Goal: Task Accomplishment & Management: Use online tool/utility

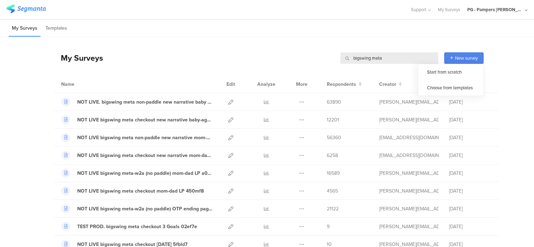
click at [392, 57] on input "bigswing meta" at bounding box center [389, 58] width 98 height 12
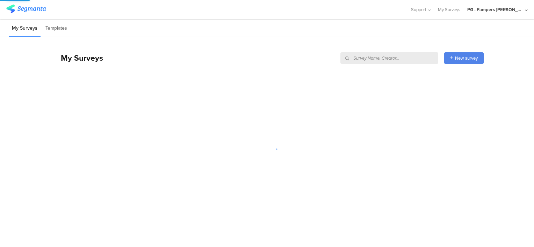
click at [381, 46] on div "My Surveys New survey Start from scratch Choose from templates" at bounding box center [269, 58] width 430 height 28
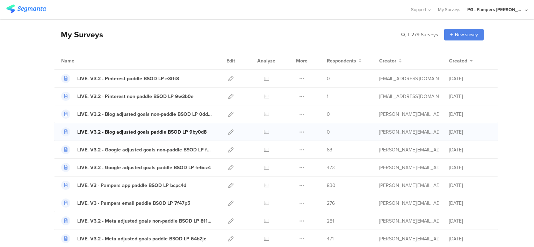
scroll to position [35, 0]
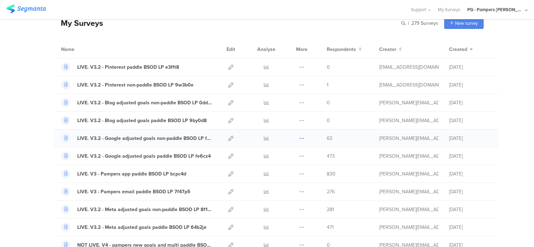
click at [299, 138] on icon at bounding box center [301, 138] width 5 height 5
click at [282, 155] on button "Duplicate" at bounding box center [288, 156] width 38 height 13
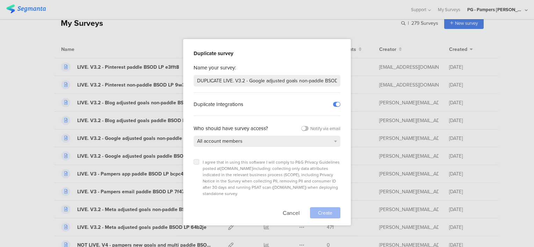
click at [196, 161] on icon at bounding box center [196, 162] width 3 height 3
click at [0, 0] on input "checkbox" at bounding box center [0, 0] width 0 height 0
click at [317, 207] on div "Create" at bounding box center [325, 212] width 30 height 11
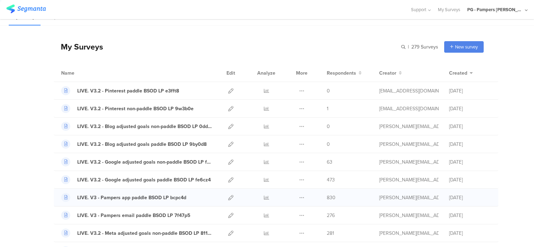
scroll to position [0, 0]
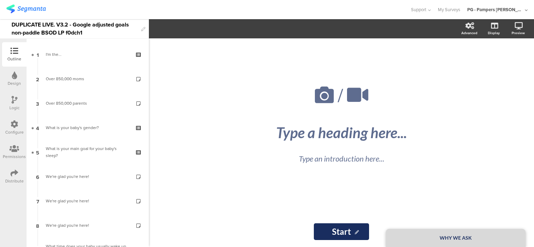
click at [189, 150] on div "/ WHY WE ASK Type a heading here... Type an introduction here... Start Start" at bounding box center [341, 142] width 385 height 209
drag, startPoint x: 42, startPoint y: 24, endPoint x: -2, endPoint y: 25, distance: 44.0
click at [0, 25] on html "You are using an unsupported version of Internet Explorer. Unsupported browsers…" at bounding box center [267, 123] width 534 height 247
drag, startPoint x: -2, startPoint y: 25, endPoint x: 117, endPoint y: 10, distance: 120.4
click at [117, 10] on div at bounding box center [204, 10] width 397 height 12
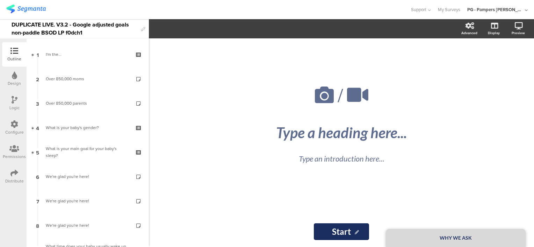
click at [39, 24] on div "DUPLICATE LIVE. V3.2 - Google adjusted goals non-paddle BSOD LP f0dch1" at bounding box center [75, 28] width 126 height 19
click at [65, 32] on div "NOT LIVE. V3.2 - Google adjusted goals non-paddle BSOD LP f0dch1" at bounding box center [75, 28] width 126 height 19
click at [36, 31] on div "NOT LIVE. V3.2 - Google adjusted goals non-paddle BSOD LP 42vc37" at bounding box center [75, 28] width 126 height 19
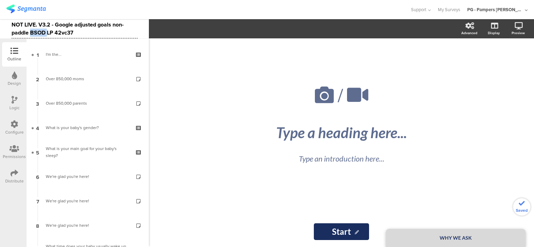
click at [36, 31] on div "NOT LIVE. V3.2 - Google adjusted goals non-paddle BSOD LP 42vc37" at bounding box center [75, 28] width 126 height 19
click at [85, 11] on div at bounding box center [204, 10] width 397 height 12
click at [120, 11] on div at bounding box center [204, 10] width 397 height 12
click at [20, 7] on img at bounding box center [25, 9] width 39 height 9
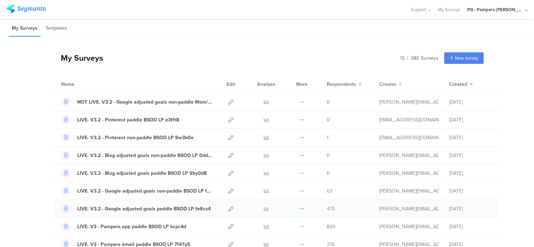
click at [299, 208] on icon at bounding box center [301, 208] width 5 height 5
click at [283, 226] on button "Duplicate" at bounding box center [288, 226] width 38 height 13
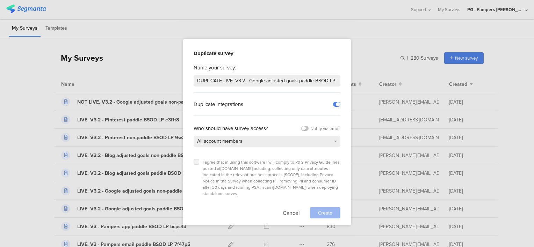
click at [195, 161] on icon at bounding box center [196, 162] width 3 height 3
click at [0, 0] on input "checkbox" at bounding box center [0, 0] width 0 height 0
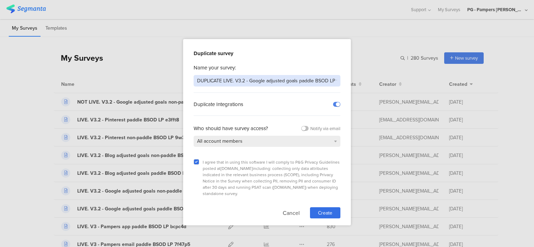
click at [207, 80] on input "DUPLICATE LIVE. V3.2 - Google adjusted goals paddle BSOD LP fe6cz4" at bounding box center [267, 81] width 147 height 12
click at [306, 81] on input "NOT LIVE. V3.2 - Google adjusted goals paddle BSOD LP fe6cz4" at bounding box center [267, 81] width 147 height 12
type input "NOT LIVE. V3.2 - Google adjusted goals paddle Mom/Dad LP fe6cz4"
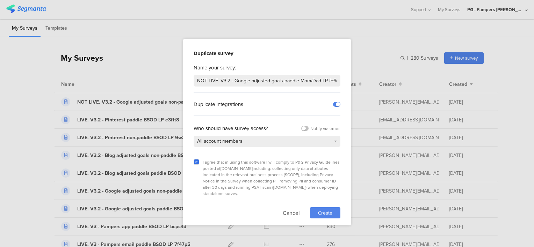
click at [321, 210] on span "Create" at bounding box center [325, 213] width 14 height 7
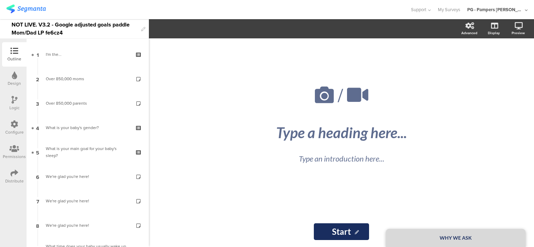
drag, startPoint x: 207, startPoint y: 190, endPoint x: 196, endPoint y: 178, distance: 15.6
click at [207, 190] on div "/ WHY WE ASK Type a heading here... Type an introduction here..." at bounding box center [341, 127] width 279 height 178
click at [51, 29] on div "NOT LIVE. V3.2 - Google adjusted goals paddle Mom/Dad LP fe6cz4" at bounding box center [75, 28] width 126 height 19
paste div
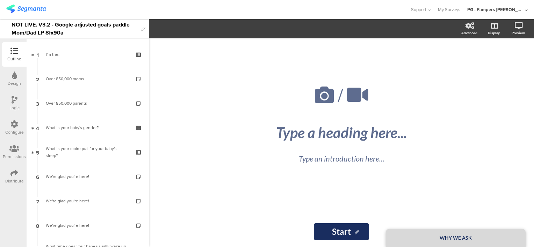
click at [188, 104] on div "/ WHY WE ASK Type a heading here... Type an introduction here... Start Start" at bounding box center [341, 142] width 385 height 209
click at [22, 8] on img at bounding box center [25, 9] width 39 height 9
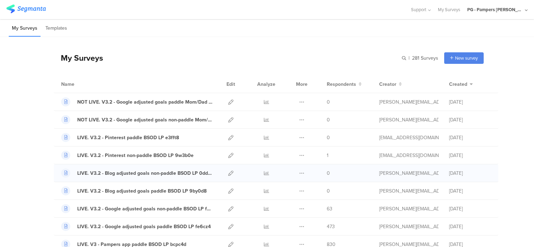
scroll to position [70, 0]
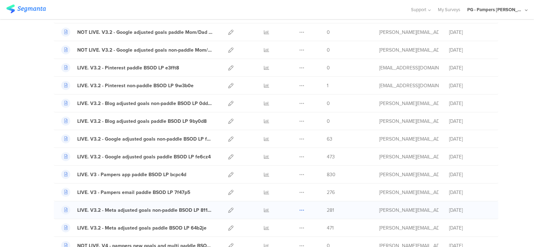
click at [299, 208] on icon at bounding box center [301, 210] width 5 height 5
click at [282, 228] on button "Duplicate" at bounding box center [288, 228] width 38 height 13
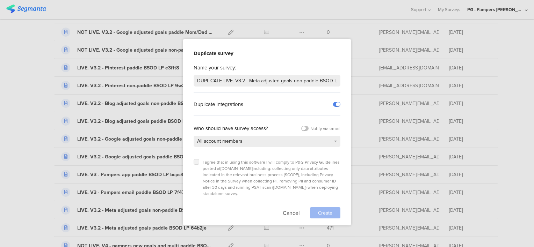
click at [197, 163] on label at bounding box center [197, 162] width 6 height 6
click at [0, 0] on input "checkbox" at bounding box center [0, 0] width 0 height 0
click at [318, 210] on span "Create" at bounding box center [325, 213] width 14 height 7
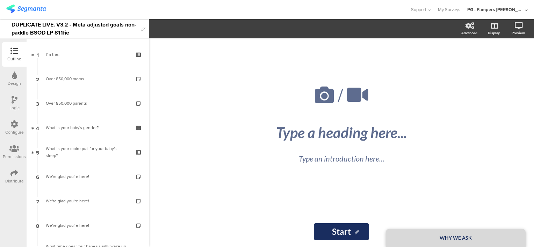
click at [198, 167] on div "/ WHY WE ASK Type a heading here... Type an introduction here... Start Start" at bounding box center [341, 142] width 293 height 209
click at [63, 33] on div "DUPLICATE LIVE. V3.2 - Meta adjusted goals non-paddle BSOD LP 811fie" at bounding box center [75, 28] width 126 height 19
paste div
click at [34, 25] on div "DUPLICATE LIVE. V3.2 - Meta adjusted goals non-paddle BSOD LP afxe35" at bounding box center [75, 28] width 126 height 19
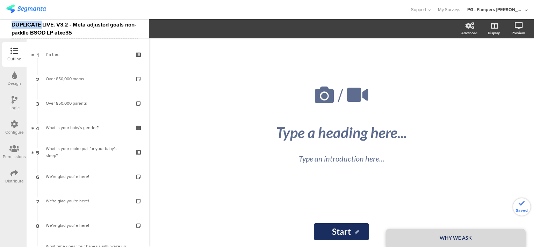
click at [34, 25] on div "DUPLICATE LIVE. V3.2 - Meta adjusted goals non-paddle BSOD LP afxe35" at bounding box center [75, 28] width 126 height 19
click at [19, 34] on div "NOT LIVE. V3.2 - Meta adjusted goals non-paddle BSOD LP afxe35" at bounding box center [75, 28] width 126 height 19
click at [116, 8] on div at bounding box center [204, 10] width 397 height 12
click at [25, 6] on img at bounding box center [25, 9] width 39 height 9
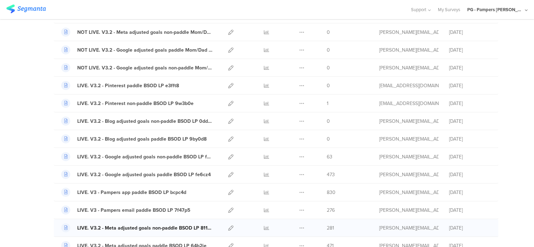
scroll to position [105, 0]
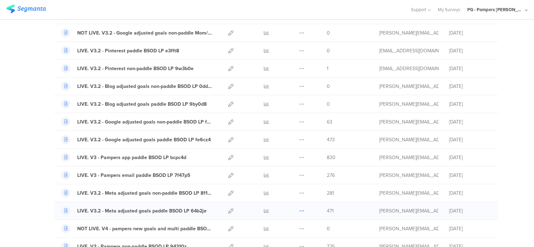
click at [300, 209] on icon at bounding box center [301, 211] width 5 height 5
click at [284, 228] on button "Duplicate" at bounding box center [288, 228] width 38 height 13
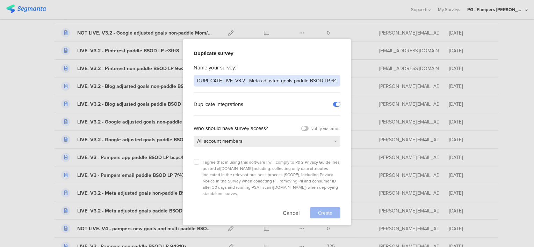
click at [214, 79] on input "DUPLICATE LIVE. V3.2 - Meta adjusted goals paddle BSOD LP 64b2je" at bounding box center [267, 81] width 147 height 12
click at [296, 79] on input "NOT LIVE. V3.2 - Meta adjusted goals paddle BSOD LP 64b2je" at bounding box center [267, 81] width 147 height 12
type input "NOT LIVE. V3.2 - Meta adjusted goals paddle Mom/Dad LP 64b2je"
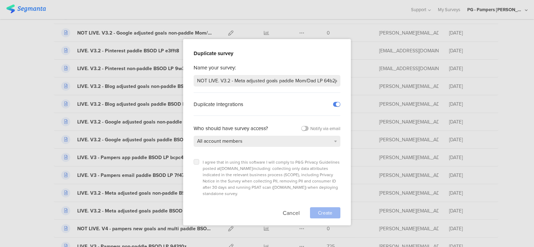
click at [194, 160] on label at bounding box center [197, 162] width 6 height 6
click at [0, 0] on input "checkbox" at bounding box center [0, 0] width 0 height 0
click at [323, 210] on span "Create" at bounding box center [325, 213] width 14 height 7
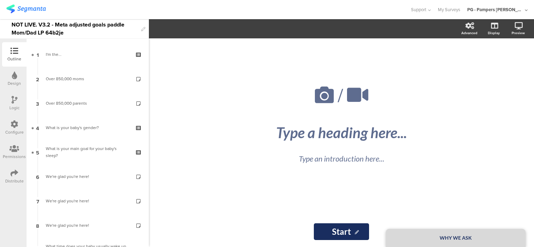
click at [226, 178] on div "/ WHY WE ASK Type a heading here... Type an introduction here..." at bounding box center [341, 127] width 279 height 178
click at [53, 34] on div "NOT LIVE. V3.2 - Meta adjusted goals paddle Mom/Dad LP 64b2je" at bounding box center [75, 28] width 126 height 19
paste div
click at [87, 10] on div at bounding box center [204, 10] width 397 height 12
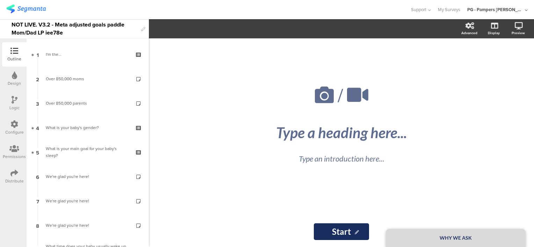
click at [21, 7] on img at bounding box center [25, 9] width 39 height 9
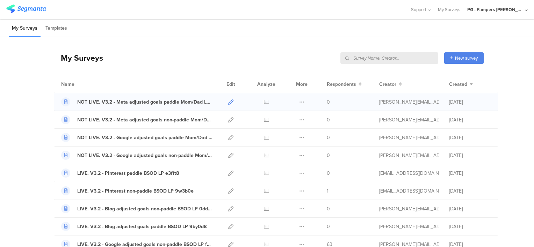
click at [228, 101] on icon at bounding box center [230, 102] width 5 height 5
click at [228, 119] on icon at bounding box center [230, 119] width 5 height 5
click at [228, 136] on icon at bounding box center [230, 137] width 5 height 5
click at [228, 155] on icon at bounding box center [230, 155] width 5 height 5
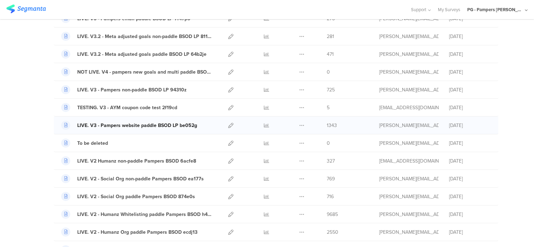
scroll to position [454, 0]
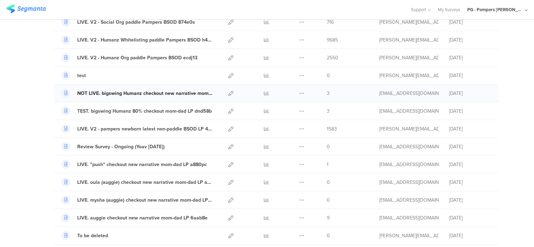
click at [173, 92] on div "NOT LIVE. bigswing Humanz checkout new narrative mom-dad LP 11dcea" at bounding box center [145, 93] width 136 height 7
click at [230, 91] on icon at bounding box center [230, 93] width 5 height 5
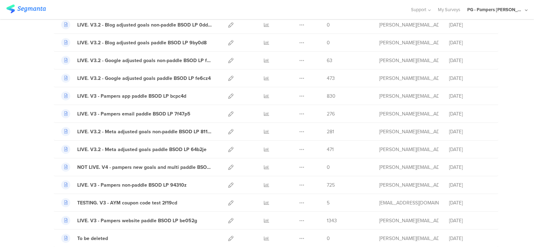
scroll to position [0, 0]
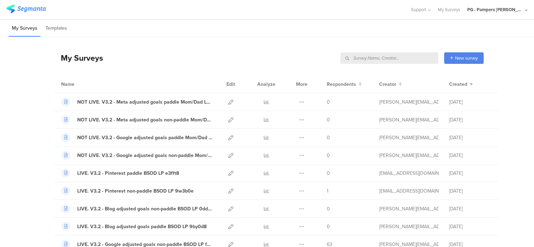
drag, startPoint x: 42, startPoint y: 154, endPoint x: 35, endPoint y: 81, distance: 73.7
click at [155, 75] on div "Name Edit Analyze More Respondents Creator Created" at bounding box center [276, 84] width 444 height 18
drag, startPoint x: 61, startPoint y: 54, endPoint x: 144, endPoint y: 58, distance: 83.6
click at [144, 58] on div "My Surveys New survey Start from scratch Choose from templates" at bounding box center [269, 58] width 430 height 28
drag, startPoint x: 144, startPoint y: 58, endPoint x: 191, endPoint y: 64, distance: 46.8
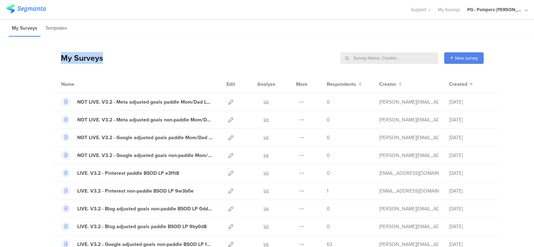
click at [191, 64] on div "My Surveys New survey Start from scratch Choose from templates" at bounding box center [269, 58] width 430 height 28
click at [216, 63] on div "My Surveys New survey Start from scratch Choose from templates" at bounding box center [269, 58] width 430 height 28
drag, startPoint x: 182, startPoint y: 73, endPoint x: 171, endPoint y: 68, distance: 11.2
drag, startPoint x: 115, startPoint y: 58, endPoint x: 182, endPoint y: 60, distance: 67.5
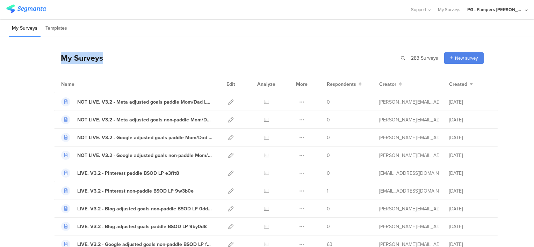
drag, startPoint x: 182, startPoint y: 60, endPoint x: 234, endPoint y: 59, distance: 51.4
click at [234, 59] on div "My Surveys | 283 Surveys New survey Start from scratch Choose from templates" at bounding box center [269, 58] width 430 height 28
click at [159, 53] on div "My Surveys | 283 Surveys New survey Start from scratch Choose from templates" at bounding box center [269, 58] width 430 height 28
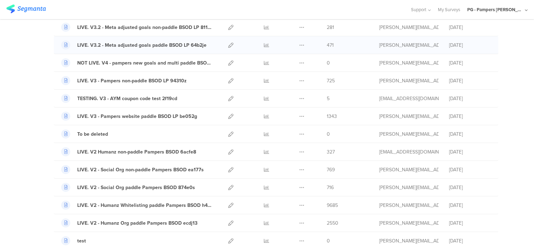
scroll to position [314, 0]
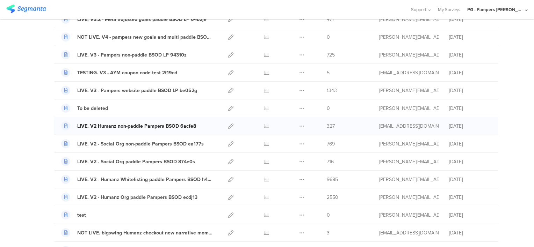
click at [119, 126] on div "LIVE. V2 Humanz non-paddle Pampers BSOD 6acfe8" at bounding box center [136, 126] width 119 height 7
click at [140, 125] on div "LIVE. V2 Humanz non-paddle Pampers BSOD 6acfe8" at bounding box center [136, 126] width 119 height 7
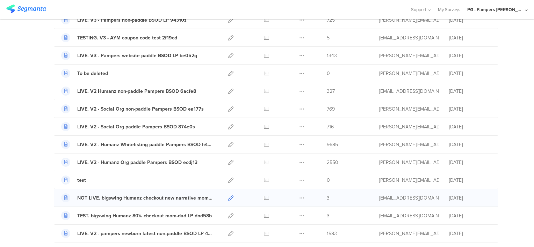
click at [228, 197] on icon at bounding box center [230, 198] width 5 height 5
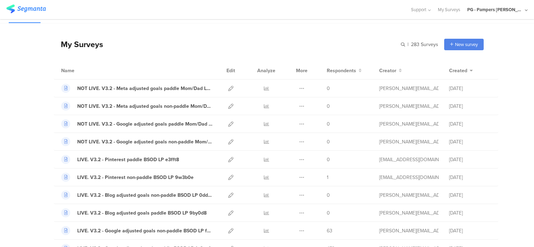
scroll to position [0, 0]
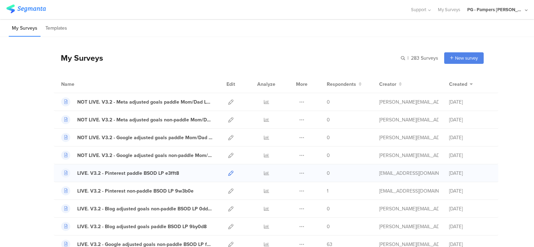
click at [228, 172] on icon at bounding box center [230, 173] width 5 height 5
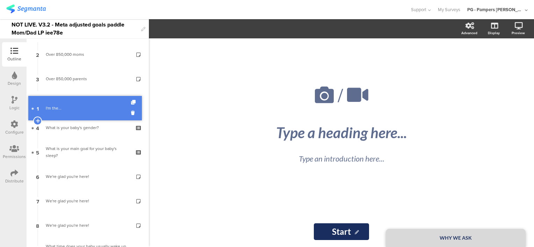
drag, startPoint x: 66, startPoint y: 55, endPoint x: 67, endPoint y: 106, distance: 51.0
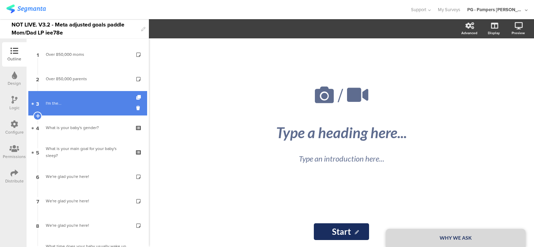
drag, startPoint x: 63, startPoint y: 109, endPoint x: 75, endPoint y: 104, distance: 12.5
click at [63, 109] on link "3 I'm the..." at bounding box center [87, 103] width 119 height 24
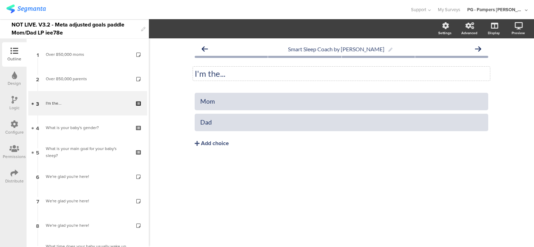
click at [206, 75] on p "I'm the..." at bounding box center [341, 73] width 293 height 10
click at [220, 145] on div "Add choice" at bounding box center [215, 143] width 28 height 7
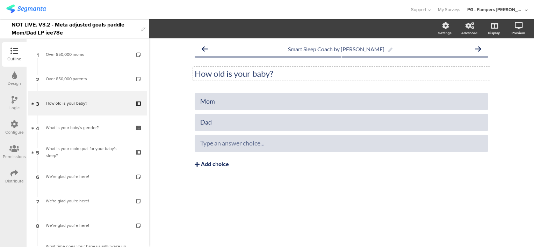
click at [216, 165] on div "Add choice" at bounding box center [215, 164] width 28 height 7
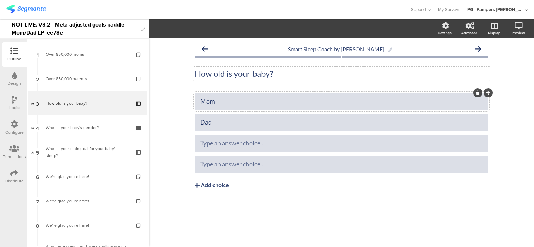
click at [200, 102] on div "Mom" at bounding box center [341, 101] width 282 height 8
paste div
click at [181, 103] on div "Smart Sleep Coach by Pampers How old is your baby? How old is your baby? 0-3 mo…" at bounding box center [341, 142] width 385 height 209
click at [222, 124] on div "Dad" at bounding box center [341, 122] width 282 height 8
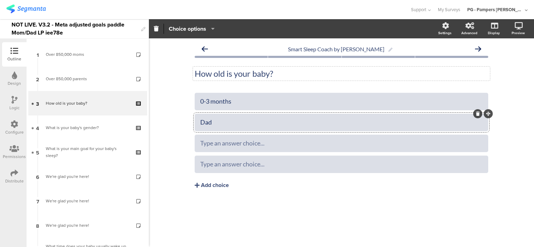
click at [222, 124] on div "Dad" at bounding box center [341, 122] width 282 height 8
paste div
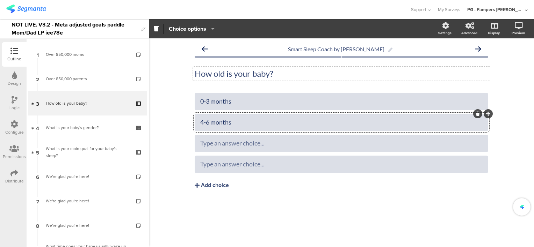
click at [183, 98] on div "Smart Sleep Coach by [PERSON_NAME] How old is your baby? How old is your baby? …" at bounding box center [341, 142] width 385 height 209
click at [212, 138] on div "Type an answer choice..." at bounding box center [341, 144] width 282 height 12
click at [169, 148] on div "Smart Sleep Coach by [PERSON_NAME] How old is your baby? How old is your baby? …" at bounding box center [341, 142] width 385 height 209
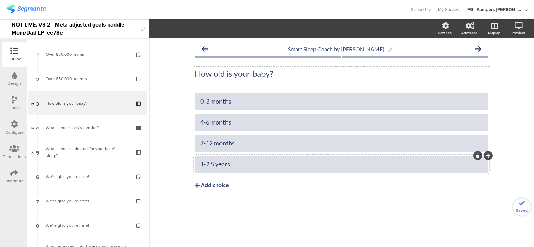
click at [168, 91] on div "Smart Sleep Coach by [PERSON_NAME] How old is your baby? How old is your baby? …" at bounding box center [341, 142] width 385 height 209
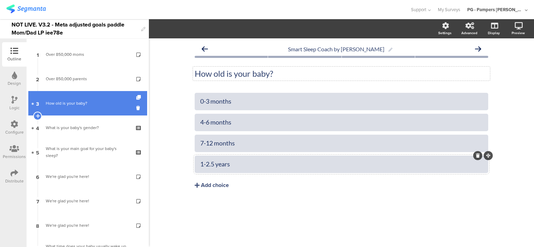
scroll to position [70, 0]
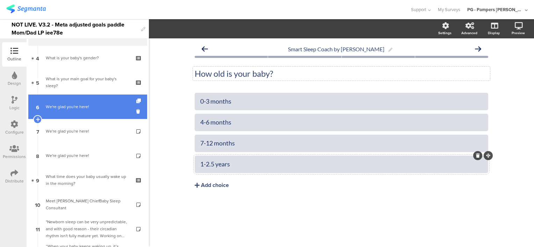
click at [87, 108] on div "We're glad you're here!" at bounding box center [87, 106] width 83 height 7
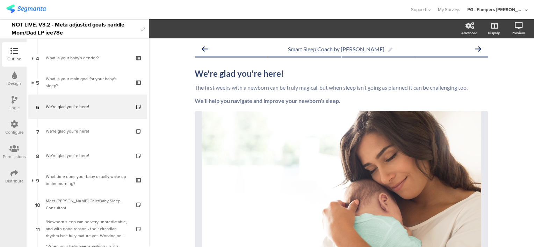
click at [10, 103] on div "Logic" at bounding box center [14, 103] width 24 height 24
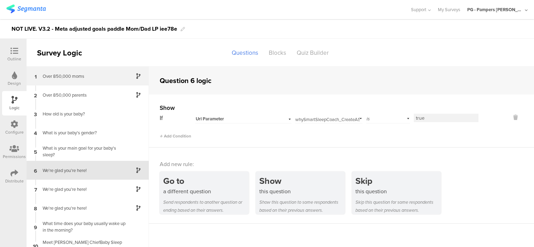
click at [84, 80] on div "1 Over 850,000 moms" at bounding box center [88, 76] width 122 height 19
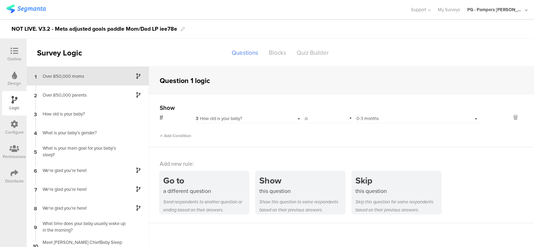
click at [225, 119] on span "3 How old is your baby?" at bounding box center [219, 118] width 46 height 7
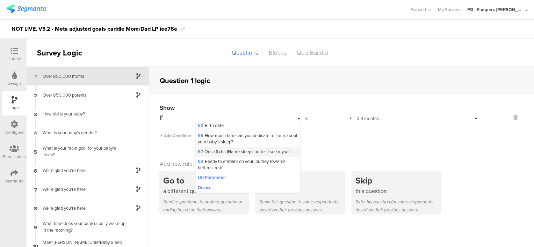
scroll to position [398, 0]
click at [238, 179] on div "Url Parameter" at bounding box center [248, 178] width 104 height 10
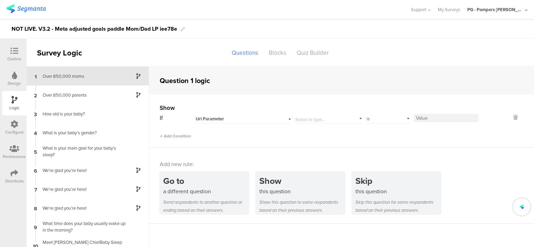
click at [323, 117] on input "text" at bounding box center [327, 118] width 64 height 10
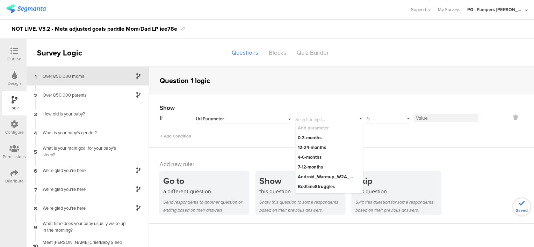
paste input "whySmartSleepCoach_GetMyBabyToSleepThroughTheNight"
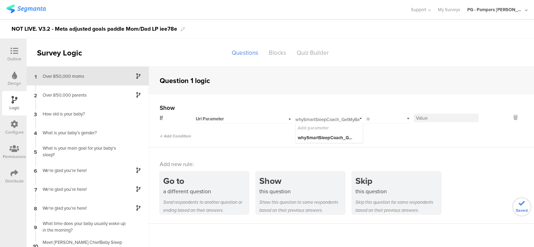
scroll to position [0, 55]
type input "whySmartSleepCoach_GetMyBabyToSleepThroughTheNight"
click at [338, 140] on div "whySmartSleepCoach_GetMyBabyToSleepThroughTheNight" at bounding box center [326, 138] width 57 height 6
click at [429, 118] on input at bounding box center [446, 118] width 65 height 8
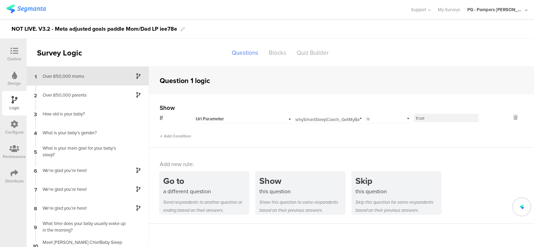
type input "true"
click at [295, 137] on div "Add Condition" at bounding box center [319, 133] width 319 height 12
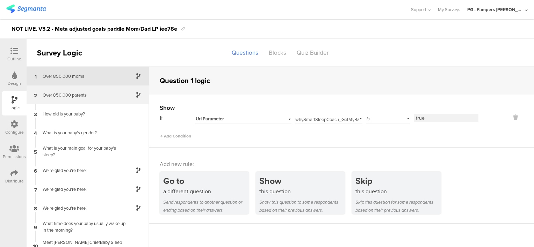
click at [90, 96] on div "Over 850,000 parents" at bounding box center [81, 95] width 87 height 7
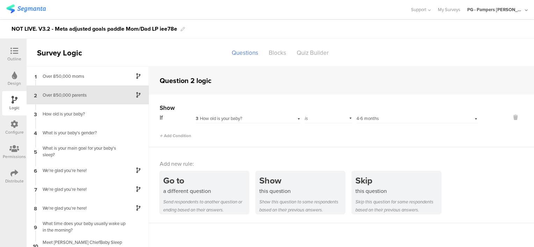
click at [251, 119] on div "3 How old is your baby?" at bounding box center [239, 119] width 86 height 6
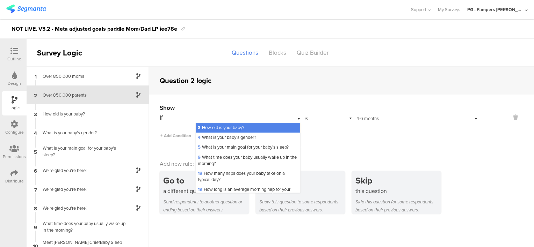
scroll to position [398, 0]
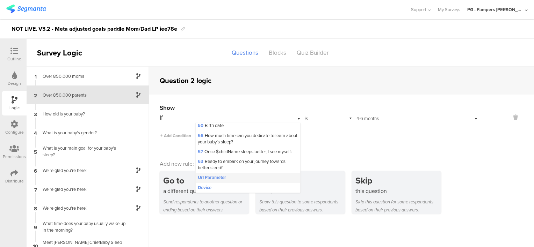
click at [238, 180] on div "Url Parameter" at bounding box center [248, 178] width 104 height 10
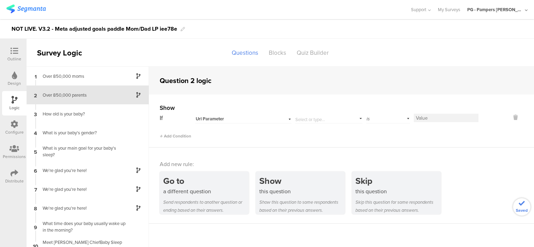
click at [319, 119] on input "text" at bounding box center [327, 118] width 64 height 10
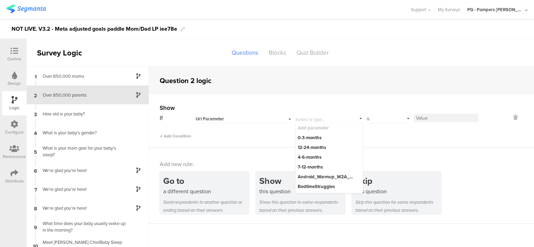
paste input "whySmartSleepCoach_EncourageLongerMorePredictableNaps"
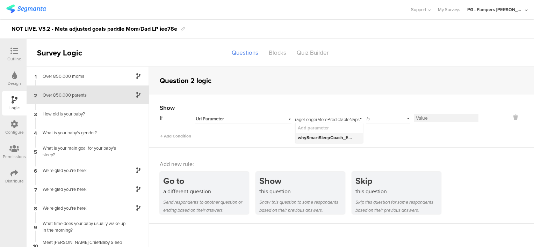
type input "whySmartSleepCoach_EncourageLongerMorePredictableNaps"
click at [344, 140] on div "whySmartSleepCoach_EncourageLongerMorePredictableNaps" at bounding box center [326, 138] width 57 height 6
click at [438, 119] on input at bounding box center [446, 118] width 65 height 8
click at [420, 116] on input "true" at bounding box center [446, 118] width 65 height 8
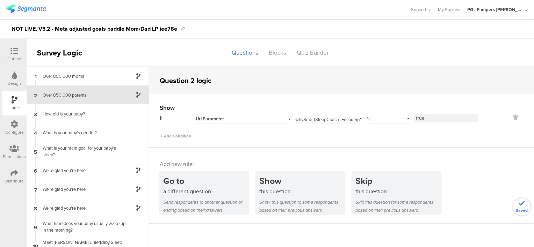
type input "true"
click at [432, 130] on div "Add Condition" at bounding box center [319, 133] width 319 height 12
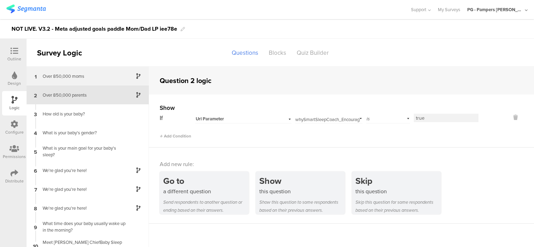
click at [87, 72] on div "1 Over 850,000 moms" at bounding box center [88, 76] width 122 height 19
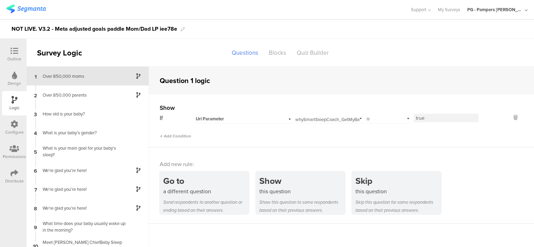
click at [332, 121] on input "whySmartSleepCoach_GetMyBabyToSleepThroughTheNight" at bounding box center [327, 118] width 64 height 10
click at [386, 149] on div "Add new rule: Go to a different question Send respondents to another question o…" at bounding box center [341, 186] width 385 height 76
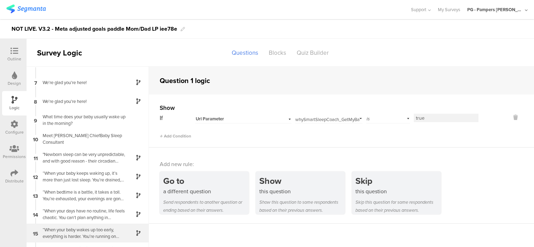
scroll to position [175, 0]
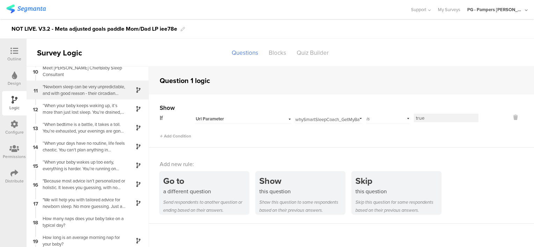
click at [85, 92] on div ""Newborn sleep can be very unpredictable, and with good reason - their circadia…" at bounding box center [81, 89] width 87 height 13
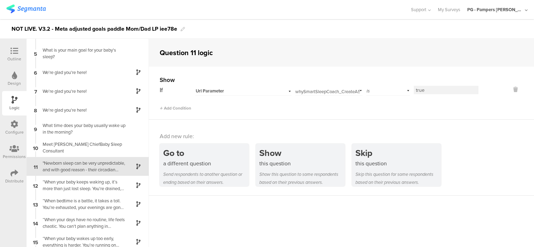
scroll to position [94, 0]
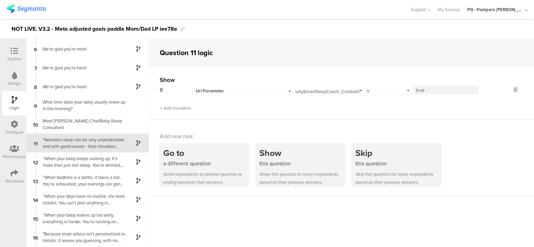
click at [243, 91] on div "Url Parameter" at bounding box center [235, 91] width 78 height 6
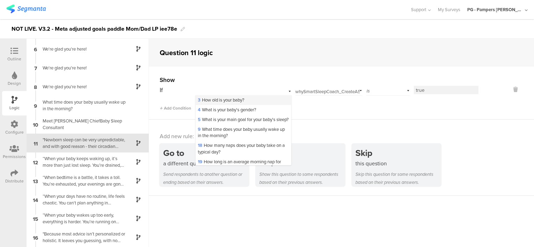
click at [248, 102] on div "3 How old is your baby?" at bounding box center [243, 100] width 95 height 10
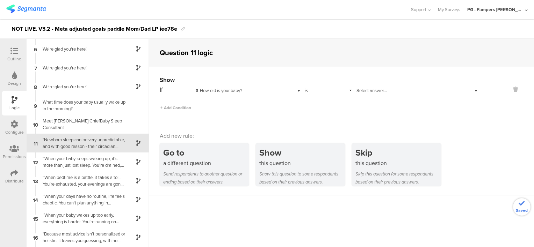
click at [391, 88] on div "Select answer..." at bounding box center [407, 91] width 102 height 6
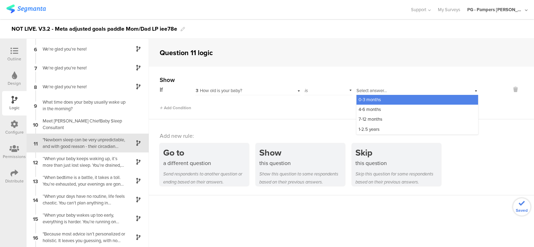
click at [388, 102] on div "0-3 months" at bounding box center [417, 100] width 122 height 10
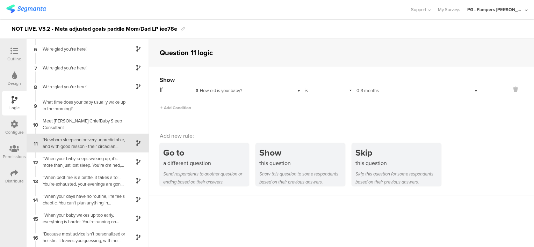
click at [243, 118] on div "Show If 3 How old is your baby? is Select answer... 0-3 months Add Condition" at bounding box center [341, 93] width 385 height 53
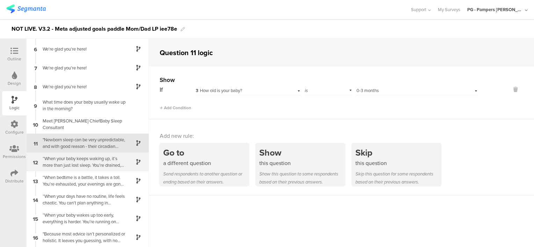
click at [89, 163] on div "“When your baby keeps waking up, it’s more than just lost sleep. You’re drained…" at bounding box center [81, 161] width 87 height 13
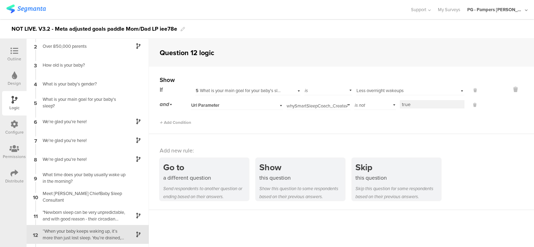
scroll to position [112, 0]
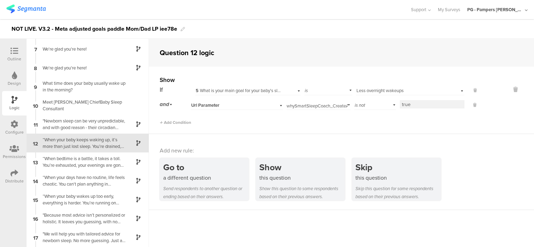
click at [209, 105] on span "Url Parameter" at bounding box center [205, 105] width 28 height 6
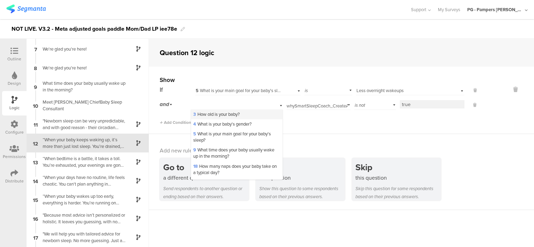
click at [225, 114] on span "3 How old is your baby?" at bounding box center [216, 114] width 46 height 7
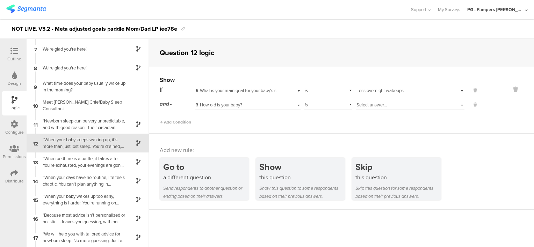
click at [315, 105] on div "is" at bounding box center [328, 104] width 48 height 11
click at [320, 124] on div "is not" at bounding box center [328, 124] width 47 height 10
click at [374, 109] on div "Select answer..." at bounding box center [410, 104] width 108 height 11
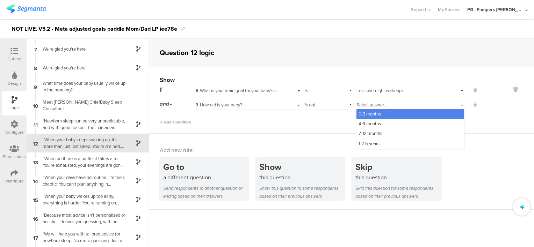
click at [387, 114] on div "0-3 months" at bounding box center [410, 114] width 108 height 10
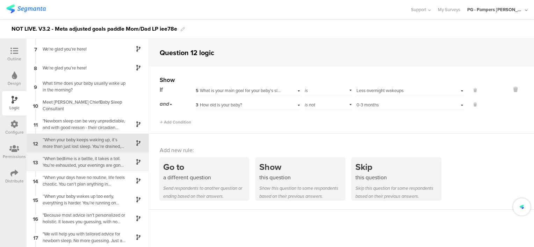
click at [93, 160] on div "“When bedtime is a battle, it takes a toll. You’re exhausted, your evenings are…" at bounding box center [81, 161] width 87 height 13
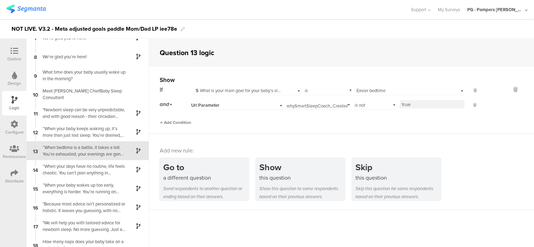
scroll to position [131, 0]
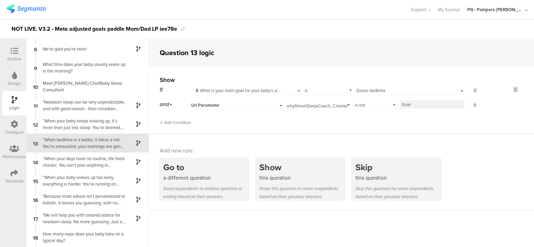
click at [225, 108] on div "Url Parameter" at bounding box center [237, 104] width 92 height 11
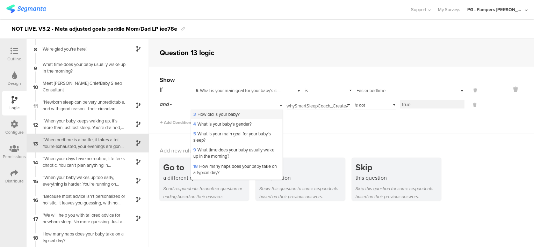
click at [229, 115] on span "3 How old is your baby?" at bounding box center [216, 114] width 46 height 7
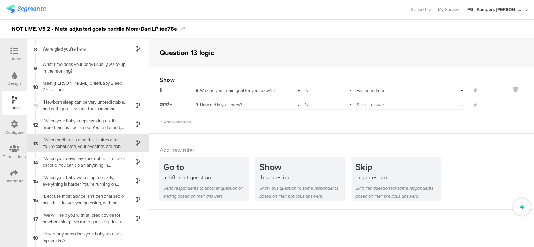
click at [313, 107] on div "is" at bounding box center [328, 104] width 48 height 11
click at [317, 124] on div "is not" at bounding box center [328, 124] width 47 height 10
click at [369, 106] on span "Select answer..." at bounding box center [371, 105] width 30 height 7
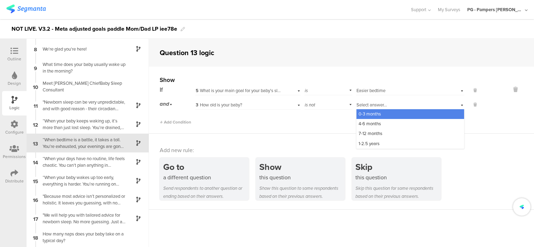
click at [371, 115] on span "0-3 months" at bounding box center [369, 114] width 22 height 7
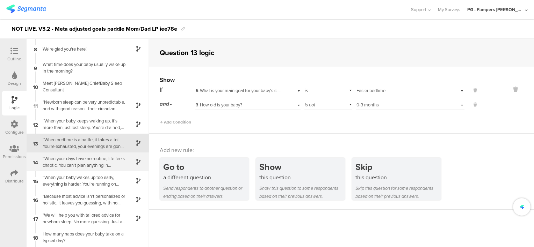
click at [78, 162] on div "“When your days have no routine, life feels chaotic. You can't plan anything in…" at bounding box center [81, 161] width 87 height 13
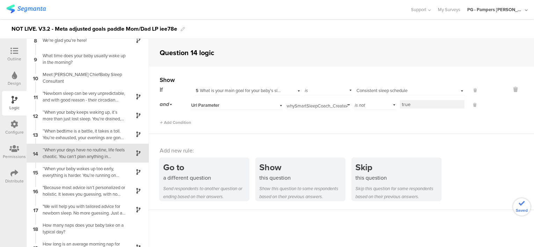
scroll to position [150, 0]
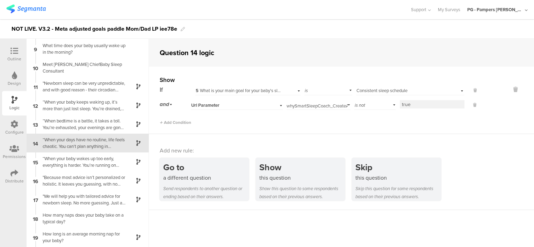
click at [232, 103] on div "Url Parameter" at bounding box center [228, 105] width 74 height 6
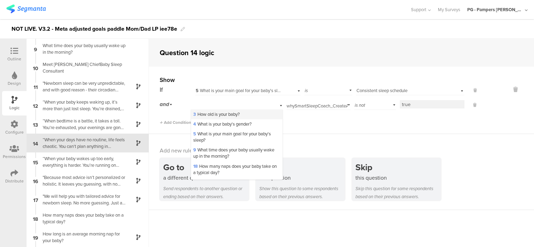
click at [234, 117] on span "3 How old is your baby?" at bounding box center [216, 114] width 46 height 7
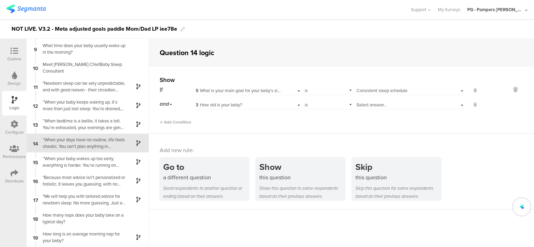
click at [320, 108] on div "is" at bounding box center [328, 104] width 48 height 11
click at [322, 125] on div "is not" at bounding box center [328, 124] width 47 height 10
click at [370, 105] on span "Select answer..." at bounding box center [371, 105] width 30 height 7
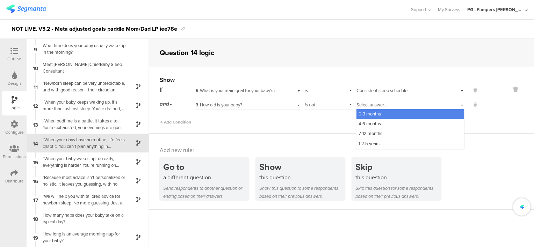
click at [370, 115] on span "0-3 months" at bounding box center [369, 114] width 22 height 7
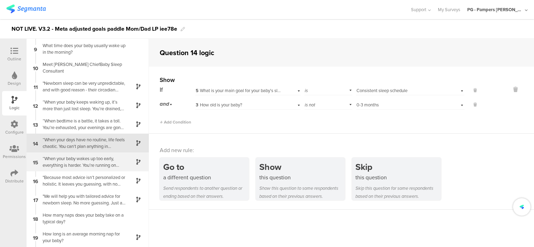
click at [82, 163] on div "“When your baby wakes up too early, everything is harder. You’re running on fum…" at bounding box center [81, 161] width 87 height 13
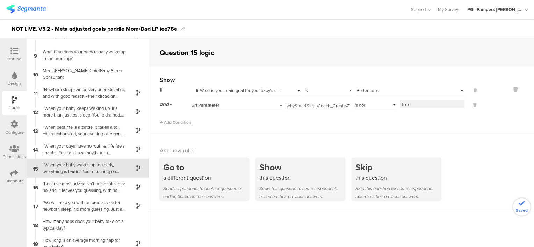
scroll to position [169, 0]
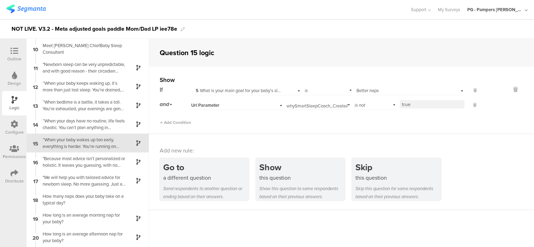
click at [245, 109] on div "Url Parameter" at bounding box center [237, 104] width 92 height 11
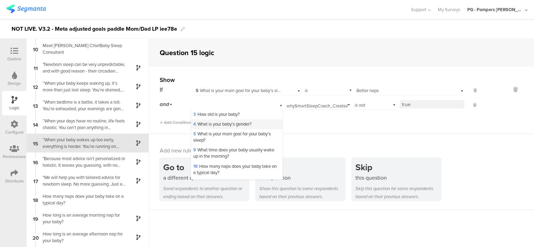
click at [211, 121] on span "4 What is your baby's gender?" at bounding box center [222, 124] width 58 height 7
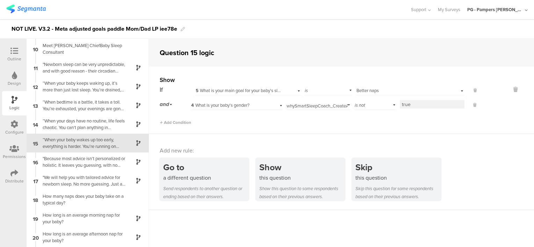
click at [216, 104] on span "4 What is your baby's gender?" at bounding box center [220, 105] width 58 height 7
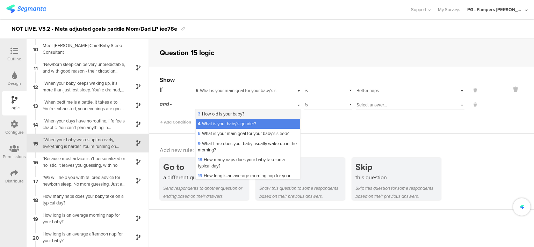
click at [218, 110] on div "3 How old is your baby?" at bounding box center [248, 114] width 104 height 10
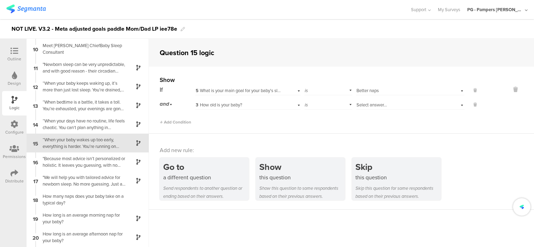
click at [314, 104] on div "is" at bounding box center [328, 104] width 48 height 11
click at [314, 123] on span "is not" at bounding box center [312, 124] width 11 height 7
click at [371, 105] on span "Select answer..." at bounding box center [371, 105] width 30 height 7
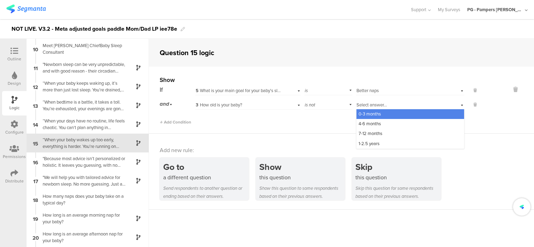
click at [374, 117] on div "0-3 months" at bounding box center [410, 114] width 108 height 10
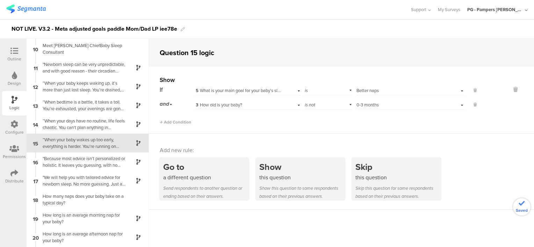
click at [344, 122] on div "Add Condition" at bounding box center [319, 119] width 319 height 12
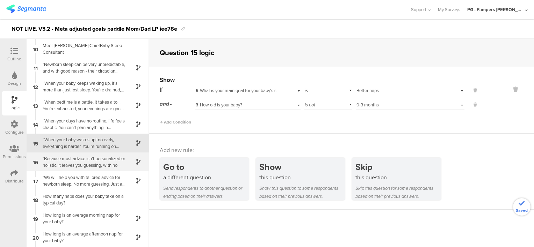
click at [68, 159] on div ""Because most advice isn’t personalized or holistic. It leaves you guessing, wi…" at bounding box center [81, 161] width 87 height 13
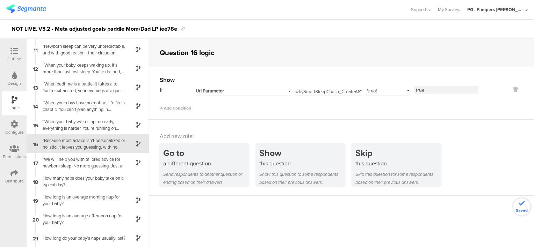
scroll to position [188, 0]
click at [254, 89] on div "Url Parameter" at bounding box center [235, 91] width 78 height 6
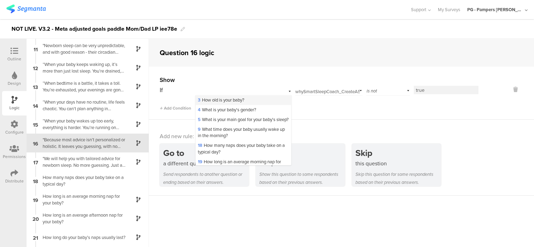
click at [251, 102] on div "3 How old is your baby?" at bounding box center [243, 100] width 95 height 10
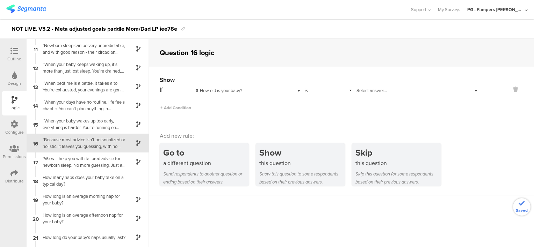
click at [345, 86] on div "is" at bounding box center [328, 90] width 48 height 11
click at [320, 105] on div "is not" at bounding box center [328, 110] width 47 height 10
click at [370, 91] on span "Select answer..." at bounding box center [371, 90] width 30 height 7
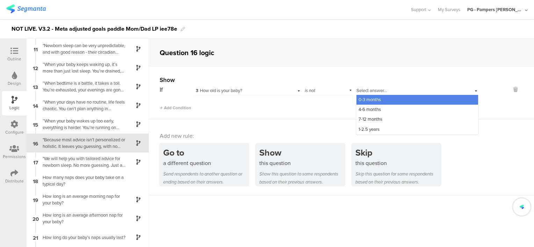
click at [379, 99] on div "0-3 months" at bounding box center [417, 100] width 122 height 10
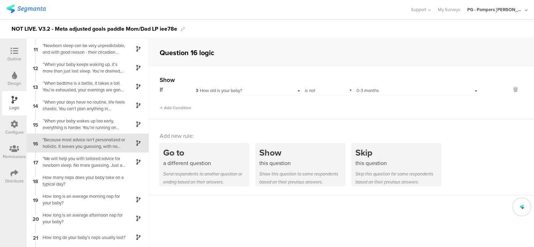
click at [257, 111] on div "Show If 3 How old is your baby? is not Select answer... 0-3 months Add Condition" at bounding box center [341, 93] width 385 height 53
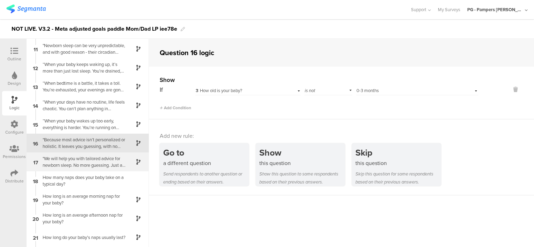
click at [73, 165] on div ""We will help you with tailored advice for newborn sleep. No more guessing. Jus…" at bounding box center [81, 161] width 87 height 13
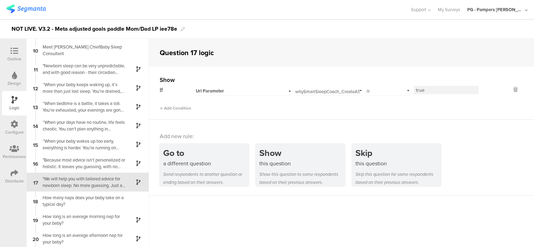
scroll to position [207, 0]
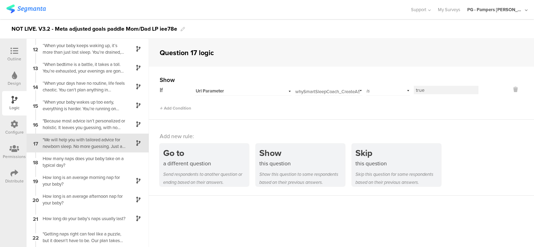
click at [257, 92] on div "Url Parameter" at bounding box center [235, 91] width 78 height 6
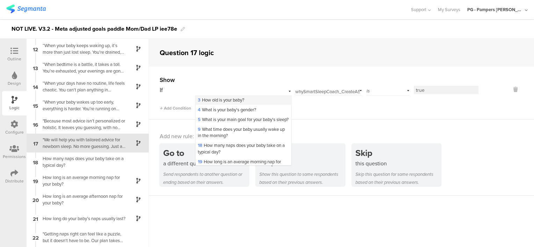
click at [250, 103] on div "3 How old is your baby?" at bounding box center [243, 100] width 95 height 10
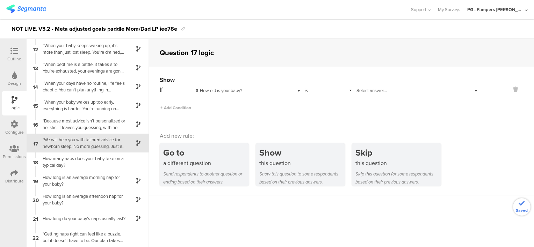
click at [371, 90] on span "Select answer..." at bounding box center [371, 90] width 30 height 7
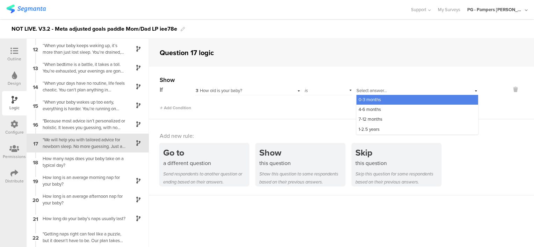
click at [374, 100] on span "0-3 months" at bounding box center [369, 99] width 22 height 7
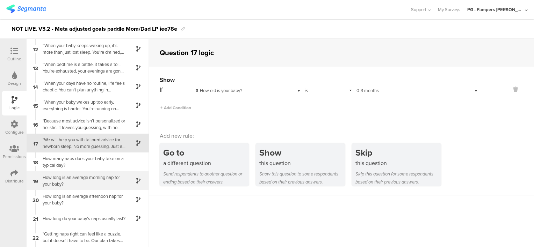
click at [82, 184] on div "How long is an average morning nap for your baby?" at bounding box center [81, 180] width 87 height 13
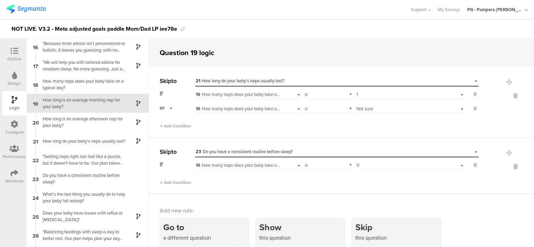
scroll to position [314, 0]
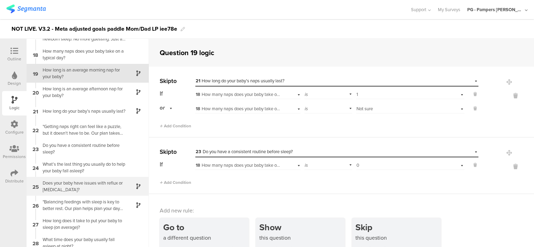
click at [84, 184] on div "Does your baby have issues with reflux or [MEDICAL_DATA]?" at bounding box center [81, 186] width 87 height 13
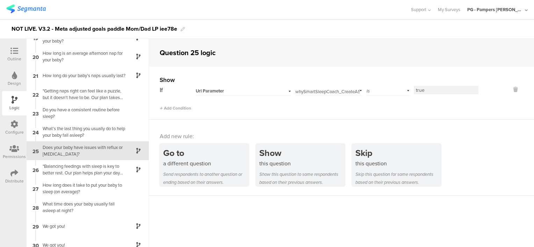
scroll to position [358, 0]
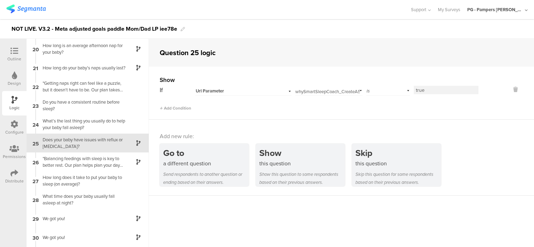
click at [264, 92] on div "Url Parameter" at bounding box center [235, 91] width 78 height 6
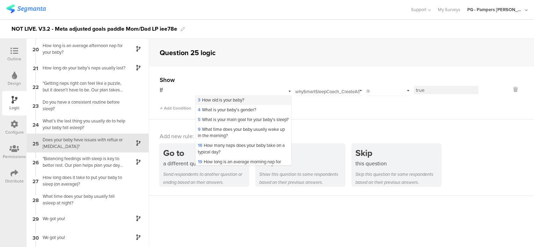
click at [257, 103] on div "3 How old is your baby?" at bounding box center [243, 100] width 95 height 10
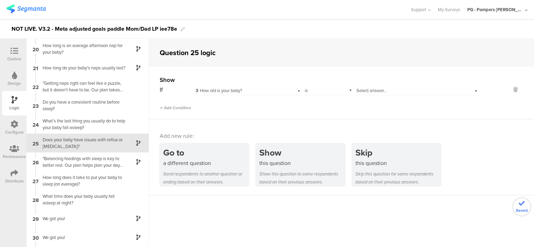
click at [356, 89] on span "Select answer..." at bounding box center [371, 90] width 30 height 7
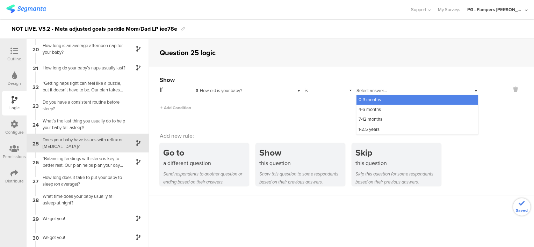
click at [363, 99] on span "0-3 months" at bounding box center [369, 99] width 22 height 7
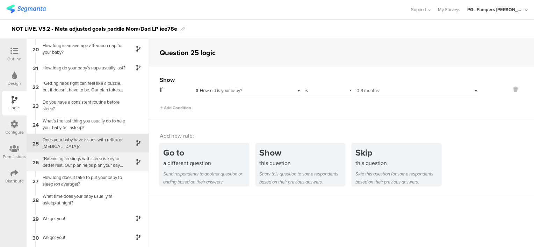
click at [93, 163] on div ""Balancing feedings with sleep is key to better rest. Our plan helps plan your …" at bounding box center [81, 161] width 87 height 13
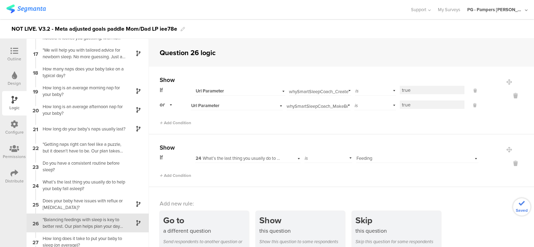
scroll to position [377, 0]
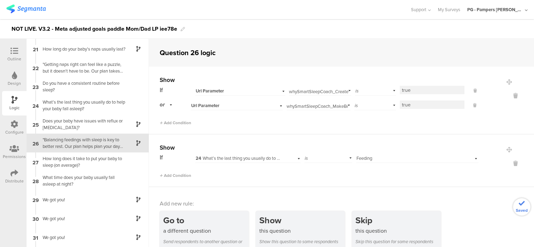
click at [243, 93] on div "Url Parameter" at bounding box center [232, 91] width 72 height 6
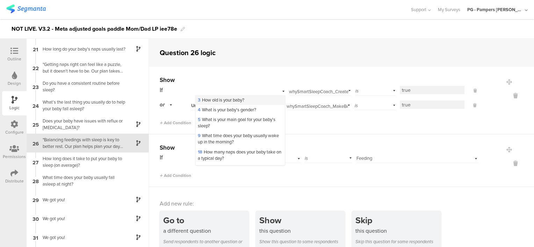
click at [239, 101] on span "3 How old is your baby?" at bounding box center [221, 100] width 46 height 7
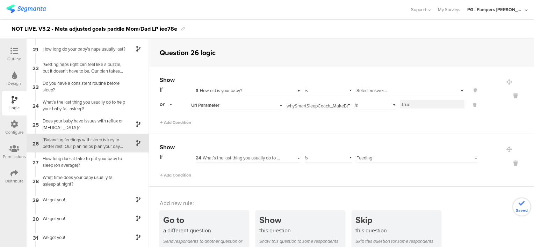
click at [359, 87] on div "Select answer..." at bounding box center [410, 90] width 108 height 11
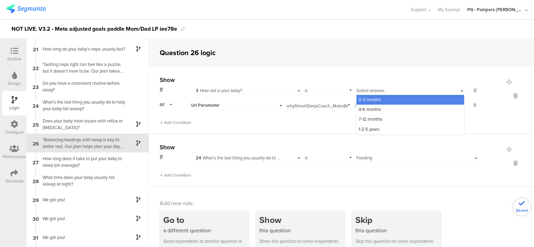
click at [364, 98] on span "0-3 months" at bounding box center [369, 99] width 22 height 7
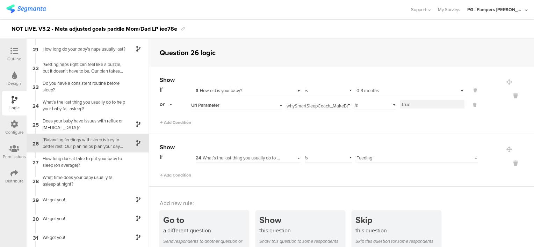
click at [243, 104] on div "Url Parameter" at bounding box center [228, 105] width 74 height 6
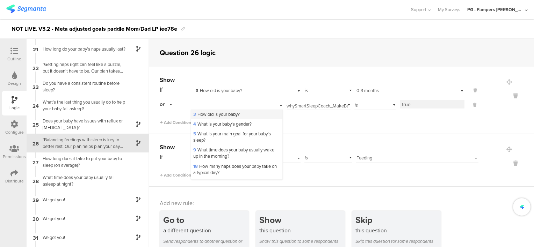
click at [247, 114] on div "3 How old is your baby?" at bounding box center [236, 115] width 91 height 10
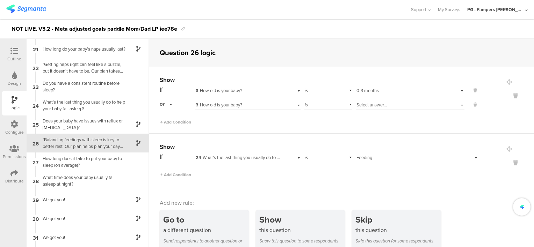
click at [375, 103] on span "Select answer..." at bounding box center [371, 105] width 30 height 7
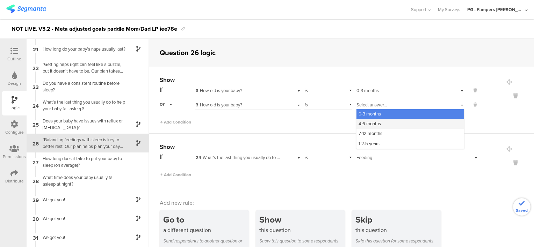
click at [365, 123] on span "4-6 months" at bounding box center [369, 124] width 22 height 7
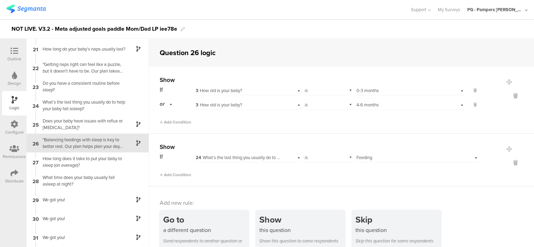
click at [328, 123] on div "Add Condition" at bounding box center [319, 119] width 319 height 12
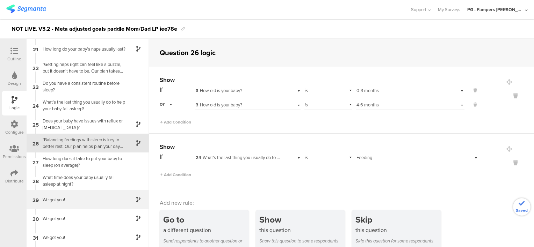
click at [82, 202] on div "We got you!" at bounding box center [81, 200] width 87 height 7
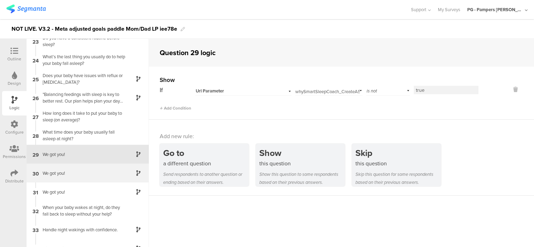
scroll to position [433, 0]
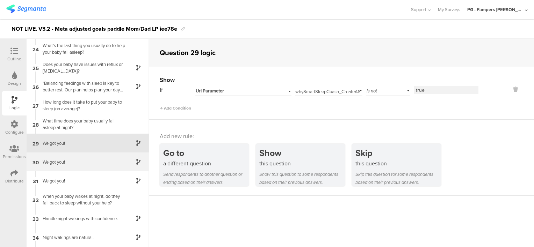
click at [65, 162] on div "We got you!" at bounding box center [81, 162] width 87 height 7
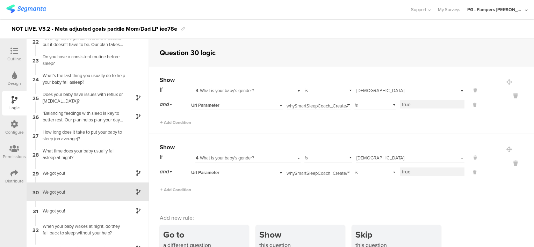
scroll to position [452, 0]
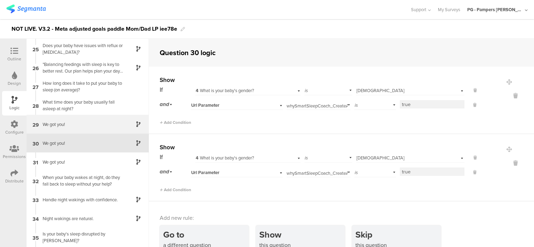
click at [67, 127] on div "29 We got you!" at bounding box center [88, 124] width 122 height 19
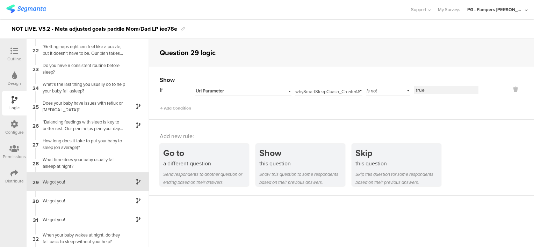
scroll to position [433, 0]
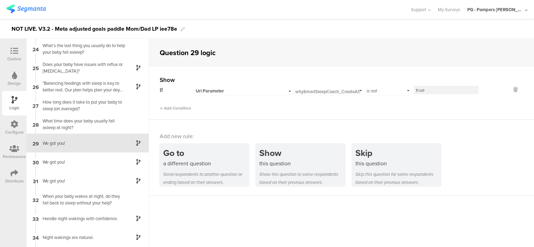
click at [265, 90] on div "Url Parameter" at bounding box center [235, 91] width 78 height 6
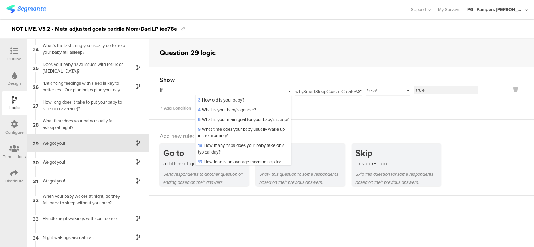
click at [87, 144] on div "We got you!" at bounding box center [81, 143] width 87 height 7
click at [14, 52] on icon at bounding box center [14, 51] width 8 height 8
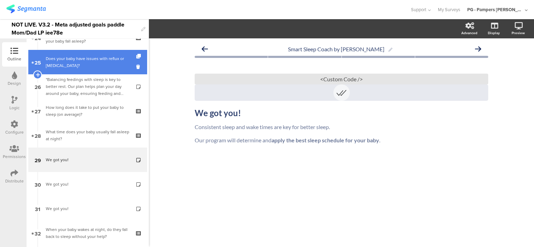
scroll to position [596, 0]
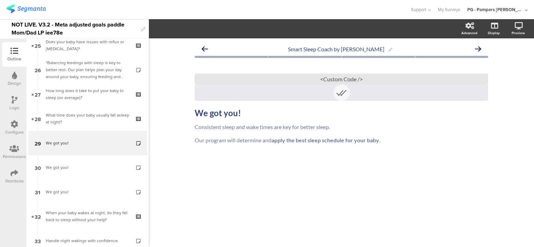
click at [13, 103] on icon at bounding box center [15, 100] width 6 height 8
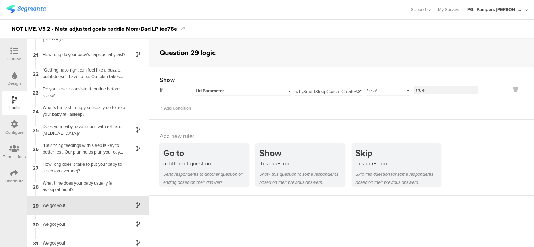
scroll to position [433, 0]
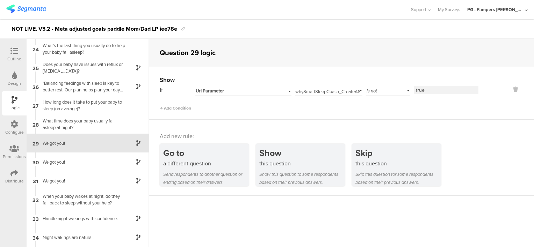
click at [326, 90] on input "whySmartSleepCoach_CreateAScheduleWeCanStickTo" at bounding box center [327, 90] width 64 height 10
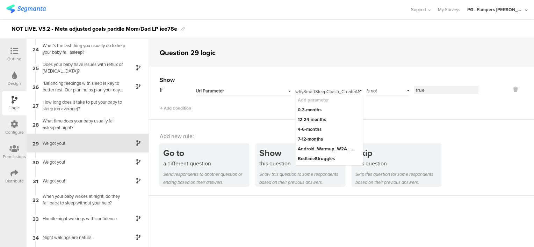
click at [237, 91] on div "Url Parameter" at bounding box center [235, 91] width 78 height 6
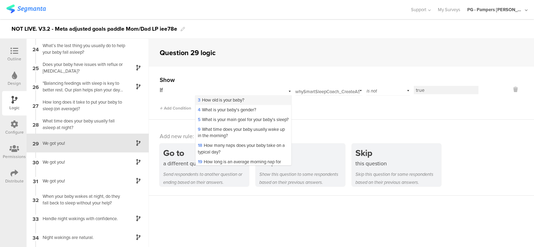
click at [232, 100] on span "3 How old is your baby?" at bounding box center [221, 100] width 46 height 7
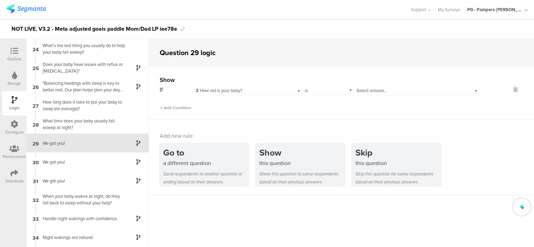
click at [316, 92] on div "is" at bounding box center [328, 90] width 48 height 11
click at [324, 112] on div "is not" at bounding box center [328, 110] width 47 height 10
click at [361, 91] on span "Select answer..." at bounding box center [371, 90] width 30 height 7
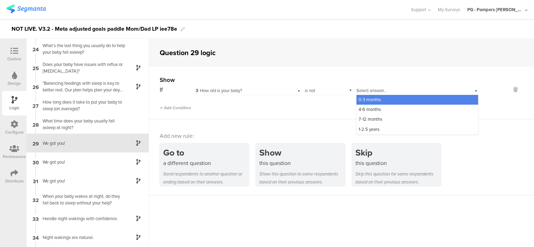
click at [365, 101] on span "0-3 months" at bounding box center [369, 99] width 22 height 7
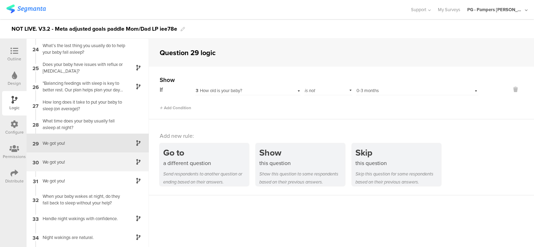
click at [86, 158] on div "30 We got you!" at bounding box center [88, 162] width 122 height 19
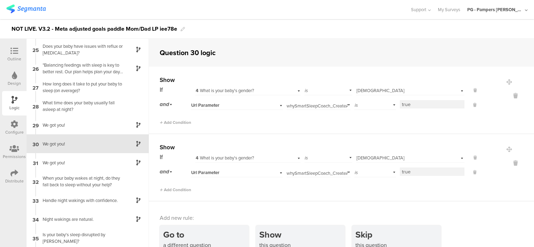
scroll to position [452, 0]
click at [241, 105] on div "Url Parameter" at bounding box center [228, 105] width 74 height 6
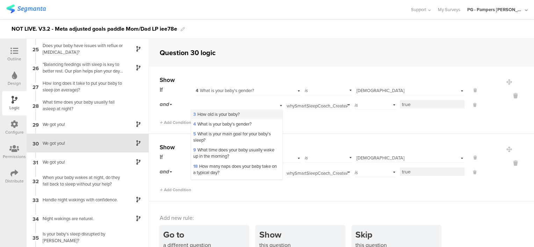
click at [231, 115] on span "3 How old is your baby?" at bounding box center [216, 114] width 46 height 7
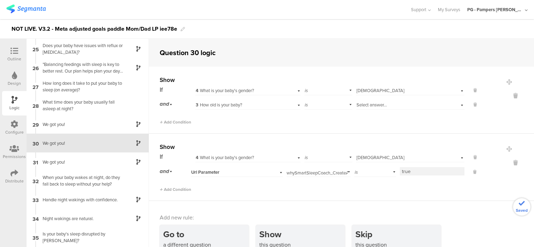
click at [363, 105] on span "Select answer..." at bounding box center [371, 105] width 30 height 7
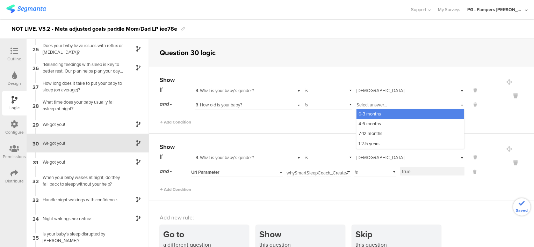
click at [369, 115] on span "0-3 months" at bounding box center [369, 114] width 22 height 7
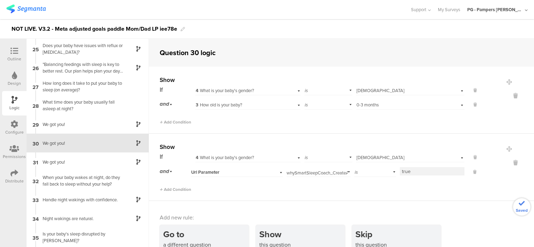
click at [244, 173] on div "Url Parameter" at bounding box center [228, 172] width 74 height 6
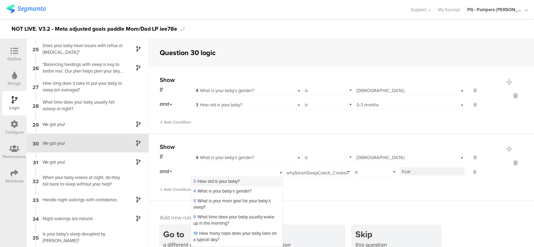
click at [217, 183] on span "3 How old is your baby?" at bounding box center [216, 181] width 46 height 7
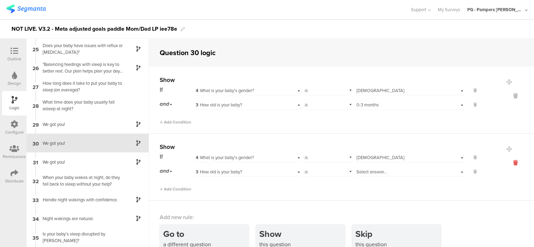
click at [507, 162] on icon at bounding box center [515, 163] width 17 height 8
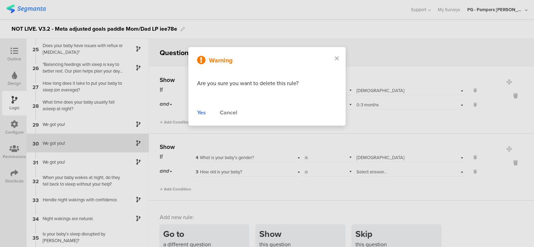
click at [198, 114] on div "Yes" at bounding box center [201, 113] width 9 height 8
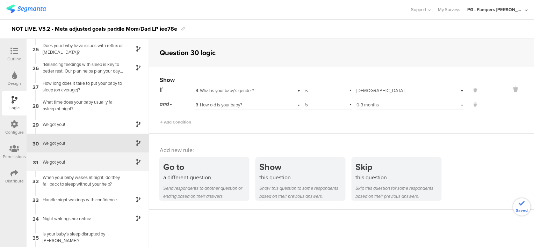
click at [76, 163] on div "We got you!" at bounding box center [81, 162] width 87 height 7
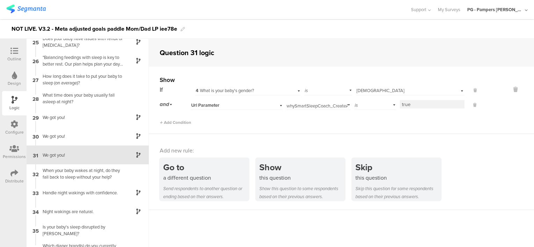
scroll to position [471, 0]
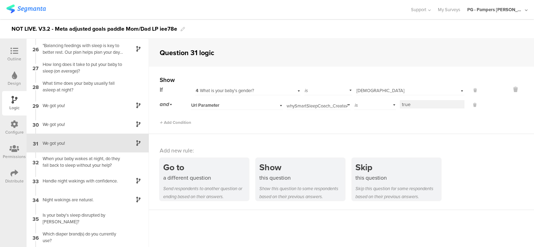
click at [251, 108] on div "Url Parameter" at bounding box center [228, 105] width 74 height 6
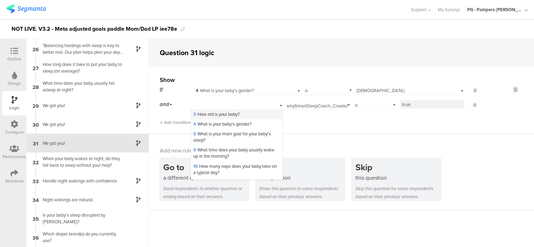
click at [219, 115] on span "3 How old is your baby?" at bounding box center [216, 114] width 46 height 7
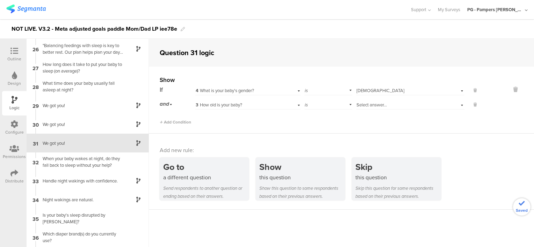
click at [364, 102] on span "Select answer..." at bounding box center [371, 105] width 30 height 7
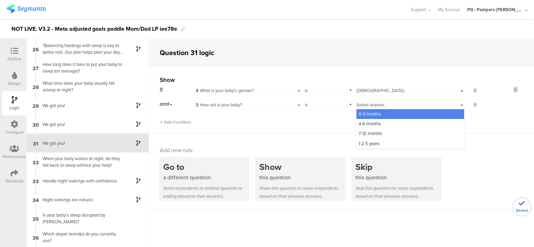
click at [365, 114] on span "0-3 months" at bounding box center [369, 114] width 22 height 7
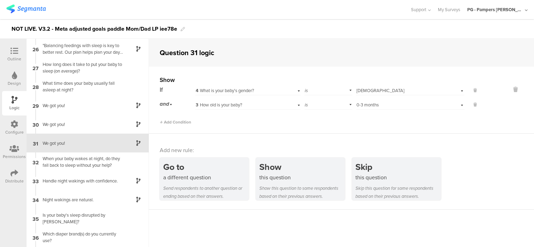
click at [262, 127] on div "Show If 4 What is your baby's gender? is Select answer... Male and 3 How old is…" at bounding box center [341, 100] width 385 height 67
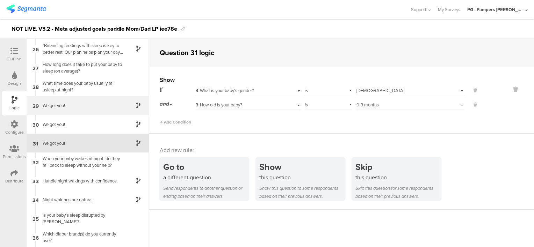
click at [85, 109] on div "29 We got you!" at bounding box center [88, 105] width 122 height 19
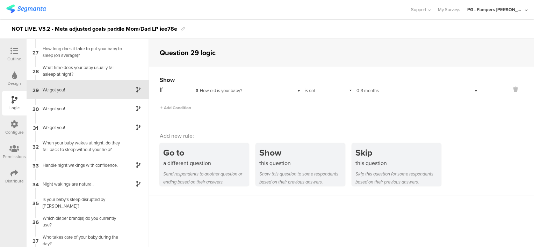
scroll to position [503, 0]
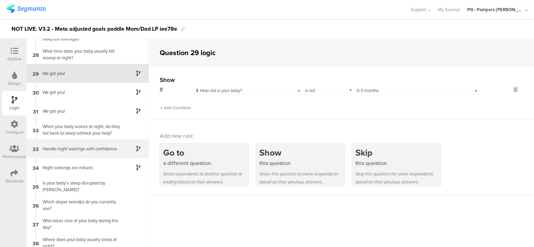
click at [96, 149] on div "Handle night wakings with confidence." at bounding box center [81, 149] width 87 height 7
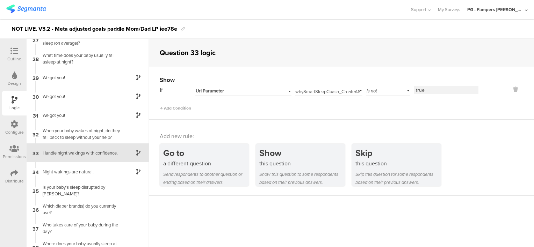
click at [229, 91] on div "Url Parameter" at bounding box center [235, 91] width 78 height 6
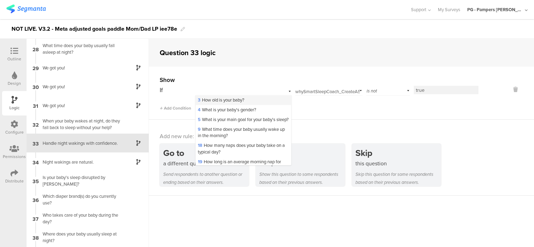
click at [230, 96] on div "3 How old is your baby?" at bounding box center [243, 100] width 95 height 10
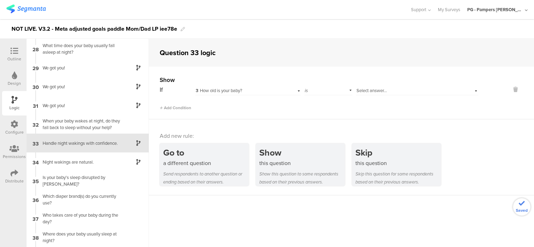
click at [313, 89] on div "is" at bounding box center [328, 90] width 48 height 11
click at [323, 108] on div "is not" at bounding box center [328, 110] width 47 height 10
click at [371, 91] on span "Select answer..." at bounding box center [371, 90] width 30 height 7
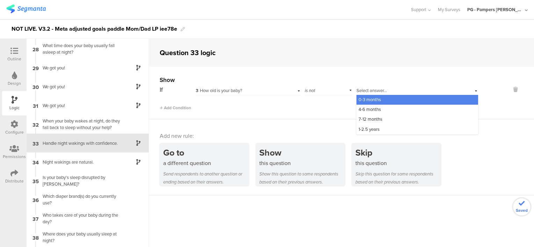
click at [374, 100] on span "0-3 months" at bounding box center [369, 99] width 22 height 7
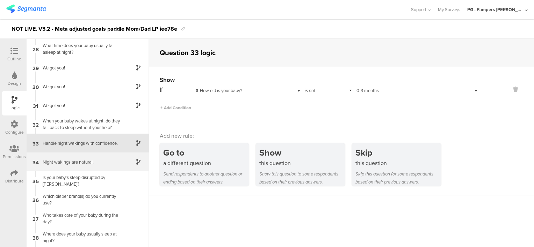
click at [84, 159] on div "Night wakings are natural." at bounding box center [81, 162] width 87 height 7
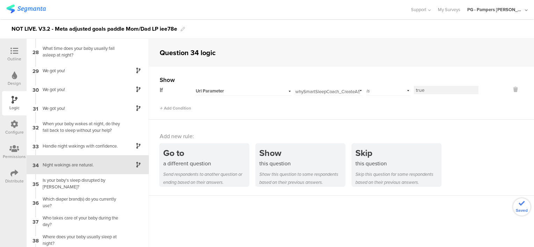
scroll to position [527, 0]
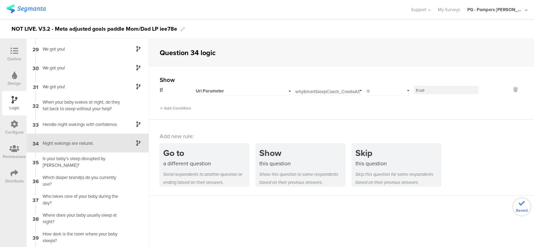
click at [236, 93] on div "Url Parameter" at bounding box center [235, 91] width 78 height 6
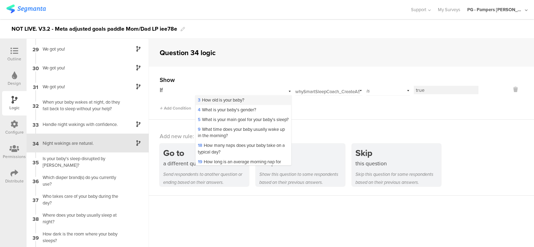
click at [231, 101] on span "3 How old is your baby?" at bounding box center [221, 100] width 46 height 7
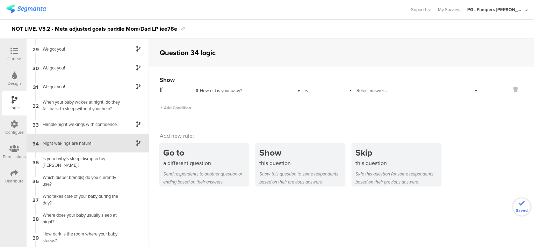
click at [366, 89] on span "Select answer..." at bounding box center [371, 90] width 30 height 7
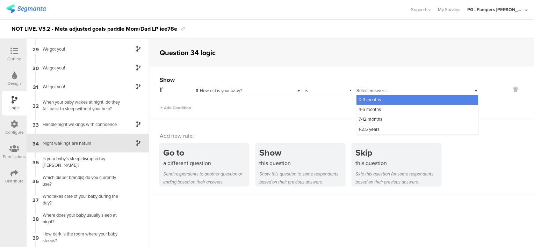
click at [365, 101] on span "0-3 months" at bounding box center [369, 99] width 22 height 7
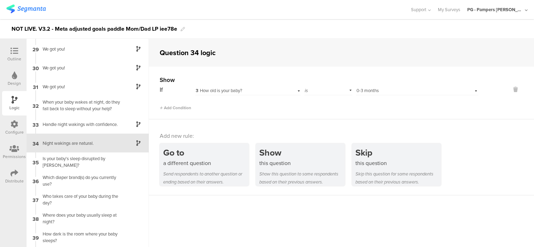
click at [374, 106] on div "Add Condition" at bounding box center [319, 105] width 319 height 12
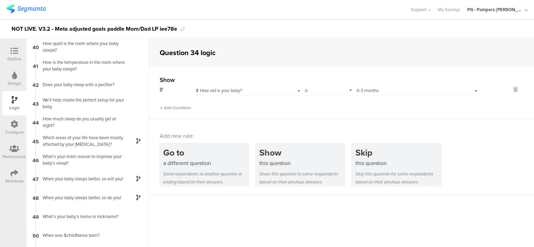
scroll to position [807, 0]
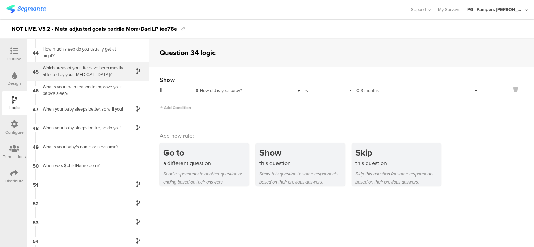
click at [92, 76] on div "Which areas of your life have been mostly affected by your [MEDICAL_DATA]?" at bounding box center [81, 71] width 87 height 13
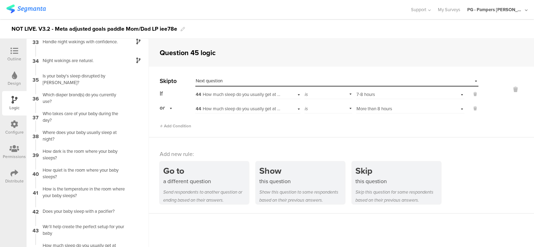
scroll to position [735, 0]
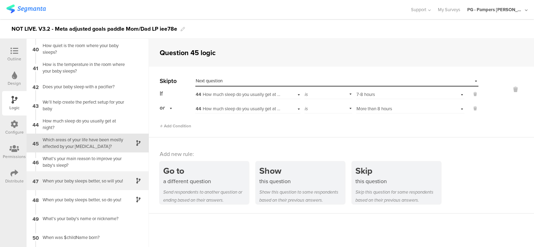
click at [79, 180] on div "When your baby sleeps better, so will you!" at bounding box center [81, 181] width 87 height 7
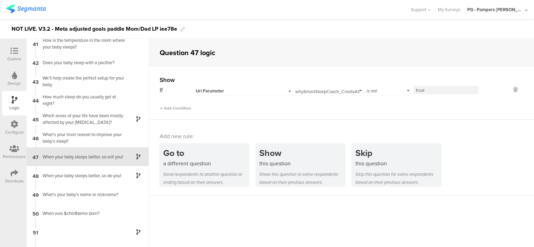
scroll to position [773, 0]
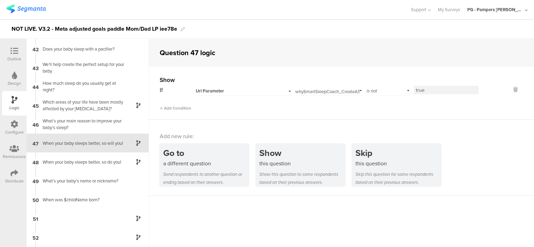
click at [242, 92] on div "Url Parameter" at bounding box center [235, 91] width 78 height 6
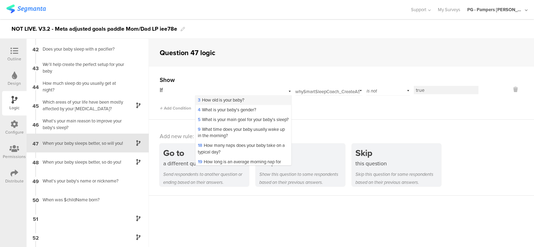
click at [243, 103] on div "3 How old is your baby?" at bounding box center [243, 100] width 95 height 10
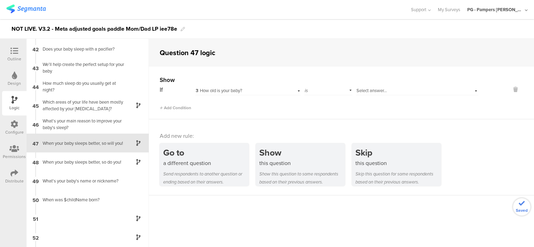
click at [360, 88] on span "Select answer..." at bounding box center [371, 90] width 30 height 7
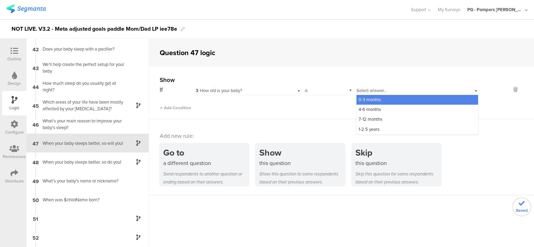
click at [360, 100] on span "0-3 months" at bounding box center [369, 99] width 22 height 7
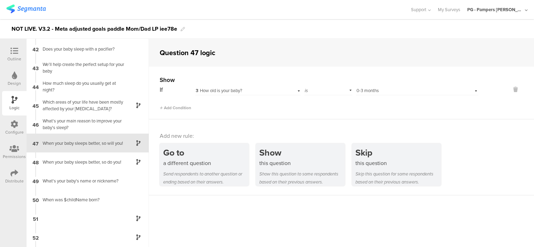
click at [322, 91] on div "is" at bounding box center [328, 90] width 48 height 11
click at [323, 108] on div "is not" at bounding box center [328, 110] width 47 height 10
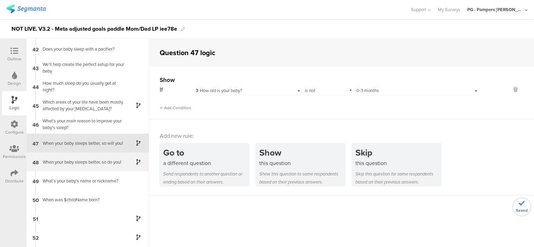
click at [101, 161] on div "When your baby sleeps better, so do you!" at bounding box center [81, 162] width 87 height 7
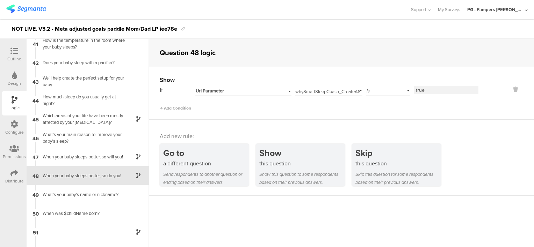
scroll to position [791, 0]
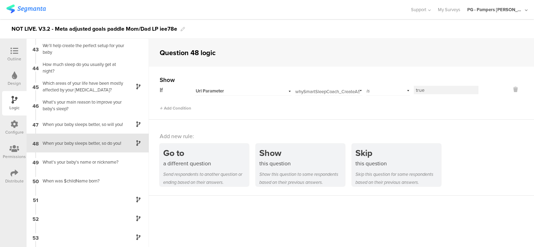
click at [255, 91] on div "Url Parameter" at bounding box center [235, 91] width 78 height 6
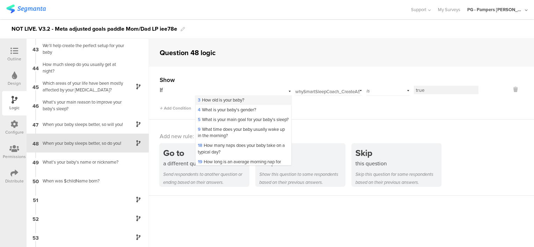
click at [249, 97] on div "3 How old is your baby?" at bounding box center [243, 100] width 95 height 10
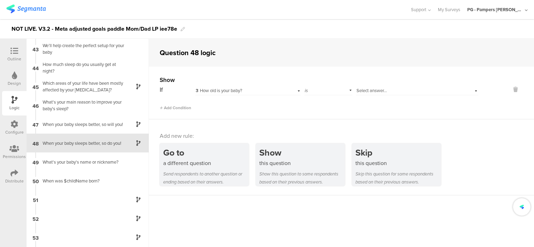
click at [332, 93] on div "is" at bounding box center [328, 90] width 48 height 11
click at [374, 87] on div "Select answer..." at bounding box center [417, 90] width 122 height 11
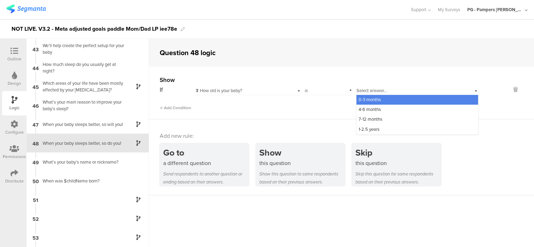
click at [372, 103] on div "0-3 months" at bounding box center [417, 100] width 122 height 10
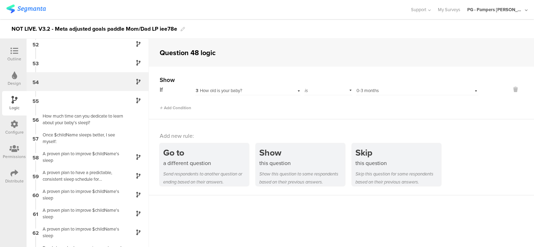
scroll to position [896, 0]
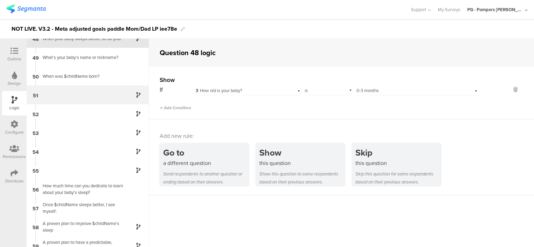
click at [75, 94] on div "51" at bounding box center [88, 95] width 122 height 19
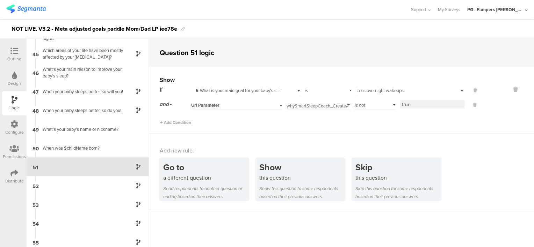
scroll to position [848, 0]
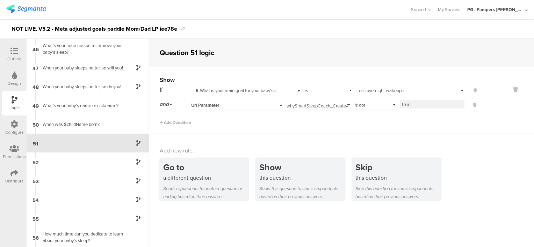
click at [242, 108] on div "Url Parameter" at bounding box center [228, 105] width 74 height 6
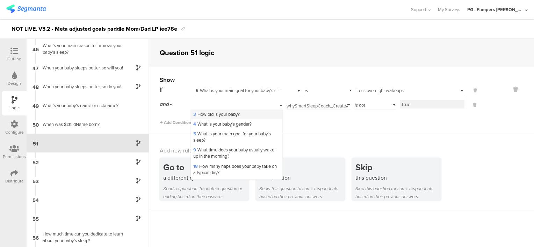
click at [237, 116] on span "3 How old is your baby?" at bounding box center [216, 114] width 46 height 7
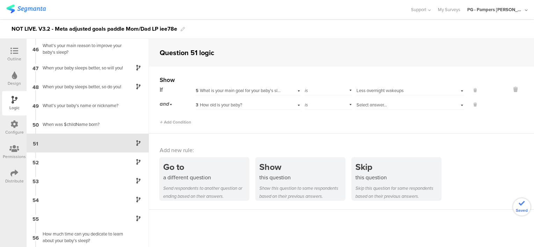
click at [324, 104] on div "is" at bounding box center [328, 104] width 48 height 11
click at [322, 123] on div "is not" at bounding box center [328, 124] width 47 height 10
click at [365, 103] on span "Select answer..." at bounding box center [371, 105] width 30 height 7
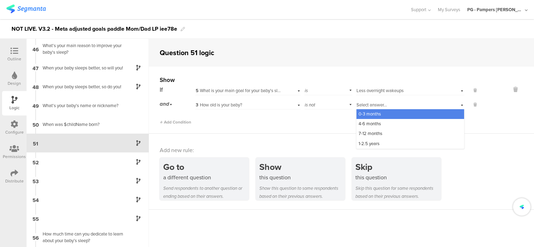
click at [370, 115] on span "0-3 months" at bounding box center [369, 114] width 22 height 7
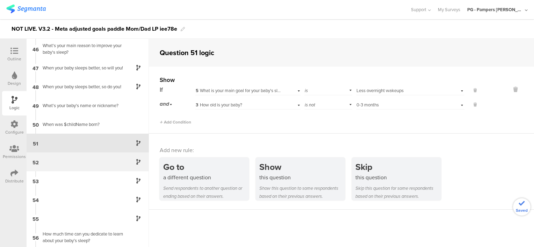
click at [84, 161] on div "52" at bounding box center [88, 162] width 122 height 19
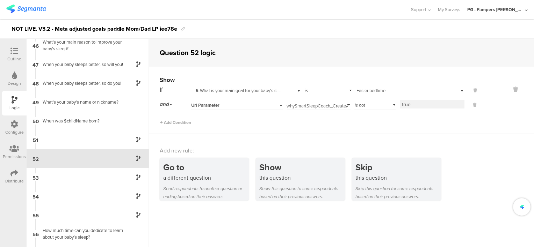
scroll to position [867, 0]
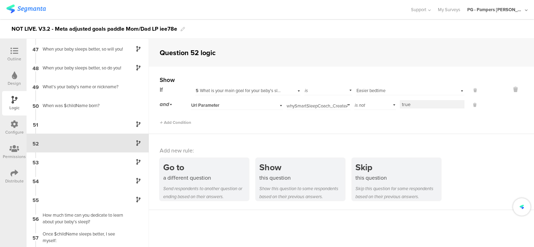
click at [256, 105] on div "Url Parameter" at bounding box center [228, 105] width 74 height 6
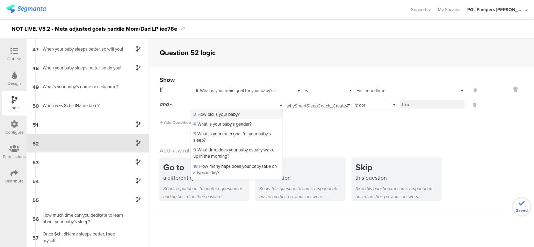
click at [251, 111] on div "3 How old is your baby?" at bounding box center [236, 115] width 91 height 10
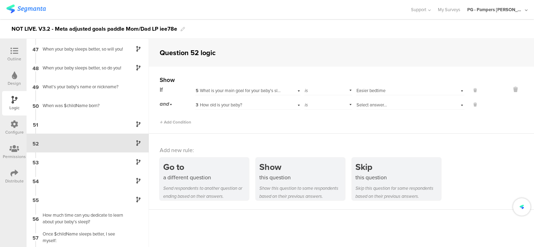
click at [320, 105] on div "is" at bounding box center [328, 104] width 48 height 11
click at [322, 122] on div "is not" at bounding box center [328, 124] width 47 height 10
click at [370, 105] on span "Select answer..." at bounding box center [371, 105] width 30 height 7
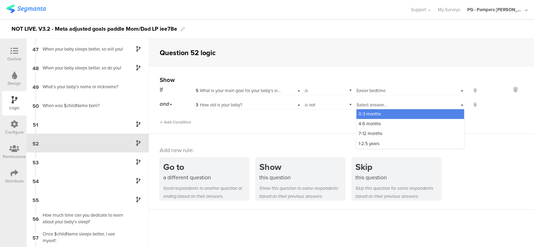
click at [371, 112] on span "0-3 months" at bounding box center [369, 114] width 22 height 7
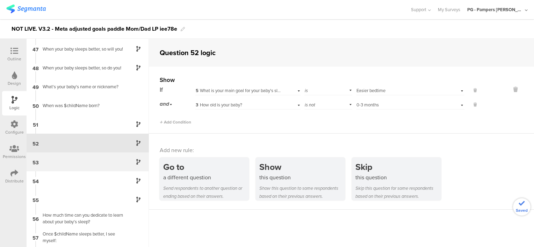
click at [95, 163] on div "53" at bounding box center [88, 162] width 122 height 19
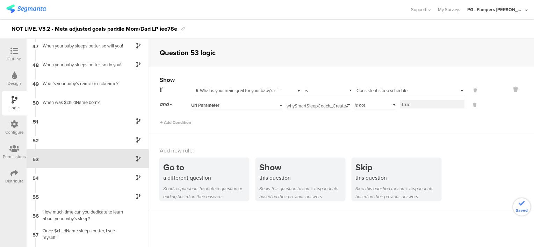
scroll to position [886, 0]
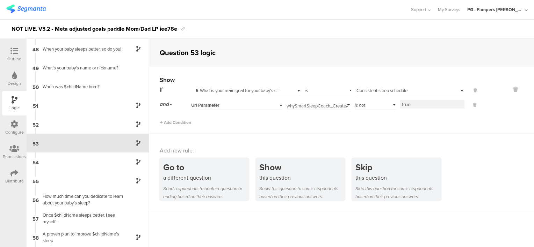
click at [240, 105] on div "Url Parameter" at bounding box center [228, 105] width 74 height 6
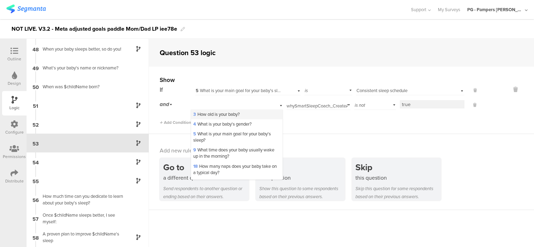
click at [234, 116] on span "3 How old is your baby?" at bounding box center [216, 114] width 46 height 7
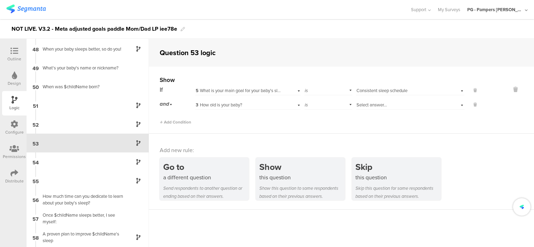
click at [326, 103] on div "is" at bounding box center [328, 104] width 48 height 11
click at [325, 122] on div "is not" at bounding box center [328, 124] width 47 height 10
click at [380, 103] on span "Select answer..." at bounding box center [371, 105] width 30 height 7
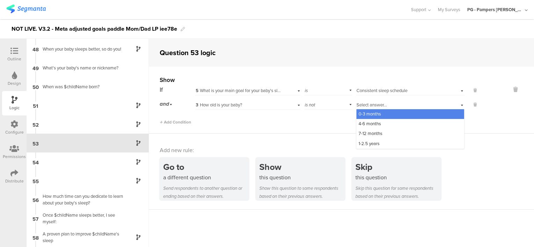
click at [376, 114] on span "0-3 months" at bounding box center [369, 114] width 22 height 7
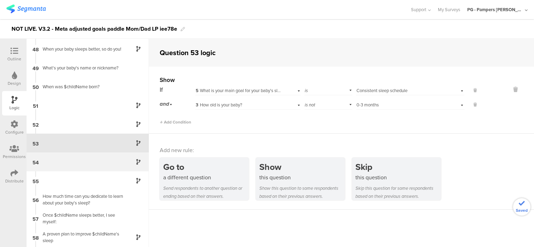
click at [96, 161] on div "54" at bounding box center [88, 162] width 122 height 19
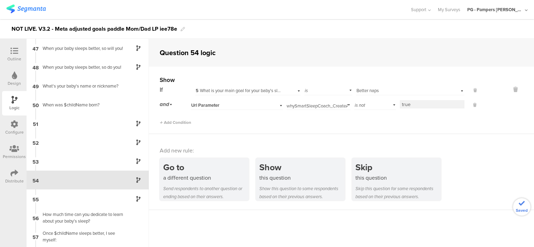
scroll to position [905, 0]
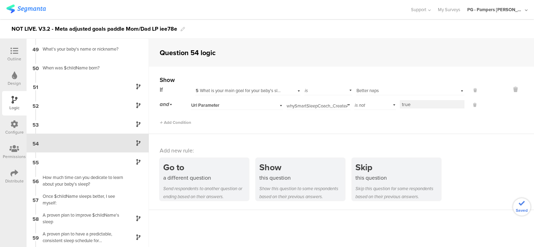
click at [256, 107] on div "Url Parameter" at bounding box center [228, 105] width 74 height 6
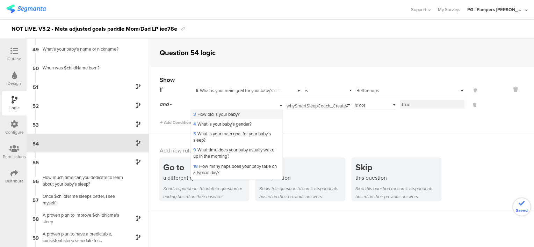
click at [231, 110] on div "3 How old is your baby?" at bounding box center [236, 115] width 91 height 10
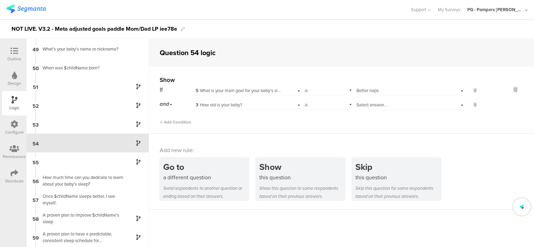
click at [326, 106] on div "is" at bounding box center [328, 104] width 48 height 11
click at [320, 123] on div "is not" at bounding box center [328, 124] width 47 height 10
click at [380, 103] on span "Select answer..." at bounding box center [371, 105] width 30 height 7
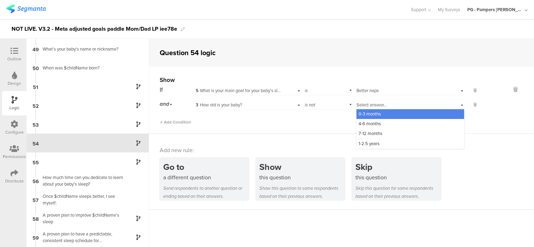
click at [380, 112] on div "0-3 months" at bounding box center [410, 114] width 108 height 10
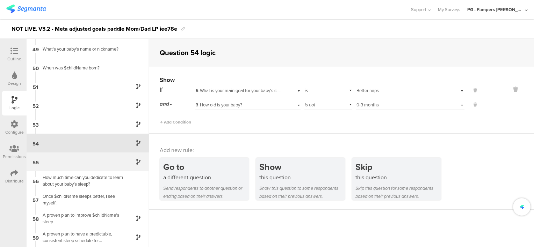
click at [78, 163] on div "55" at bounding box center [88, 162] width 122 height 19
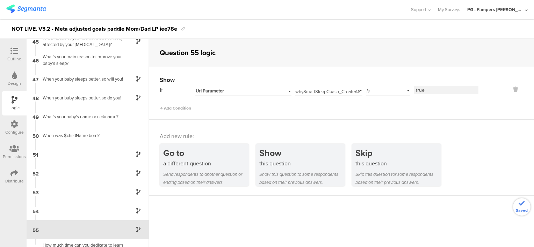
scroll to position [923, 0]
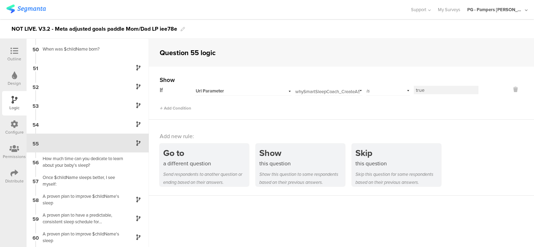
click at [216, 89] on span "Url Parameter" at bounding box center [210, 91] width 28 height 6
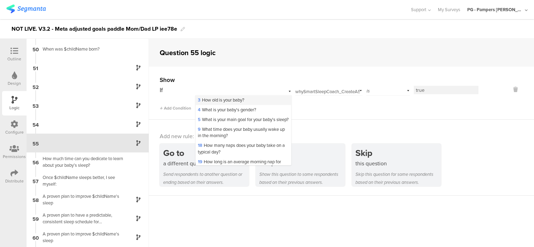
click at [219, 98] on span "3 How old is your baby?" at bounding box center [221, 100] width 46 height 7
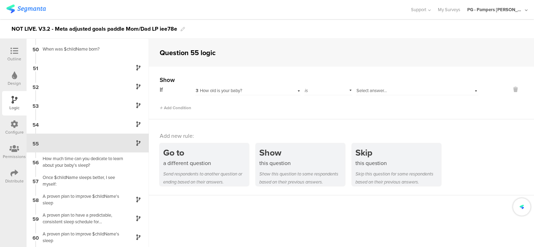
click at [399, 86] on div "Select answer..." at bounding box center [417, 90] width 122 height 11
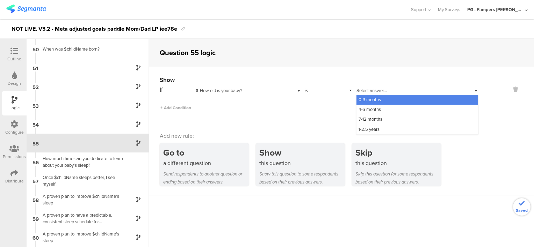
click at [397, 102] on div "0-3 months" at bounding box center [417, 100] width 122 height 10
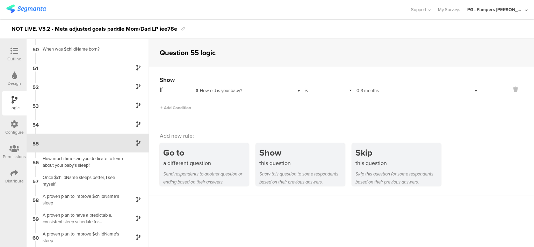
click at [233, 120] on div "Add new rule: Go to a different question Send respondents to another question o…" at bounding box center [341, 157] width 385 height 76
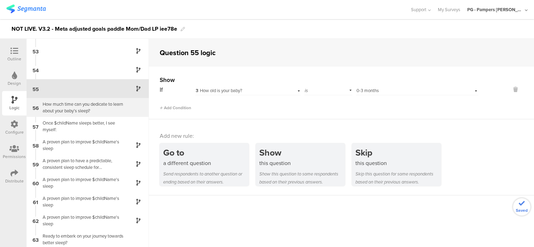
scroll to position [979, 0]
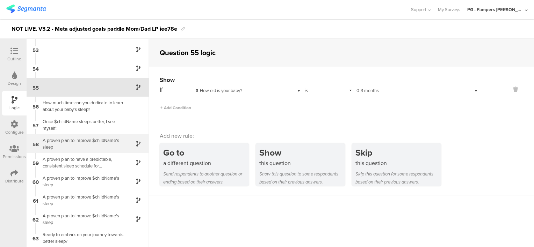
click at [79, 145] on div "A proven plan to improve $childName's sleep" at bounding box center [81, 143] width 87 height 13
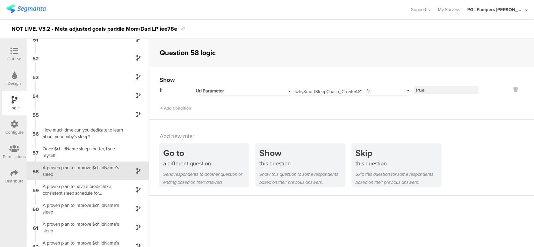
scroll to position [980, 0]
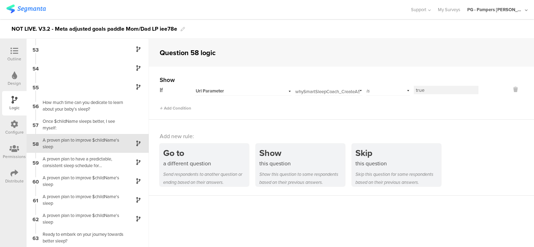
click at [239, 89] on div "Url Parameter" at bounding box center [235, 91] width 78 height 6
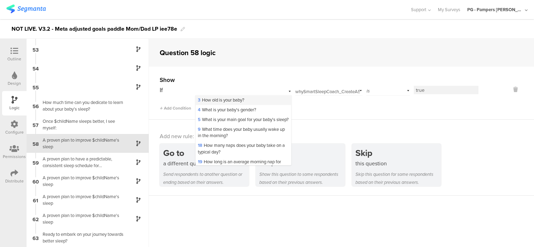
click at [231, 101] on span "3 How old is your baby?" at bounding box center [221, 100] width 46 height 7
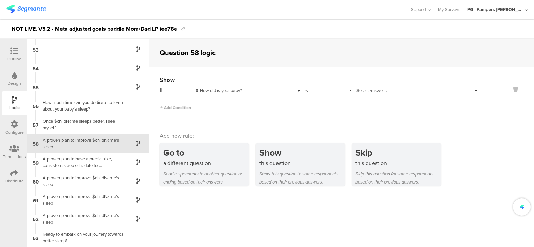
click at [389, 92] on div "Select answer..." at bounding box center [407, 91] width 102 height 6
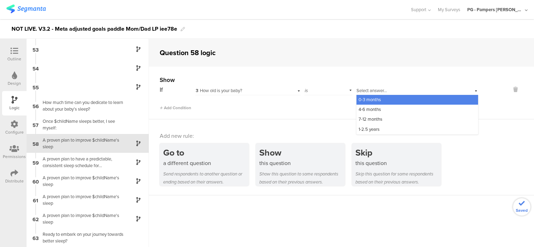
click at [389, 98] on div "0-3 months" at bounding box center [417, 100] width 122 height 10
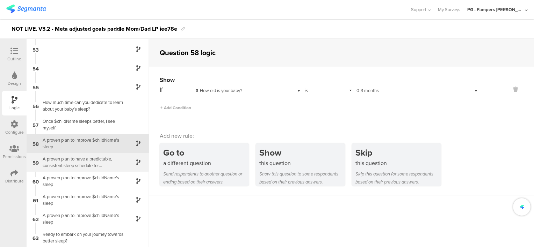
click at [80, 162] on div "A proven plan to have a predictable, consistent sleep schedule for $childName's" at bounding box center [81, 162] width 87 height 13
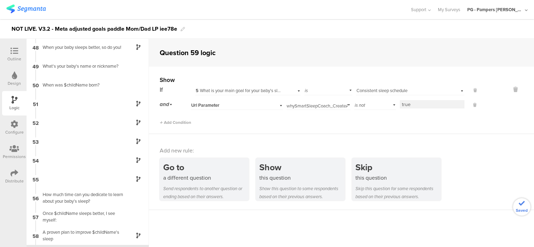
scroll to position [980, 0]
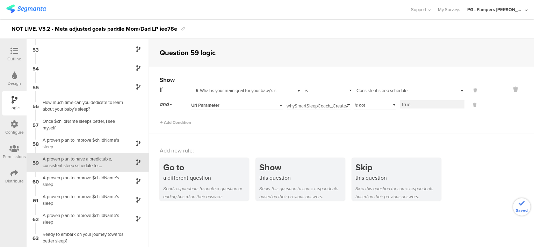
click at [224, 106] on div "Url Parameter" at bounding box center [228, 105] width 74 height 6
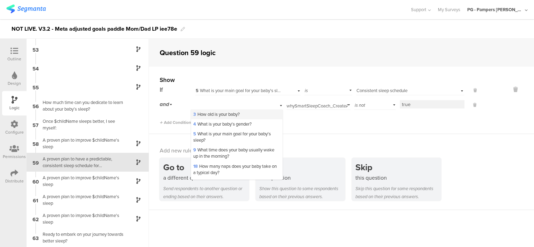
click at [225, 114] on span "3 How old is your baby?" at bounding box center [216, 114] width 46 height 7
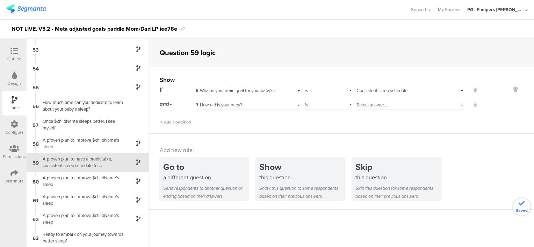
click at [379, 105] on span "Select answer..." at bounding box center [371, 105] width 30 height 7
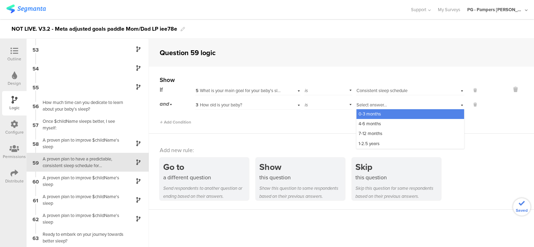
click at [326, 102] on div "is" at bounding box center [328, 104] width 48 height 11
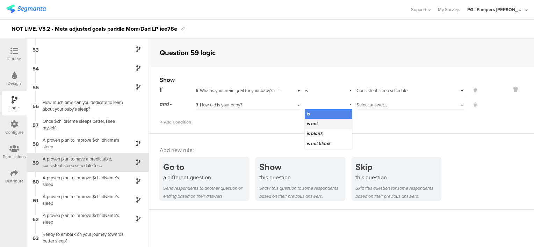
click at [328, 122] on div "is not" at bounding box center [328, 124] width 47 height 10
click at [371, 108] on div "Select answer..." at bounding box center [410, 104] width 108 height 11
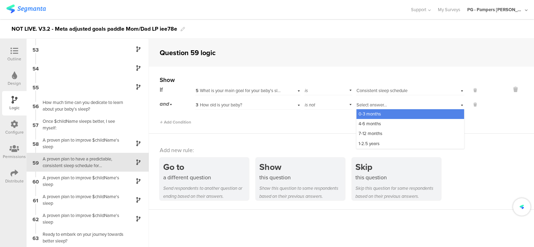
click at [368, 116] on span "0-3 months" at bounding box center [369, 114] width 22 height 7
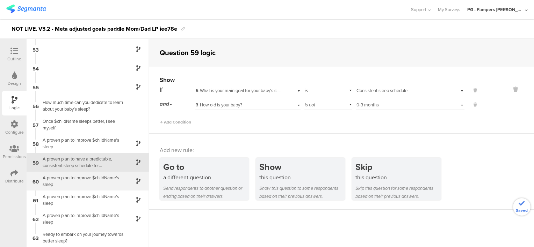
click at [76, 181] on div "A proven plan to improve $childName's sleep" at bounding box center [81, 181] width 87 height 13
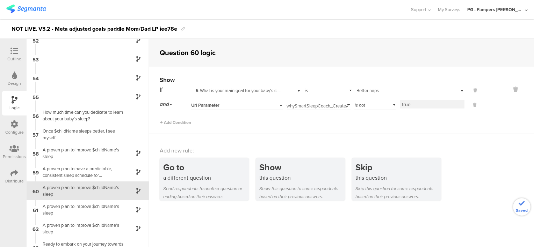
scroll to position [980, 0]
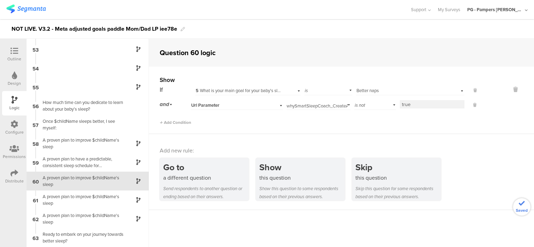
click at [232, 106] on div "Url Parameter" at bounding box center [228, 105] width 74 height 6
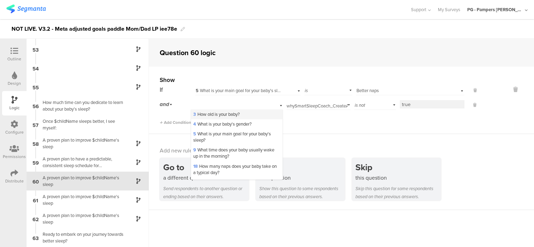
click at [231, 110] on div "3 How old is your baby?" at bounding box center [236, 115] width 91 height 10
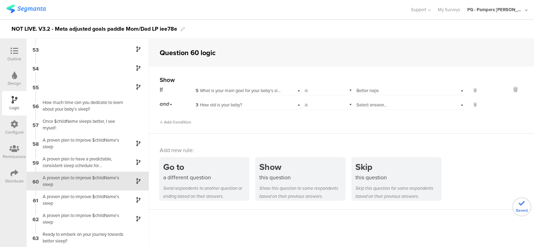
click at [311, 106] on div "is" at bounding box center [328, 104] width 48 height 11
click at [319, 122] on div "is not" at bounding box center [328, 124] width 47 height 10
click at [367, 101] on div "Select answer..." at bounding box center [410, 104] width 108 height 11
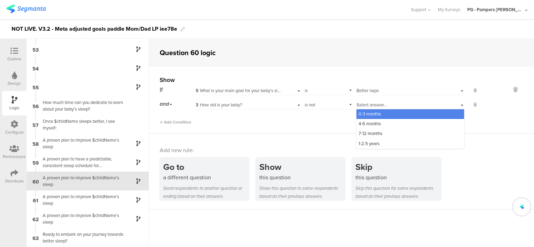
click at [371, 116] on span "0-3 months" at bounding box center [369, 114] width 22 height 7
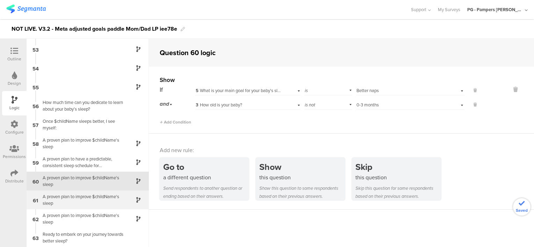
click at [93, 191] on div "61 A proven plan to improve $childName's sleep" at bounding box center [88, 200] width 122 height 19
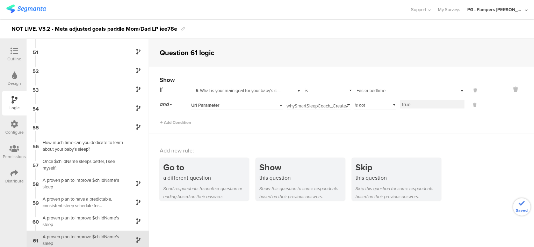
scroll to position [980, 0]
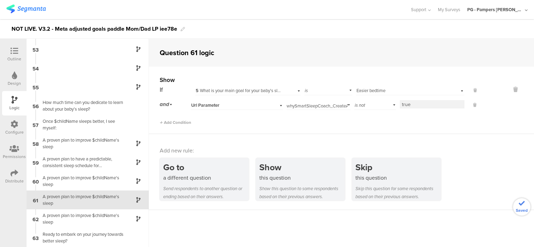
click at [247, 106] on div "Url Parameter" at bounding box center [228, 105] width 74 height 6
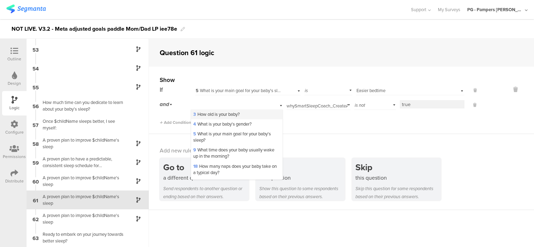
click at [230, 115] on span "3 How old is your baby?" at bounding box center [216, 114] width 46 height 7
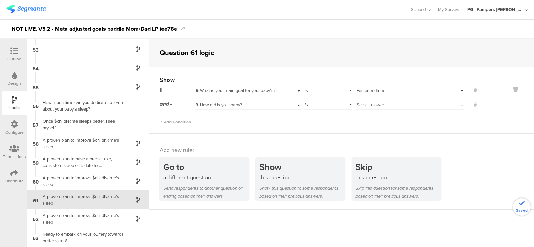
click at [318, 103] on div "is" at bounding box center [328, 104] width 48 height 11
click at [317, 123] on div "is not" at bounding box center [328, 124] width 47 height 10
click at [380, 104] on span "Select answer..." at bounding box center [371, 105] width 30 height 7
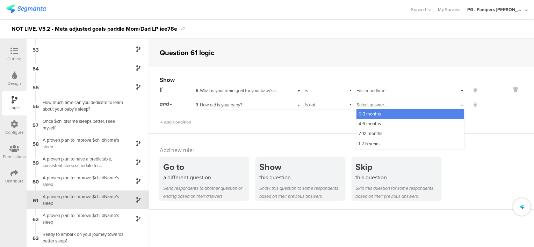
click at [374, 115] on span "0-3 months" at bounding box center [369, 114] width 22 height 7
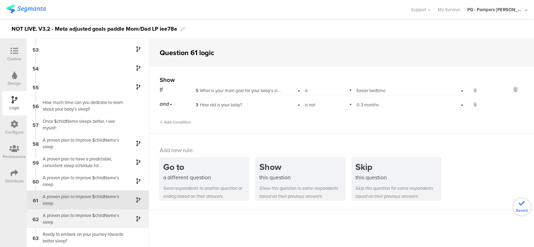
click at [102, 215] on div "A proven plan to improve $childName's sleep" at bounding box center [81, 218] width 87 height 13
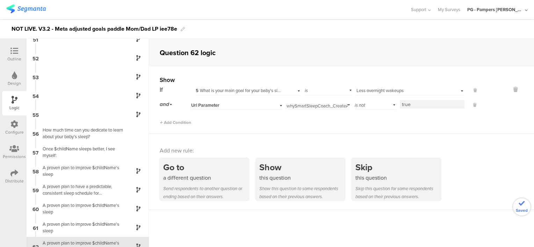
scroll to position [980, 0]
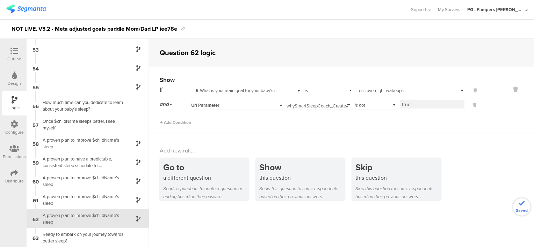
click at [249, 106] on div "Url Parameter" at bounding box center [228, 105] width 74 height 6
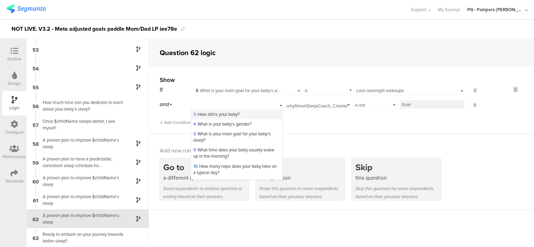
click at [221, 113] on span "3 How old is your baby?" at bounding box center [216, 114] width 46 height 7
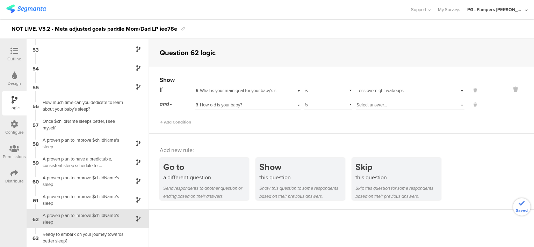
click at [310, 104] on div "is" at bounding box center [328, 104] width 48 height 11
click at [317, 124] on div "is not" at bounding box center [328, 124] width 47 height 10
click at [372, 102] on span "Select answer..." at bounding box center [371, 105] width 30 height 7
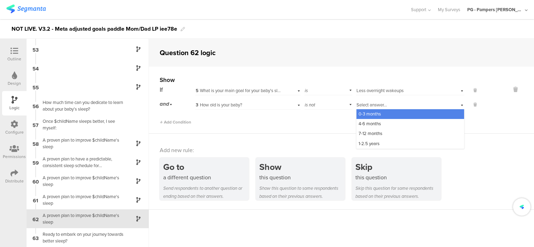
click at [374, 116] on span "0-3 months" at bounding box center [369, 114] width 22 height 7
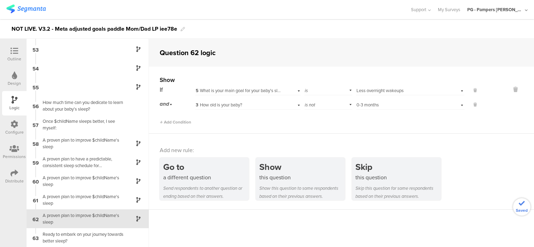
click at [329, 132] on div "Show If 5 What is your main goal for your baby's sleep? is Select answer... Les…" at bounding box center [341, 100] width 385 height 67
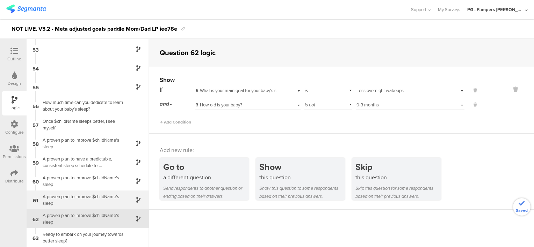
scroll to position [979, 0]
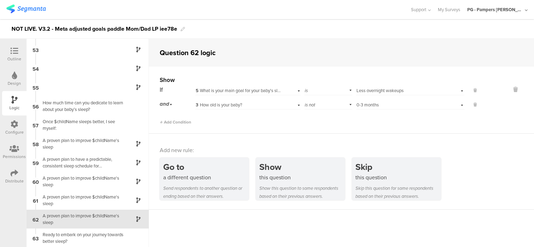
click at [7, 127] on div "Configure" at bounding box center [14, 128] width 24 height 24
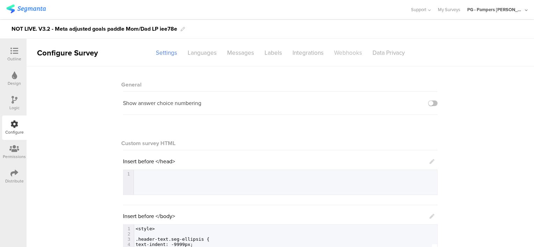
click at [338, 52] on div "Webhooks" at bounding box center [348, 53] width 38 height 12
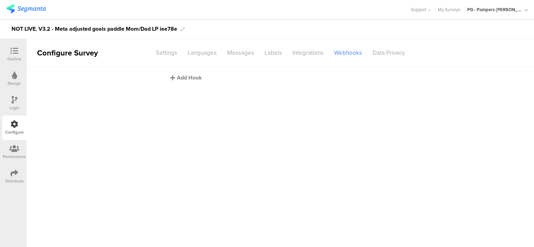
click at [178, 79] on div "Add Hook" at bounding box center [282, 78] width 224 height 8
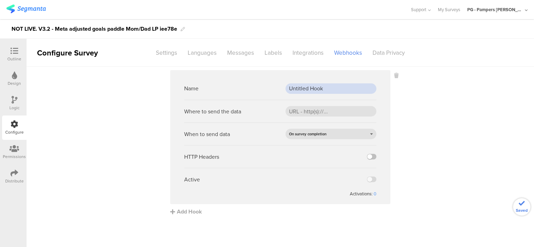
click at [306, 87] on input "Untitled Hook" at bounding box center [330, 88] width 91 height 10
paste input "PROD webh"
type input "PROD webhook"
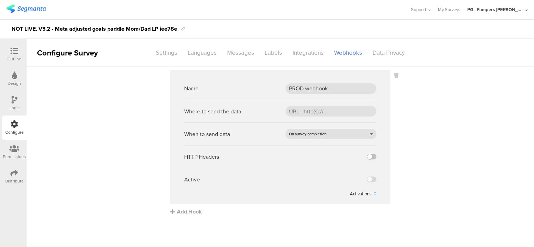
click at [443, 121] on sg-webhook-settings "Name PROD webhook Where to send the data When to send data On survey completion…" at bounding box center [280, 143] width 507 height 146
click at [318, 109] on input "url" at bounding box center [330, 111] width 91 height 10
paste input "[URL][DOMAIN_NAME]"
type input "[URL][DOMAIN_NAME]"
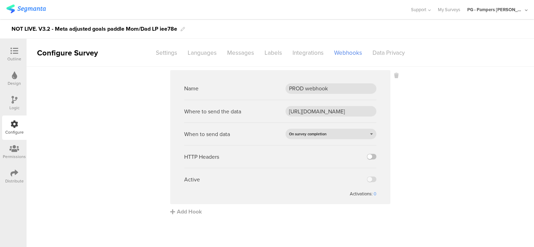
scroll to position [0, 0]
click at [447, 135] on sg-webhook-settings "Name PROD webhook Where to send the data https://api.pg.com/innovationmanagemen…" at bounding box center [280, 143] width 507 height 146
click at [370, 155] on label at bounding box center [371, 157] width 9 height 6
click at [0, 0] on input "checkbox" at bounding box center [0, 0] width 0 height 0
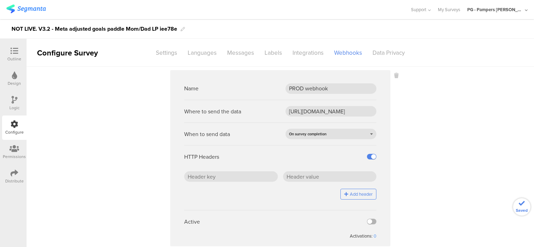
click at [368, 224] on label at bounding box center [371, 222] width 9 height 6
click at [0, 0] on input "checkbox" at bounding box center [0, 0] width 0 height 0
click at [225, 179] on input "text" at bounding box center [231, 176] width 94 height 10
paste input "x-api-key"
type input "x-api-key"
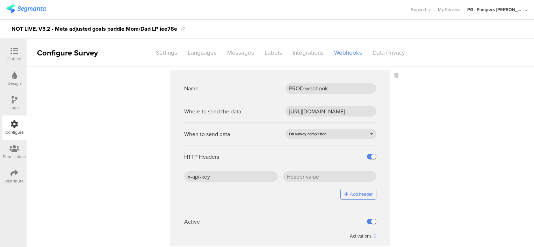
click at [441, 189] on sg-webhook-settings "Name PROD webhook Where to send the data [URL][DOMAIN_NAME] When to send data O…" at bounding box center [280, 164] width 507 height 188
click at [309, 176] on input "text" at bounding box center [330, 176] width 94 height 10
paste input "J5/ZHr0SD4BLepgCDGSdCfFOaBqEcW7PLEOwC2jhTjc="
type input "J5/ZHr0SD4BLepgCDGSdCfFOaBqEcW7PLEOwC2jhTjc="
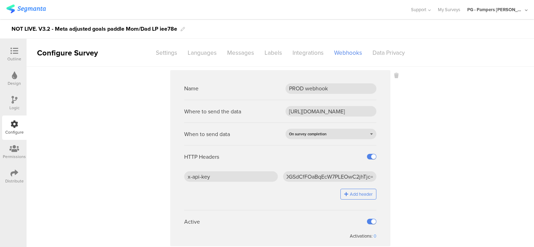
scroll to position [0, 0]
click at [418, 192] on sg-webhook-settings "Name PROD webhook Where to send the data [URL][DOMAIN_NAME] When to send data O…" at bounding box center [280, 164] width 507 height 188
click at [437, 197] on sg-webhook-settings "Name PROD webhook Where to send the data [URL][DOMAIN_NAME] When to send data O…" at bounding box center [280, 164] width 507 height 188
click at [17, 52] on icon at bounding box center [14, 51] width 8 height 8
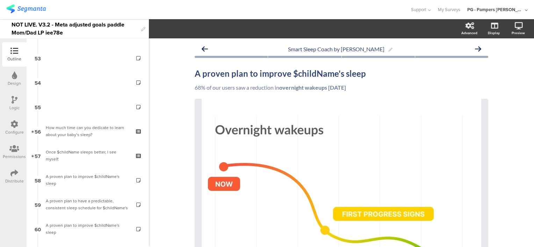
scroll to position [1400, 0]
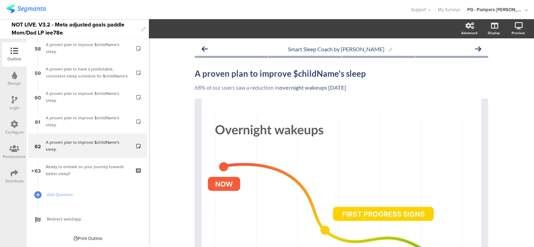
click at [20, 27] on div "NOT LIVE. V3.2 - Meta adjusted goals paddle Mom/Dad LP iee78e" at bounding box center [75, 28] width 126 height 19
click at [110, 10] on div at bounding box center [204, 10] width 397 height 12
click at [37, 9] on img at bounding box center [25, 9] width 39 height 9
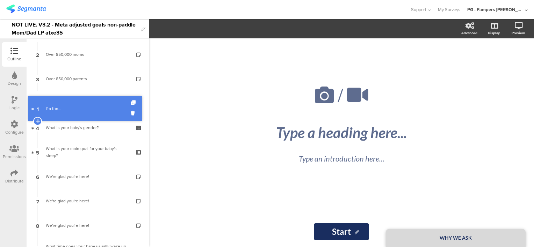
drag, startPoint x: 68, startPoint y: 50, endPoint x: 73, endPoint y: 104, distance: 54.4
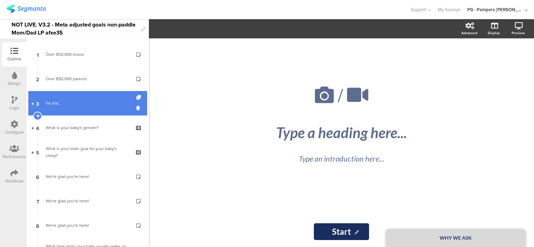
click at [74, 106] on div "I'm the..." at bounding box center [87, 103] width 83 height 7
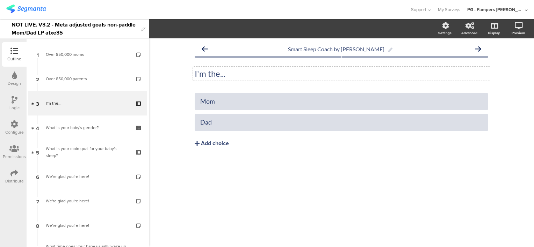
click at [227, 69] on p "I'm the..." at bounding box center [341, 73] width 293 height 10
click at [210, 143] on div "Add choice" at bounding box center [215, 143] width 28 height 7
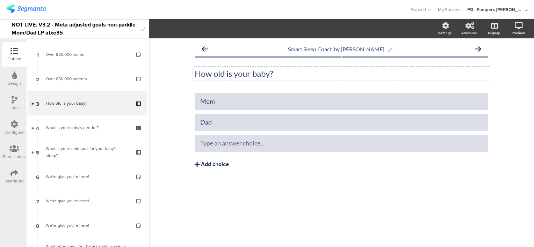
click at [217, 162] on div "Add choice" at bounding box center [215, 164] width 28 height 7
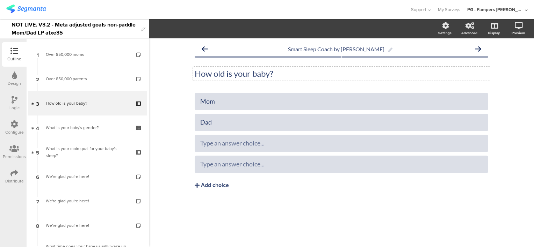
click at [211, 92] on div "Smart Sleep Coach by Pampers How old is your baby? How old is your baby? Mom" at bounding box center [341, 130] width 293 height 177
click at [207, 101] on div "Mom" at bounding box center [341, 101] width 282 height 8
paste div
click at [219, 125] on div "Dad" at bounding box center [341, 122] width 282 height 8
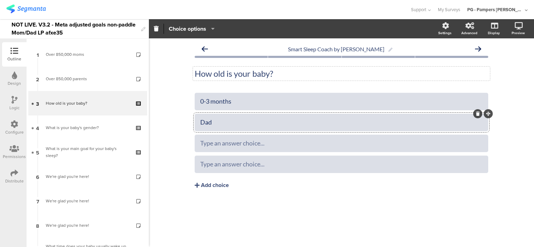
click at [219, 125] on div "Dad" at bounding box center [341, 122] width 282 height 8
paste div
click at [168, 110] on div "Smart Sleep Coach by [PERSON_NAME] How old is your baby? How old is your baby? …" at bounding box center [341, 142] width 385 height 209
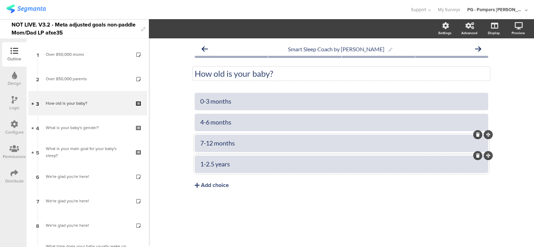
click at [11, 107] on div "Logic" at bounding box center [14, 108] width 10 height 6
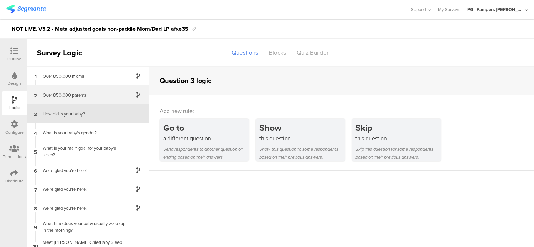
click at [90, 95] on div "Over 850,000 parents" at bounding box center [81, 95] width 87 height 7
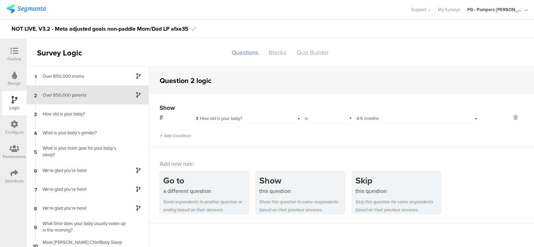
click at [265, 119] on div "3 How old is your baby?" at bounding box center [239, 119] width 86 height 6
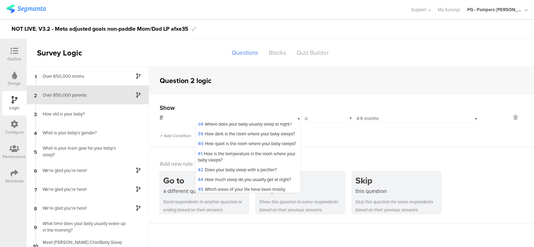
scroll to position [398, 0]
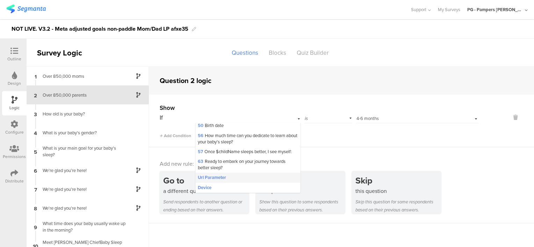
click at [247, 181] on div "Url Parameter" at bounding box center [248, 178] width 104 height 10
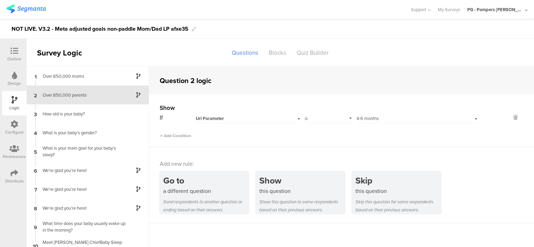
scroll to position [0, 0]
click at [320, 119] on input "text" at bounding box center [327, 118] width 64 height 10
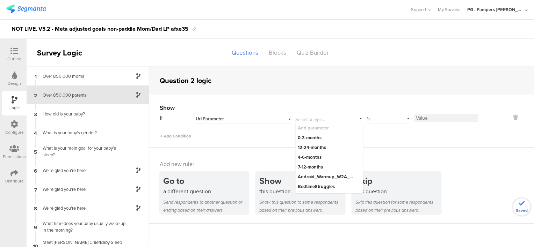
paste input "whySmartSleepCoach_EncourageLongerMorePredictableNaps"
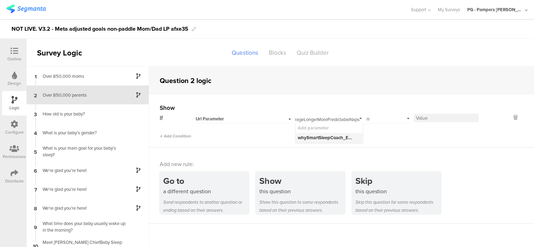
type input "whySmartSleepCoach_EncourageLongerMorePredictableNaps"
click at [330, 137] on div "whySmartSleepCoach_EncourageLongerMorePredictableNaps" at bounding box center [326, 138] width 57 height 6
click at [379, 129] on div "Add Condition" at bounding box center [319, 133] width 319 height 12
click at [438, 123] on div "If Url Parameter whySmartSleepCoach_EncourageLongerMorePredictableNaps Add para…" at bounding box center [319, 117] width 319 height 11
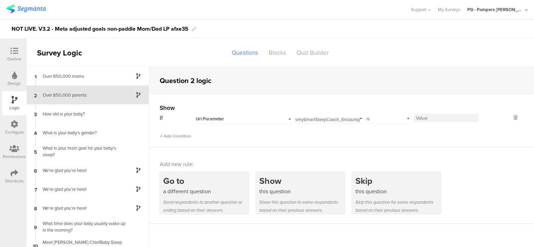
click at [435, 119] on input at bounding box center [446, 118] width 65 height 8
type input "true"
click at [405, 136] on div "Add Condition" at bounding box center [319, 133] width 319 height 12
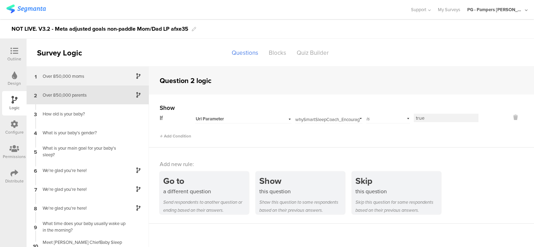
click at [107, 74] on div "Over 850,000 moms" at bounding box center [81, 76] width 87 height 7
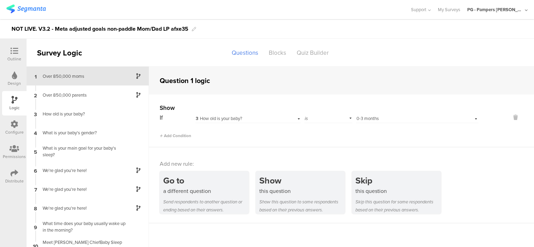
click at [256, 118] on div "3 How old is your baby?" at bounding box center [239, 119] width 86 height 6
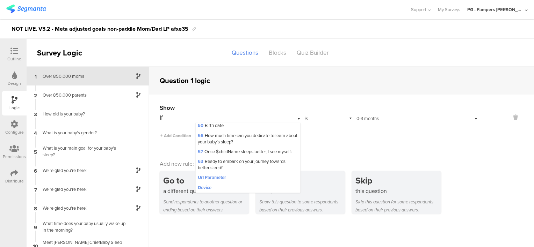
scroll to position [398, 0]
click at [249, 177] on div "Url Parameter" at bounding box center [248, 178] width 104 height 10
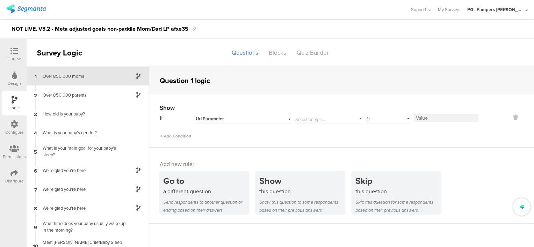
click at [312, 118] on input "text" at bounding box center [327, 118] width 64 height 10
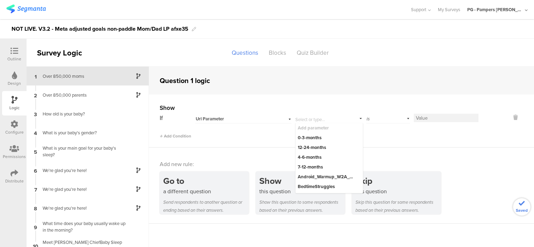
paste input "whySmartSleepCoach_GetMyBabyToSleepThroughTheNight"
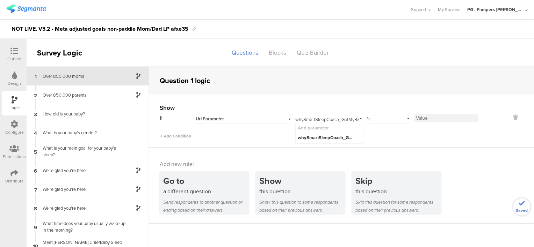
scroll to position [0, 55]
type input "whySmartSleepCoach_GetMyBabyToSleepThroughTheNight"
click at [327, 136] on div "whySmartSleepCoach_GetMyBabyToSleepThroughTheNight" at bounding box center [326, 138] width 57 height 6
click at [438, 118] on input at bounding box center [446, 118] width 65 height 8
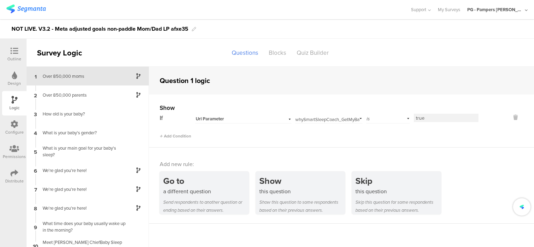
type input "true"
click at [417, 138] on div "Add Condition" at bounding box center [319, 133] width 319 height 12
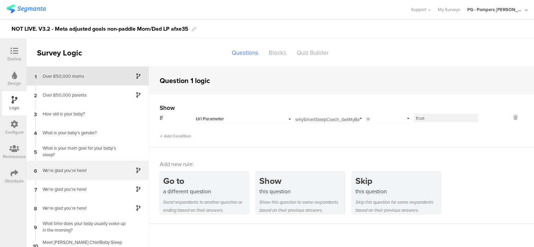
click at [84, 169] on div "We're glad you're here!" at bounding box center [81, 170] width 87 height 7
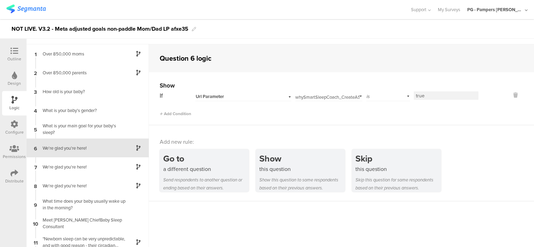
scroll to position [27, 0]
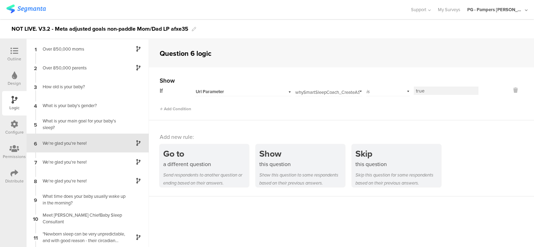
click at [249, 91] on div "Url Parameter" at bounding box center [235, 92] width 78 height 6
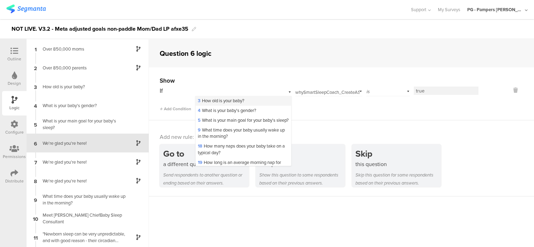
click at [242, 99] on span "3 How old is your baby?" at bounding box center [221, 100] width 46 height 7
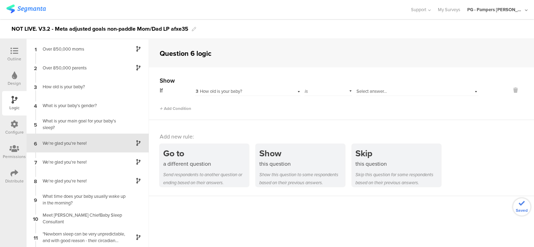
click at [352, 89] on div "If 3 How old is your baby? is Select answer..." at bounding box center [319, 90] width 319 height 11
click at [359, 89] on span "Select answer..." at bounding box center [371, 91] width 30 height 7
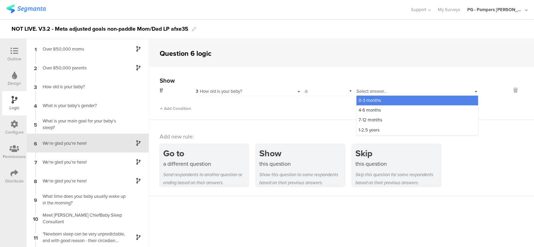
click at [364, 99] on span "0-3 months" at bounding box center [369, 100] width 22 height 7
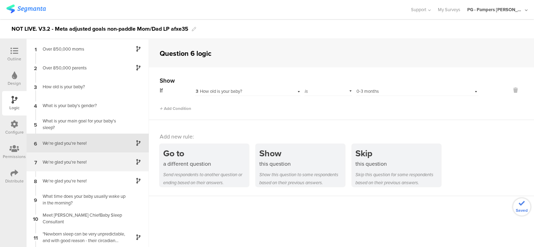
click at [98, 156] on div "7 We're glad you're here!" at bounding box center [88, 162] width 122 height 19
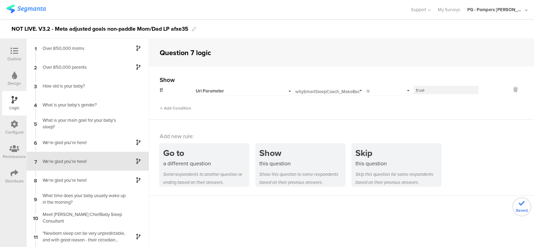
scroll to position [18, 0]
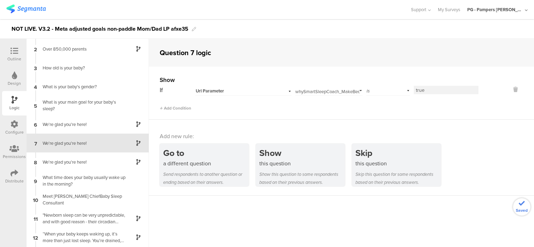
click at [244, 89] on div "Url Parameter" at bounding box center [235, 91] width 78 height 6
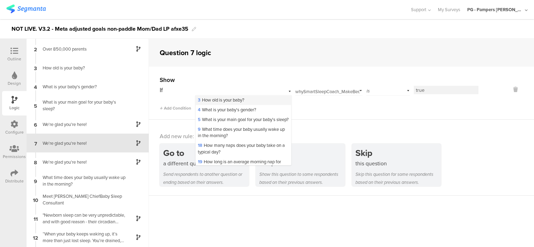
click at [239, 102] on span "3 How old is your baby?" at bounding box center [221, 100] width 46 height 7
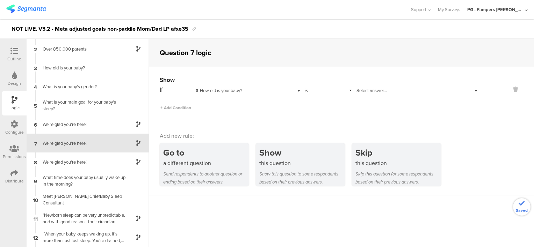
click at [363, 89] on span "Select answer..." at bounding box center [371, 90] width 30 height 7
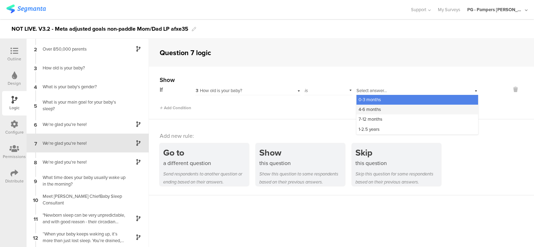
click at [370, 112] on span "4-6 months" at bounding box center [369, 109] width 22 height 7
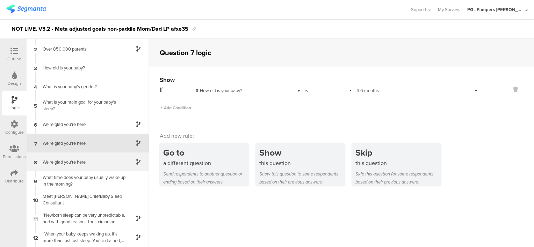
click at [95, 159] on div "We're glad you're here!" at bounding box center [81, 162] width 87 height 7
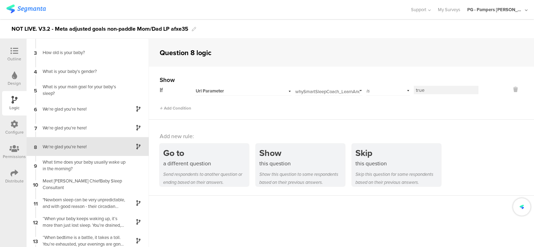
scroll to position [37, 0]
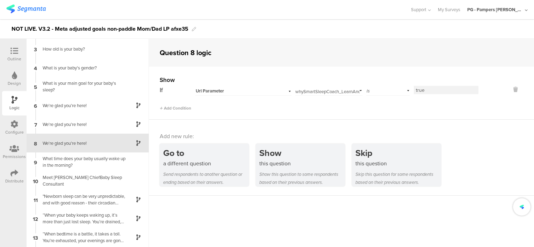
click at [238, 91] on div "Url Parameter" at bounding box center [235, 91] width 78 height 6
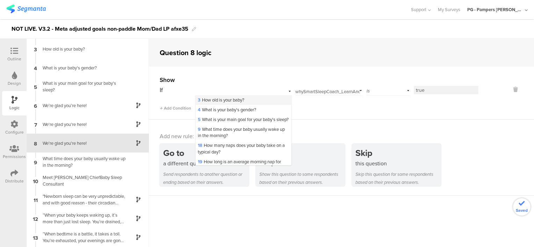
click at [232, 100] on span "3 How old is your baby?" at bounding box center [221, 100] width 46 height 7
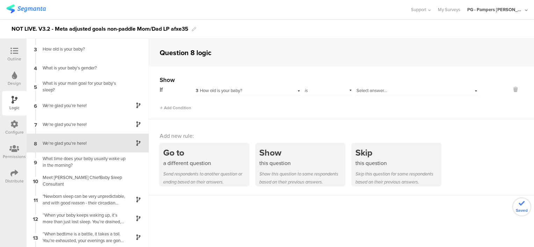
click at [370, 91] on span "Select answer..." at bounding box center [371, 90] width 30 height 7
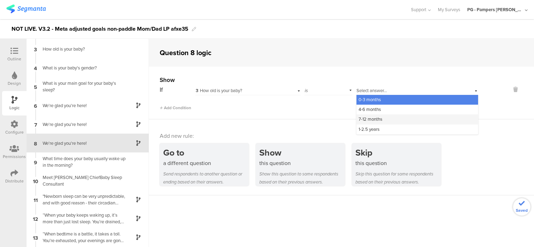
click at [372, 119] on span "7-12 months" at bounding box center [370, 119] width 24 height 7
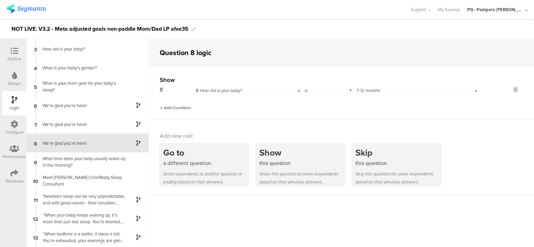
click at [172, 109] on span "Add Condition" at bounding box center [175, 108] width 31 height 6
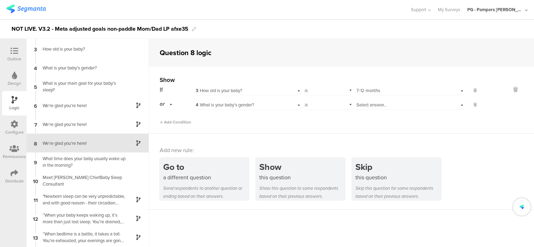
click at [238, 101] on div "4 What is your baby's gender?" at bounding box center [247, 104] width 105 height 11
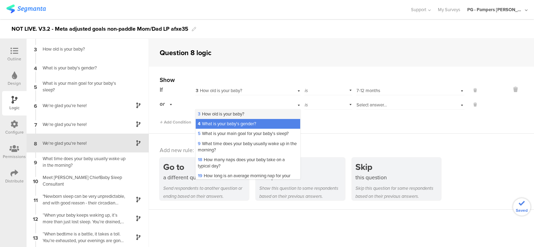
click at [236, 112] on span "3 How old is your baby?" at bounding box center [221, 114] width 46 height 7
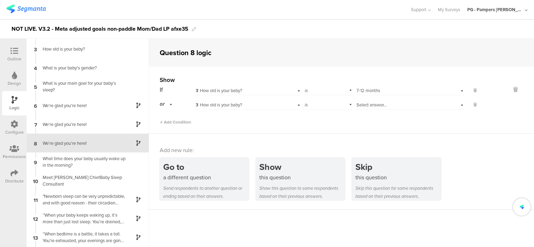
click at [370, 104] on span "Select answer..." at bounding box center [371, 105] width 30 height 7
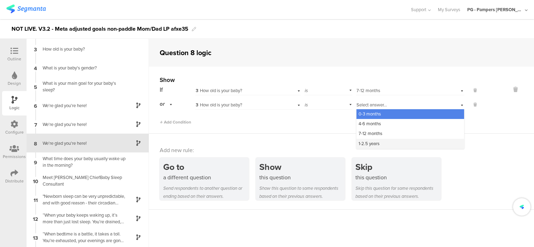
click at [380, 146] on div "1-2.5 years" at bounding box center [410, 144] width 108 height 10
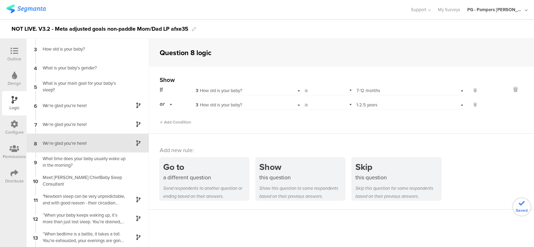
click at [355, 130] on div "Show If 3 How old is your baby? is Select answer... 7-12 months or 3 How old is…" at bounding box center [341, 100] width 385 height 67
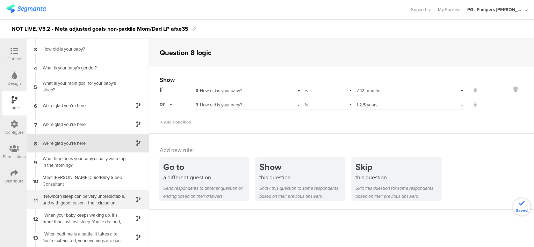
click at [102, 196] on div ""Newborn sleep can be very unpredictable, and with good reason - their circadia…" at bounding box center [81, 199] width 87 height 13
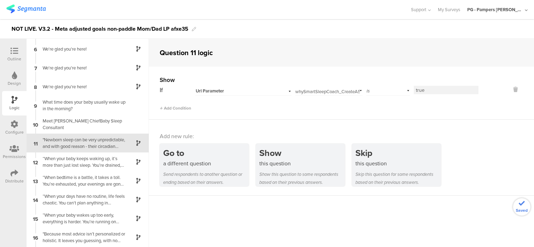
scroll to position [94, 0]
click at [265, 90] on div "Url Parameter" at bounding box center [235, 91] width 78 height 6
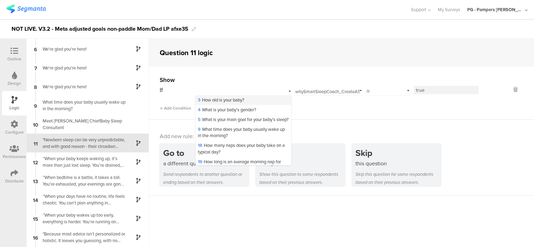
click at [237, 101] on span "3 How old is your baby?" at bounding box center [221, 100] width 46 height 7
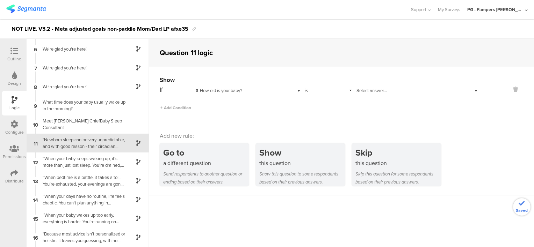
click at [363, 87] on div "Select answer..." at bounding box center [417, 90] width 122 height 11
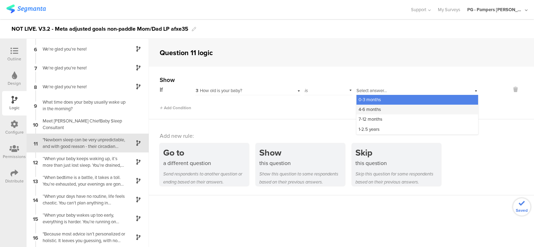
click at [376, 105] on div "4-6 months" at bounding box center [417, 110] width 122 height 10
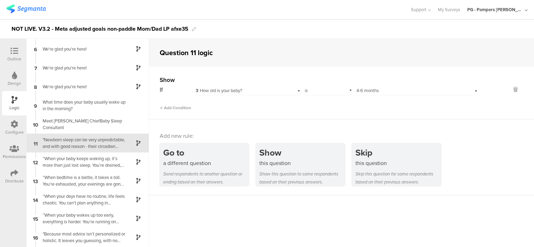
click at [380, 89] on div "Select answer... 4-6 months" at bounding box center [407, 91] width 102 height 6
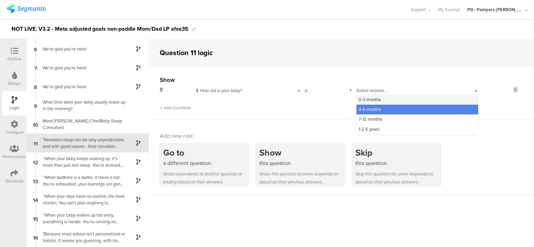
click at [379, 98] on div "0-3 months" at bounding box center [417, 100] width 122 height 10
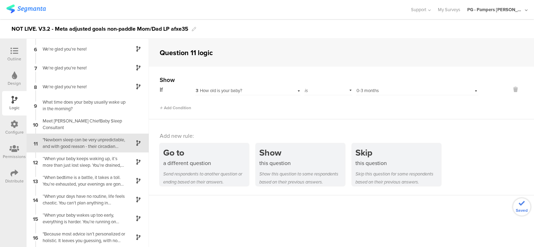
click at [343, 103] on div "Add Condition" at bounding box center [319, 105] width 319 height 12
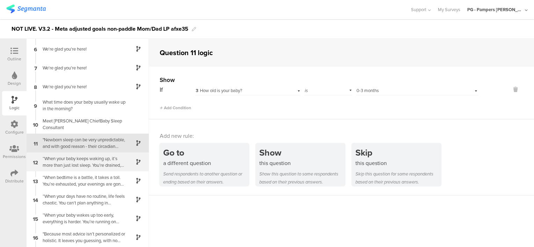
click at [92, 167] on div "“When your baby keeps waking up, it’s more than just lost sleep. You’re drained…" at bounding box center [81, 161] width 87 height 13
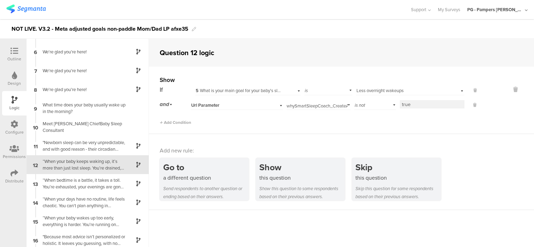
scroll to position [112, 0]
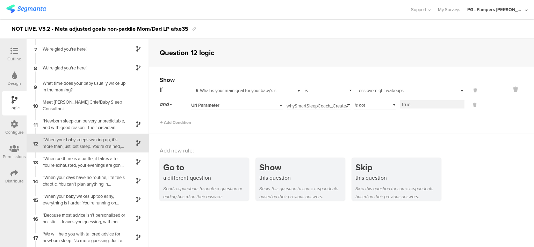
click at [261, 105] on div "Url Parameter" at bounding box center [228, 105] width 74 height 6
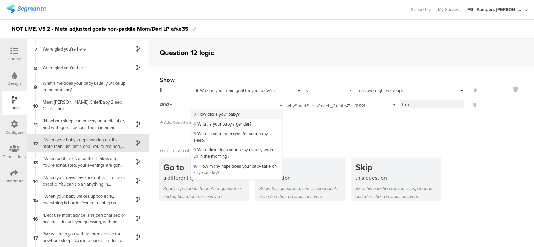
click at [238, 115] on span "3 How old is your baby?" at bounding box center [216, 114] width 46 height 7
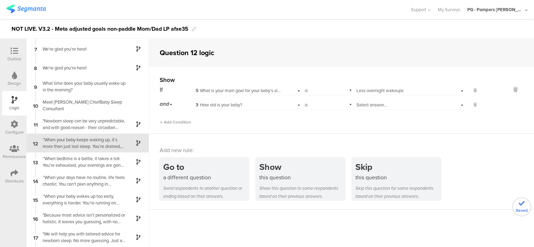
click at [317, 106] on div "is" at bounding box center [328, 104] width 48 height 11
click at [319, 126] on div "is not" at bounding box center [328, 124] width 47 height 10
click at [380, 101] on div "Select answer..." at bounding box center [410, 104] width 108 height 11
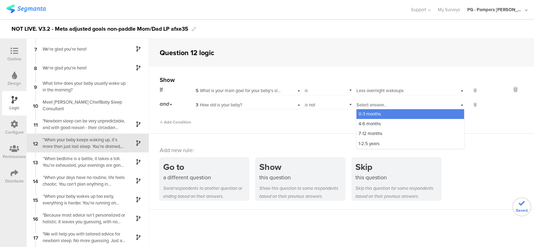
click at [375, 115] on span "0-3 months" at bounding box center [369, 114] width 22 height 7
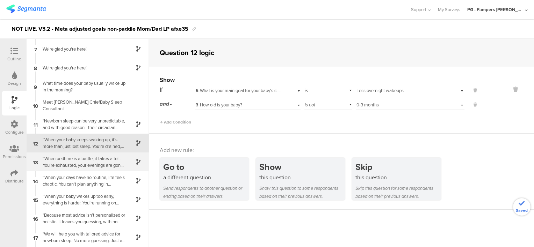
click at [92, 162] on div "“When bedtime is a battle, it takes a toll. You’re exhausted, your evenings are…" at bounding box center [81, 161] width 87 height 13
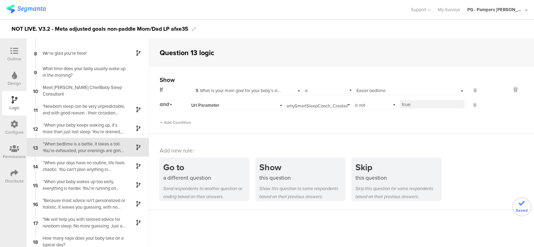
scroll to position [131, 0]
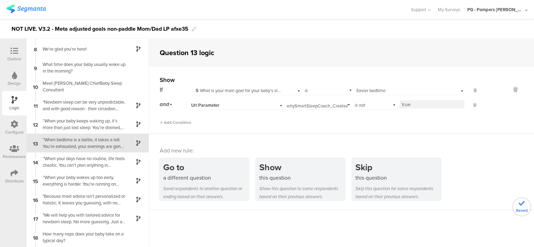
click at [214, 99] on div "Url Parameter" at bounding box center [237, 104] width 92 height 11
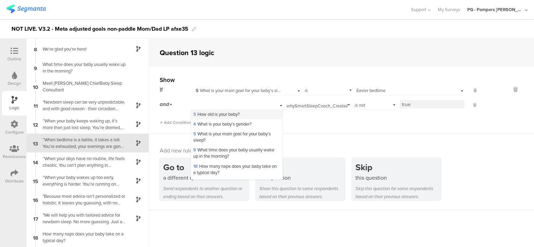
click at [222, 117] on div "3 How old is your baby?" at bounding box center [236, 115] width 91 height 10
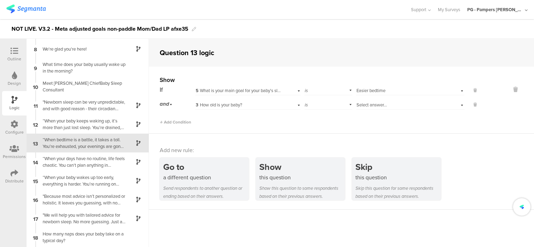
click at [330, 105] on div "is" at bounding box center [328, 104] width 48 height 11
click at [332, 121] on div "is not" at bounding box center [328, 124] width 47 height 10
click at [372, 106] on span "Select answer..." at bounding box center [371, 105] width 30 height 7
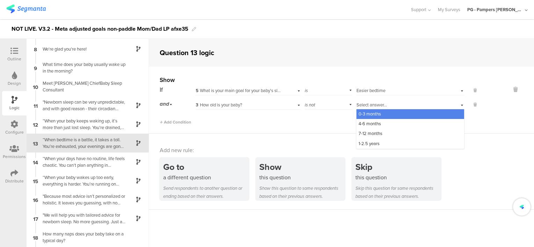
click at [372, 115] on span "0-3 months" at bounding box center [369, 114] width 22 height 7
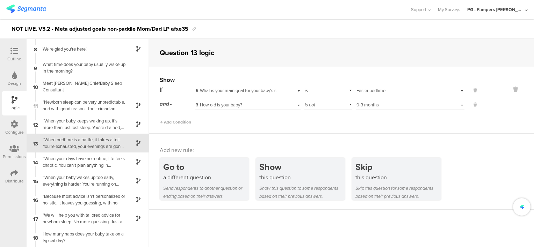
click at [374, 125] on div "Add Condition" at bounding box center [319, 119] width 319 height 12
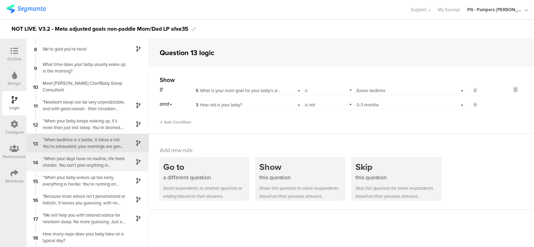
click at [98, 161] on div "“When your days have no routine, life feels chaotic. You can't plan anything in…" at bounding box center [81, 161] width 87 height 13
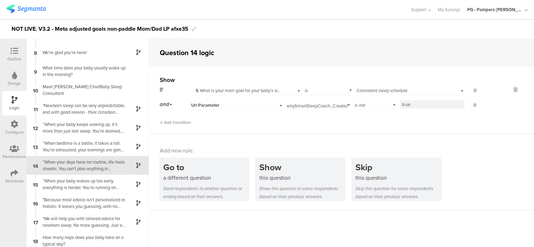
scroll to position [150, 0]
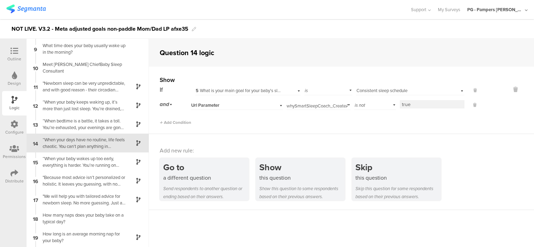
click at [268, 109] on div "Url Parameter" at bounding box center [237, 104] width 92 height 11
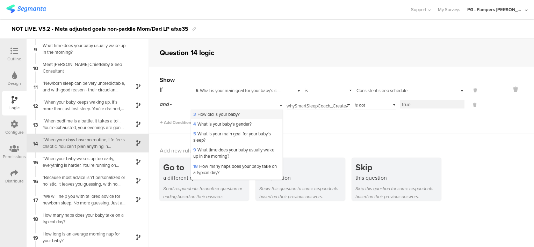
click at [243, 117] on div "3 How old is your baby?" at bounding box center [236, 115] width 91 height 10
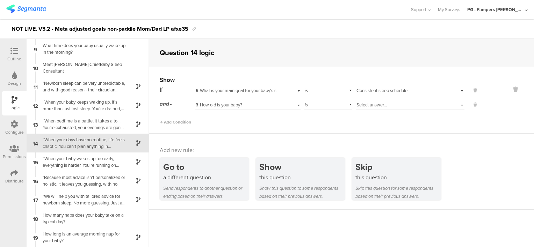
click at [327, 106] on div "is" at bounding box center [328, 104] width 48 height 11
click at [326, 121] on div "is not" at bounding box center [328, 124] width 47 height 10
click at [367, 107] on span "Select answer..." at bounding box center [371, 105] width 30 height 7
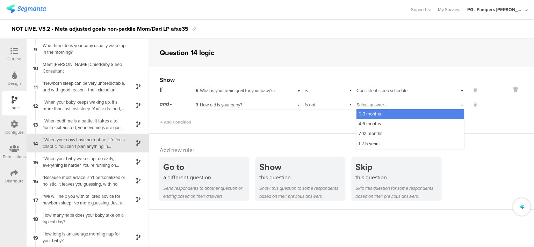
click at [376, 113] on span "0-3 months" at bounding box center [369, 114] width 22 height 7
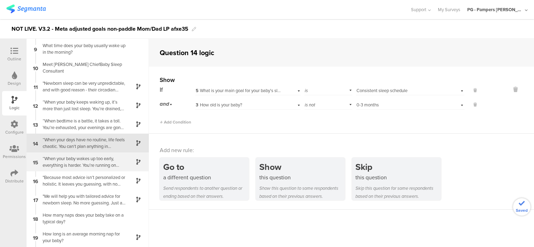
click at [86, 157] on div "“When your baby wakes up too early, everything is harder. You’re running on fum…" at bounding box center [81, 161] width 87 height 13
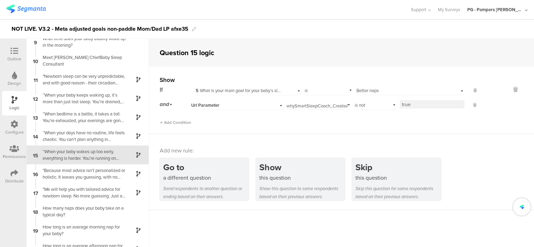
scroll to position [169, 0]
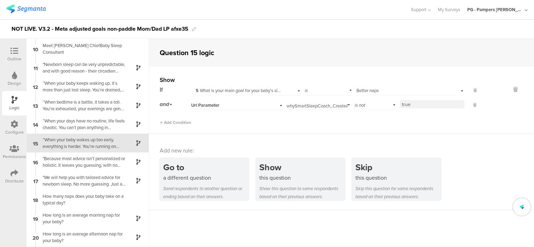
click at [237, 103] on div "Url Parameter" at bounding box center [228, 105] width 74 height 6
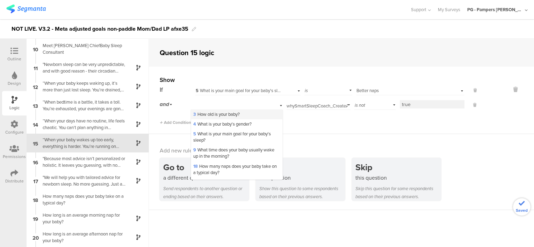
click at [239, 115] on span "3 How old is your baby?" at bounding box center [216, 114] width 46 height 7
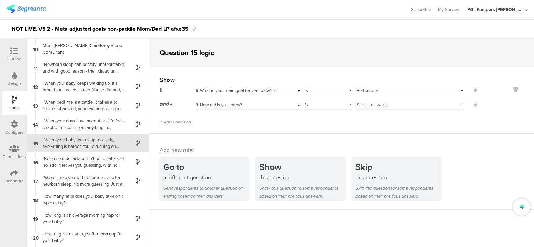
click at [328, 103] on div "is" at bounding box center [328, 104] width 48 height 11
click at [328, 122] on div "is not" at bounding box center [328, 124] width 47 height 10
click at [367, 107] on span "Select answer..." at bounding box center [371, 105] width 30 height 7
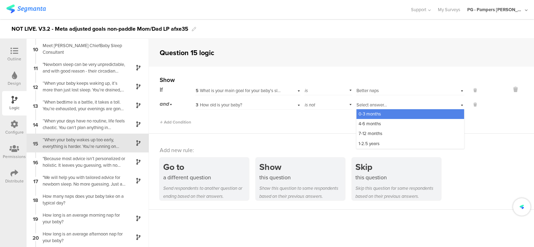
click at [373, 114] on span "0-3 months" at bounding box center [369, 114] width 22 height 7
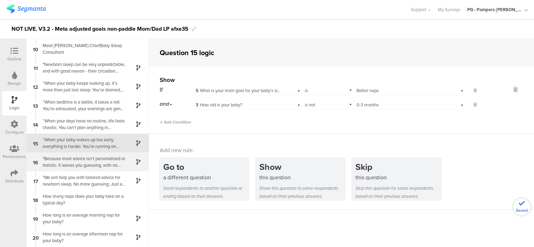
click at [94, 163] on div ""Because most advice isn’t personalized or holistic. It leaves you guessing, wi…" at bounding box center [81, 161] width 87 height 13
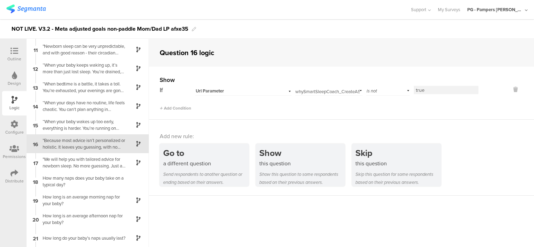
scroll to position [188, 0]
click at [236, 92] on div "Url Parameter" at bounding box center [235, 91] width 78 height 6
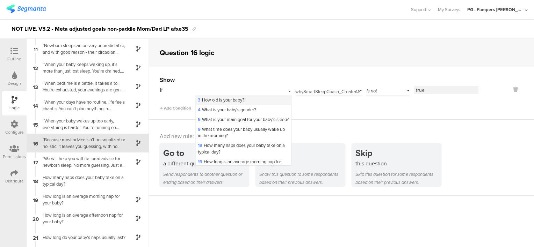
click at [242, 101] on span "3 How old is your baby?" at bounding box center [221, 100] width 46 height 7
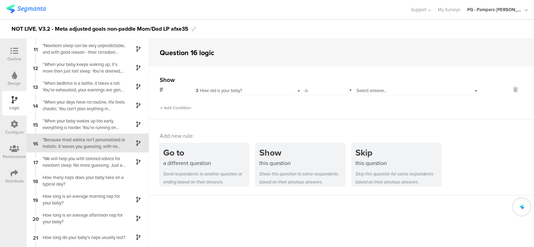
click at [356, 92] on span "Select answer..." at bounding box center [371, 90] width 30 height 7
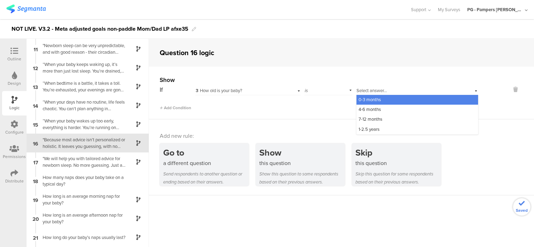
click at [311, 95] on div "If 3 How old is your baby? is Select answer... 0-3 months 4-6 months 7-12 month…" at bounding box center [319, 98] width 319 height 27
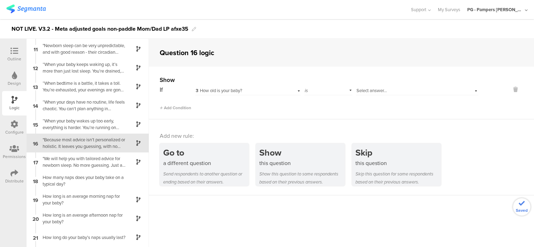
click at [311, 91] on div "is" at bounding box center [328, 90] width 48 height 11
click at [316, 112] on div "is not" at bounding box center [328, 110] width 47 height 10
click at [356, 91] on span "Select answer..." at bounding box center [371, 90] width 30 height 7
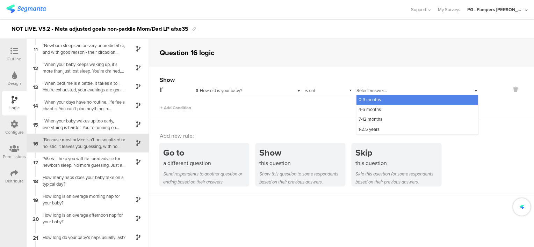
click at [372, 102] on span "0-3 months" at bounding box center [369, 99] width 22 height 7
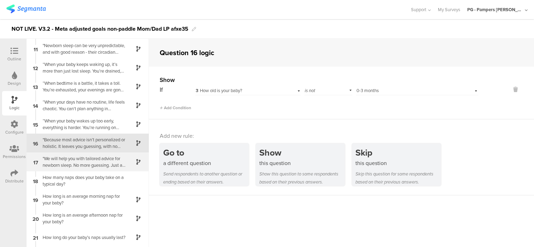
click at [86, 161] on div ""We will help you with tailored advice for newborn sleep. No more guessing. Jus…" at bounding box center [81, 161] width 87 height 13
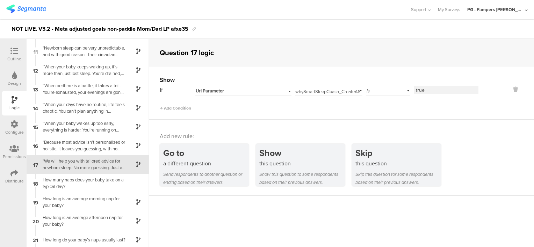
scroll to position [207, 0]
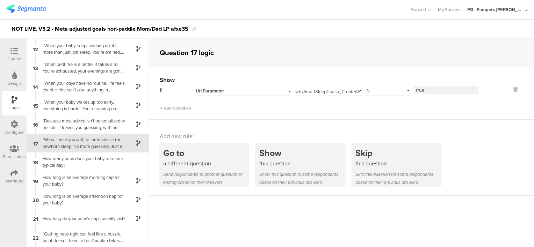
click at [256, 92] on div "Url Parameter" at bounding box center [235, 91] width 78 height 6
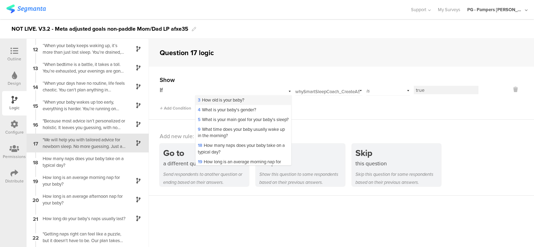
click at [250, 102] on div "3 How old is your baby?" at bounding box center [243, 100] width 95 height 10
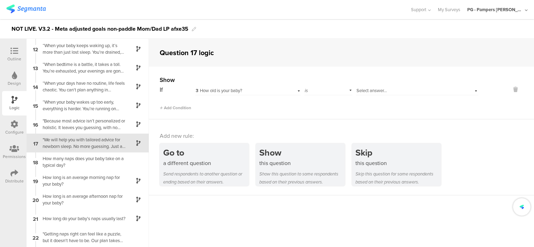
click at [357, 89] on span "Select answer..." at bounding box center [371, 90] width 30 height 7
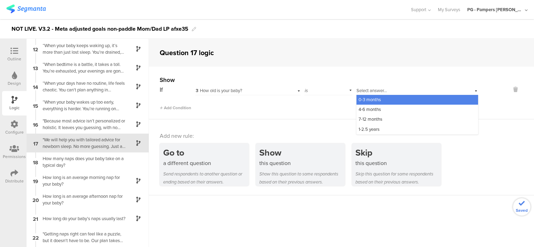
click at [363, 100] on span "0-3 months" at bounding box center [369, 99] width 22 height 7
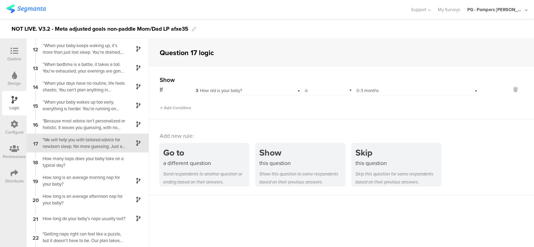
click at [237, 111] on div "Show If 3 How old is your baby? is Select answer... 0-3 months Add Condition" at bounding box center [341, 93] width 385 height 53
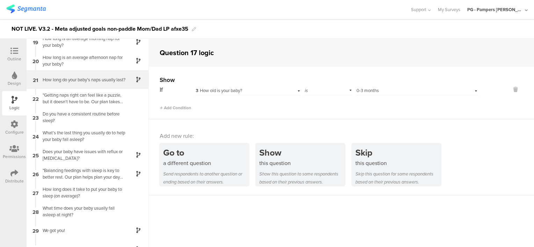
scroll to position [381, 0]
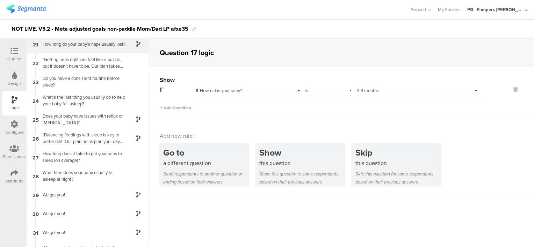
click at [90, 120] on div "Does your baby have issues with reflux or [MEDICAL_DATA]?" at bounding box center [81, 119] width 87 height 13
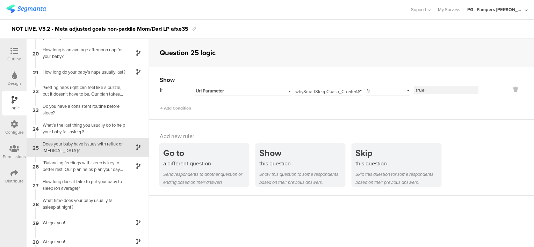
scroll to position [358, 0]
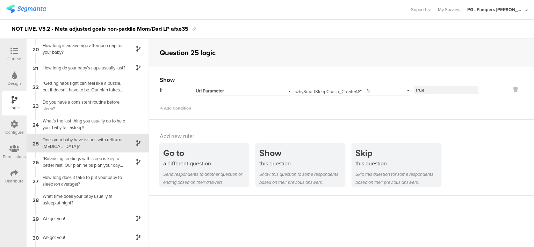
click at [233, 94] on div "Url Parameter" at bounding box center [243, 90] width 96 height 11
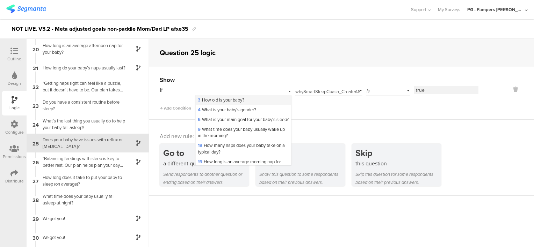
click at [229, 102] on span "3 How old is your baby?" at bounding box center [221, 100] width 46 height 7
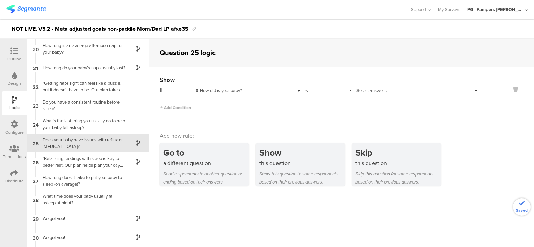
click at [327, 89] on div "is" at bounding box center [328, 90] width 48 height 11
click at [368, 91] on span "Select answer..." at bounding box center [371, 90] width 30 height 7
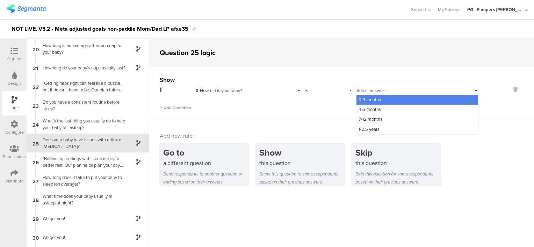
click at [367, 101] on span "0-3 months" at bounding box center [369, 99] width 22 height 7
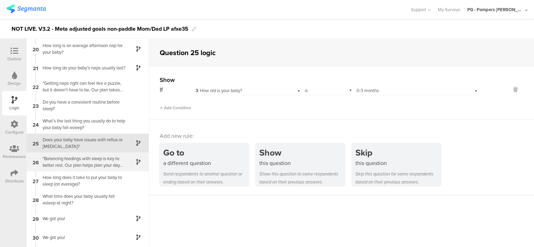
click at [72, 162] on div ""Balancing feedings with sleep is key to better rest. Our plan helps plan your …" at bounding box center [81, 161] width 87 height 13
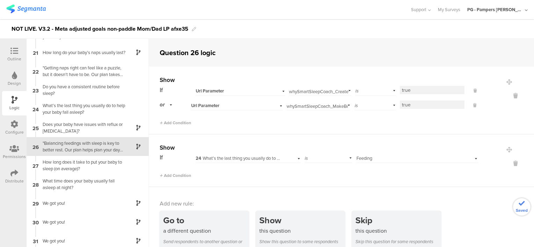
scroll to position [377, 0]
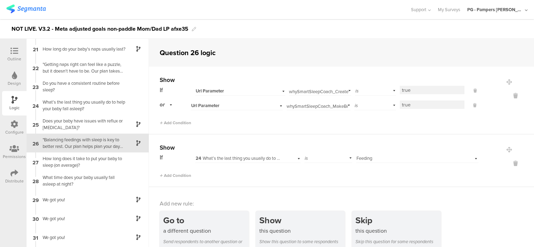
click at [261, 91] on div "Url Parameter" at bounding box center [232, 91] width 72 height 6
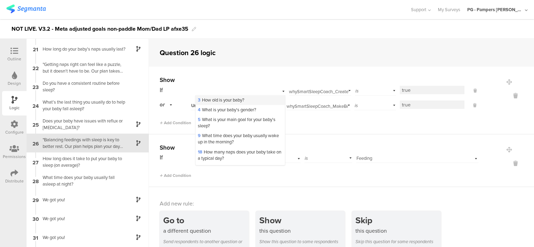
click at [247, 99] on div "3 How old is your baby?" at bounding box center [240, 100] width 89 height 10
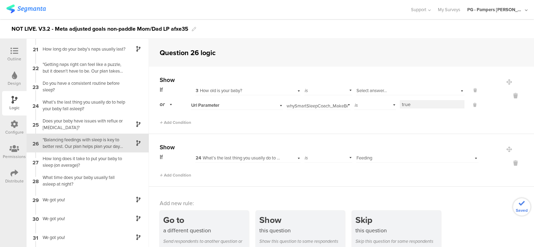
click at [333, 90] on div "is" at bounding box center [328, 90] width 48 height 11
click at [381, 87] on div "Select answer..." at bounding box center [410, 90] width 108 height 11
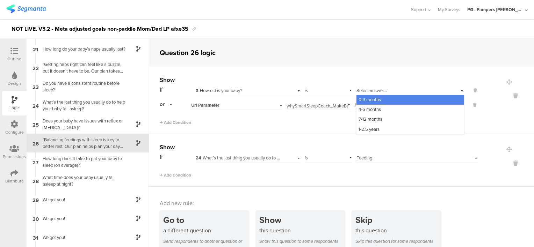
click at [362, 99] on span "0-3 months" at bounding box center [369, 99] width 22 height 7
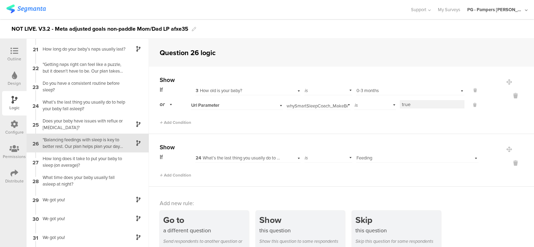
click at [235, 108] on div "Url Parameter" at bounding box center [228, 105] width 74 height 6
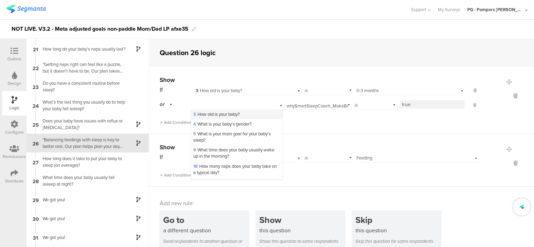
click at [236, 115] on span "3 How old is your baby?" at bounding box center [216, 114] width 46 height 7
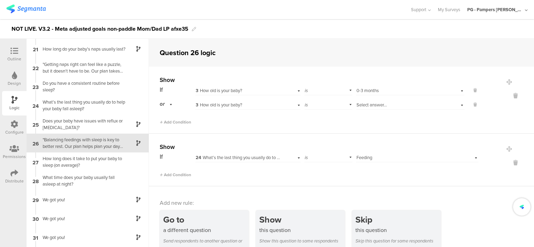
click at [356, 103] on span "Select answer..." at bounding box center [371, 105] width 30 height 7
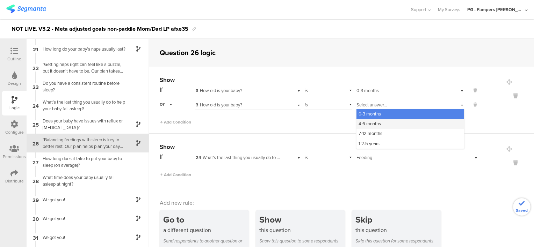
click at [362, 124] on span "4-6 months" at bounding box center [369, 124] width 22 height 7
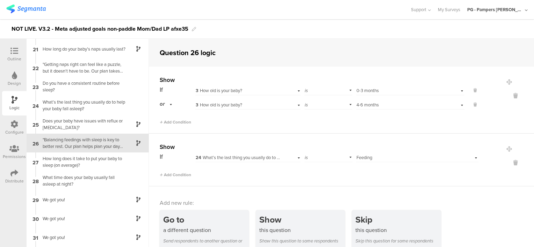
click at [282, 121] on div "Add Condition" at bounding box center [319, 119] width 319 height 12
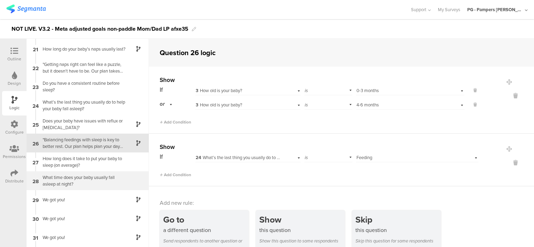
scroll to position [446, 0]
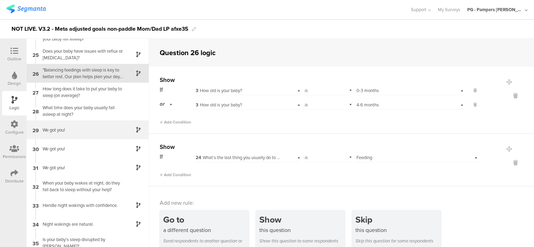
click at [88, 122] on div "29 We got you!" at bounding box center [88, 130] width 122 height 19
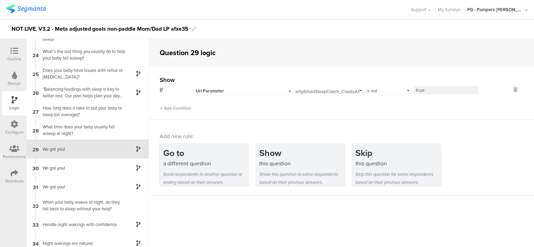
scroll to position [433, 0]
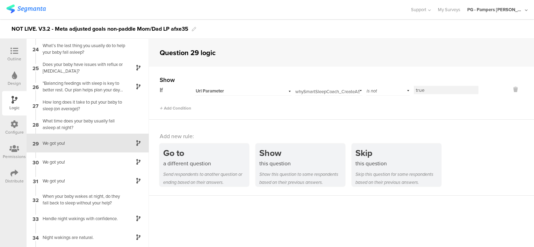
click at [253, 91] on div "Url Parameter" at bounding box center [235, 91] width 78 height 6
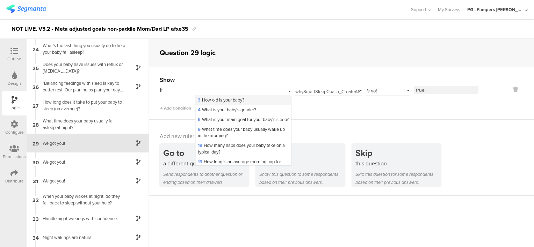
click at [239, 102] on span "3 How old is your baby?" at bounding box center [221, 100] width 46 height 7
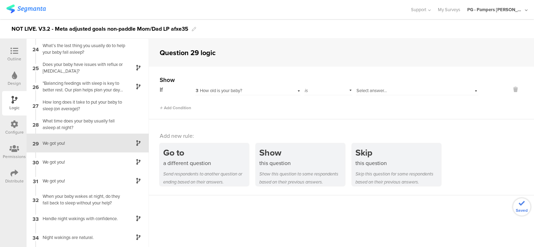
click at [293, 89] on div "3 How old is your baby?" at bounding box center [247, 90] width 105 height 11
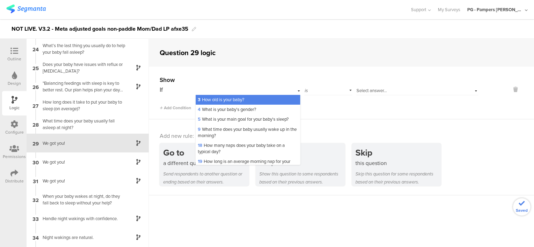
click at [319, 90] on div "is" at bounding box center [328, 90] width 48 height 11
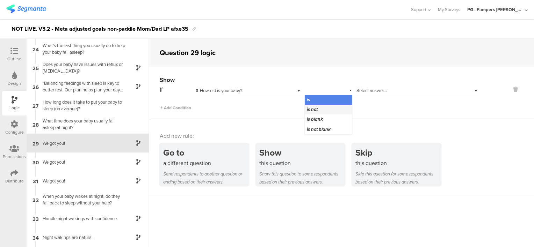
click at [322, 108] on div "is not" at bounding box center [328, 110] width 47 height 10
click at [400, 89] on div "Select answer..." at bounding box center [407, 91] width 102 height 6
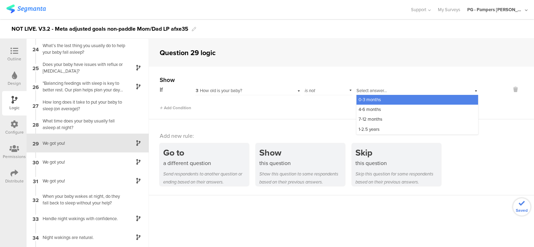
click at [389, 101] on div "0-3 months" at bounding box center [417, 100] width 122 height 10
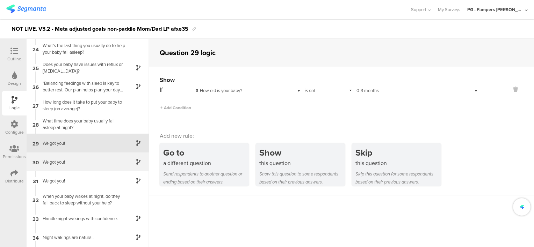
click at [90, 161] on div "We got you!" at bounding box center [81, 162] width 87 height 7
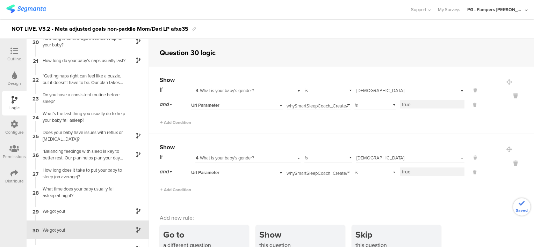
scroll to position [452, 0]
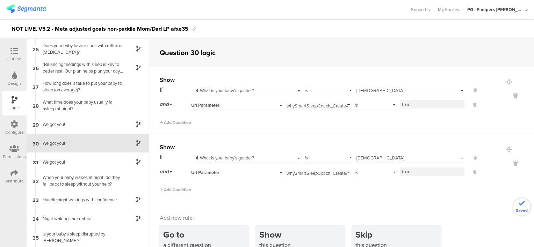
click at [244, 107] on div "Url Parameter" at bounding box center [228, 105] width 74 height 6
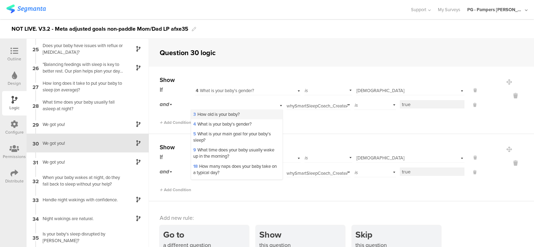
click at [231, 115] on span "3 How old is your baby?" at bounding box center [216, 114] width 46 height 7
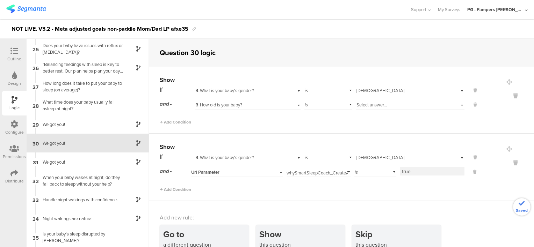
click at [319, 105] on div "is" at bounding box center [328, 104] width 48 height 11
click at [377, 107] on span "Select answer..." at bounding box center [371, 105] width 30 height 7
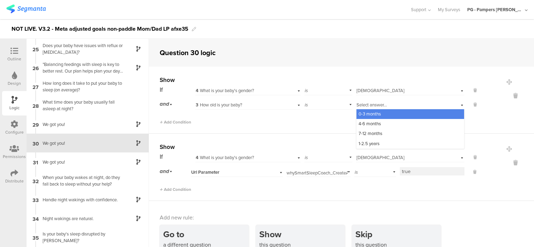
click at [373, 113] on span "0-3 months" at bounding box center [369, 114] width 22 height 7
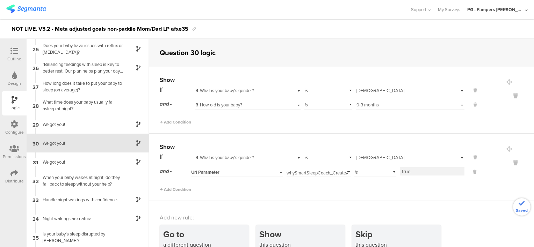
click at [253, 168] on div "Url Parameter" at bounding box center [237, 171] width 92 height 11
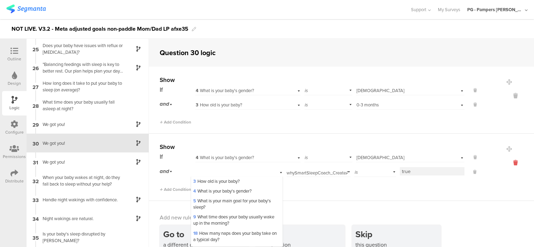
click at [507, 162] on icon at bounding box center [515, 163] width 17 height 8
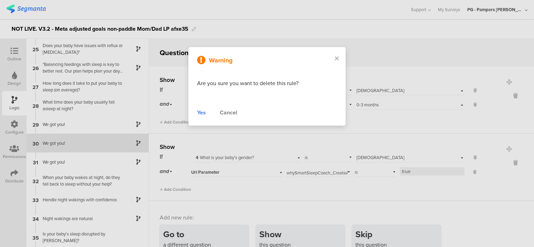
click at [203, 115] on div "Yes" at bounding box center [201, 113] width 9 height 8
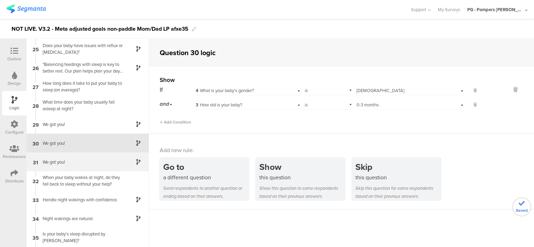
click at [76, 162] on div "We got you!" at bounding box center [81, 162] width 87 height 7
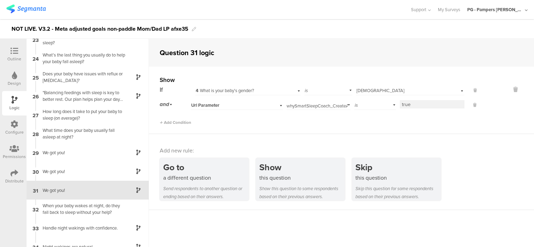
scroll to position [471, 0]
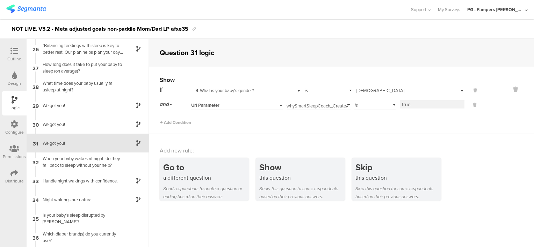
click at [256, 103] on div "Url Parameter" at bounding box center [228, 105] width 74 height 6
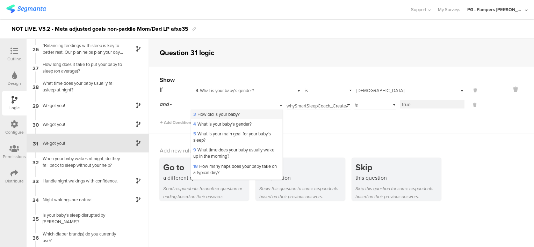
click at [235, 114] on span "3 How old is your baby?" at bounding box center [216, 114] width 46 height 7
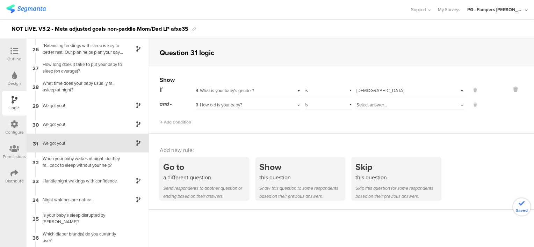
click at [316, 105] on div "is" at bounding box center [328, 104] width 48 height 11
click at [319, 125] on div "is not" at bounding box center [328, 124] width 47 height 10
click at [371, 108] on span "Select answer..." at bounding box center [371, 105] width 30 height 7
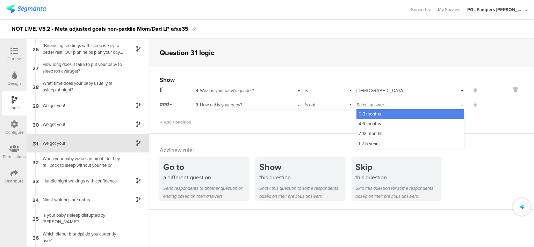
click at [375, 113] on span "0-3 months" at bounding box center [369, 114] width 22 height 7
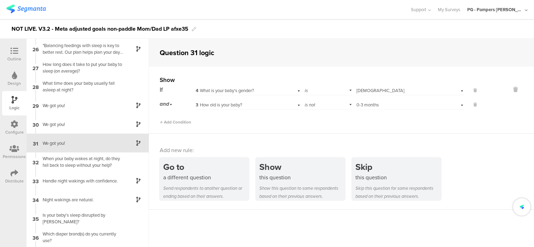
click at [310, 103] on span "is not" at bounding box center [310, 105] width 10 height 7
click at [314, 116] on div "is" at bounding box center [328, 114] width 47 height 10
click at [282, 131] on div "Show If 4 What is your baby's gender? is Select answer... Male and 3 How old is…" at bounding box center [341, 100] width 385 height 67
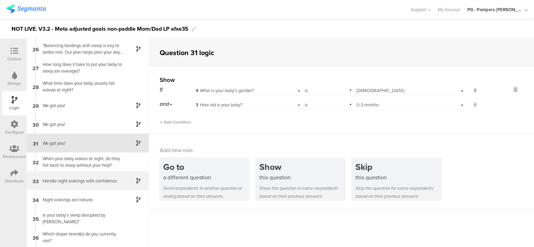
click at [84, 180] on div "Handle night wakings with confidence." at bounding box center [81, 181] width 87 height 7
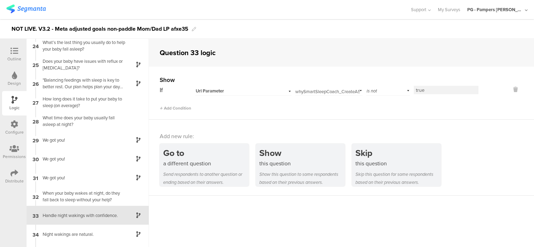
scroll to position [509, 0]
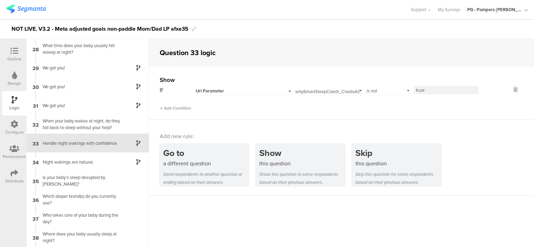
click at [259, 88] on div "Url Parameter" at bounding box center [235, 91] width 78 height 6
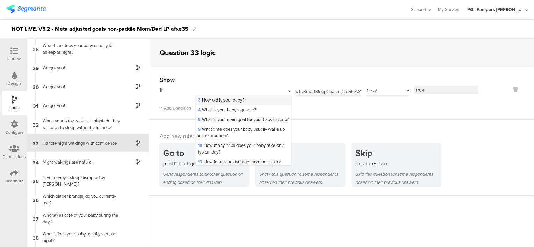
click at [252, 97] on div "3 How old is your baby?" at bounding box center [243, 100] width 95 height 10
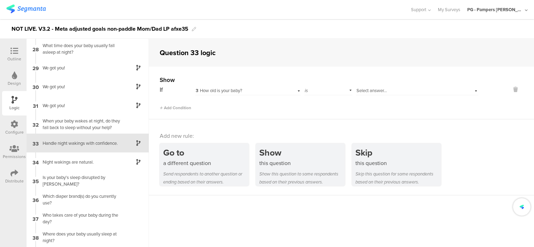
click at [337, 92] on div "is" at bounding box center [328, 90] width 48 height 11
click at [317, 110] on div "is not" at bounding box center [328, 110] width 47 height 10
click at [369, 92] on span "Select answer..." at bounding box center [371, 90] width 30 height 7
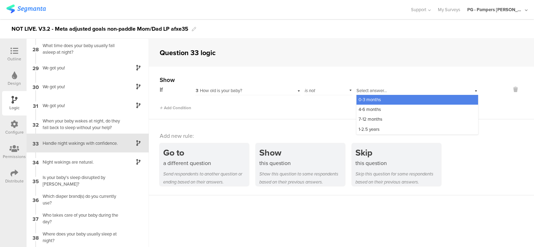
click at [369, 96] on div "0-3 months" at bounding box center [417, 100] width 122 height 10
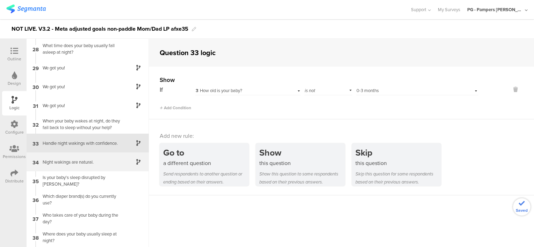
click at [87, 160] on div "Night wakings are natural." at bounding box center [81, 162] width 87 height 7
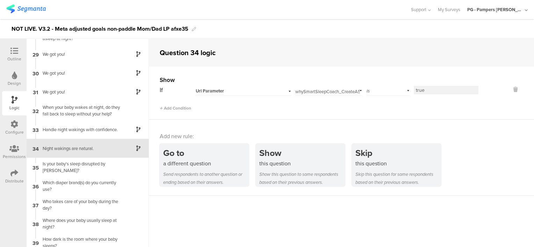
scroll to position [527, 0]
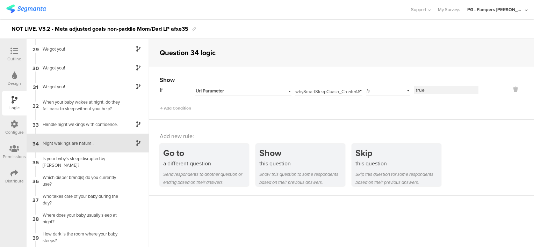
click at [253, 88] on div "Url Parameter" at bounding box center [235, 91] width 78 height 6
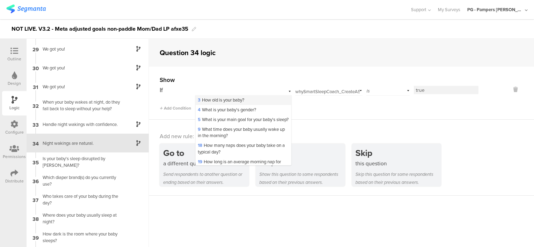
click at [247, 99] on div "3 How old is your baby?" at bounding box center [243, 100] width 95 height 10
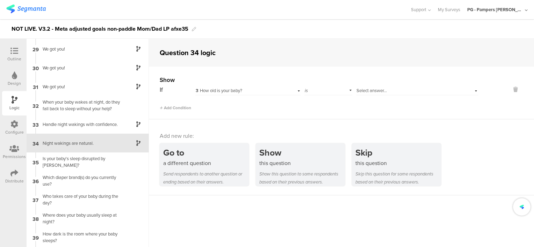
click at [326, 89] on div "is" at bounding box center [328, 90] width 48 height 11
click at [367, 89] on span "Select answer..." at bounding box center [371, 90] width 30 height 7
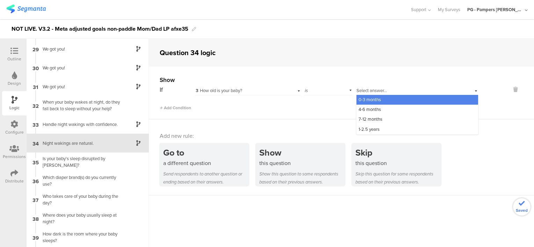
click at [367, 96] on span "0-3 months" at bounding box center [369, 99] width 22 height 7
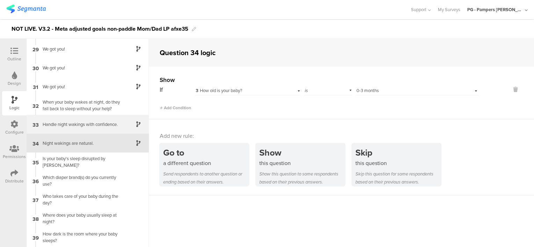
click at [97, 122] on div "Handle night wakings with confidence." at bounding box center [81, 124] width 87 height 7
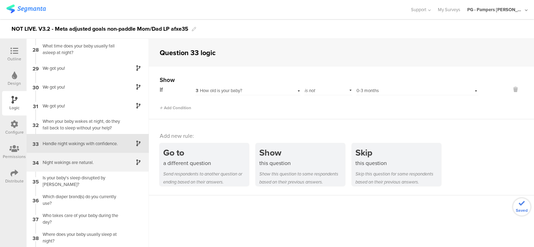
scroll to position [509, 0]
click at [100, 158] on div "34 Night wakings are natural." at bounding box center [88, 162] width 122 height 19
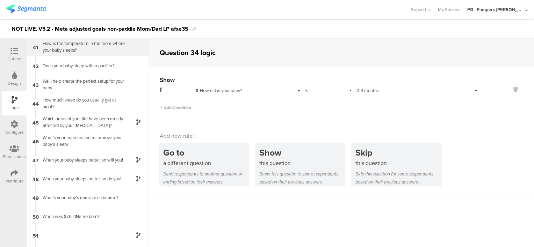
scroll to position [807, 0]
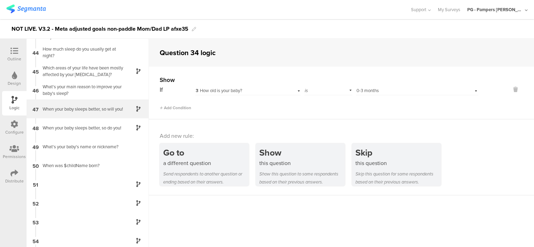
click at [82, 108] on div "When your baby sleeps better, so will you!" at bounding box center [81, 109] width 87 height 7
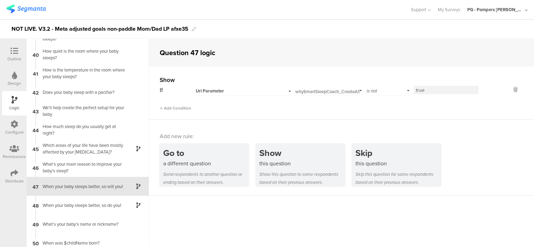
scroll to position [773, 0]
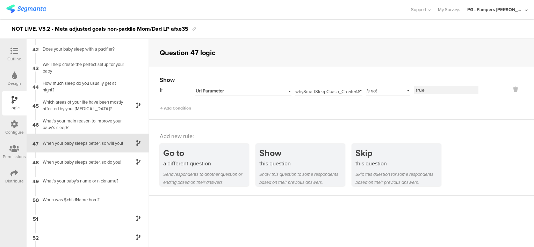
click at [258, 92] on div "Url Parameter" at bounding box center [235, 91] width 78 height 6
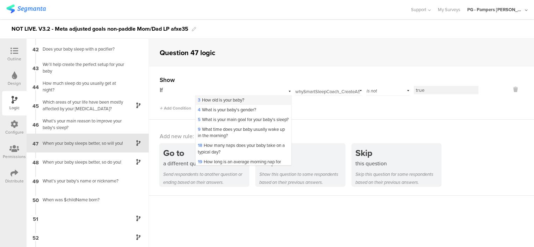
click at [238, 102] on span "3 How old is your baby?" at bounding box center [221, 100] width 46 height 7
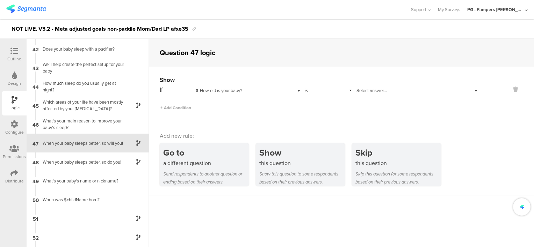
click at [315, 92] on div "is" at bounding box center [328, 90] width 48 height 11
click at [321, 108] on div "is not" at bounding box center [328, 110] width 47 height 10
click at [378, 89] on span "Select answer..." at bounding box center [371, 90] width 30 height 7
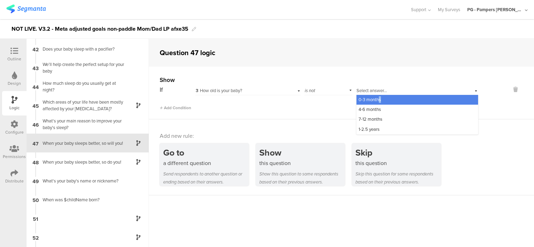
click at [377, 101] on span "0-3 months" at bounding box center [369, 99] width 22 height 7
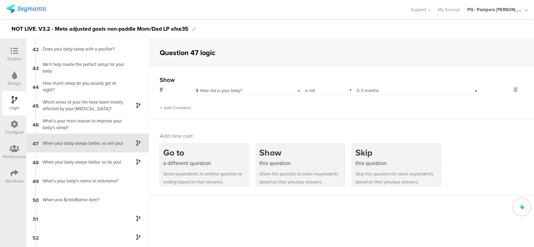
click at [345, 111] on div "Show If 3 How old is your baby? is not Select answer... 0-3 months Add Condition" at bounding box center [341, 93] width 385 height 53
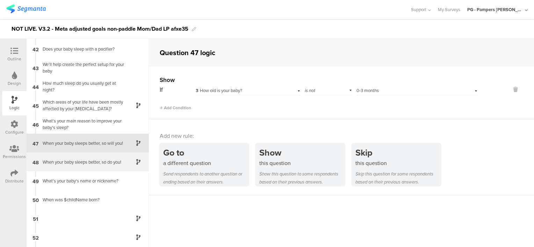
click at [97, 164] on div "When your baby sleeps better, so do you!" at bounding box center [81, 162] width 87 height 7
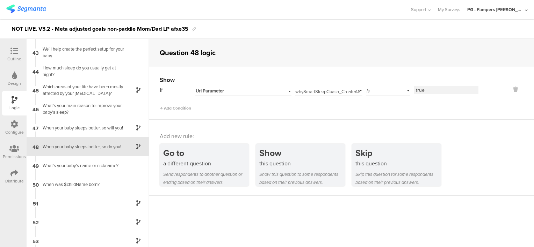
scroll to position [791, 0]
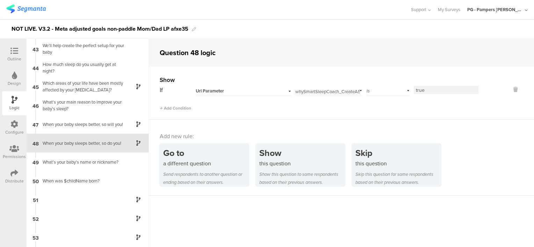
click at [237, 88] on div "Url Parameter" at bounding box center [235, 91] width 78 height 6
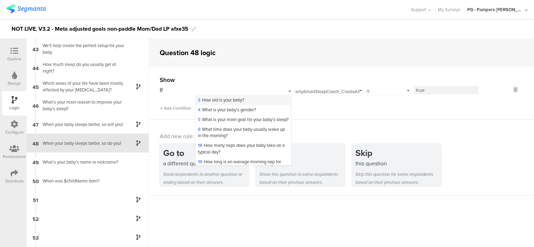
click at [226, 99] on span "3 How old is your baby?" at bounding box center [221, 100] width 46 height 7
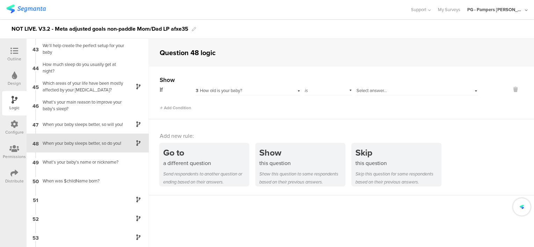
click at [379, 89] on span "Select answer..." at bounding box center [371, 90] width 30 height 7
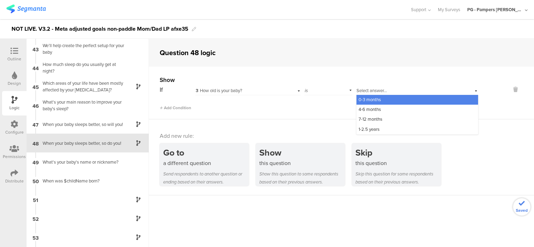
click at [379, 97] on div "0-3 months" at bounding box center [417, 100] width 122 height 10
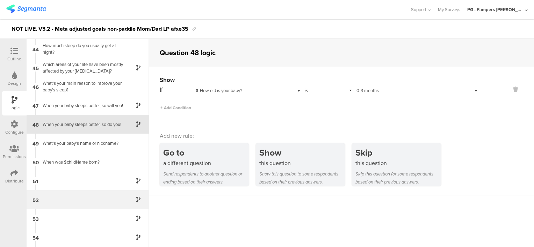
scroll to position [861, 0]
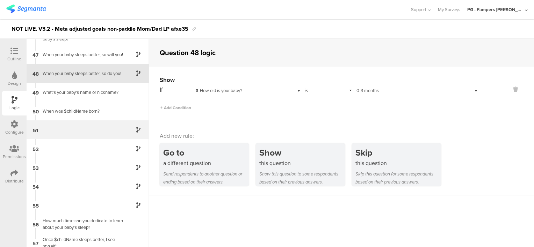
click at [82, 131] on div "51" at bounding box center [88, 130] width 122 height 19
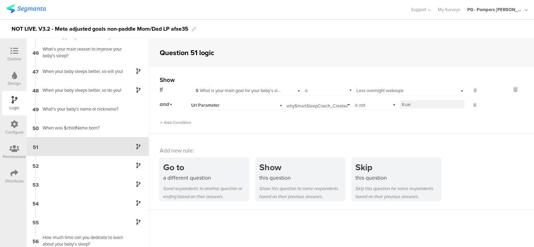
scroll to position [848, 0]
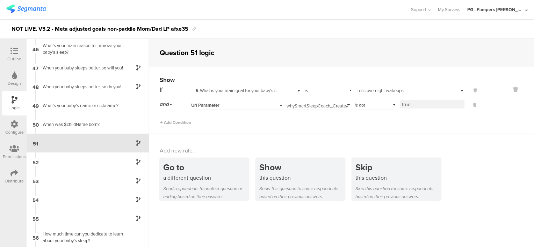
click at [231, 104] on div "Url Parameter" at bounding box center [228, 105] width 74 height 6
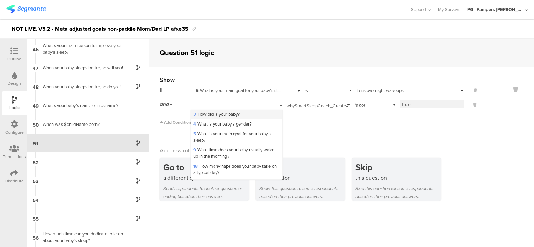
click at [227, 114] on span "3 How old is your baby?" at bounding box center [216, 114] width 46 height 7
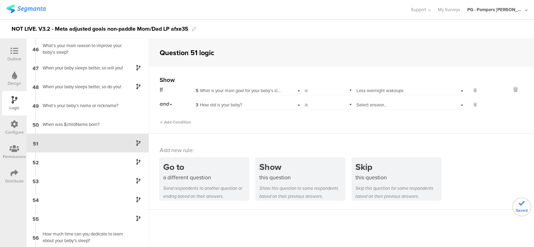
click at [339, 105] on div "is" at bounding box center [328, 104] width 48 height 11
click at [323, 122] on div "is not" at bounding box center [328, 124] width 47 height 10
click at [379, 107] on span "Select answer..." at bounding box center [371, 105] width 30 height 7
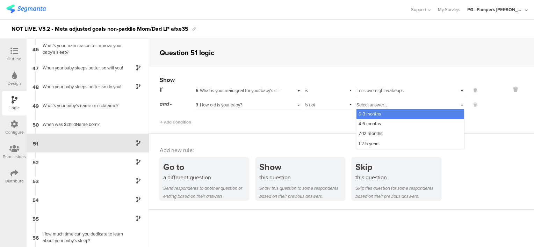
click at [377, 112] on span "0-3 months" at bounding box center [369, 114] width 22 height 7
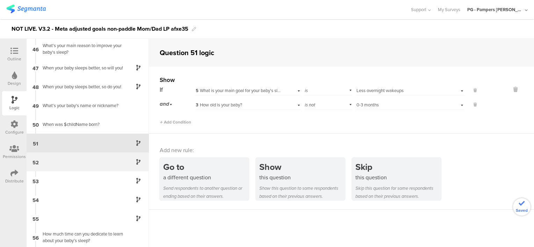
click at [97, 161] on div "52" at bounding box center [88, 162] width 122 height 19
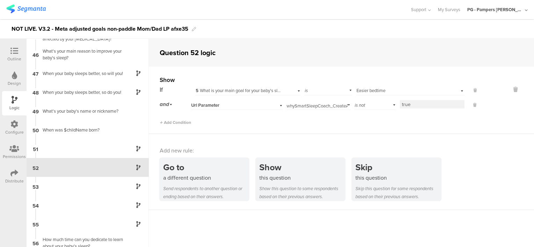
scroll to position [867, 0]
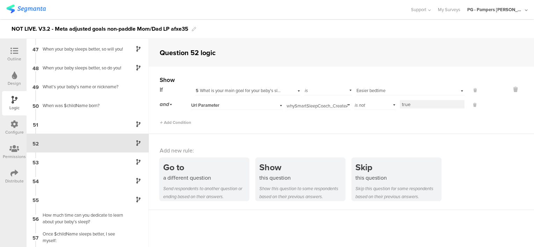
click at [261, 105] on div "Url Parameter" at bounding box center [228, 105] width 74 height 6
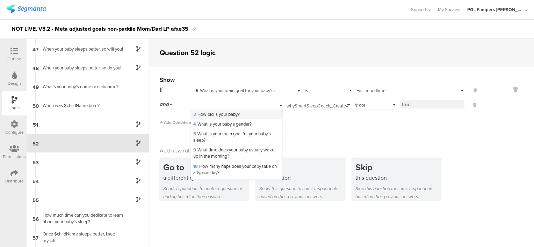
click at [251, 116] on div "3 How old is your baby?" at bounding box center [236, 115] width 91 height 10
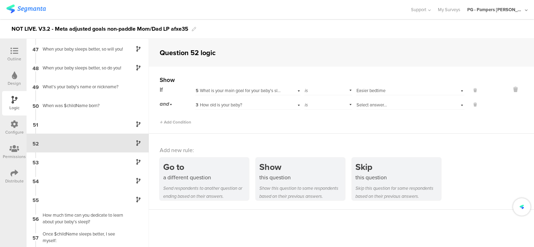
click at [311, 104] on div "is" at bounding box center [328, 104] width 48 height 11
click at [315, 123] on span "is not" at bounding box center [312, 124] width 11 height 7
click at [365, 101] on div "Select answer..." at bounding box center [410, 104] width 108 height 11
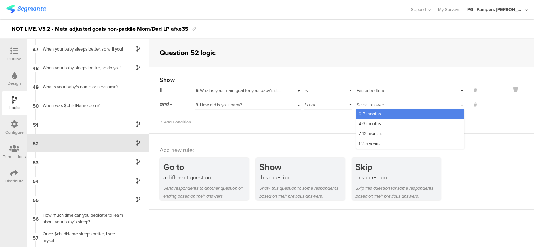
click at [370, 117] on div "0-3 months" at bounding box center [410, 114] width 108 height 10
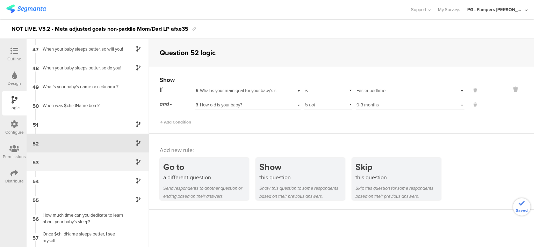
click at [99, 168] on div "53" at bounding box center [88, 162] width 122 height 19
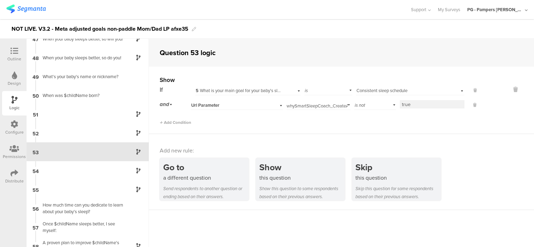
scroll to position [886, 0]
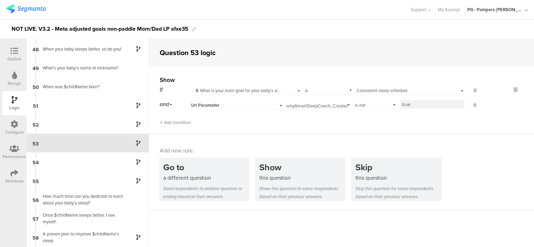
click at [258, 108] on div "Url Parameter" at bounding box center [237, 104] width 92 height 11
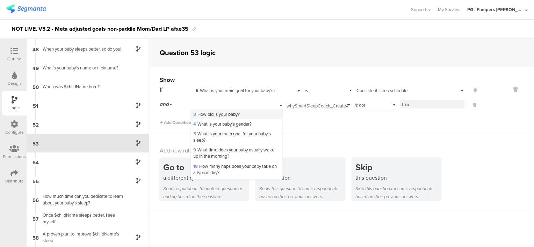
click at [247, 113] on div "3 How old is your baby?" at bounding box center [236, 115] width 91 height 10
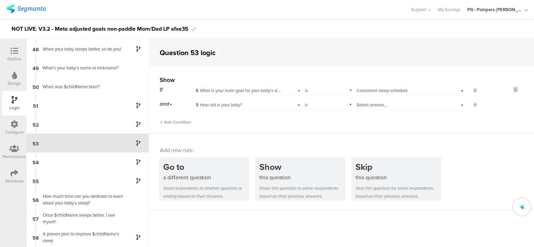
click at [328, 105] on div "is" at bounding box center [328, 104] width 48 height 11
click at [327, 122] on div "is not" at bounding box center [328, 124] width 47 height 10
click at [378, 100] on div "Select answer..." at bounding box center [410, 104] width 108 height 11
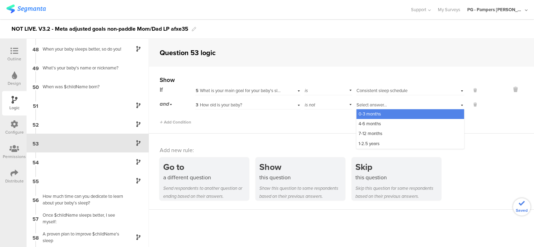
click at [381, 111] on div "0-3 months" at bounding box center [410, 114] width 108 height 10
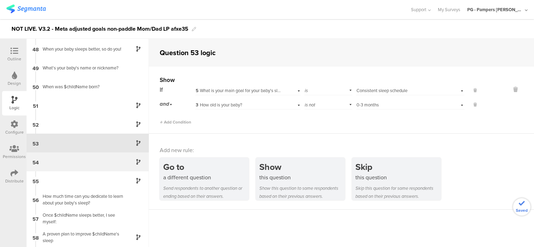
click at [100, 163] on div "54" at bounding box center [88, 162] width 122 height 19
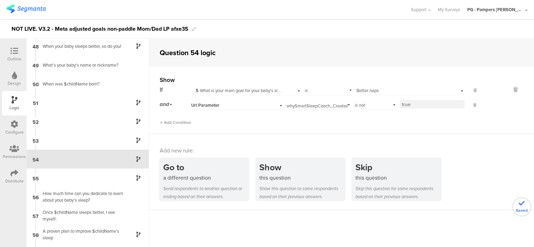
scroll to position [905, 0]
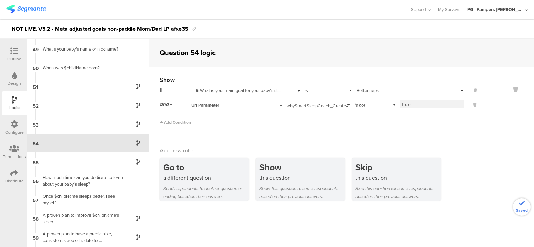
click at [261, 105] on div "Url Parameter" at bounding box center [228, 105] width 74 height 6
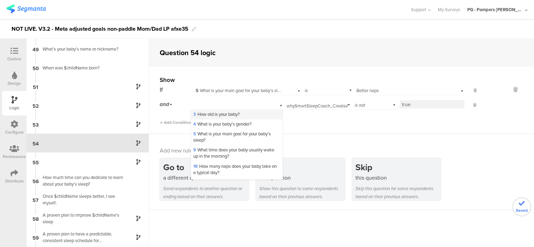
click at [254, 115] on div "3 How old is your baby?" at bounding box center [236, 115] width 91 height 10
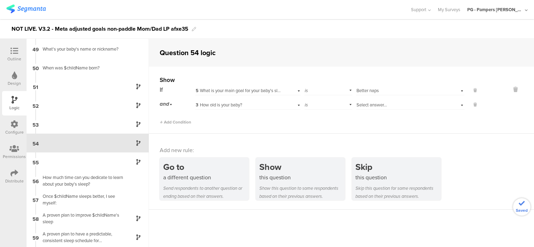
click at [311, 107] on div "is" at bounding box center [328, 104] width 48 height 11
click at [316, 123] on div "is not" at bounding box center [328, 124] width 47 height 10
click at [382, 110] on div "If 5 What is your main goal for your baby's sleep? is Select answer... Better n…" at bounding box center [319, 105] width 319 height 41
click at [381, 105] on span "Select answer..." at bounding box center [371, 105] width 30 height 7
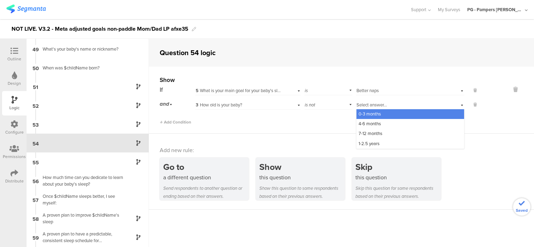
click at [374, 114] on span "0-3 months" at bounding box center [369, 114] width 22 height 7
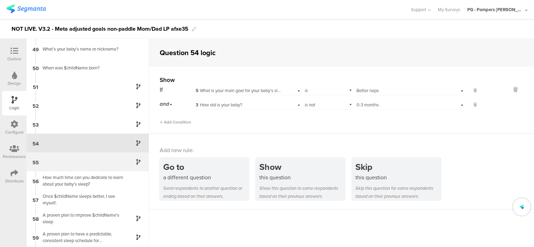
click at [73, 162] on div "55" at bounding box center [88, 162] width 122 height 19
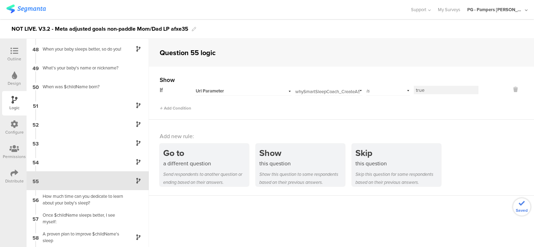
scroll to position [923, 0]
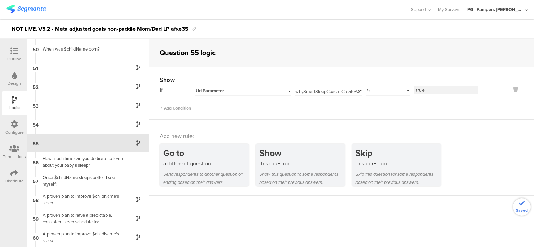
click at [258, 85] on div "Url Parameter" at bounding box center [243, 90] width 96 height 11
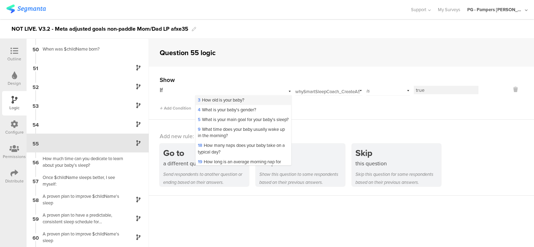
click at [247, 102] on div "3 How old is your baby?" at bounding box center [243, 100] width 95 height 10
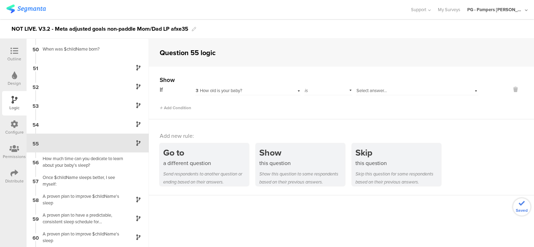
click at [380, 91] on span "Select answer..." at bounding box center [371, 90] width 30 height 7
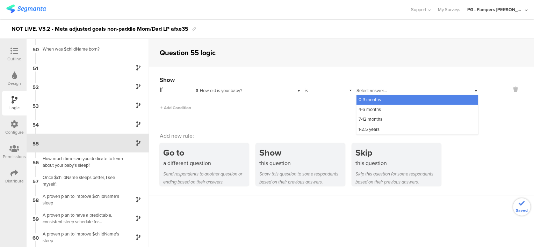
click at [381, 104] on div "0-3 months" at bounding box center [417, 100] width 122 height 10
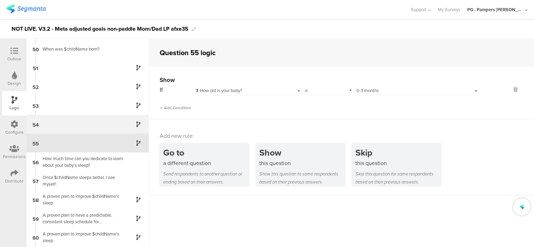
click at [112, 124] on div "54" at bounding box center [88, 124] width 122 height 19
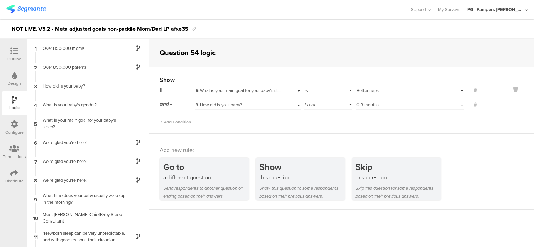
click at [21, 50] on div at bounding box center [14, 51] width 14 height 9
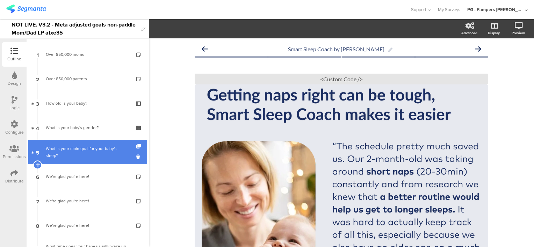
click at [80, 151] on div "What is your main goal for your baby's sleep?" at bounding box center [87, 152] width 83 height 14
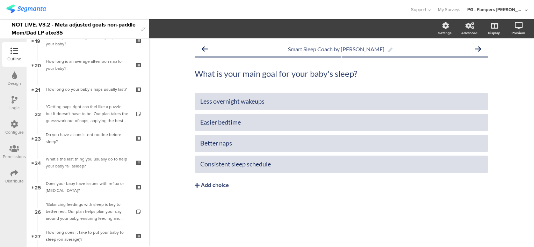
scroll to position [699, 0]
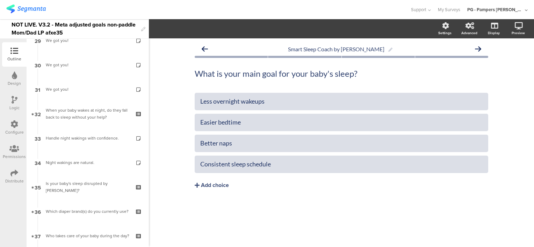
click at [12, 100] on icon at bounding box center [15, 100] width 6 height 8
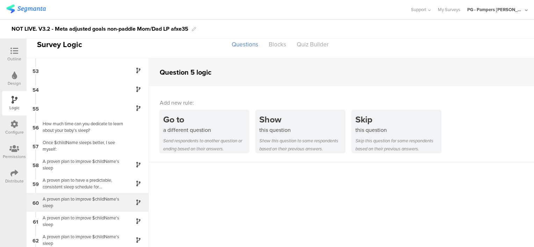
scroll to position [979, 0]
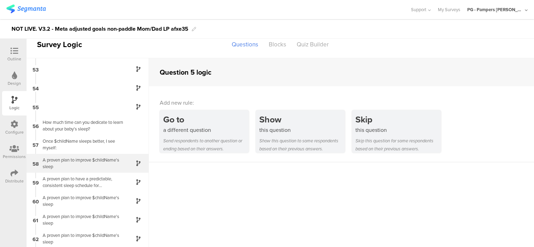
click at [86, 169] on div "A proven plan to improve $childName's sleep" at bounding box center [81, 163] width 87 height 13
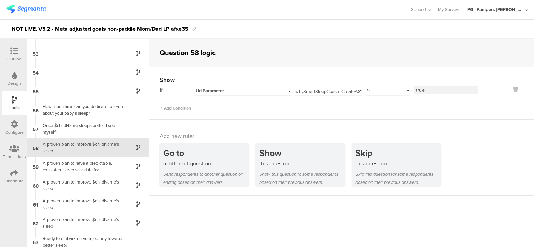
scroll to position [980, 0]
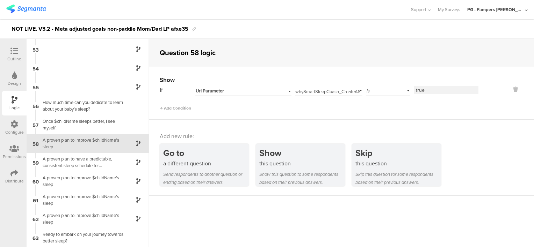
click at [228, 89] on div "Url Parameter" at bounding box center [235, 91] width 78 height 6
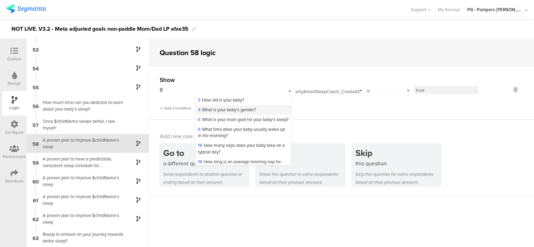
click at [233, 105] on div "4 What is your baby's gender?" at bounding box center [243, 110] width 95 height 10
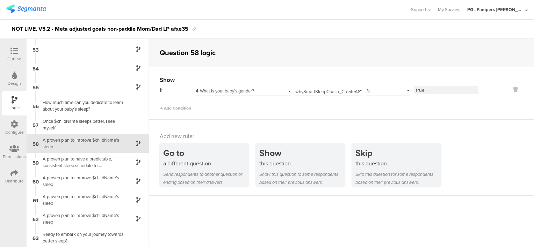
click at [235, 87] on div "4 What is your baby's gender?" at bounding box center [243, 90] width 96 height 11
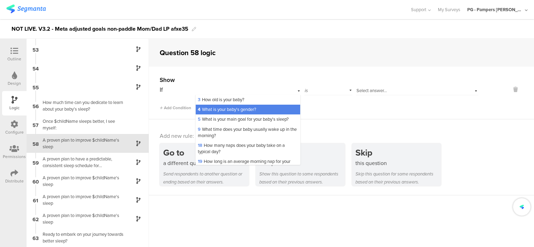
click at [235, 96] on span "3 How old is your baby?" at bounding box center [221, 99] width 46 height 7
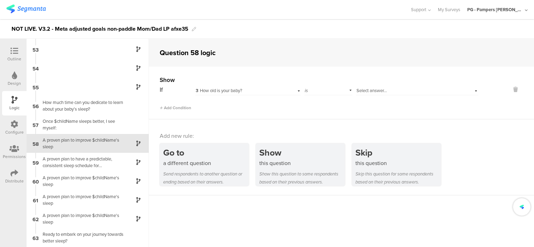
click at [377, 90] on span "Select answer..." at bounding box center [371, 90] width 30 height 7
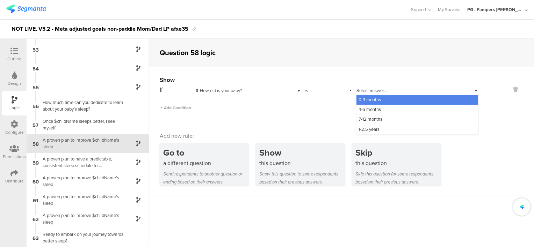
click at [377, 94] on div "Select answer..." at bounding box center [417, 90] width 122 height 11
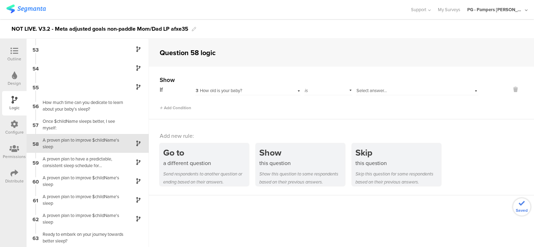
click at [373, 89] on span "Select answer..." at bounding box center [371, 90] width 30 height 7
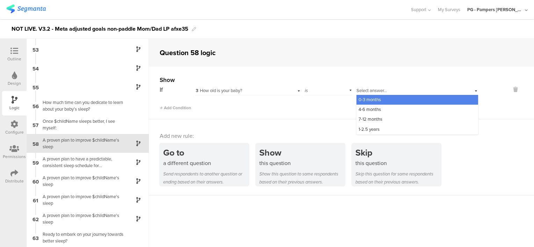
click at [375, 98] on span "0-3 months" at bounding box center [369, 99] width 22 height 7
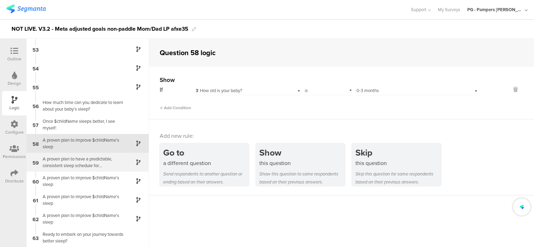
click at [84, 161] on div "A proven plan to have a predictable, consistent sleep schedule for $childName's" at bounding box center [81, 162] width 87 height 13
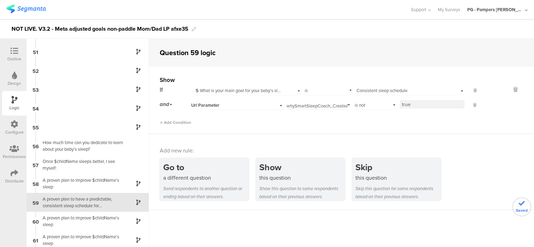
click at [246, 103] on div "Url Parameter" at bounding box center [228, 105] width 74 height 6
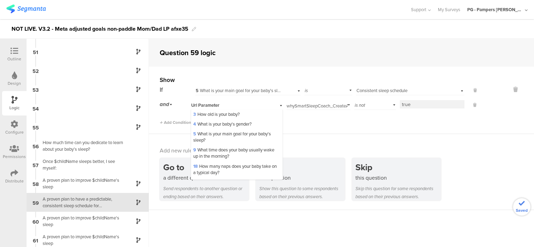
scroll to position [980, 0]
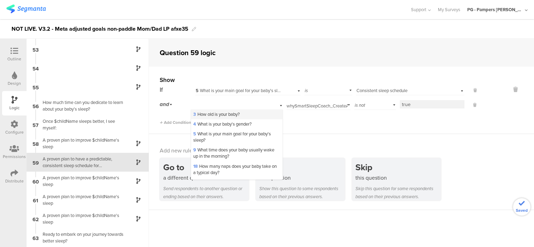
click at [238, 112] on span "3 How old is your baby?" at bounding box center [216, 114] width 46 height 7
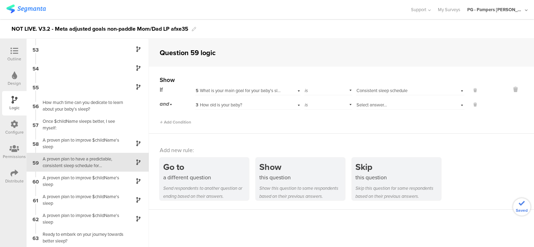
click at [316, 108] on div "is" at bounding box center [328, 104] width 48 height 11
click at [320, 121] on div "is not" at bounding box center [328, 124] width 47 height 10
click at [370, 108] on span "Select answer..." at bounding box center [371, 105] width 30 height 7
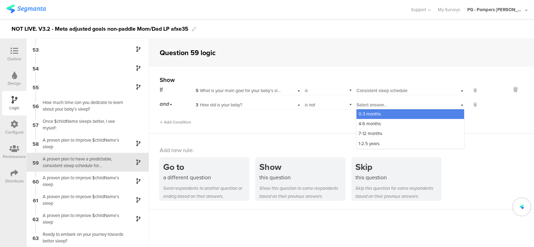
click at [371, 116] on span "0-3 months" at bounding box center [369, 114] width 22 height 7
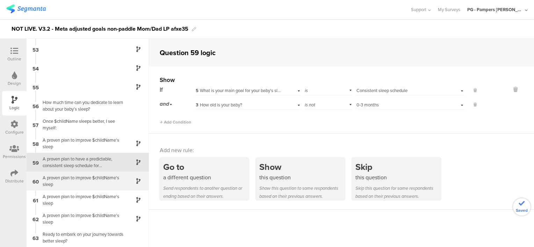
click at [89, 177] on div "A proven plan to improve $childName's sleep" at bounding box center [81, 181] width 87 height 13
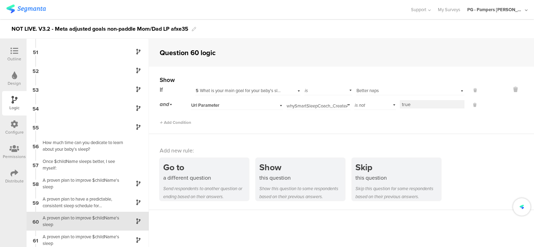
scroll to position [980, 0]
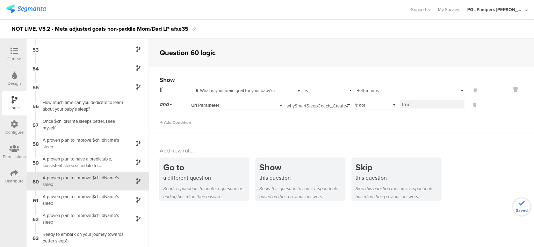
click at [222, 110] on div "and Url Parameter whySmartSleepCoach_CreateAScheduleWeCanStickTo Add parameter …" at bounding box center [319, 104] width 319 height 11
click at [222, 109] on div "Url Parameter" at bounding box center [237, 104] width 92 height 11
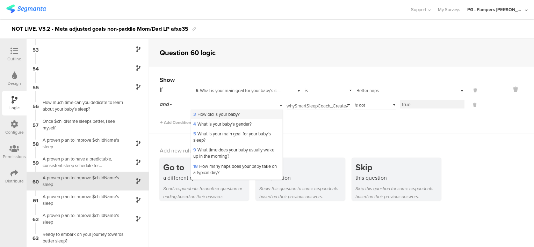
click at [231, 115] on span "3 How old is your baby?" at bounding box center [216, 114] width 46 height 7
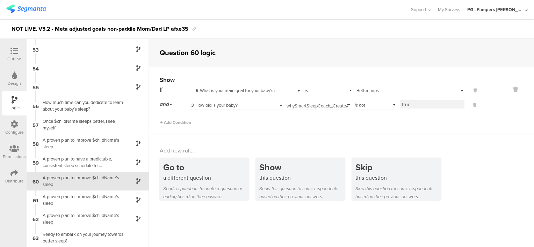
click at [323, 122] on div "Add Condition" at bounding box center [319, 120] width 319 height 12
click at [329, 103] on div "is" at bounding box center [328, 104] width 48 height 11
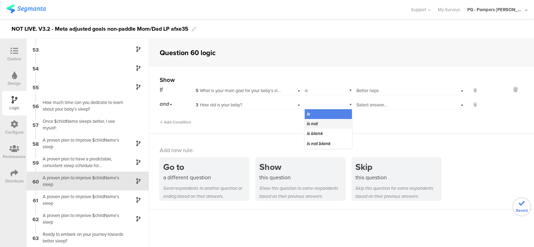
click at [329, 122] on div "is not" at bounding box center [328, 124] width 47 height 10
click at [375, 105] on span "Select answer..." at bounding box center [371, 105] width 30 height 7
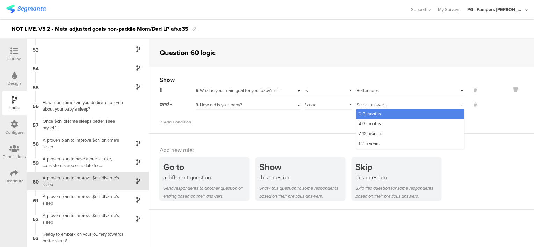
click at [373, 112] on span "0-3 months" at bounding box center [369, 114] width 22 height 7
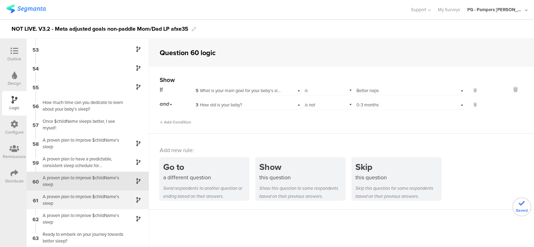
click at [93, 204] on div "A proven plan to improve $childName's sleep" at bounding box center [81, 200] width 87 height 13
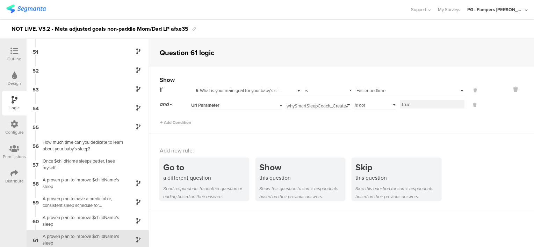
scroll to position [980, 0]
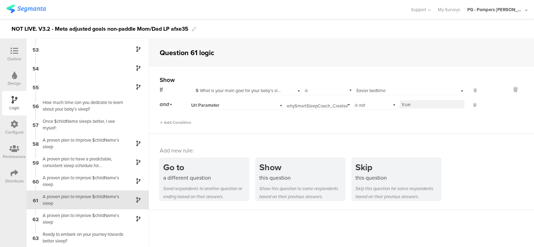
click at [238, 103] on div "Url Parameter" at bounding box center [228, 105] width 74 height 6
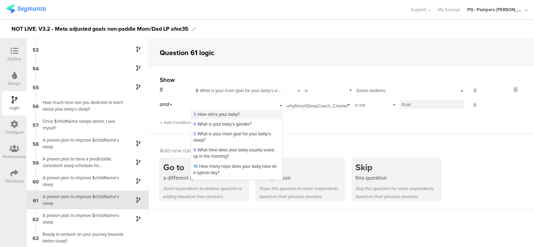
click at [240, 117] on div "3 How old is your baby?" at bounding box center [236, 115] width 91 height 10
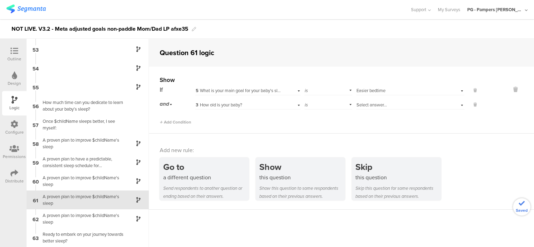
click at [317, 106] on div "is" at bounding box center [328, 104] width 48 height 11
click at [319, 120] on div "is not" at bounding box center [328, 124] width 47 height 10
click at [374, 109] on div "Select answer..." at bounding box center [410, 104] width 108 height 11
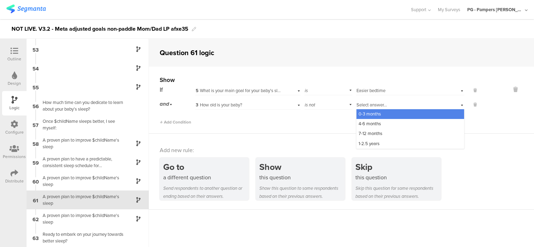
click at [376, 115] on span "0-3 months" at bounding box center [369, 114] width 22 height 7
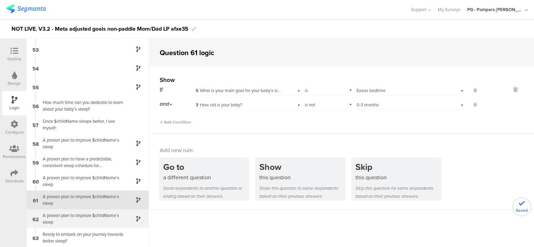
click at [88, 221] on div "A proven plan to improve $childName's sleep" at bounding box center [81, 218] width 87 height 13
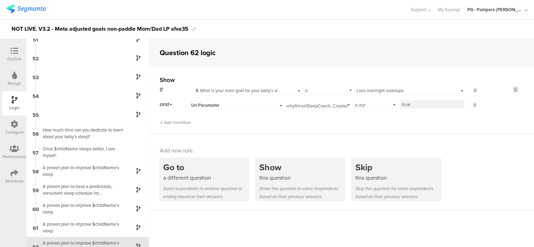
scroll to position [980, 0]
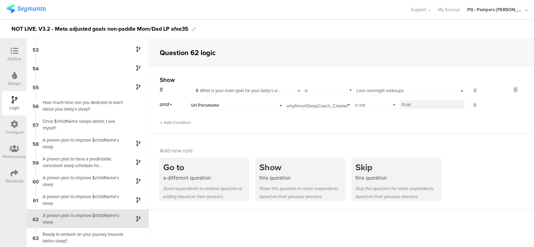
click at [243, 105] on div "Url Parameter" at bounding box center [228, 105] width 74 height 6
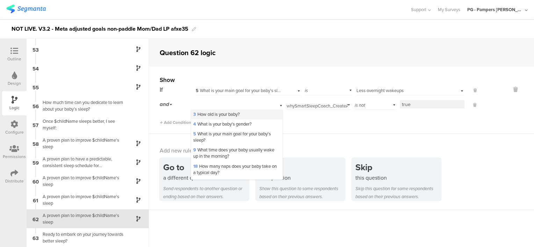
click at [244, 118] on div "3 How old is your baby?" at bounding box center [236, 115] width 91 height 10
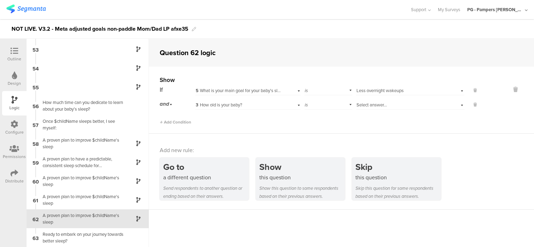
click at [315, 109] on div "is" at bounding box center [328, 104] width 48 height 11
click at [321, 122] on div "is not" at bounding box center [328, 124] width 47 height 10
click at [379, 105] on span "Select answer..." at bounding box center [371, 105] width 30 height 7
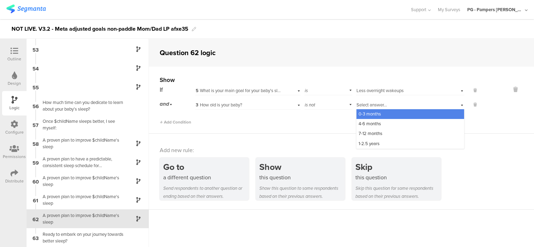
click at [376, 113] on span "0-3 months" at bounding box center [369, 114] width 22 height 7
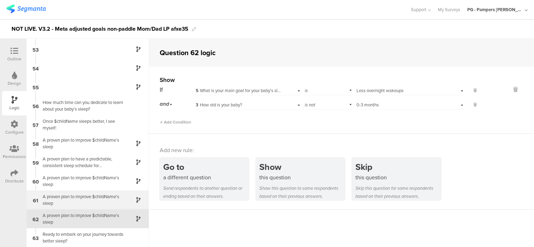
click at [99, 203] on div "A proven plan to improve $childName's sleep" at bounding box center [81, 200] width 87 height 13
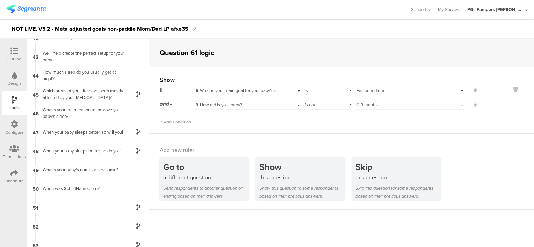
scroll to position [980, 0]
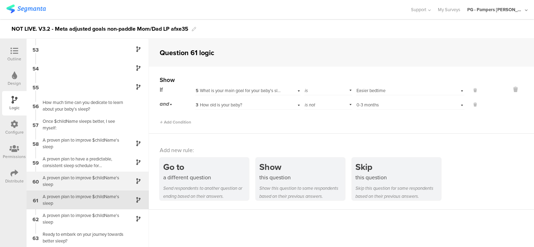
click at [102, 184] on div "A proven plan to improve $childName's sleep" at bounding box center [81, 181] width 87 height 13
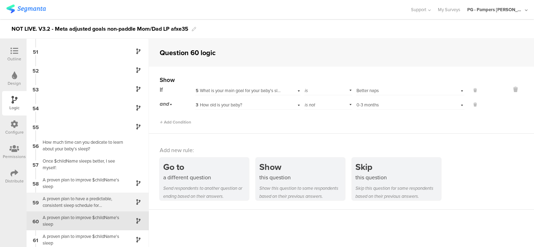
scroll to position [980, 0]
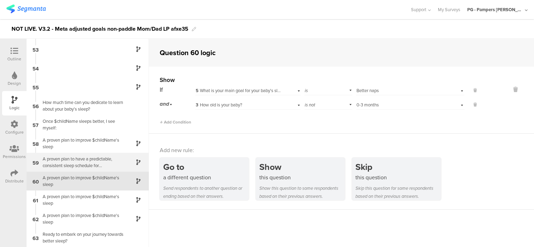
click at [109, 158] on div "A proven plan to have a predictable, consistent sleep schedule for $childName's" at bounding box center [81, 162] width 87 height 13
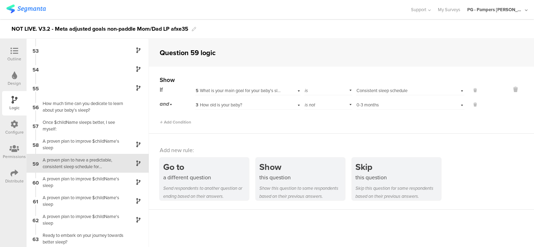
scroll to position [980, 0]
click at [18, 126] on div "Configure" at bounding box center [14, 128] width 24 height 24
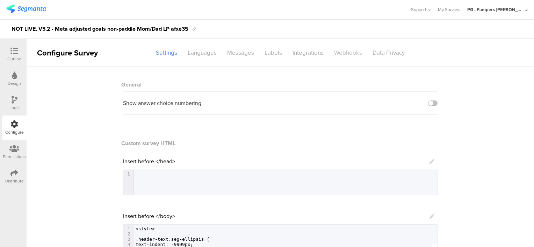
click at [338, 51] on div "Webhooks" at bounding box center [348, 53] width 38 height 12
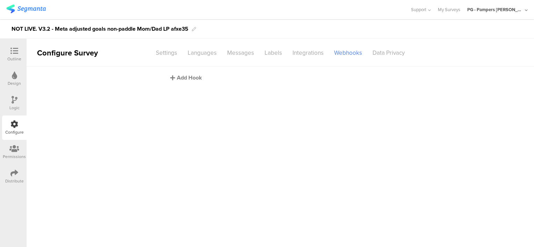
click at [186, 77] on div "Add Hook" at bounding box center [282, 78] width 224 height 8
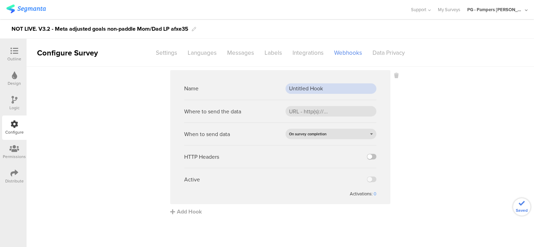
click at [316, 90] on input "Untitled Hook" at bounding box center [330, 88] width 91 height 10
paste input "PROD webh"
type input "PROD webhook"
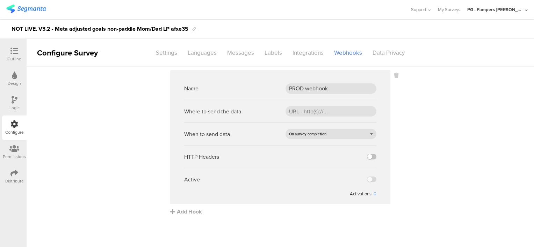
click at [448, 154] on sg-webhook-settings "Name PROD webhook Where to send the data When to send data On survey completion…" at bounding box center [280, 143] width 507 height 146
click at [317, 110] on input "url" at bounding box center [330, 111] width 91 height 10
paste input "[URL][DOMAIN_NAME]"
type input "[URL][DOMAIN_NAME]"
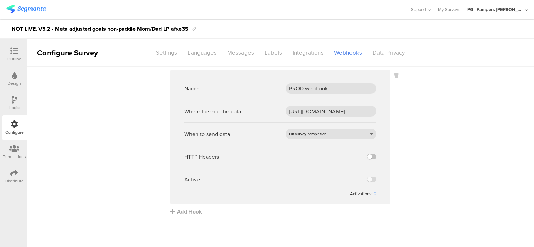
click at [459, 141] on sg-webhook-settings "Name PROD webhook Where to send the data https://api.pg.com/innovationmanagemen…" at bounding box center [280, 143] width 507 height 146
click at [372, 152] on div "HTTP Headers" at bounding box center [280, 156] width 192 height 23
click at [373, 154] on div "HTTP Headers" at bounding box center [280, 156] width 192 height 23
click at [373, 154] on label at bounding box center [371, 157] width 9 height 6
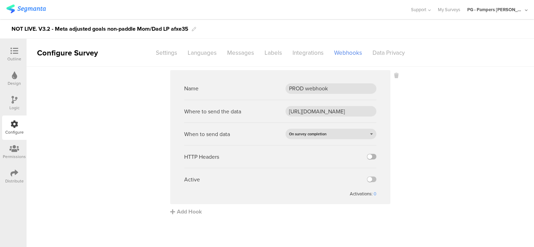
click at [0, 0] on input "checkbox" at bounding box center [0, 0] width 0 height 0
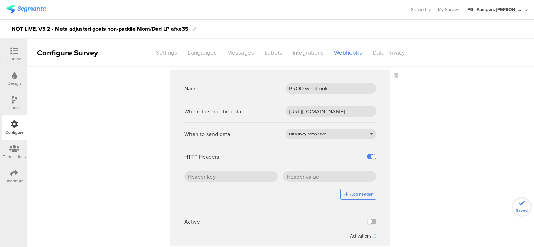
click at [369, 221] on label at bounding box center [371, 222] width 9 height 6
click at [0, 0] on input "checkbox" at bounding box center [0, 0] width 0 height 0
click at [429, 225] on sg-webhook-settings "Name PROD webhook Where to send the data https://api.pg.com/innovationmanagemen…" at bounding box center [280, 164] width 507 height 188
click at [211, 182] on input "text" at bounding box center [231, 176] width 94 height 10
paste input "x-api-key"
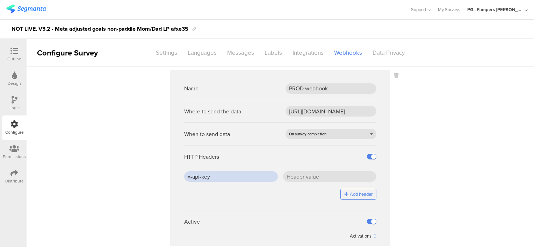
type input "x-api-key"
click at [408, 196] on sg-webhook-settings "Name PROD webhook Where to send the data https://api.pg.com/innovationmanagemen…" at bounding box center [280, 164] width 507 height 188
click at [321, 178] on input "text" at bounding box center [330, 176] width 94 height 10
paste input "J5/ZHr0SD4BLepgCDGSdCfFOaBqEcW7PLEOwC2jhTjc="
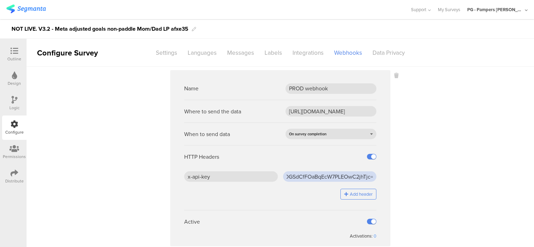
type input "J5/ZHr0SD4BLepgCDGSdCfFOaBqEcW7PLEOwC2jhTjc="
click at [433, 192] on sg-webhook-settings "Name PROD webhook Where to send the data https://api.pg.com/innovationmanagemen…" at bounding box center [280, 164] width 507 height 188
click at [13, 53] on icon at bounding box center [14, 51] width 8 height 8
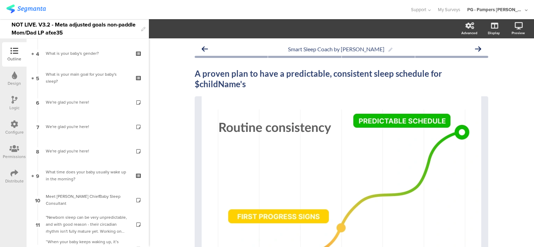
scroll to position [1329, 0]
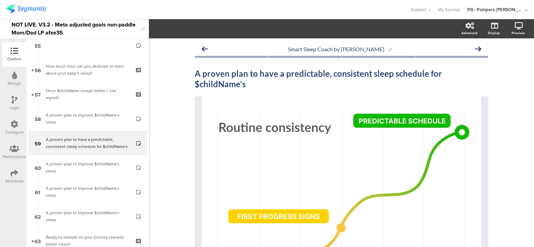
click at [19, 23] on div "NOT LIVE. V3.2 - Meta adjusted goals non-paddle Mom/Dad LP afxe35" at bounding box center [75, 28] width 126 height 19
click at [23, 26] on div "NOT LIVE. V3.2 - Meta adjusted goals non-paddle Mom/Dad LP afxe35" at bounding box center [75, 28] width 126 height 19
click at [20, 24] on div "NOT LIVE. V3.2 - Meta adjusted goals non-paddle Mom/Dad LP afxe35" at bounding box center [75, 28] width 126 height 19
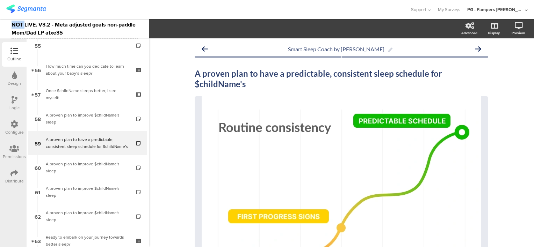
click at [20, 24] on div "NOT LIVE. V3.2 - Meta adjusted goals non-paddle Mom/Dad LP afxe35" at bounding box center [75, 28] width 126 height 19
click at [79, 14] on div at bounding box center [204, 10] width 397 height 12
click at [55, 35] on div "LIVE. V3.2 - Meta adjusted goals non-paddle Mom/Dad LP afxe35" at bounding box center [75, 28] width 126 height 19
copy div "afxe35"
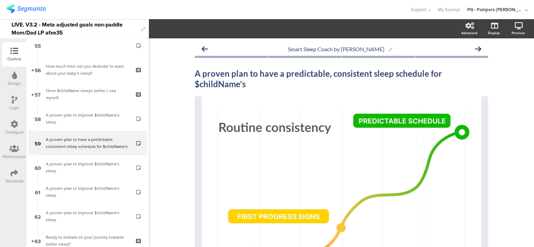
click at [30, 14] on link at bounding box center [25, 10] width 39 height 11
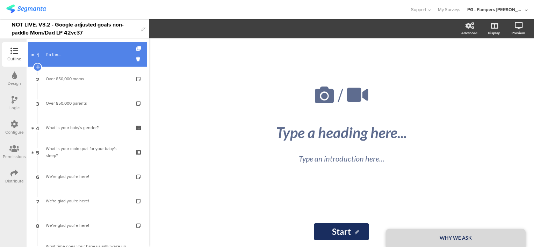
click at [73, 54] on div "I'm the..." at bounding box center [87, 54] width 83 height 7
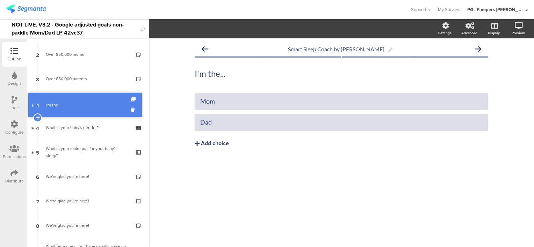
drag, startPoint x: 80, startPoint y: 55, endPoint x: 80, endPoint y: 103, distance: 48.2
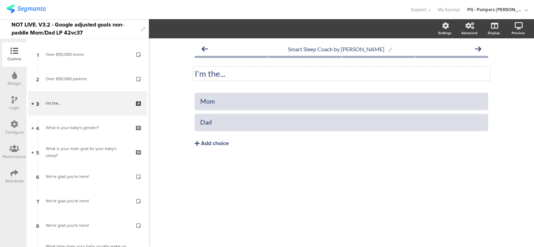
click at [201, 73] on p "I'm the..." at bounding box center [341, 73] width 293 height 10
click at [213, 99] on div "Mom" at bounding box center [341, 101] width 282 height 8
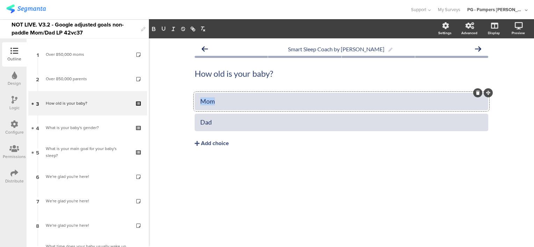
click at [213, 99] on div "Mom" at bounding box center [341, 101] width 282 height 8
paste div
click at [208, 121] on div "Dad" at bounding box center [341, 122] width 282 height 8
paste div
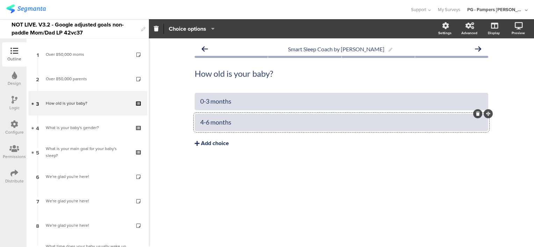
click at [208, 147] on div "Add choice" at bounding box center [215, 143] width 28 height 7
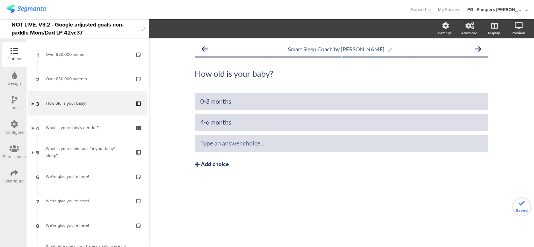
click at [206, 163] on div "Add choice" at bounding box center [215, 164] width 28 height 7
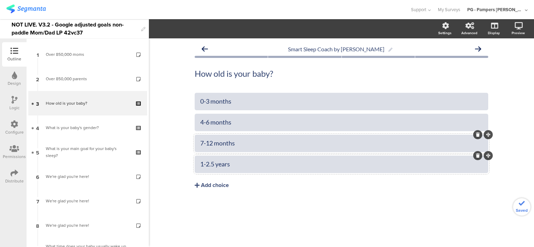
click at [186, 159] on div "Smart Sleep Coach by [PERSON_NAME] How old is your baby? How old is your baby? …" at bounding box center [341, 142] width 385 height 209
click at [241, 105] on div "0-3 months" at bounding box center [341, 101] width 282 height 8
click at [514, 119] on div "Smart Sleep Coach by [PERSON_NAME] How old is your baby? How old is your baby? …" at bounding box center [341, 142] width 385 height 209
click at [215, 74] on p "How old is your baby?" at bounding box center [341, 73] width 293 height 10
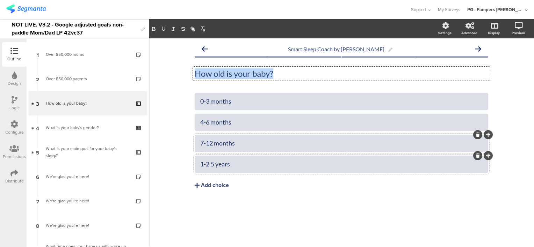
click at [215, 74] on p "How old is your baby?" at bounding box center [341, 73] width 293 height 10
copy p "How old is your baby?"
click at [207, 101] on div "0-3 months" at bounding box center [341, 101] width 282 height 8
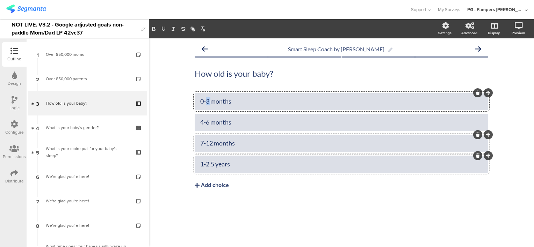
click at [207, 101] on div "0-3 months" at bounding box center [341, 101] width 282 height 8
copy div "0-3 months"
click at [210, 126] on div "4-6 months" at bounding box center [341, 122] width 282 height 8
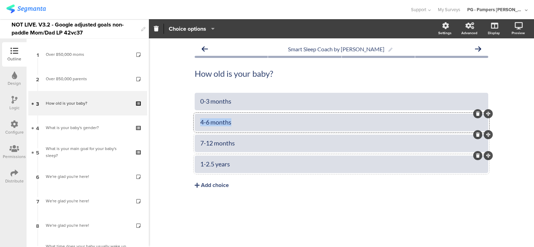
click at [210, 126] on div "4-6 months" at bounding box center [341, 122] width 282 height 8
copy div "4-6 months"
click at [214, 145] on div "7-12 months" at bounding box center [341, 143] width 282 height 8
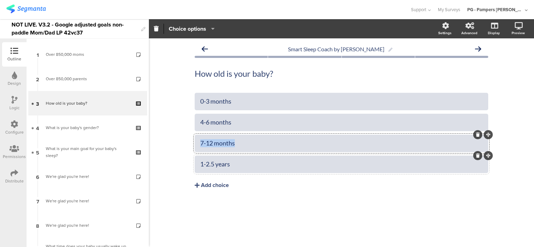
copy div "7-12 months"
click at [226, 167] on div "1-2.5 years" at bounding box center [341, 164] width 282 height 8
copy div "1-2.5 years"
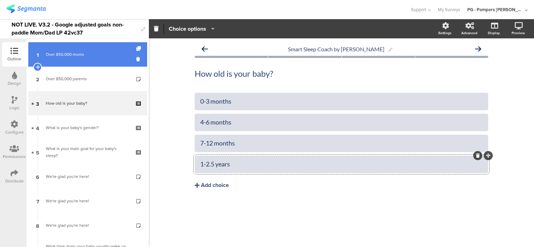
click at [76, 53] on div "Over 850,000 moms" at bounding box center [87, 54] width 83 height 7
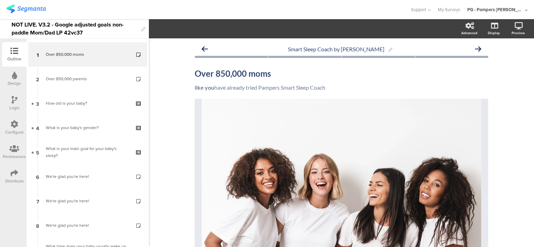
click at [12, 103] on icon at bounding box center [15, 100] width 6 height 8
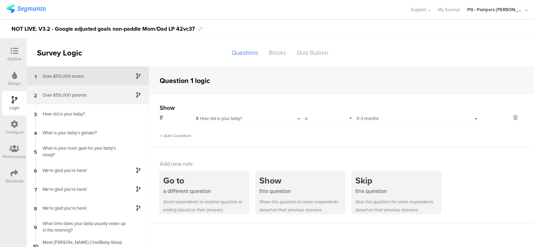
click at [79, 91] on div "2 Over 850,000 parents" at bounding box center [88, 95] width 122 height 19
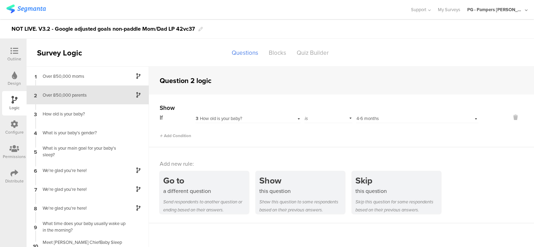
click at [234, 121] on span "3 How old is your baby?" at bounding box center [219, 118] width 46 height 7
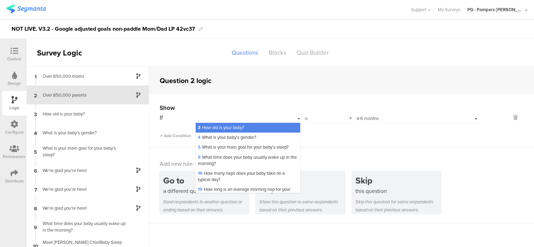
scroll to position [398, 0]
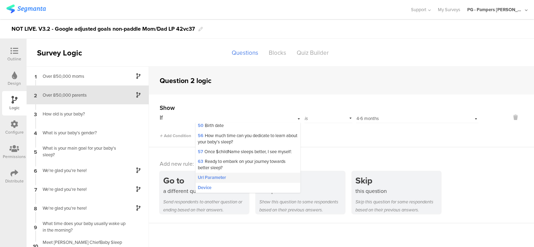
click at [243, 180] on div "Url Parameter" at bounding box center [248, 178] width 104 height 10
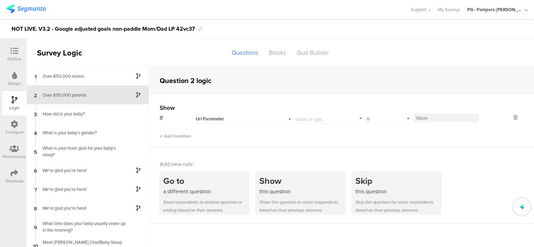
click at [322, 117] on input "text" at bounding box center [327, 118] width 64 height 10
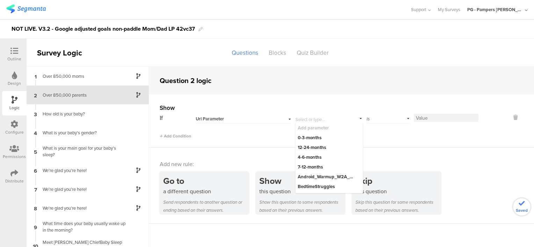
paste input "whySmartSleepCoach_EncourageLongerMorePredictableNaps"
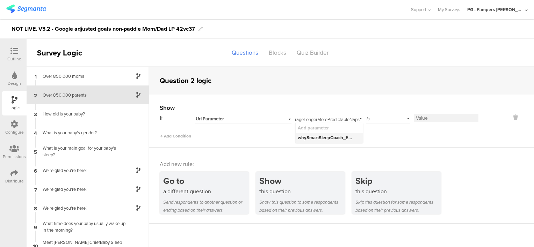
type input "whySmartSleepCoach_EncourageLongerMorePredictableNaps"
click at [333, 137] on div "whySmartSleepCoach_EncourageLongerMorePredictableNaps" at bounding box center [326, 138] width 57 height 6
click at [443, 117] on input at bounding box center [446, 118] width 65 height 8
type input "true"
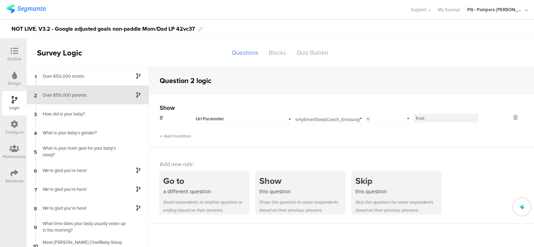
click at [436, 137] on div "Add Condition" at bounding box center [319, 133] width 319 height 12
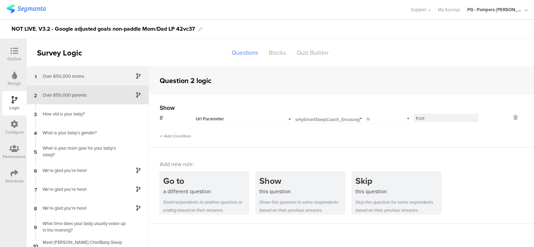
click at [87, 77] on div "Over 850,000 moms" at bounding box center [81, 76] width 87 height 7
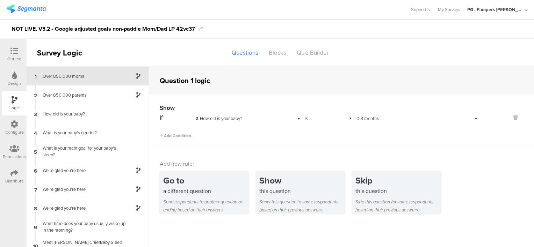
click at [246, 118] on div "3 How old is your baby?" at bounding box center [239, 119] width 86 height 6
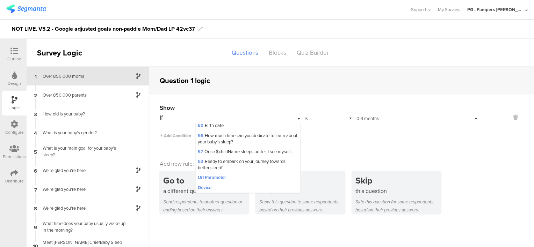
scroll to position [398, 0]
click at [257, 178] on div "Url Parameter" at bounding box center [248, 178] width 104 height 10
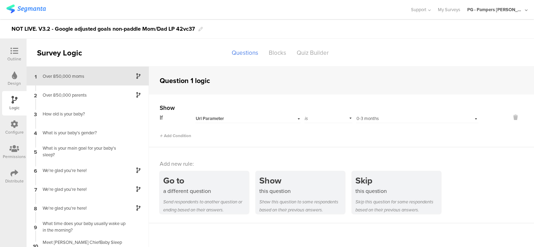
click at [326, 116] on div "is" at bounding box center [328, 117] width 48 height 11
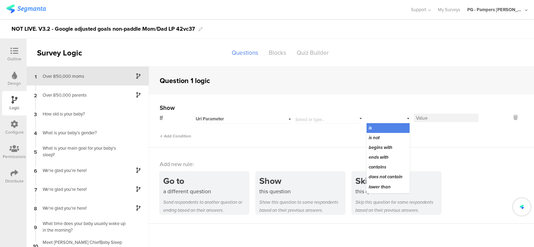
click at [326, 116] on input "text" at bounding box center [327, 118] width 64 height 10
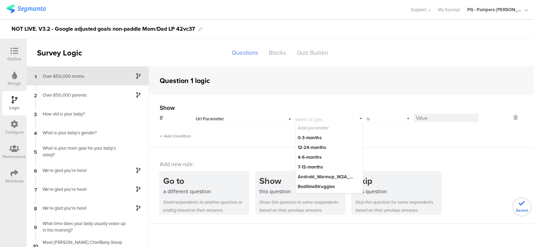
paste input "whySmartSleepCoach_GetMyBabyToSleepThroughTheNight"
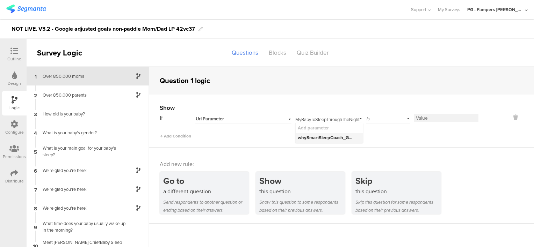
type input "whySmartSleepCoach_GetMyBabyToSleepThroughTheNight"
click at [332, 138] on div "whySmartSleepCoach_GetMyBabyToSleepThroughTheNight" at bounding box center [326, 138] width 57 height 6
click at [434, 119] on input at bounding box center [446, 118] width 65 height 8
type input "true"
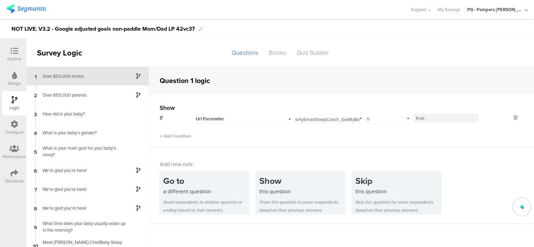
click at [423, 134] on div "Add Condition" at bounding box center [319, 133] width 319 height 12
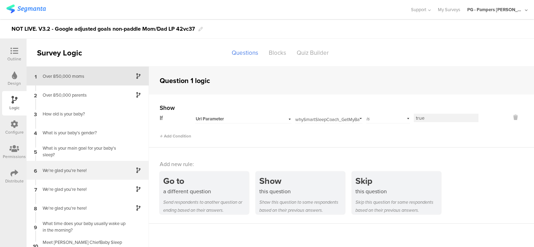
click at [86, 172] on div "We're glad you're here!" at bounding box center [81, 170] width 87 height 7
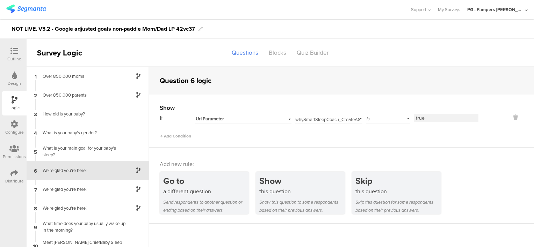
scroll to position [27, 0]
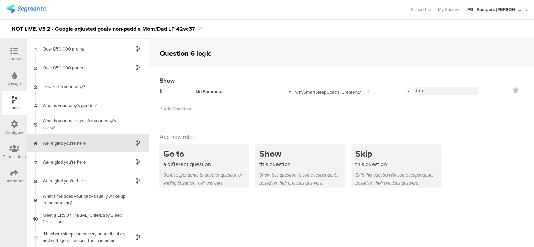
click at [240, 92] on div "Url Parameter" at bounding box center [235, 92] width 78 height 6
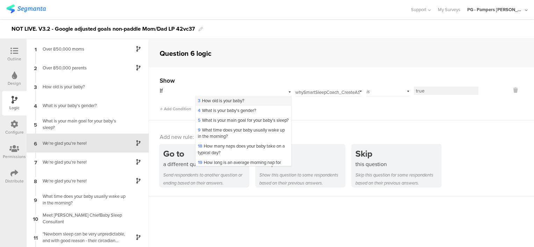
click at [248, 100] on div "3 How old is your baby?" at bounding box center [243, 101] width 95 height 10
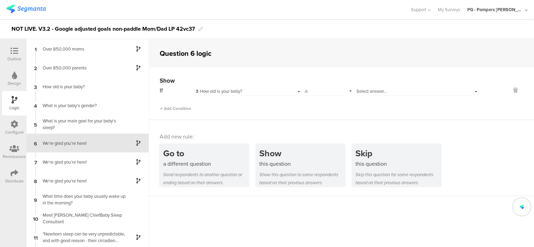
click at [332, 89] on div "is" at bounding box center [328, 90] width 48 height 11
click at [375, 88] on span "Select answer..." at bounding box center [371, 91] width 30 height 7
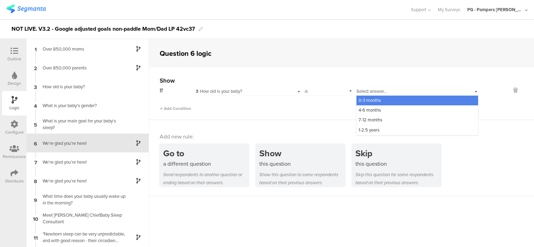
click at [376, 99] on span "0-3 months" at bounding box center [369, 100] width 22 height 7
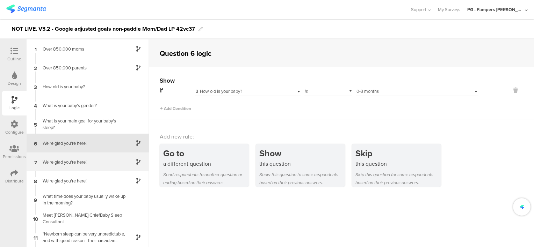
click at [79, 162] on div "We're glad you're here!" at bounding box center [81, 162] width 87 height 7
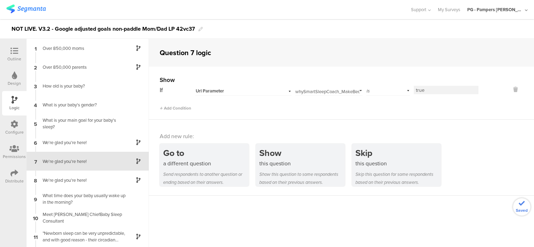
scroll to position [18, 0]
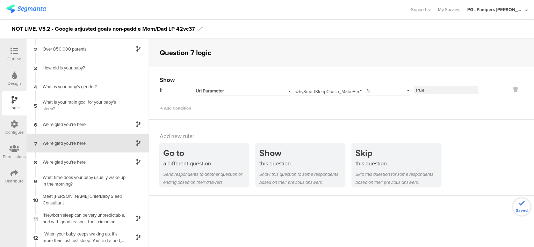
click at [215, 88] on span "Url Parameter" at bounding box center [210, 91] width 28 height 6
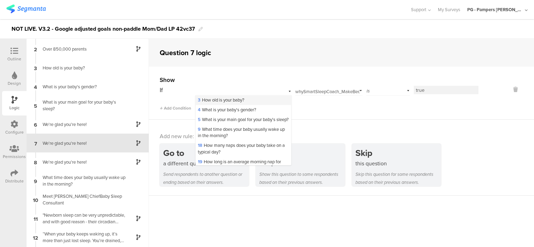
click at [226, 99] on span "3 How old is your baby?" at bounding box center [221, 100] width 46 height 7
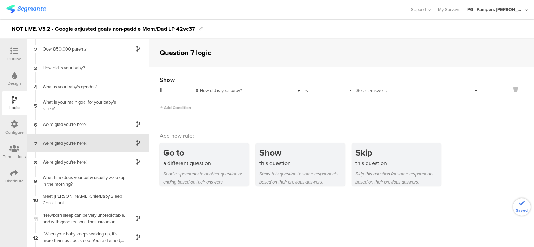
click at [333, 89] on div "is" at bounding box center [328, 90] width 48 height 11
click at [368, 91] on span "Select answer..." at bounding box center [371, 90] width 30 height 7
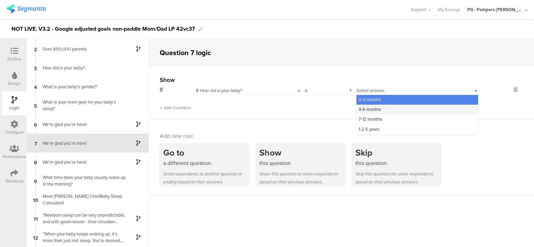
click at [377, 110] on span "4-6 months" at bounding box center [369, 109] width 22 height 7
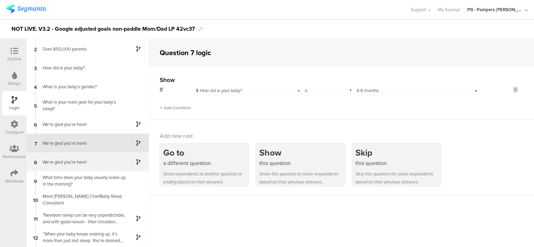
click at [89, 159] on div "We're glad you're here!" at bounding box center [81, 162] width 87 height 7
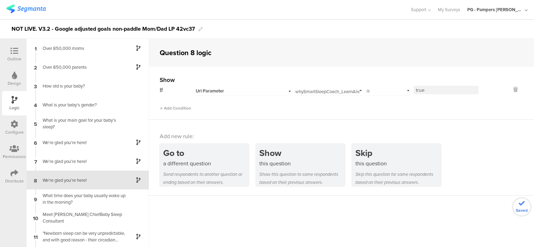
scroll to position [37, 0]
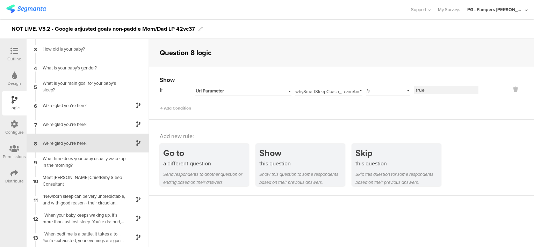
click at [219, 89] on span "Url Parameter" at bounding box center [210, 91] width 28 height 6
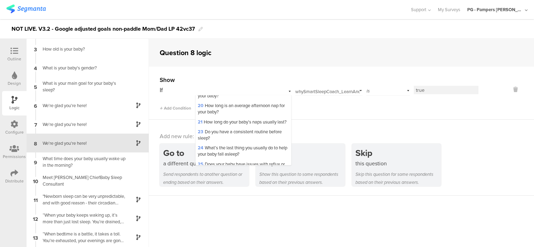
scroll to position [0, 0]
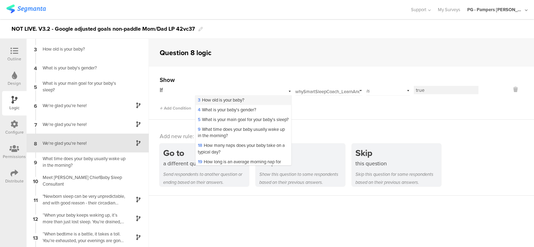
click at [224, 101] on span "3 How old is your baby?" at bounding box center [221, 100] width 46 height 7
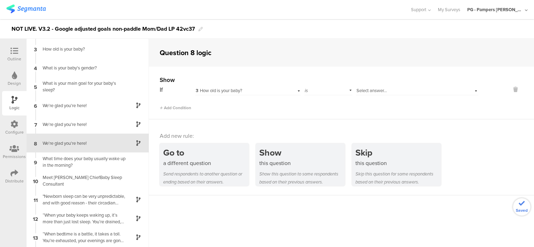
click at [375, 93] on span "Select answer..." at bounding box center [371, 90] width 30 height 7
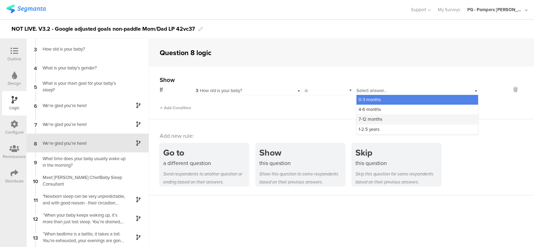
click at [382, 116] on div "7-12 months" at bounding box center [417, 120] width 122 height 10
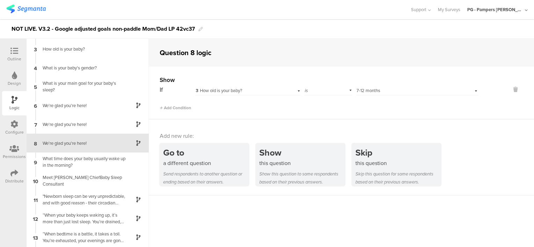
click at [173, 111] on div "Show If 3 How old is your baby? is Select answer... 7-12 months Add Condition" at bounding box center [341, 93] width 385 height 53
click at [171, 107] on span "Add Condition" at bounding box center [175, 108] width 31 height 6
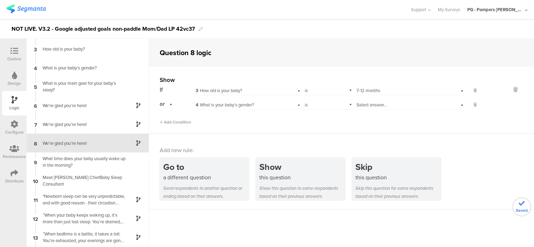
click at [277, 104] on div "4 What is your baby's gender?" at bounding box center [239, 105] width 86 height 6
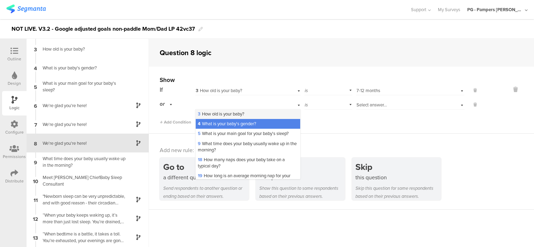
click at [228, 116] on span "3 How old is your baby?" at bounding box center [221, 114] width 46 height 7
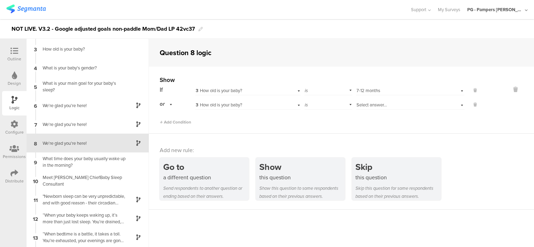
click at [369, 105] on span "Select answer..." at bounding box center [371, 105] width 30 height 7
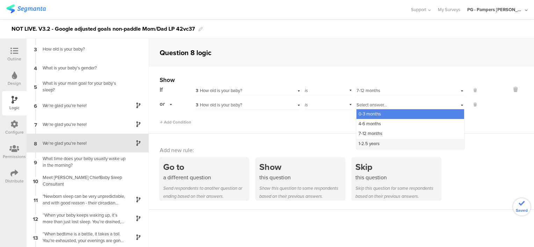
click at [375, 140] on span "1-2.5 years" at bounding box center [368, 143] width 21 height 7
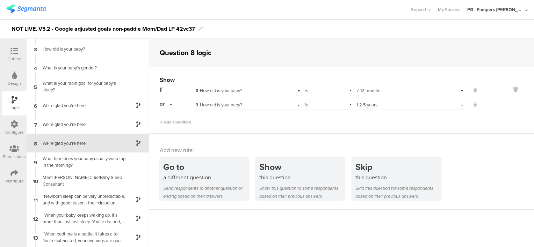
click at [311, 130] on div "Show If 3 How old is your baby? is Select answer... 7-12 months or 3 How old is…" at bounding box center [341, 100] width 385 height 67
click at [14, 56] on div "Outline" at bounding box center [14, 59] width 14 height 6
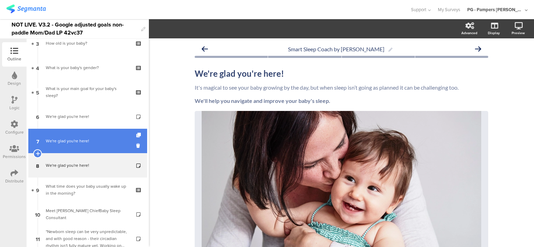
scroll to position [82, 0]
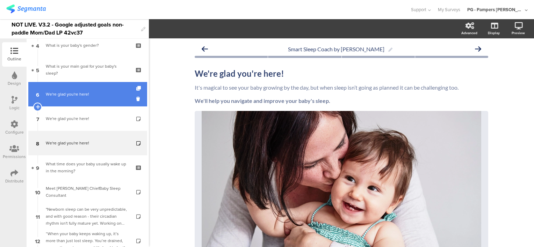
click at [70, 89] on link "6 We're glad you're here!" at bounding box center [87, 94] width 119 height 24
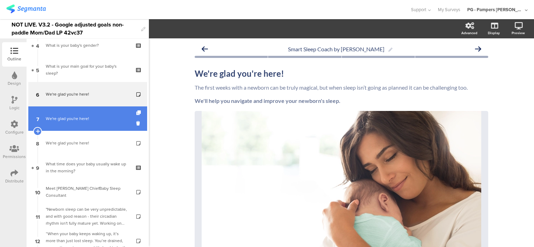
click at [80, 116] on div "We're glad you're here!" at bounding box center [87, 118] width 83 height 7
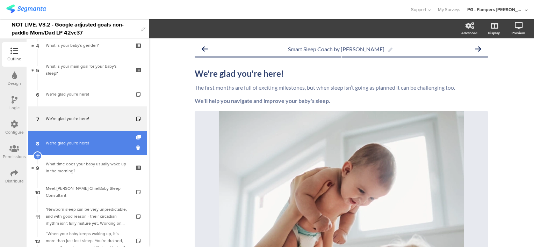
click at [70, 141] on div "We're glad you're here!" at bounding box center [87, 143] width 83 height 7
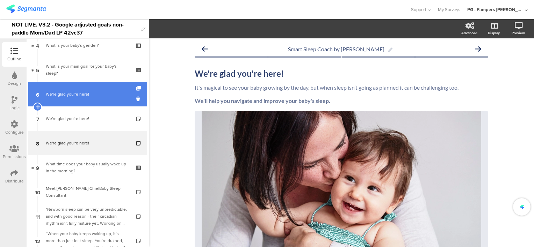
click at [73, 98] on link "6 We're glad you're here!" at bounding box center [87, 94] width 119 height 24
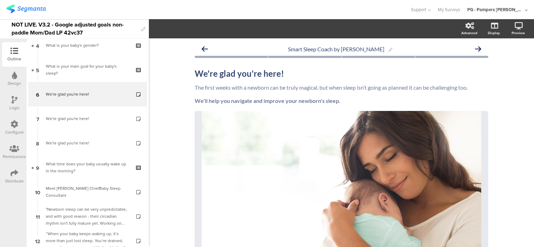
click at [16, 100] on icon at bounding box center [15, 100] width 6 height 8
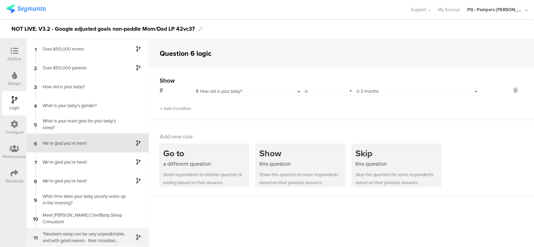
scroll to position [70, 0]
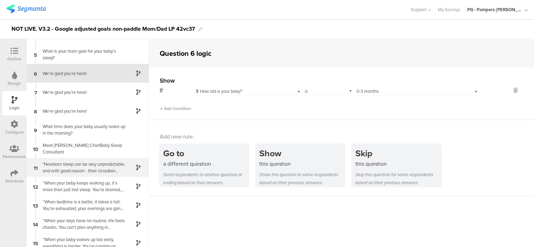
click at [90, 168] on div ""Newborn sleep can be very unpredictable, and with good reason - their circadia…" at bounding box center [81, 167] width 87 height 13
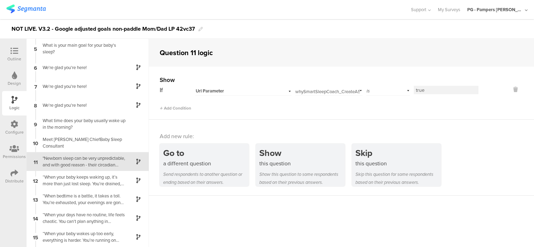
scroll to position [94, 0]
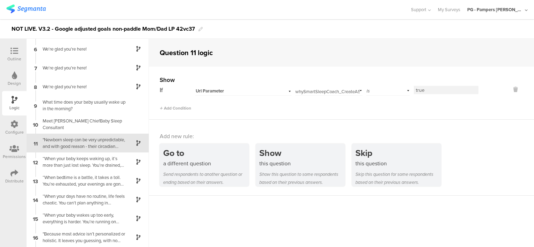
click at [232, 89] on div "Url Parameter" at bounding box center [235, 91] width 78 height 6
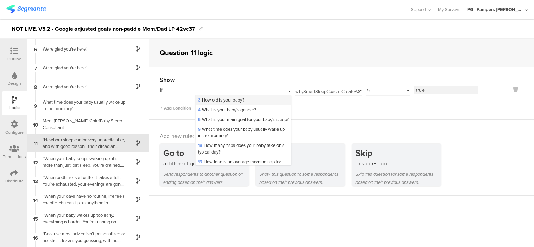
click at [236, 100] on span "3 How old is your baby?" at bounding box center [221, 100] width 46 height 7
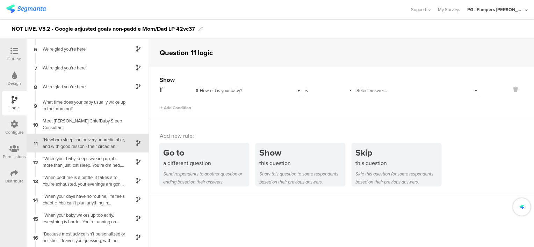
click at [386, 92] on div "Select answer..." at bounding box center [407, 91] width 102 height 6
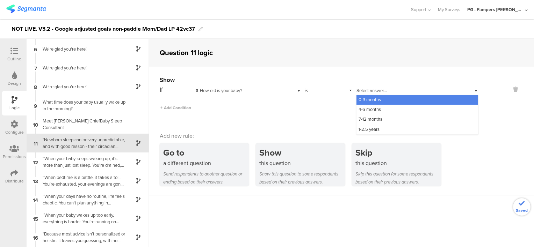
click at [386, 102] on div "0-3 months" at bounding box center [417, 100] width 122 height 10
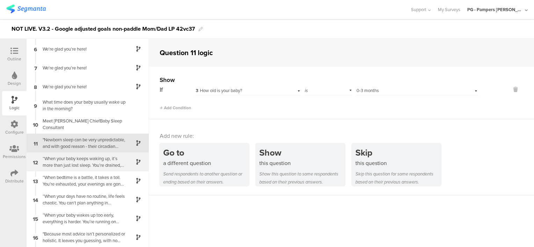
click at [98, 157] on div "“When your baby keeps waking up, it’s more than just lost sleep. You’re drained…" at bounding box center [81, 161] width 87 height 13
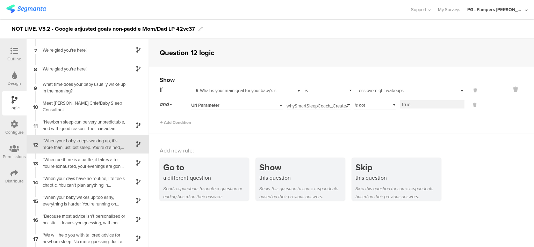
scroll to position [112, 0]
click at [229, 107] on div "Url Parameter" at bounding box center [228, 105] width 74 height 6
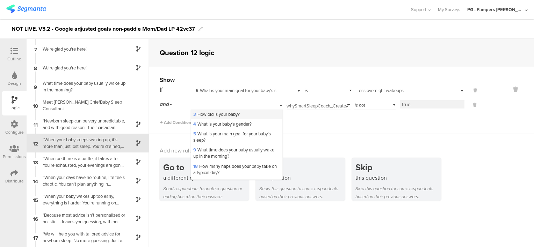
click at [229, 115] on span "3 How old is your baby?" at bounding box center [216, 114] width 46 height 7
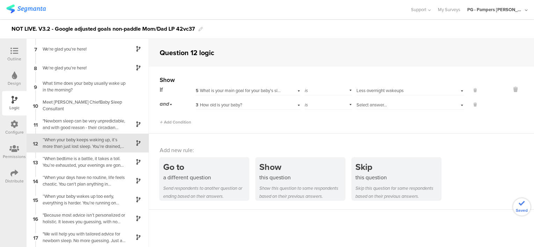
click at [321, 106] on div "is" at bounding box center [328, 104] width 48 height 11
click at [320, 126] on div "is not" at bounding box center [328, 124] width 47 height 10
click at [371, 102] on span "Select answer..." at bounding box center [371, 105] width 30 height 7
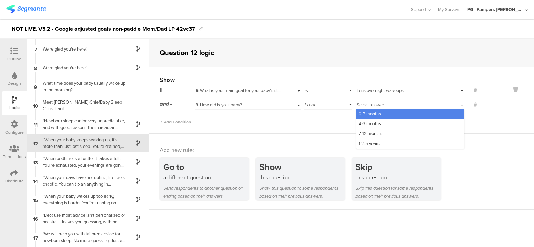
click at [370, 113] on span "0-3 months" at bounding box center [369, 114] width 22 height 7
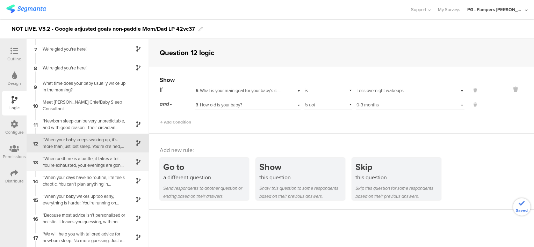
click at [84, 162] on div "“When bedtime is a battle, it takes a toll. You’re exhausted, your evenings are…" at bounding box center [81, 161] width 87 height 13
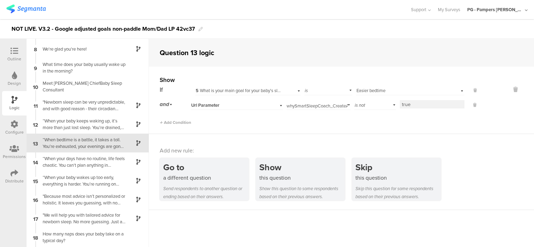
scroll to position [131, 0]
click at [231, 104] on div "Url Parameter" at bounding box center [228, 105] width 74 height 6
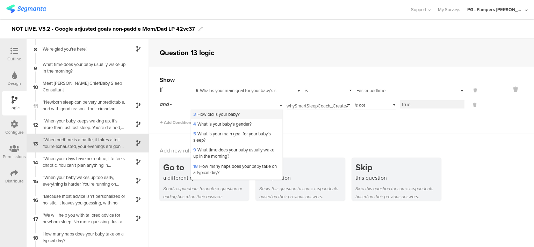
click at [231, 117] on span "3 How old is your baby?" at bounding box center [216, 114] width 46 height 7
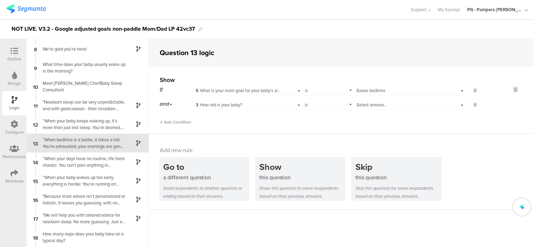
click at [324, 105] on div "is" at bounding box center [328, 104] width 48 height 11
click at [320, 123] on div "is not" at bounding box center [328, 124] width 47 height 10
click at [375, 102] on span "Select answer..." at bounding box center [371, 105] width 30 height 7
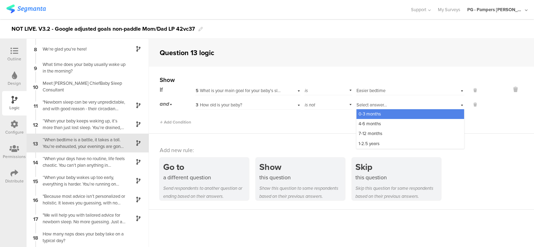
click at [375, 114] on span "0-3 months" at bounding box center [369, 114] width 22 height 7
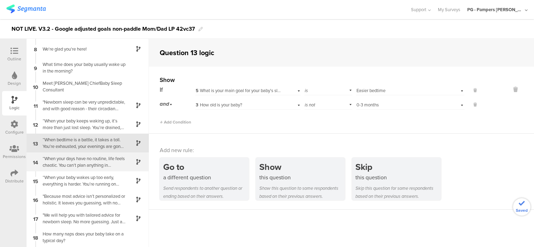
click at [92, 158] on div "“When your days have no routine, life feels chaotic. You can't plan anything in…" at bounding box center [81, 161] width 87 height 13
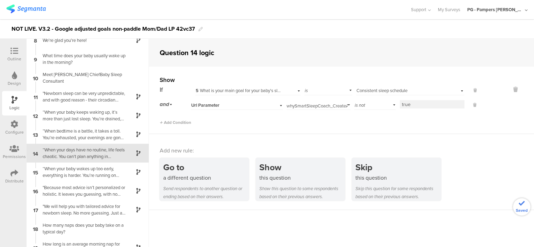
scroll to position [150, 0]
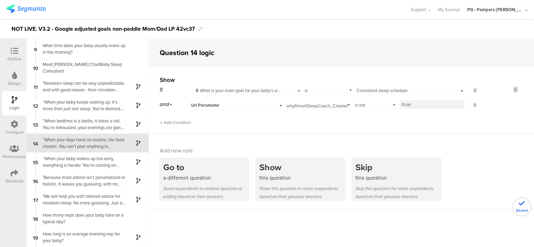
click at [260, 105] on div "Url Parameter" at bounding box center [228, 105] width 74 height 6
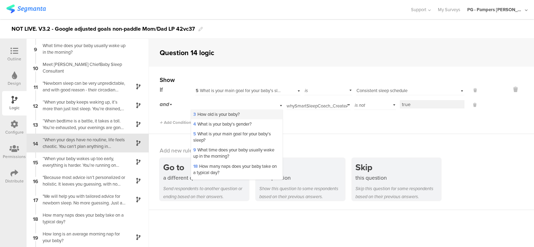
click at [237, 110] on div "3 How old is your baby?" at bounding box center [236, 115] width 91 height 10
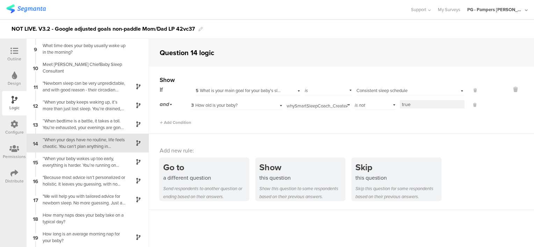
click at [309, 103] on input "whySmartSleepCoach_CreateAScheduleWeCanStickTo" at bounding box center [316, 105] width 61 height 10
click at [314, 123] on div "Add Condition" at bounding box center [319, 119] width 319 height 12
click at [321, 105] on div "is" at bounding box center [328, 104] width 48 height 11
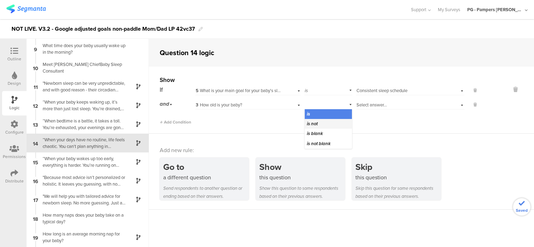
click at [320, 124] on div "is not" at bounding box center [328, 124] width 47 height 10
click at [364, 107] on span "Select answer..." at bounding box center [371, 105] width 30 height 7
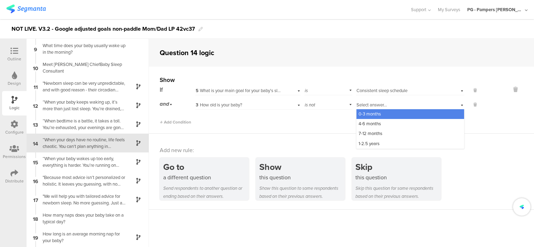
click at [366, 114] on span "0-3 months" at bounding box center [369, 114] width 22 height 7
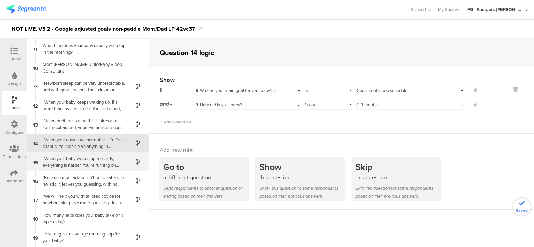
click at [84, 155] on div "“When your baby wakes up too early, everything is harder. You’re running on fum…" at bounding box center [81, 161] width 87 height 13
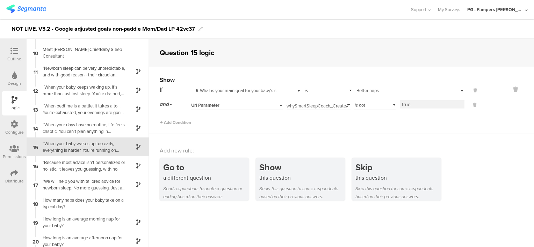
scroll to position [169, 0]
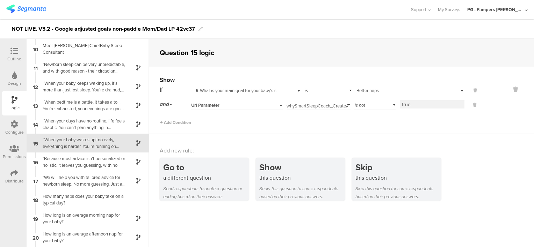
click at [223, 105] on div "Url Parameter" at bounding box center [228, 105] width 74 height 6
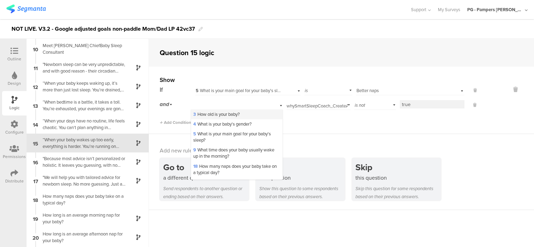
click at [222, 115] on span "3 How old is your baby?" at bounding box center [216, 114] width 46 height 7
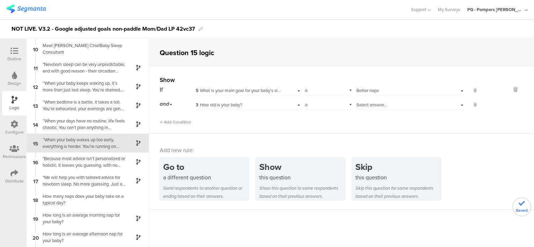
click at [320, 105] on div "is" at bounding box center [328, 104] width 48 height 11
click at [319, 122] on div "is not" at bounding box center [328, 124] width 47 height 10
click at [362, 105] on span "Select answer..." at bounding box center [371, 105] width 30 height 7
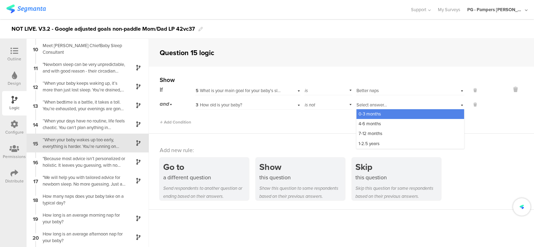
click at [365, 116] on span "0-3 months" at bounding box center [369, 114] width 22 height 7
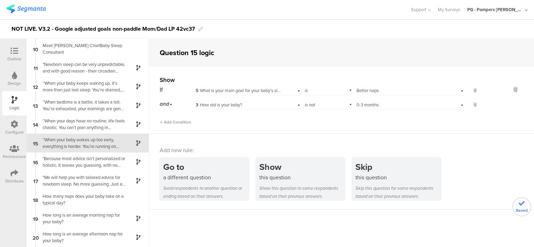
click at [306, 118] on div "Add Condition" at bounding box center [319, 119] width 319 height 12
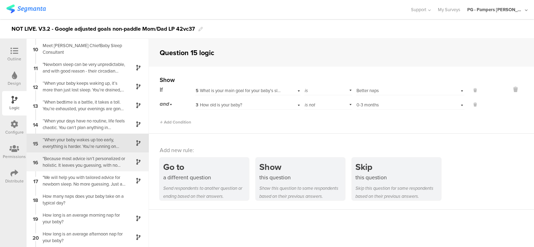
click at [79, 167] on div ""Because most advice isn’t personalized or holistic. It leaves you guessing, wi…" at bounding box center [81, 161] width 87 height 13
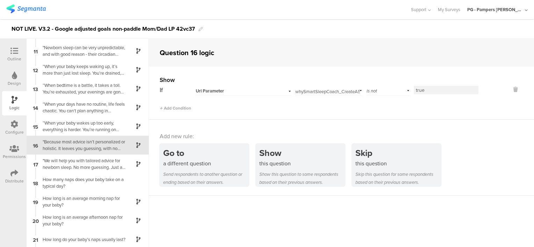
scroll to position [188, 0]
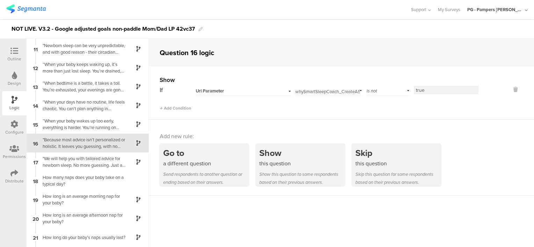
click at [215, 94] on div "Url Parameter" at bounding box center [243, 90] width 96 height 11
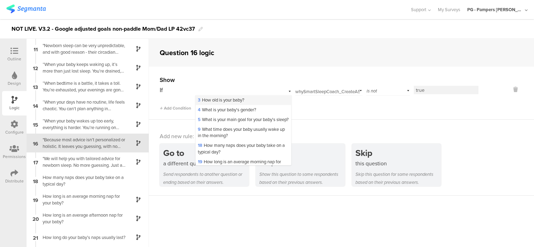
click at [236, 101] on span "3 How old is your baby?" at bounding box center [221, 100] width 46 height 7
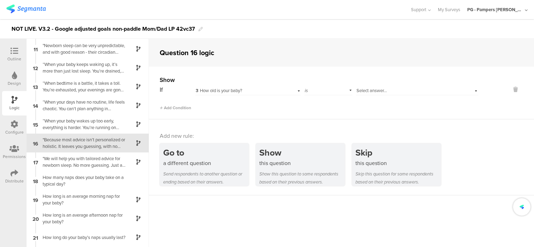
click at [343, 88] on div "is" at bounding box center [328, 90] width 48 height 11
click at [328, 108] on div "is not" at bounding box center [328, 110] width 47 height 10
click at [370, 92] on span "Select answer..." at bounding box center [371, 90] width 30 height 7
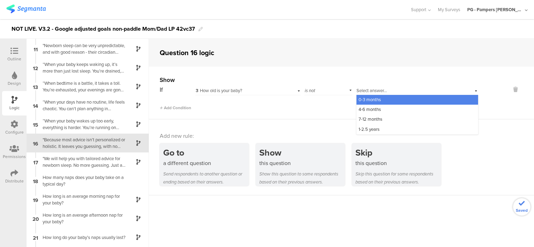
click at [372, 103] on div "0-3 months" at bounding box center [417, 100] width 122 height 10
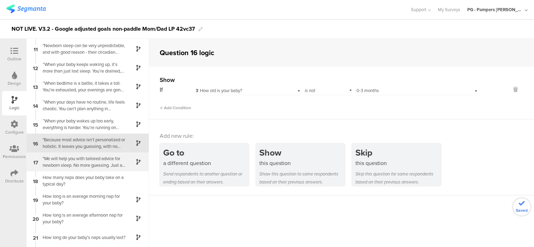
click at [75, 165] on div ""We will help you with tailored advice for newborn sleep. No more guessing. Jus…" at bounding box center [81, 161] width 87 height 13
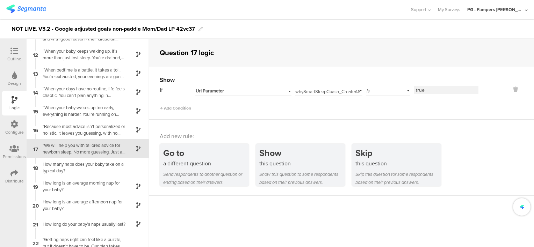
scroll to position [207, 0]
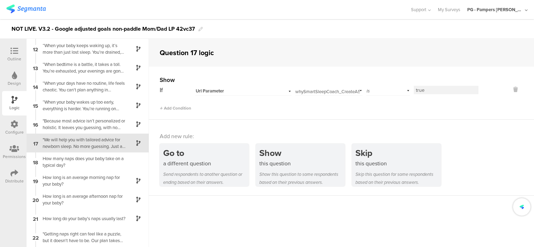
click at [240, 95] on div "Url Parameter" at bounding box center [243, 90] width 96 height 11
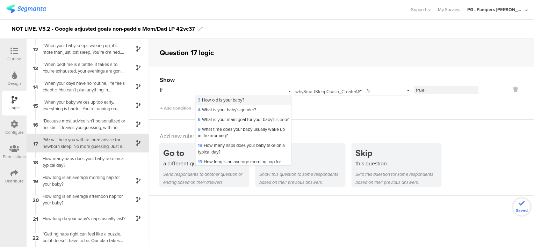
click at [239, 100] on span "3 How old is your baby?" at bounding box center [221, 100] width 46 height 7
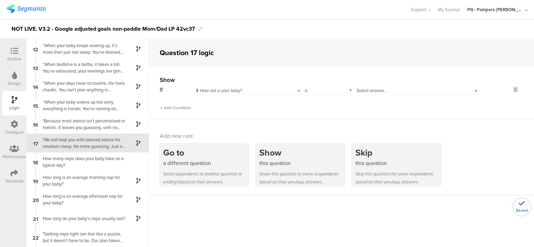
click at [362, 90] on span "Select answer..." at bounding box center [371, 90] width 30 height 7
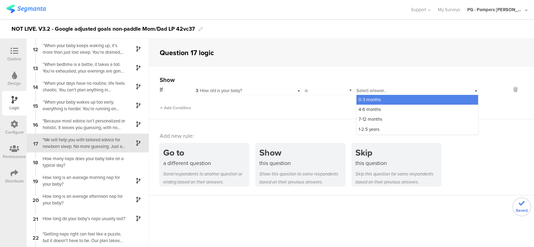
click at [365, 100] on span "0-3 months" at bounding box center [369, 99] width 22 height 7
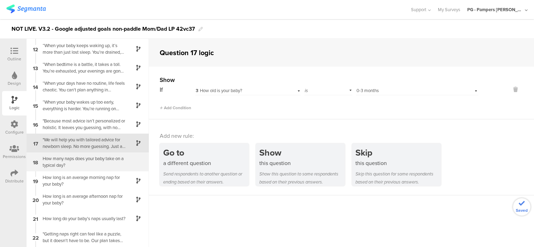
click at [90, 159] on div "How many naps does your baby take on a typical day?" at bounding box center [81, 161] width 87 height 13
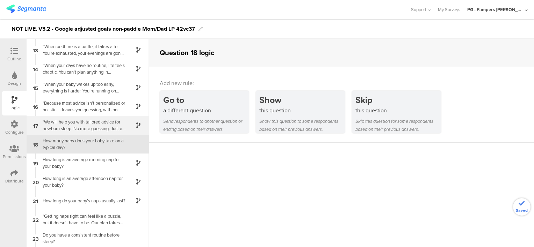
scroll to position [226, 0]
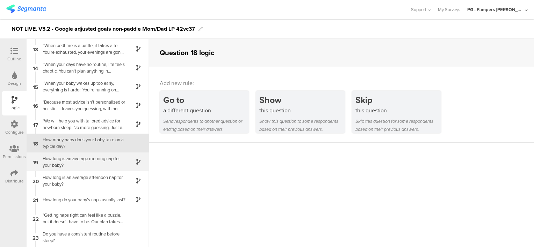
click at [105, 167] on div "How long is an average morning nap for your baby?" at bounding box center [81, 161] width 87 height 13
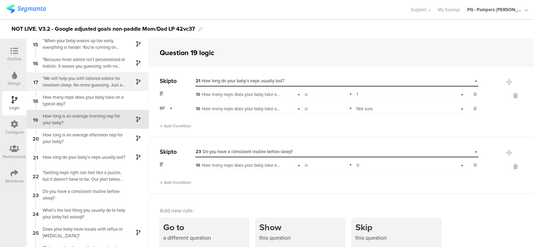
scroll to position [279, 0]
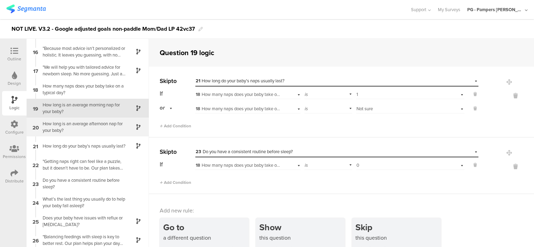
click at [100, 126] on div "How long is an average afternoon nap for your baby?" at bounding box center [81, 127] width 87 height 13
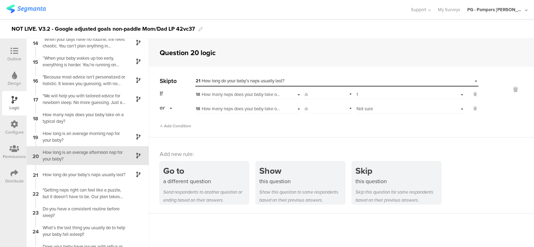
scroll to position [263, 0]
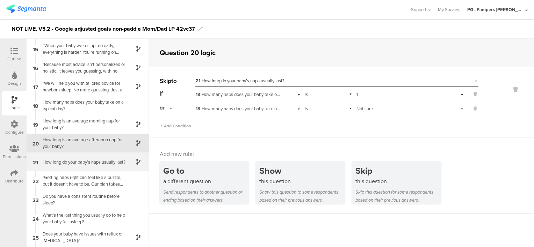
click at [95, 162] on div "How long do your baby’s naps usually last?" at bounding box center [81, 162] width 87 height 7
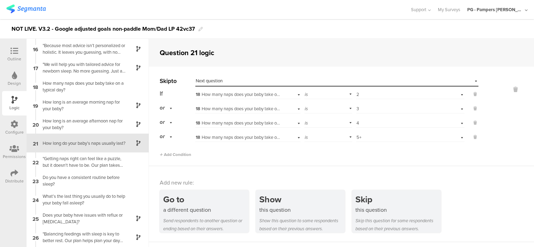
scroll to position [352, 0]
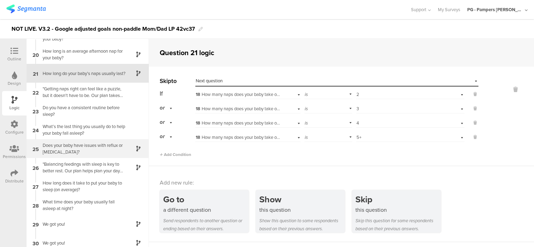
click at [92, 152] on div "Does your baby have issues with reflux or [MEDICAL_DATA]?" at bounding box center [81, 148] width 87 height 13
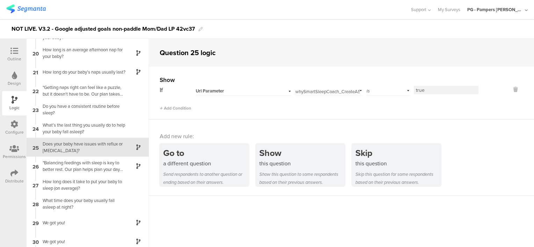
scroll to position [358, 0]
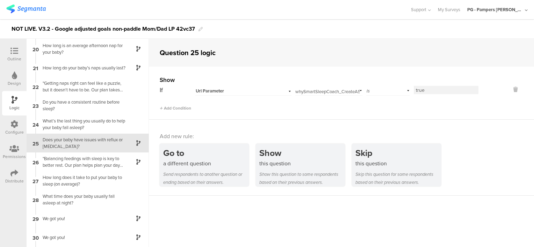
click at [231, 91] on div "Url Parameter" at bounding box center [235, 91] width 78 height 6
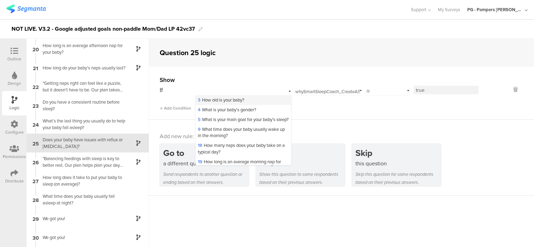
click at [238, 99] on span "3 How old is your baby?" at bounding box center [221, 100] width 46 height 7
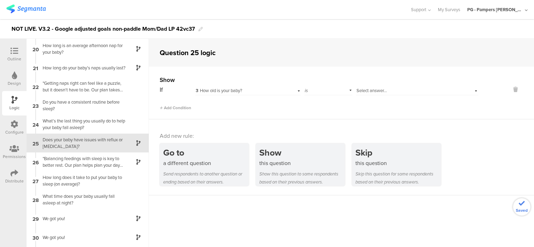
click at [368, 88] on span "Select answer..." at bounding box center [371, 90] width 30 height 7
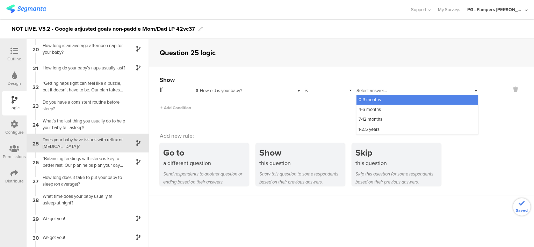
click at [371, 99] on span "0-3 months" at bounding box center [369, 99] width 22 height 7
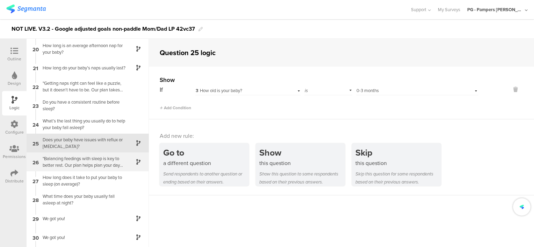
click at [78, 159] on div ""Balancing feedings with sleep is key to better rest. Our plan helps plan your …" at bounding box center [81, 161] width 87 height 13
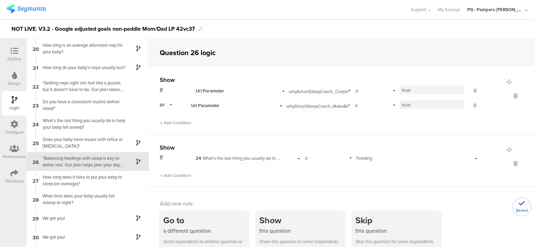
scroll to position [377, 0]
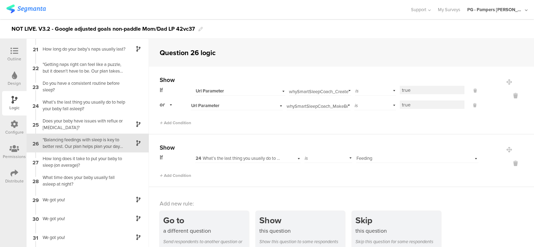
click at [259, 89] on div "Url Parameter" at bounding box center [232, 91] width 72 height 6
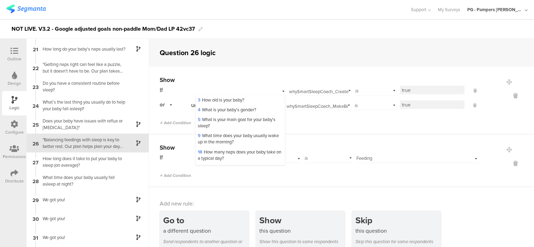
drag, startPoint x: 230, startPoint y: 102, endPoint x: 236, endPoint y: 102, distance: 6.0
click at [231, 102] on span "3 How old is your baby?" at bounding box center [221, 100] width 46 height 7
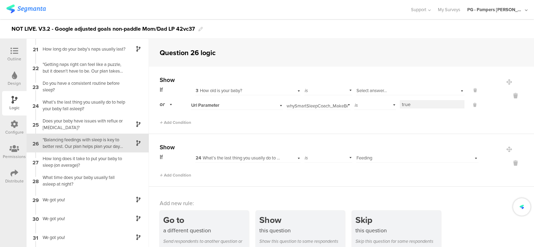
click at [356, 89] on span "Select answer..." at bounding box center [371, 90] width 30 height 7
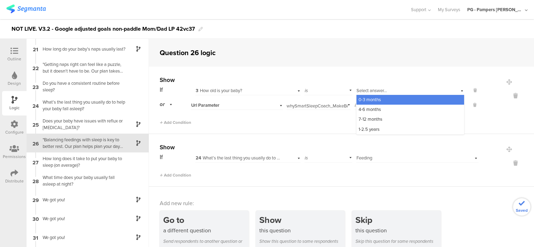
click at [364, 99] on span "0-3 months" at bounding box center [369, 99] width 22 height 7
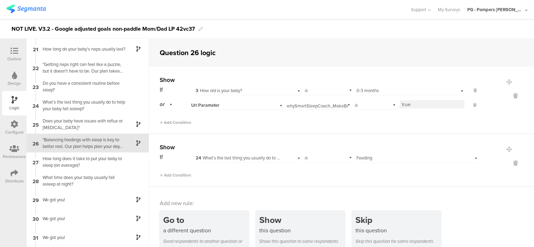
click at [219, 105] on span "Url Parameter" at bounding box center [206, 105] width 30 height 7
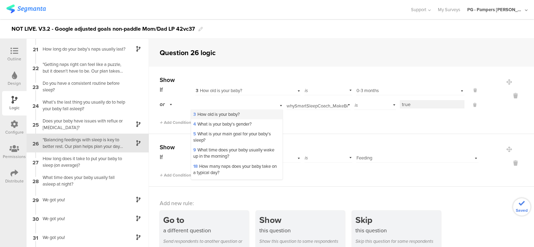
click at [228, 116] on span "3 How old is your baby?" at bounding box center [216, 114] width 46 height 7
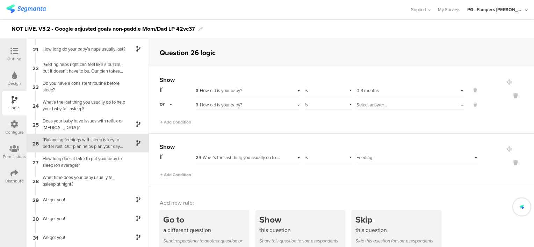
click at [374, 105] on span "Select answer..." at bounding box center [371, 105] width 30 height 7
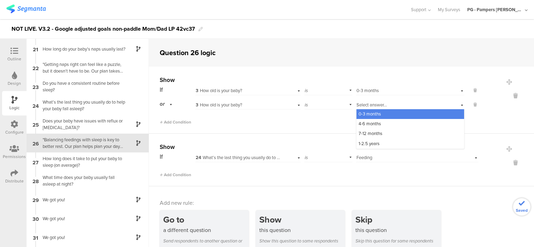
click at [373, 115] on span "0-3 months" at bounding box center [369, 114] width 22 height 7
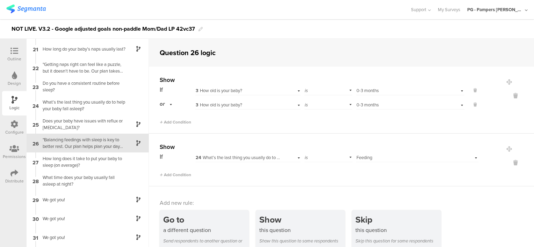
click at [355, 128] on div "Show If 3 How old is your baby? is Select answer... 0-3 months or 3 How old is …" at bounding box center [341, 100] width 385 height 67
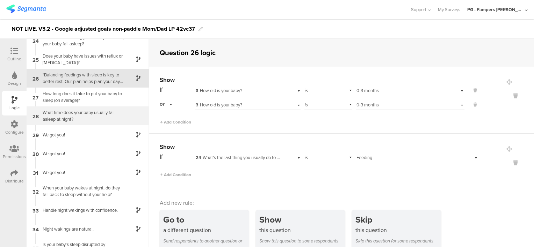
scroll to position [481, 0]
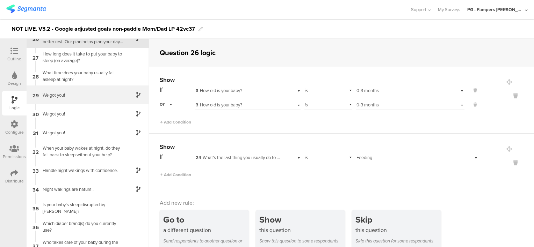
click at [94, 94] on div "We got you!" at bounding box center [81, 95] width 87 height 7
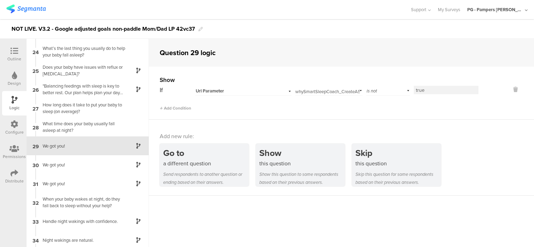
scroll to position [433, 0]
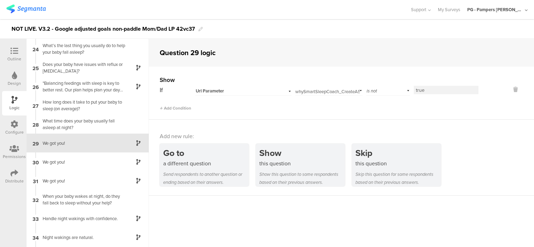
click at [256, 91] on div "Url Parameter" at bounding box center [235, 91] width 78 height 6
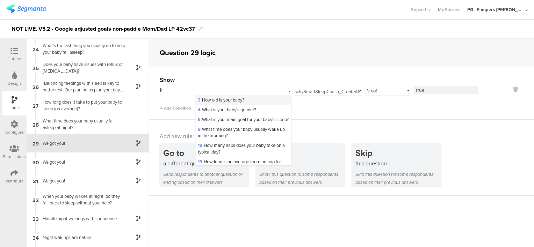
click at [243, 100] on span "3 How old is your baby?" at bounding box center [221, 100] width 46 height 7
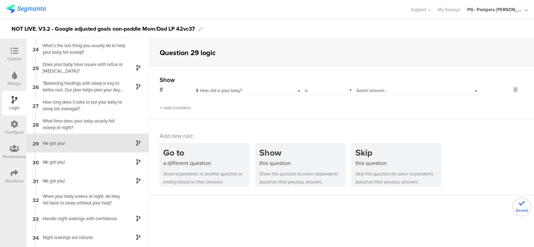
click at [373, 89] on span "Select answer..." at bounding box center [371, 90] width 30 height 7
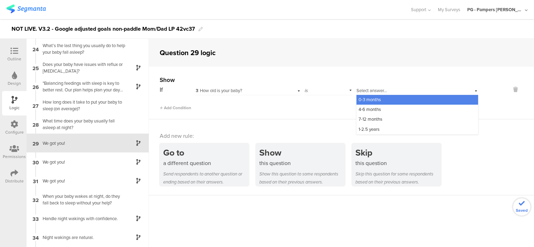
click at [374, 99] on span "0-3 months" at bounding box center [369, 99] width 22 height 7
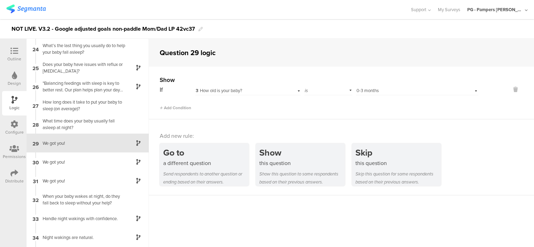
click at [330, 94] on div "is" at bounding box center [328, 90] width 48 height 11
click at [323, 109] on div "is not" at bounding box center [328, 110] width 47 height 10
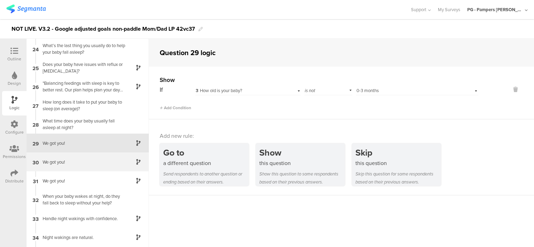
click at [81, 160] on div "We got you!" at bounding box center [81, 162] width 87 height 7
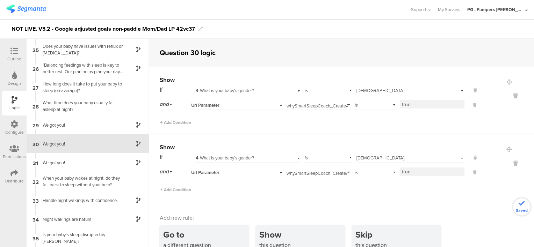
scroll to position [452, 0]
click at [253, 107] on div "Url Parameter" at bounding box center [228, 105] width 74 height 6
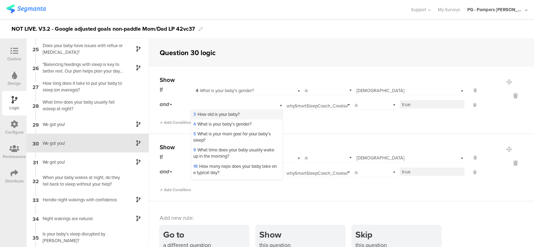
click at [240, 115] on div "3 How old is your baby?" at bounding box center [236, 115] width 91 height 10
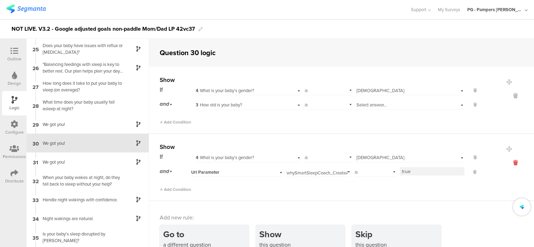
click at [507, 162] on icon at bounding box center [515, 163] width 17 height 8
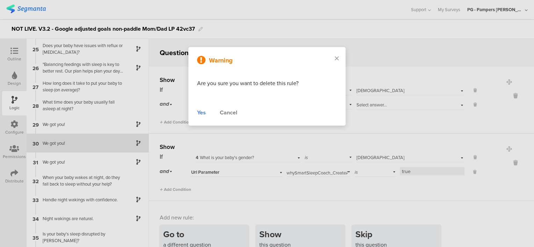
click at [199, 116] on div "Yes" at bounding box center [201, 113] width 9 height 8
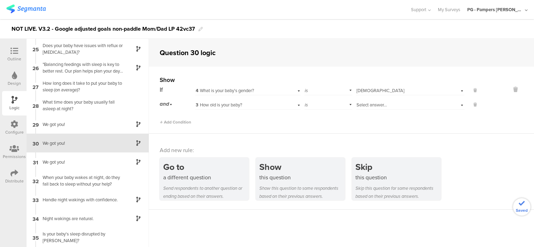
click at [330, 107] on div "is" at bounding box center [328, 104] width 48 height 11
click at [389, 102] on div "Select answer..." at bounding box center [400, 105] width 89 height 6
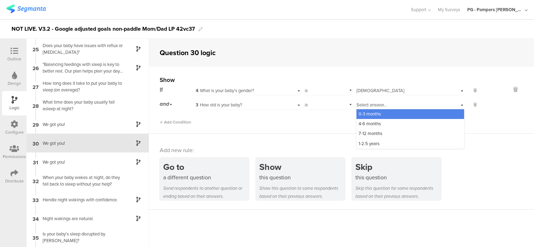
click at [375, 114] on span "0-3 months" at bounding box center [369, 114] width 22 height 7
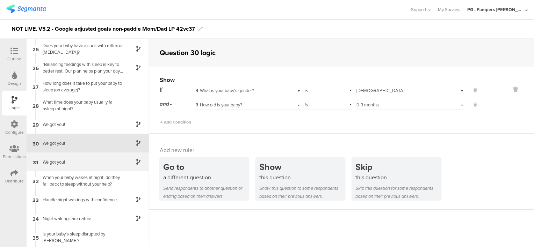
click at [79, 162] on div "We got you!" at bounding box center [81, 162] width 87 height 7
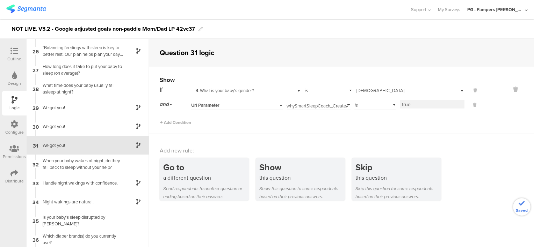
scroll to position [471, 0]
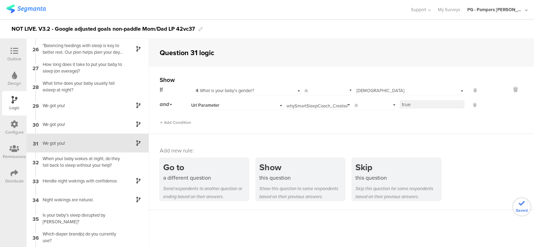
click at [250, 105] on div "Url Parameter" at bounding box center [228, 105] width 74 height 6
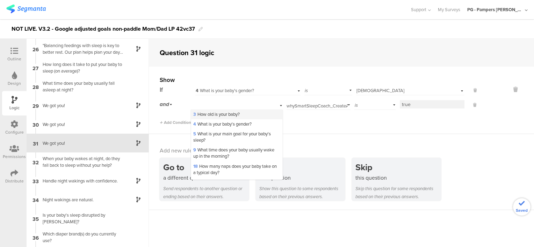
click at [244, 110] on div "3 How old is your baby?" at bounding box center [236, 115] width 91 height 10
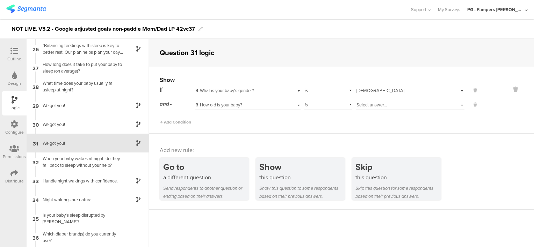
click at [387, 103] on div "Select answer..." at bounding box center [400, 105] width 89 height 6
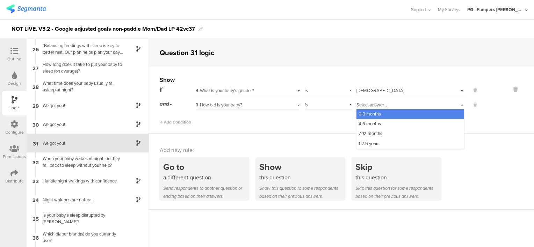
click at [372, 116] on span "0-3 months" at bounding box center [369, 114] width 22 height 7
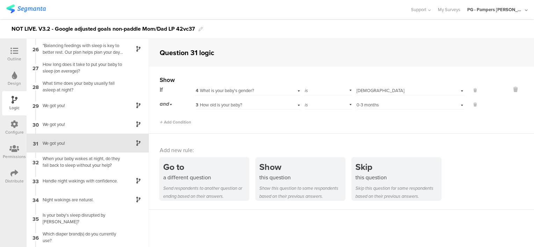
click at [301, 142] on div "Add new rule: Go to a different question Send respondents to another question o…" at bounding box center [341, 172] width 385 height 76
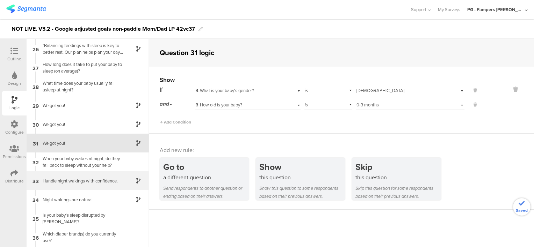
click at [79, 185] on div "33 Handle night wakings with confidence." at bounding box center [88, 180] width 122 height 19
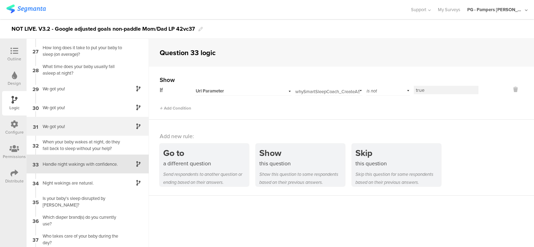
scroll to position [509, 0]
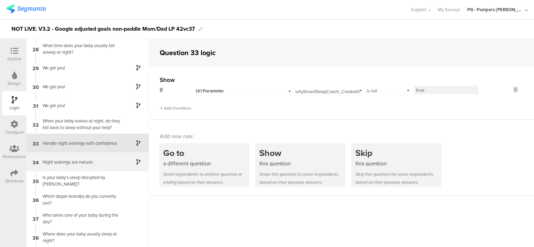
click at [96, 165] on div "Night wakings are natural." at bounding box center [81, 162] width 87 height 7
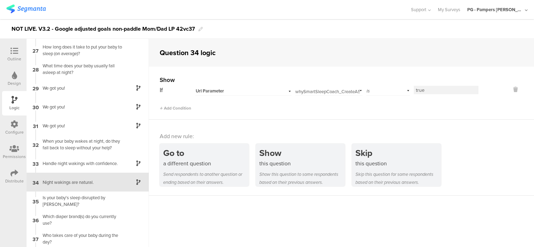
scroll to position [527, 0]
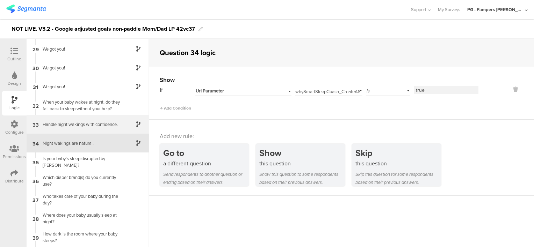
click at [95, 125] on div "Handle night wakings with confidence." at bounding box center [81, 124] width 87 height 7
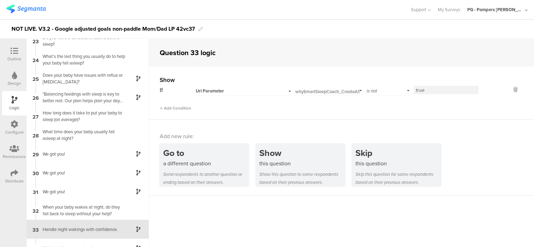
scroll to position [509, 0]
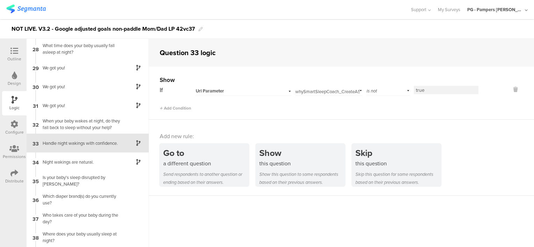
click at [266, 91] on div "Url Parameter" at bounding box center [235, 91] width 78 height 6
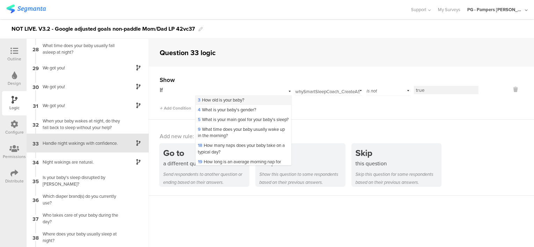
click at [244, 100] on span "3 How old is your baby?" at bounding box center [221, 100] width 46 height 7
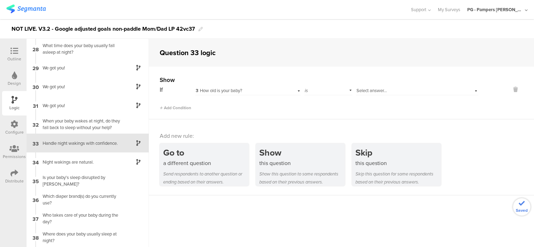
click at [374, 91] on span "Select answer..." at bounding box center [371, 90] width 30 height 7
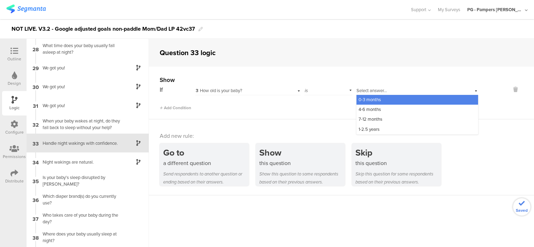
click at [367, 102] on span "0-3 months" at bounding box center [369, 99] width 22 height 7
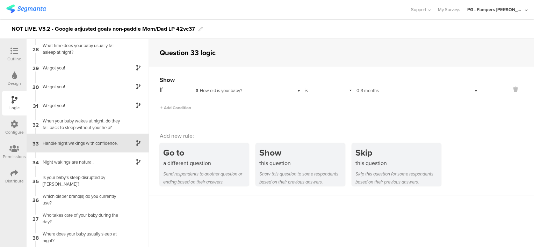
click at [328, 94] on div "is" at bounding box center [328, 90] width 48 height 11
click at [323, 110] on div "is not" at bounding box center [328, 110] width 47 height 10
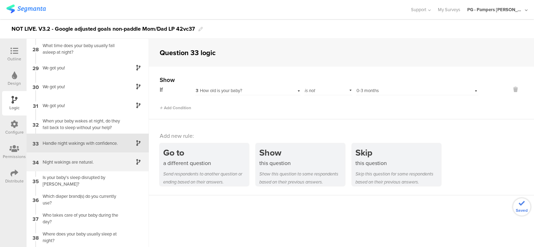
click at [97, 158] on div "34 Night wakings are natural." at bounding box center [88, 162] width 122 height 19
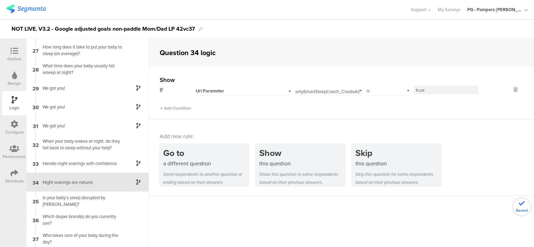
scroll to position [527, 0]
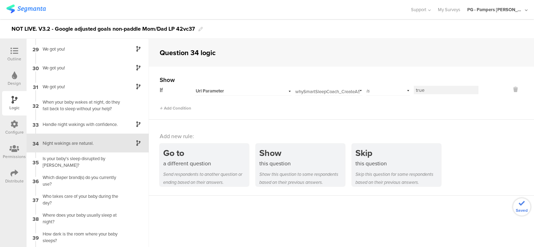
click at [225, 91] on div "Url Parameter" at bounding box center [235, 91] width 78 height 6
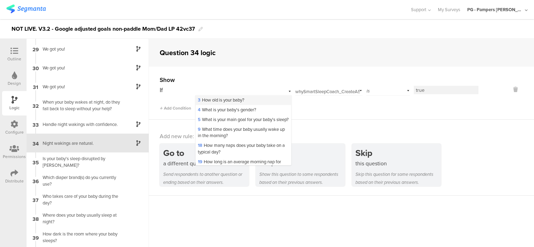
click at [229, 99] on span "3 How old is your baby?" at bounding box center [221, 100] width 46 height 7
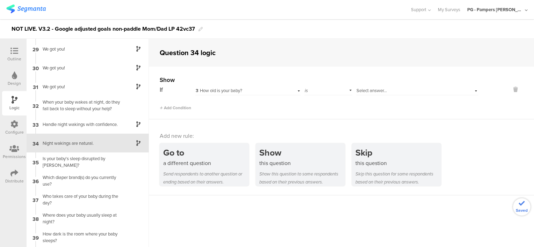
click at [378, 87] on div "Select answer..." at bounding box center [417, 90] width 122 height 11
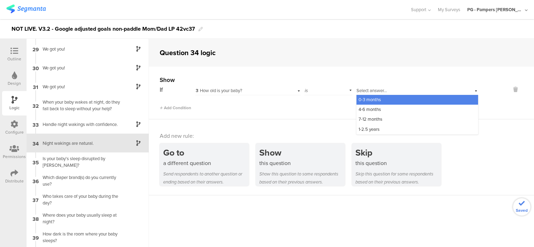
click at [378, 102] on div "0-3 months" at bounding box center [417, 100] width 122 height 10
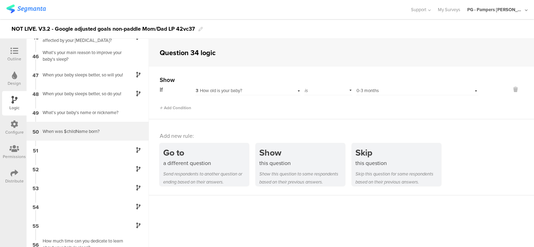
scroll to position [842, 0]
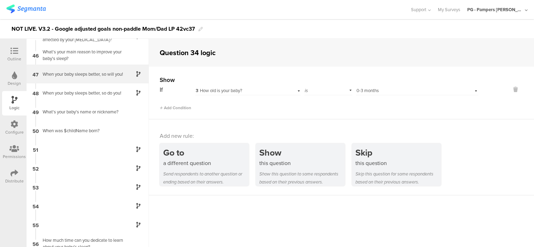
click at [90, 71] on div "When your baby sleeps better, so will you!" at bounding box center [81, 74] width 87 height 7
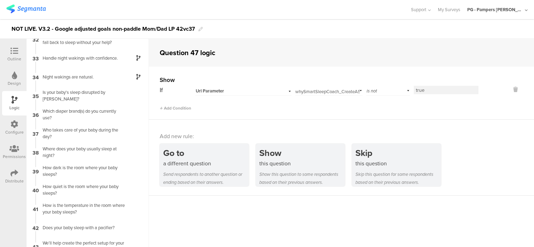
scroll to position [773, 0]
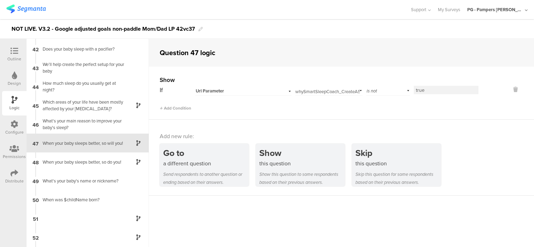
click at [271, 87] on div "Url Parameter" at bounding box center [243, 90] width 96 height 11
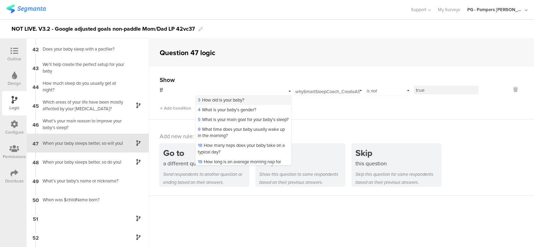
click at [240, 101] on span "3 How old is your baby?" at bounding box center [221, 100] width 46 height 7
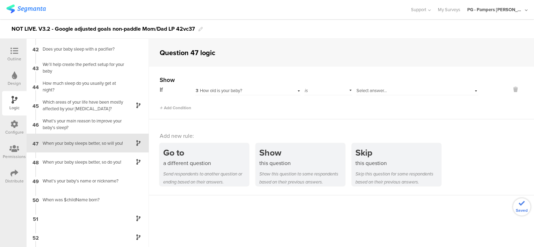
click at [311, 85] on div "is" at bounding box center [328, 90] width 48 height 11
click at [316, 106] on div "is not" at bounding box center [328, 110] width 47 height 10
click at [392, 88] on div "Select answer..." at bounding box center [407, 91] width 102 height 6
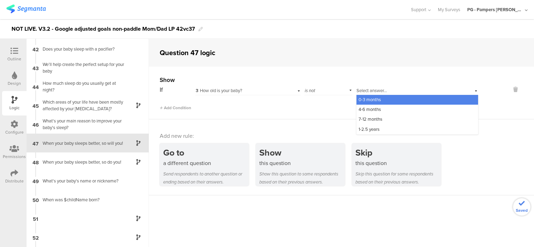
click at [379, 100] on div "0-3 months" at bounding box center [417, 100] width 122 height 10
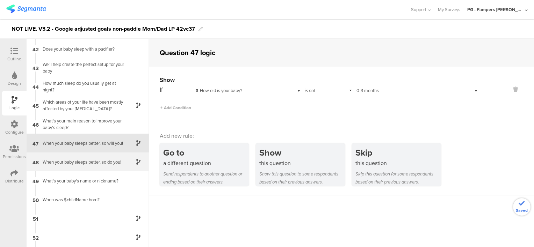
click at [98, 159] on div "When your baby sleeps better, so do you!" at bounding box center [81, 162] width 87 height 7
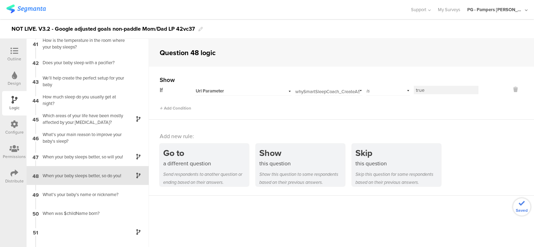
scroll to position [791, 0]
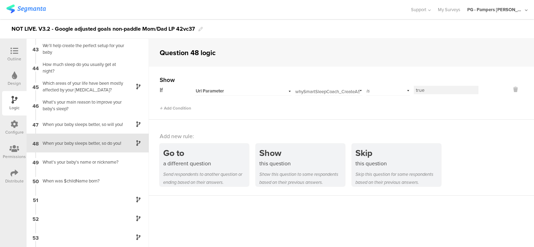
click at [257, 94] on div "Url Parameter" at bounding box center [235, 91] width 78 height 6
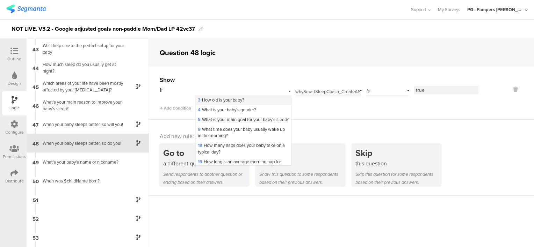
click at [248, 99] on div "3 How old is your baby?" at bounding box center [243, 100] width 95 height 10
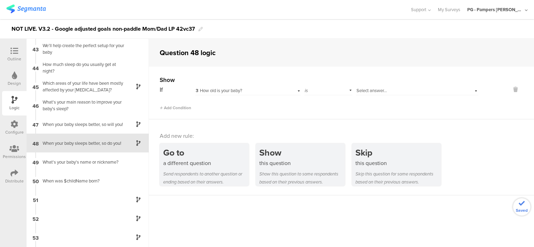
click at [393, 90] on div "Select answer..." at bounding box center [407, 91] width 102 height 6
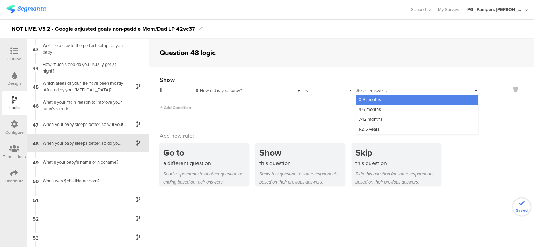
click at [388, 99] on div "0-3 months" at bounding box center [417, 100] width 122 height 10
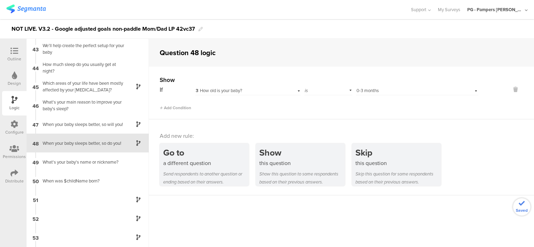
click at [363, 106] on div "Add Condition" at bounding box center [319, 105] width 319 height 12
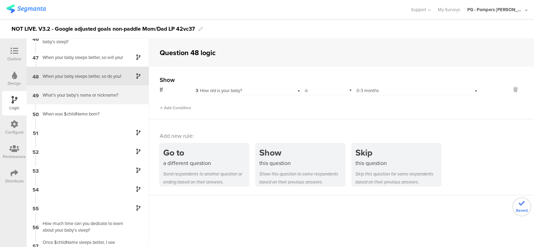
scroll to position [861, 0]
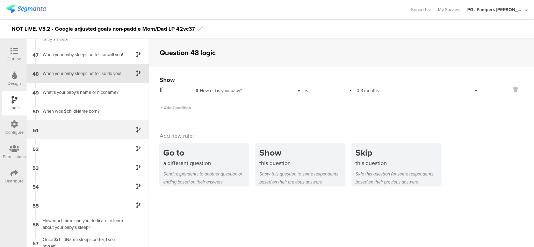
click at [77, 127] on div "51" at bounding box center [88, 130] width 122 height 19
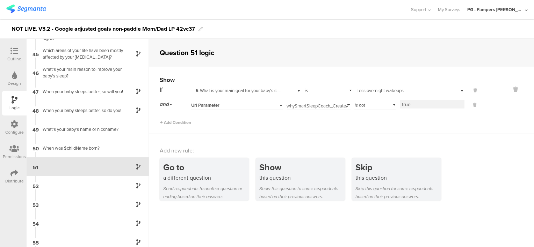
scroll to position [848, 0]
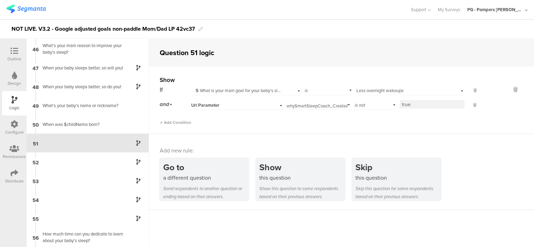
click at [227, 106] on div "Url Parameter" at bounding box center [228, 105] width 74 height 6
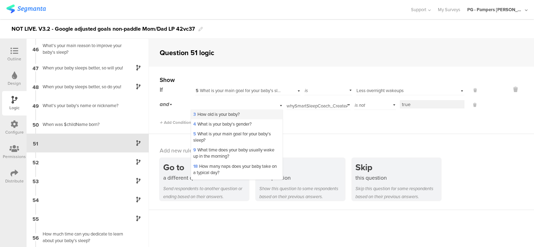
click at [231, 114] on span "3 How old is your baby?" at bounding box center [216, 114] width 46 height 7
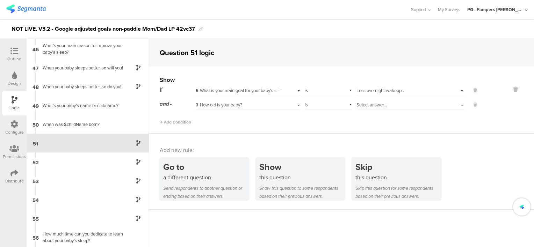
click at [331, 106] on div "is" at bounding box center [328, 104] width 48 height 11
click at [328, 123] on div "is not" at bounding box center [328, 124] width 47 height 10
click at [380, 109] on div "Select answer..." at bounding box center [410, 104] width 108 height 11
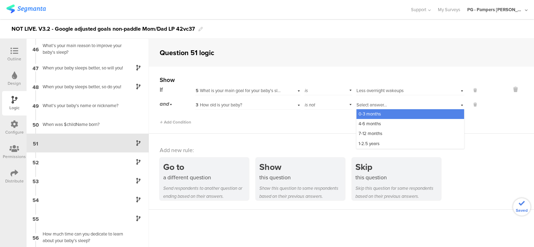
click at [373, 116] on span "0-3 months" at bounding box center [369, 114] width 22 height 7
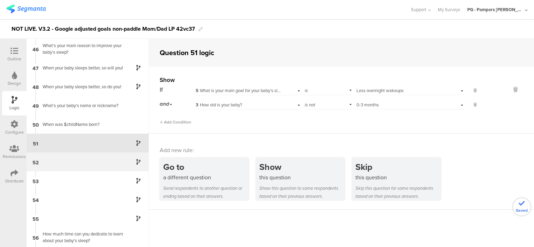
click at [76, 161] on div "52" at bounding box center [88, 162] width 122 height 19
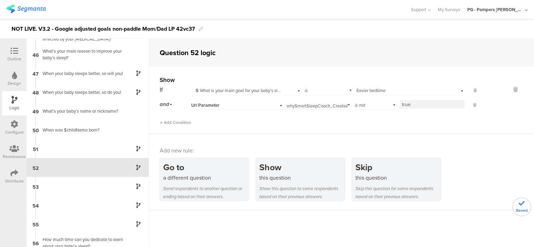
scroll to position [867, 0]
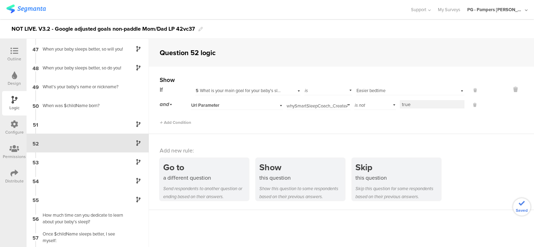
click at [218, 102] on span "Url Parameter" at bounding box center [205, 105] width 28 height 6
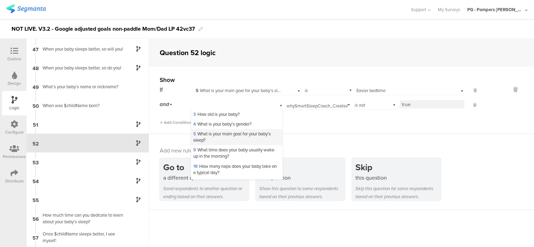
click at [218, 136] on span "5 What is your main goal for your baby's sleep?" at bounding box center [232, 137] width 78 height 13
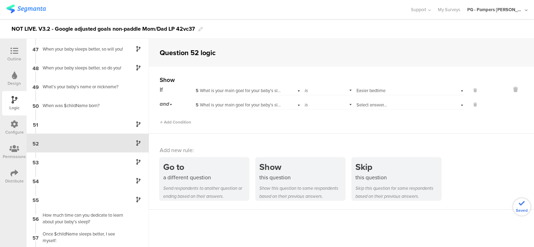
click at [264, 107] on span "5 What is your main goal for your baby's sleep?" at bounding box center [241, 105] width 91 height 7
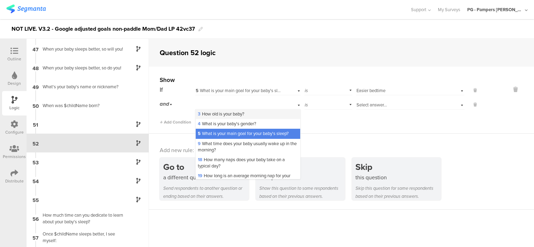
click at [218, 117] on div "3 How old is your baby?" at bounding box center [248, 114] width 104 height 10
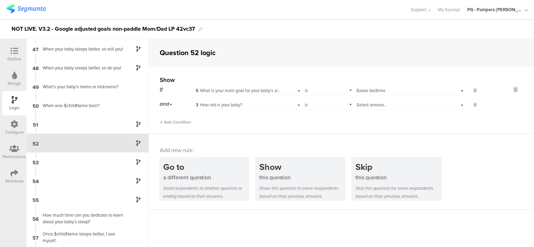
click at [321, 104] on div "is" at bounding box center [328, 104] width 48 height 11
click at [318, 124] on div "is not" at bounding box center [328, 124] width 47 height 10
click at [377, 108] on div "Select answer..." at bounding box center [410, 104] width 108 height 11
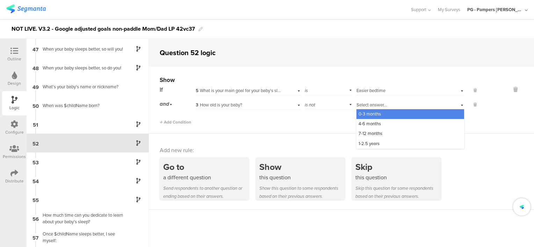
click at [375, 114] on span "0-3 months" at bounding box center [369, 114] width 22 height 7
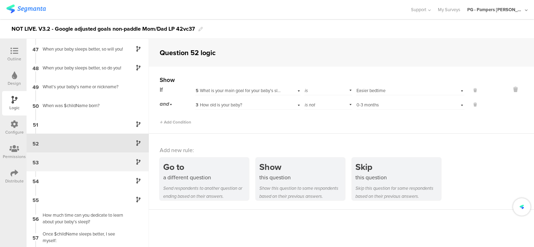
click at [80, 171] on div "53" at bounding box center [88, 162] width 122 height 19
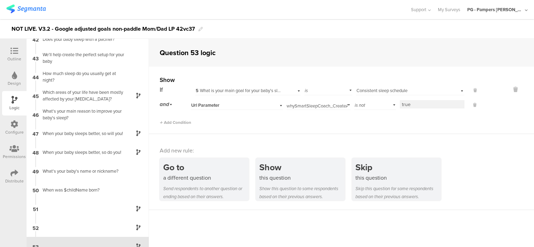
scroll to position [886, 0]
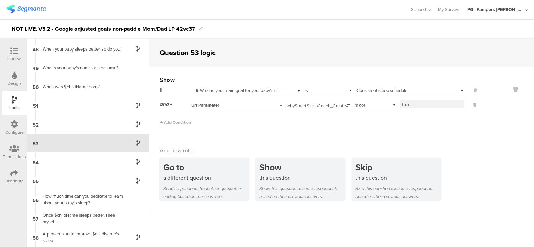
click at [240, 104] on div "Url Parameter" at bounding box center [228, 105] width 74 height 6
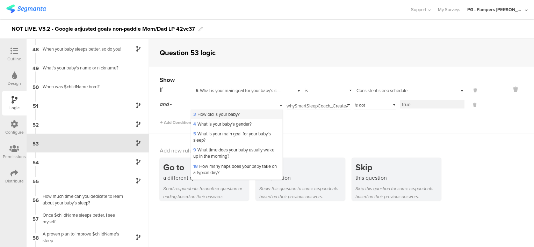
click at [235, 114] on span "3 How old is your baby?" at bounding box center [216, 114] width 46 height 7
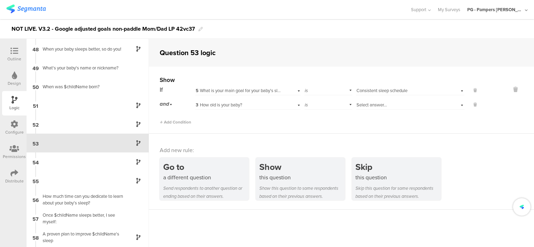
click at [326, 106] on div "is" at bounding box center [328, 104] width 48 height 11
click at [321, 121] on div "is not" at bounding box center [328, 124] width 47 height 10
click at [374, 105] on span "Select answer..." at bounding box center [371, 105] width 30 height 7
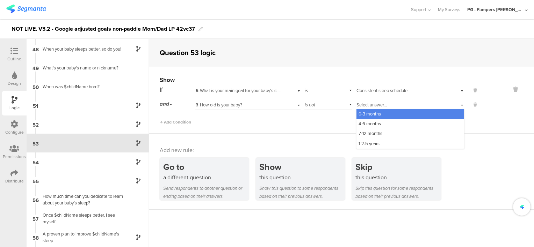
click at [374, 115] on span "0-3 months" at bounding box center [369, 114] width 22 height 7
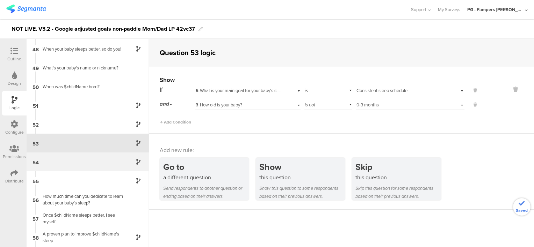
click at [87, 159] on div "54" at bounding box center [88, 162] width 122 height 19
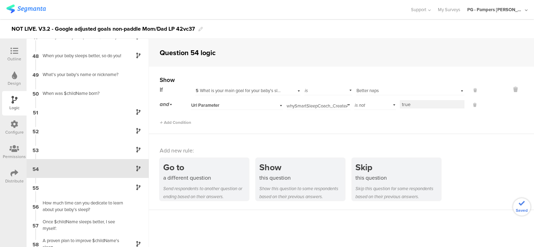
scroll to position [905, 0]
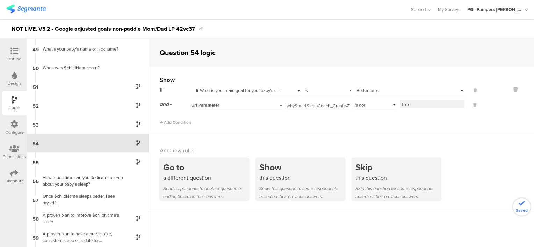
click at [220, 102] on span "Url Parameter" at bounding box center [206, 105] width 30 height 7
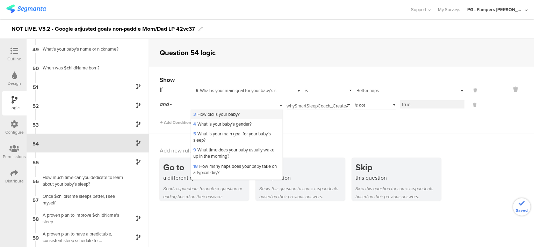
click at [220, 117] on span "3 How old is your baby?" at bounding box center [216, 114] width 46 height 7
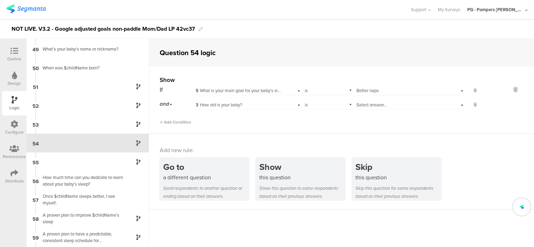
click at [309, 107] on div "is" at bounding box center [328, 104] width 48 height 11
click at [318, 122] on div "is not" at bounding box center [328, 124] width 47 height 10
click at [385, 101] on div "Select answer..." at bounding box center [410, 104] width 108 height 11
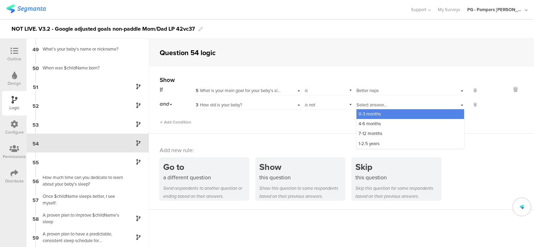
click at [379, 115] on div "0-3 months" at bounding box center [410, 114] width 108 height 10
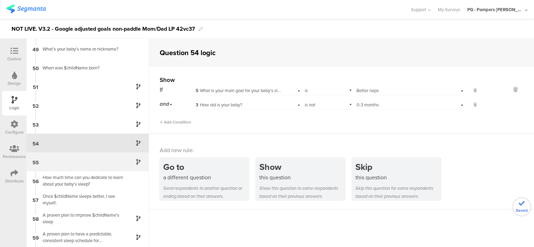
click at [92, 162] on div "55" at bounding box center [88, 162] width 122 height 19
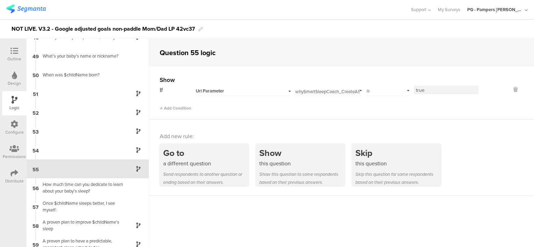
scroll to position [923, 0]
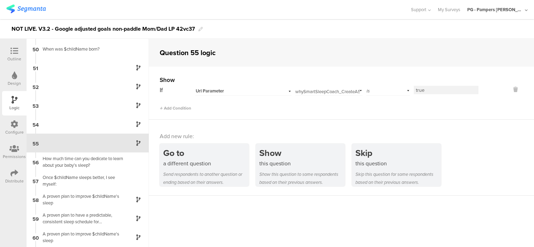
click at [248, 92] on div "Url Parameter" at bounding box center [235, 91] width 78 height 6
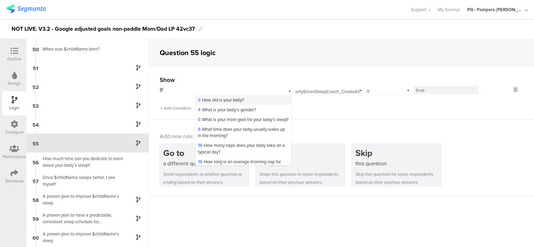
click at [249, 102] on div "3 How old is your baby?" at bounding box center [243, 100] width 95 height 10
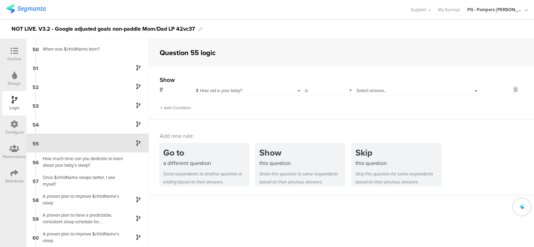
click at [410, 89] on div "Select answer..." at bounding box center [407, 91] width 102 height 6
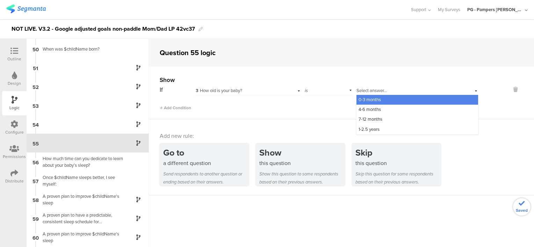
click at [400, 100] on div "0-3 months" at bounding box center [417, 100] width 122 height 10
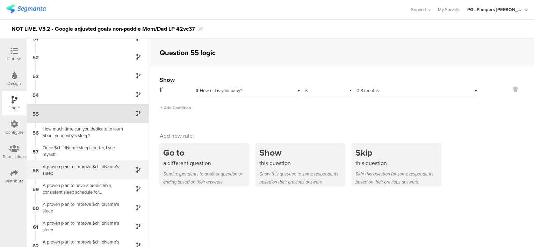
scroll to position [979, 0]
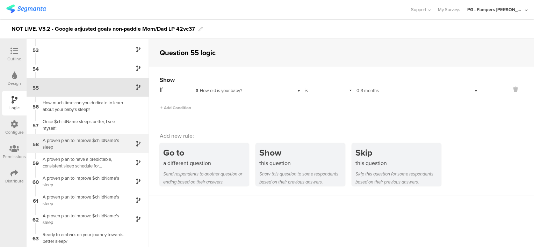
click at [76, 140] on div "A proven plan to improve $childName's sleep" at bounding box center [81, 143] width 87 height 13
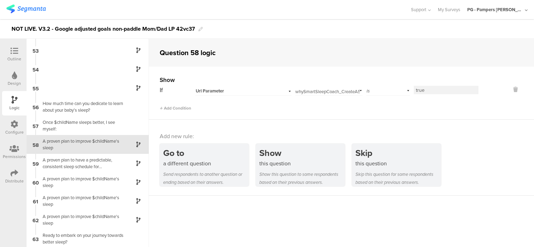
scroll to position [980, 0]
click at [257, 88] on div "Url Parameter" at bounding box center [235, 91] width 78 height 6
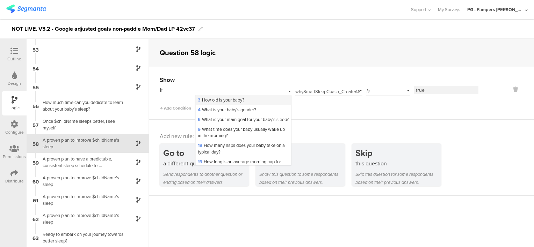
click at [248, 97] on div "3 How old is your baby?" at bounding box center [243, 100] width 95 height 10
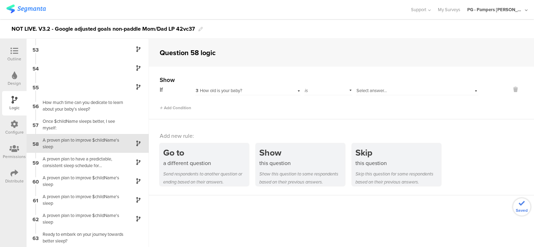
click at [373, 90] on span "Select answer..." at bounding box center [371, 90] width 30 height 7
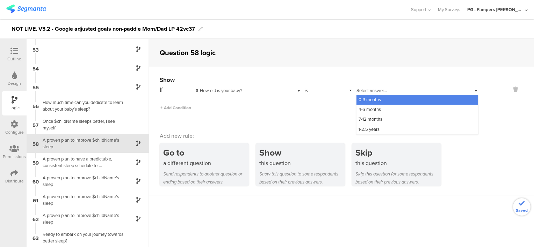
click at [373, 98] on span "0-3 months" at bounding box center [369, 99] width 22 height 7
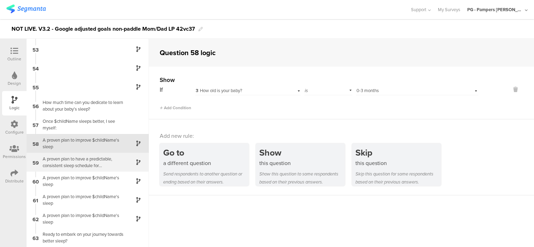
click at [75, 163] on div "A proven plan to have a predictable, consistent sleep schedule for $childName's" at bounding box center [81, 162] width 87 height 13
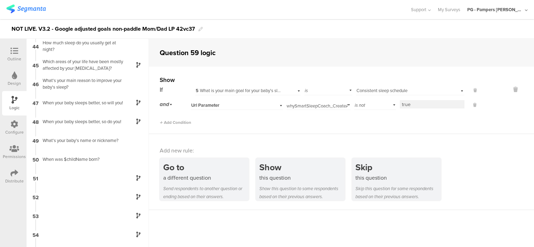
scroll to position [980, 0]
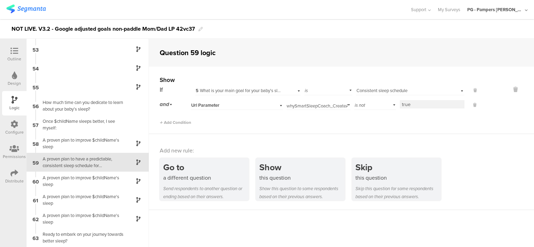
click at [241, 101] on div "Url Parameter" at bounding box center [237, 104] width 92 height 11
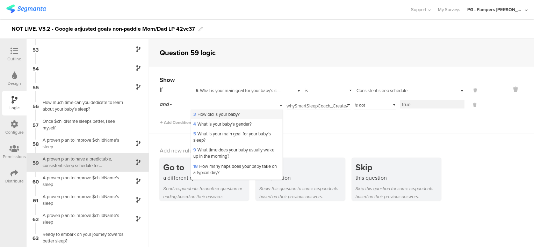
click at [233, 113] on span "3 How old is your baby?" at bounding box center [216, 114] width 46 height 7
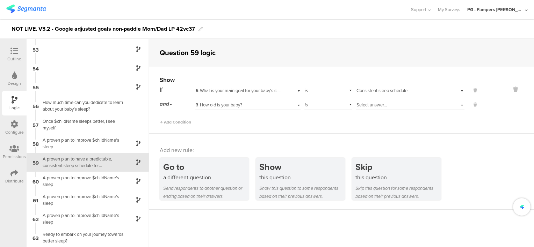
click at [323, 107] on div "is" at bounding box center [328, 104] width 48 height 11
click at [320, 122] on div "is not" at bounding box center [328, 124] width 47 height 10
click at [377, 97] on div "If 5 What is your main goal for your baby's sleep? is Select answer... Consiste…" at bounding box center [319, 97] width 319 height 25
click at [380, 103] on span "Select answer..." at bounding box center [371, 105] width 30 height 7
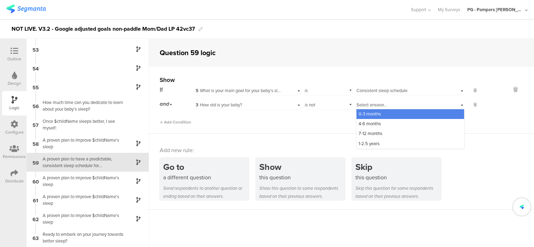
click at [376, 113] on span "0-3 months" at bounding box center [369, 114] width 22 height 7
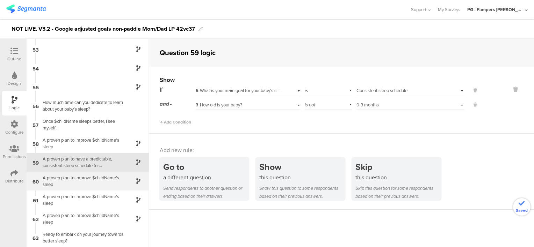
click at [79, 184] on div "A proven plan to improve $childName's sleep" at bounding box center [81, 181] width 87 height 13
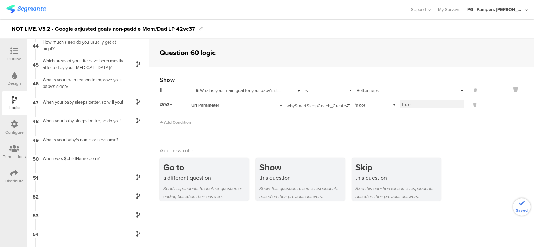
scroll to position [980, 0]
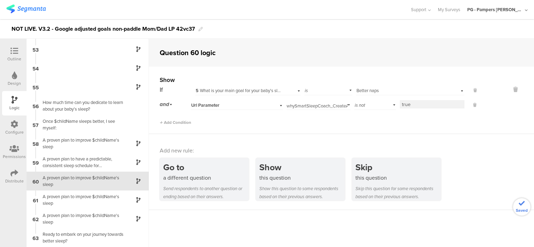
click at [263, 106] on div "Url Parameter" at bounding box center [228, 105] width 74 height 6
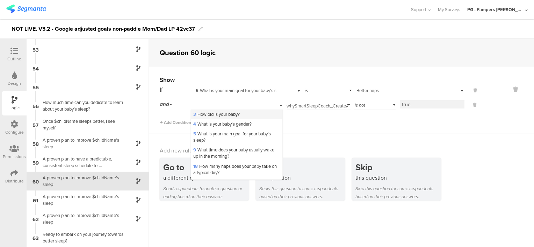
click at [240, 116] on span "3 How old is your baby?" at bounding box center [216, 114] width 46 height 7
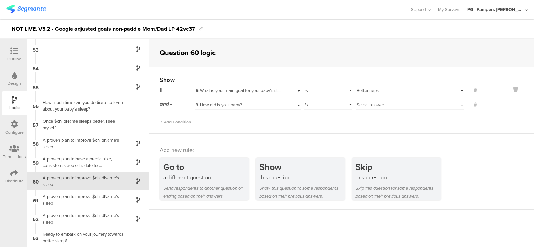
click at [315, 104] on div "is" at bounding box center [328, 104] width 48 height 11
click at [314, 121] on span "is not" at bounding box center [312, 124] width 11 height 7
drag, startPoint x: 313, startPoint y: 121, endPoint x: 368, endPoint y: 105, distance: 56.8
click at [368, 105] on span "Select answer..." at bounding box center [371, 105] width 30 height 7
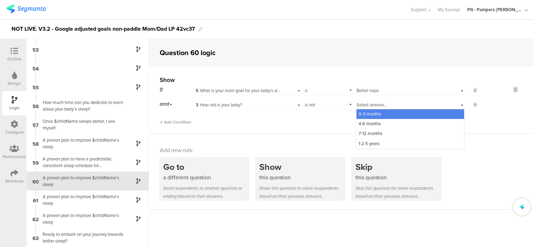
drag, startPoint x: 368, startPoint y: 105, endPoint x: 379, endPoint y: 113, distance: 13.7
click at [379, 113] on div "0-3 months" at bounding box center [410, 114] width 108 height 10
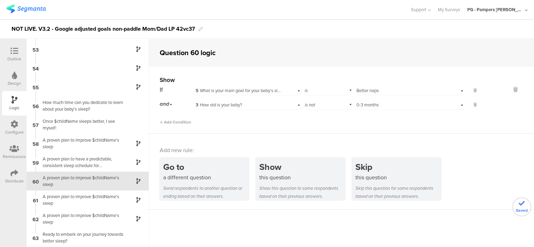
click at [334, 123] on div "Add Condition" at bounding box center [319, 119] width 319 height 12
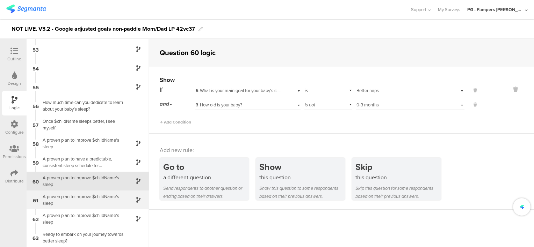
click at [96, 206] on div "A proven plan to improve $childName's sleep" at bounding box center [81, 200] width 87 height 13
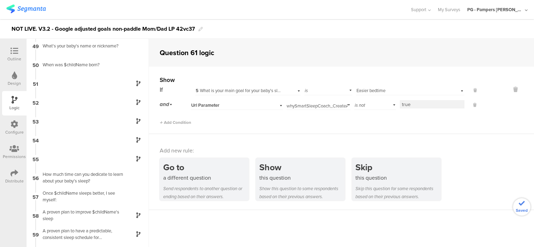
click at [233, 105] on div "Url Parameter" at bounding box center [228, 105] width 74 height 6
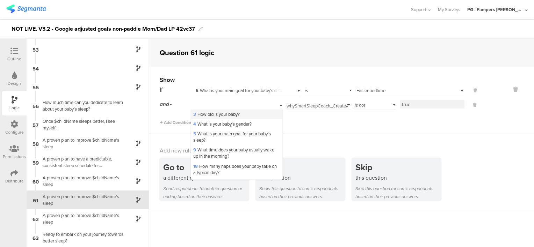
click at [233, 117] on span "3 How old is your baby?" at bounding box center [216, 114] width 46 height 7
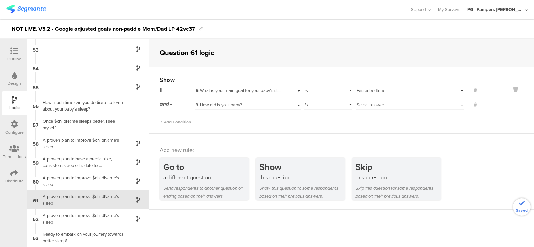
click at [329, 107] on div "is" at bounding box center [328, 104] width 48 height 11
click at [329, 121] on div "is not" at bounding box center [328, 124] width 47 height 10
click at [365, 104] on span "Select answer..." at bounding box center [371, 105] width 30 height 7
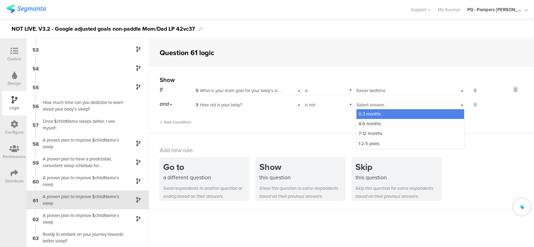
click at [369, 115] on span "0-3 months" at bounding box center [369, 114] width 22 height 7
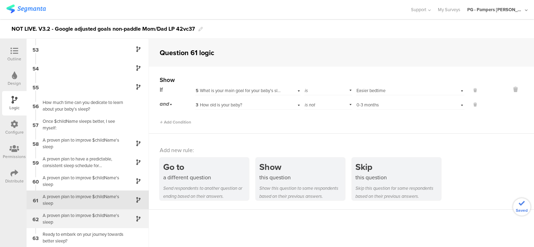
click at [84, 219] on div "A proven plan to improve $childName's sleep" at bounding box center [81, 218] width 87 height 13
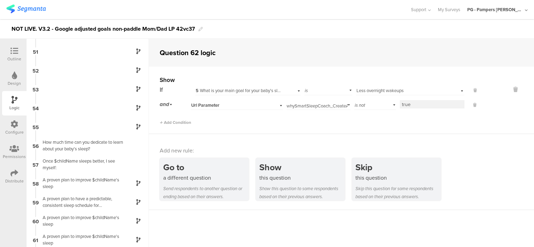
scroll to position [980, 0]
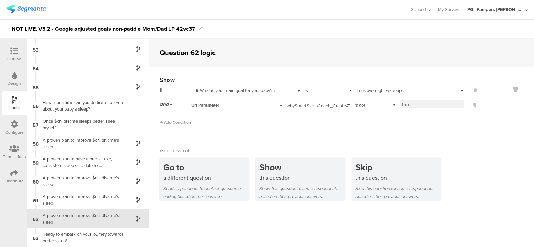
click at [231, 104] on div "Url Parameter" at bounding box center [228, 105] width 74 height 6
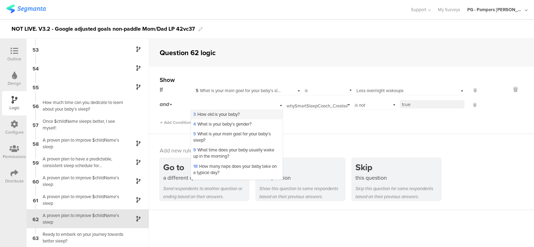
click at [233, 114] on span "3 How old is your baby?" at bounding box center [216, 114] width 46 height 7
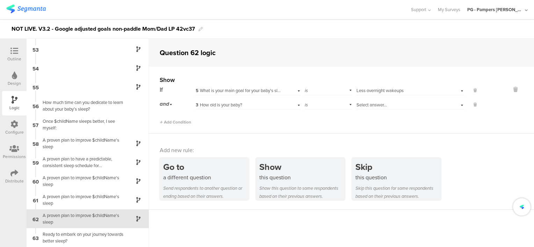
click at [320, 103] on div "is" at bounding box center [328, 104] width 48 height 11
click at [321, 124] on div "is not" at bounding box center [328, 124] width 47 height 10
click at [382, 102] on span "Select answer..." at bounding box center [371, 105] width 30 height 7
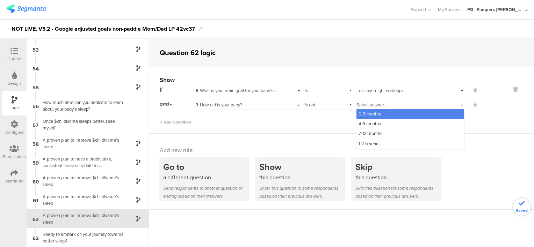
click at [374, 117] on span "0-3 months" at bounding box center [369, 114] width 22 height 7
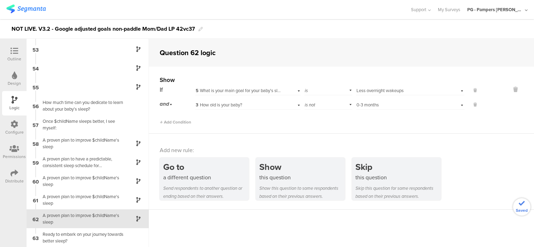
click at [358, 123] on div "Add Condition" at bounding box center [319, 119] width 319 height 12
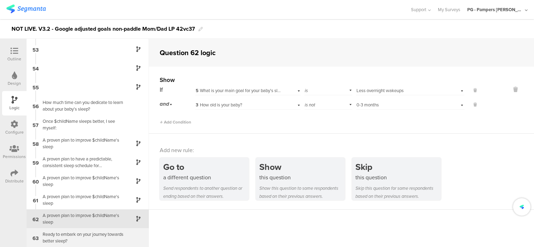
scroll to position [979, 0]
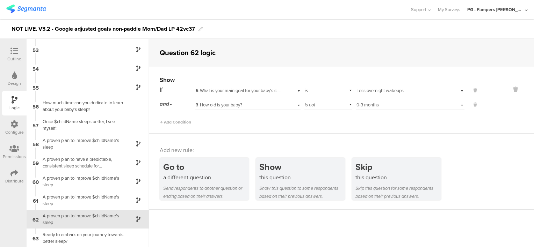
click at [15, 127] on icon at bounding box center [14, 125] width 8 height 8
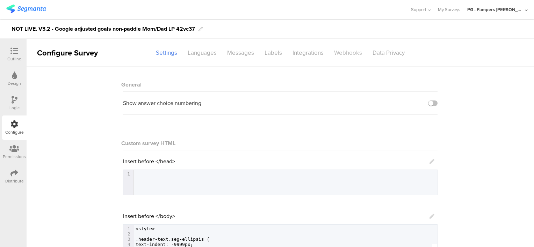
click at [339, 50] on div "Webhooks" at bounding box center [348, 53] width 38 height 12
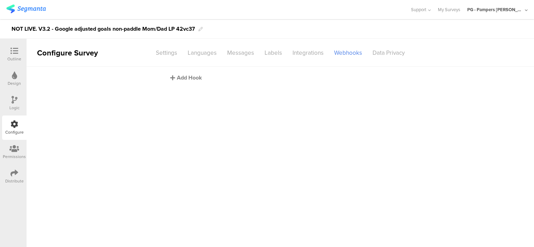
click at [195, 78] on div "Add Hook" at bounding box center [282, 78] width 224 height 8
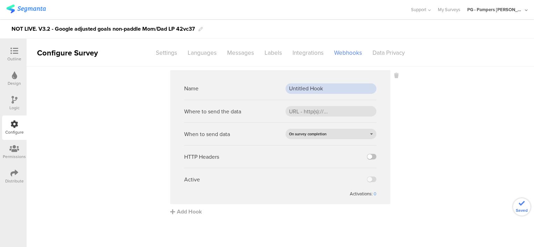
click at [338, 91] on input "Untitled Hook" at bounding box center [330, 88] width 91 height 10
paste input "PROD webh"
type input "PROD webhook"
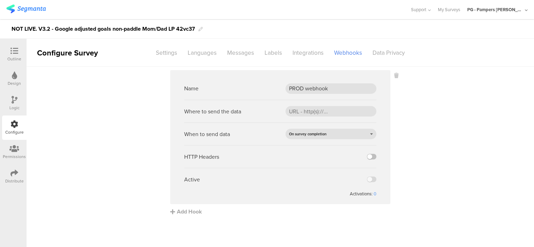
click at [438, 105] on sg-webhook-settings "Name PROD webhook Where to send the data When to send data On survey completion…" at bounding box center [280, 143] width 507 height 146
click at [309, 112] on input "url" at bounding box center [330, 111] width 91 height 10
paste input "[URL][DOMAIN_NAME]"
type input "[URL][DOMAIN_NAME]"
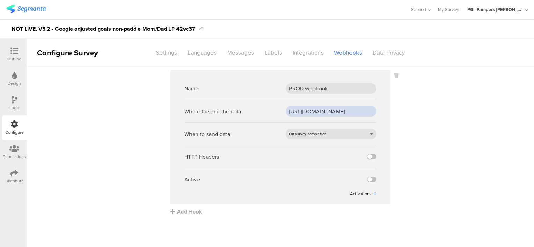
scroll to position [0, 0]
click at [372, 159] on label at bounding box center [371, 157] width 9 height 6
click at [0, 0] on input "checkbox" at bounding box center [0, 0] width 0 height 0
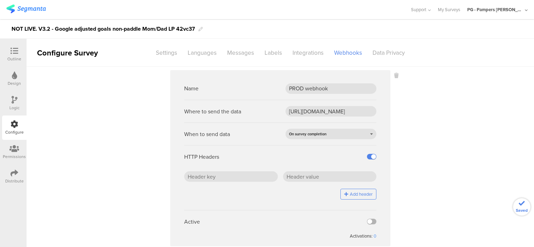
click at [368, 219] on label at bounding box center [371, 222] width 9 height 6
click at [0, 0] on input "checkbox" at bounding box center [0, 0] width 0 height 0
click at [235, 180] on input "text" at bounding box center [231, 176] width 94 height 10
paste input "x-api-key"
type input "x-api-key"
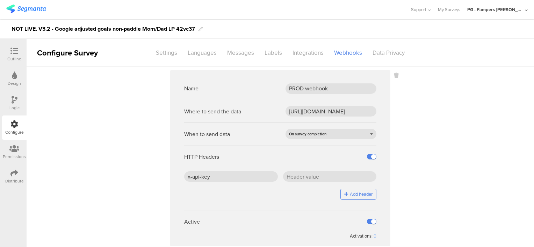
click at [462, 191] on sg-webhook-settings "Name PROD webhook Where to send the data [URL][DOMAIN_NAME] When to send data O…" at bounding box center [280, 164] width 507 height 188
click at [319, 178] on input "text" at bounding box center [330, 176] width 94 height 10
paste input "J5/ZHr0SD4BLepgCDGSdCfFOaBqEcW7PLEOwC2jhTjc="
type input "J5/ZHr0SD4BLepgCDGSdCfFOaBqEcW7PLEOwC2jhTjc="
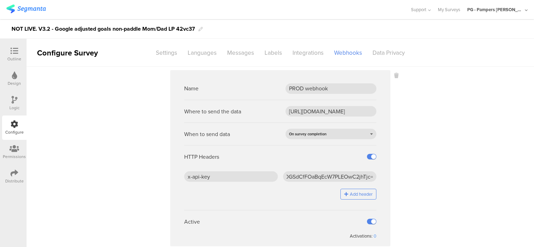
click at [426, 191] on sg-webhook-settings "Name PROD webhook Where to send the data [URL][DOMAIN_NAME] When to send data O…" at bounding box center [280, 164] width 507 height 188
click at [8, 50] on div at bounding box center [14, 51] width 14 height 9
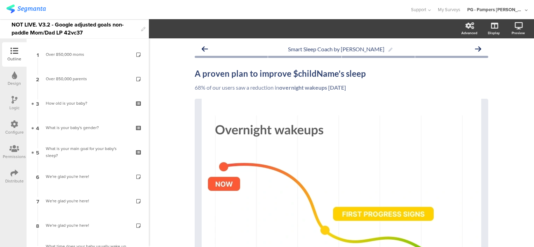
click at [17, 23] on div "NOT LIVE. V3.2 - Google adjusted goals non-paddle Mom/Dad LP 42vc37" at bounding box center [75, 28] width 126 height 19
click at [110, 10] on div at bounding box center [204, 10] width 397 height 12
click at [56, 29] on div "LIVE. V3.2 - Google adjusted goals non-paddle Mom/Dad LP 42vc37" at bounding box center [75, 28] width 126 height 19
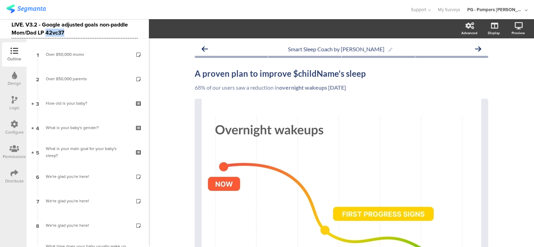
copy div "42vc37"
click at [38, 6] on img at bounding box center [25, 9] width 39 height 9
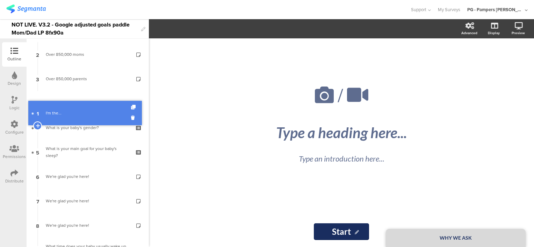
drag, startPoint x: 72, startPoint y: 52, endPoint x: 80, endPoint y: 103, distance: 51.9
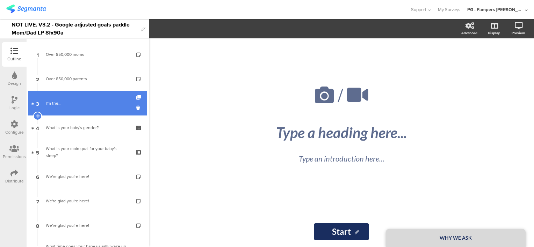
click at [74, 107] on div "I'm the..." at bounding box center [87, 103] width 83 height 7
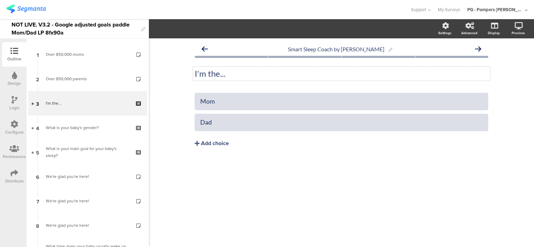
click at [203, 73] on p "I'm the..." at bounding box center [341, 73] width 293 height 10
click at [214, 143] on div "Add choice" at bounding box center [215, 143] width 28 height 7
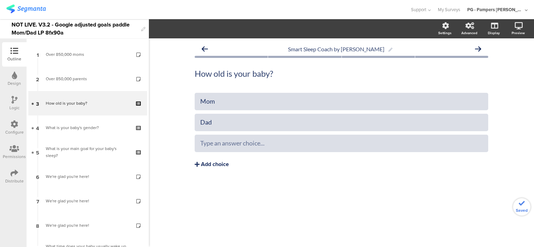
click at [205, 167] on div "Add choice" at bounding box center [215, 164] width 28 height 7
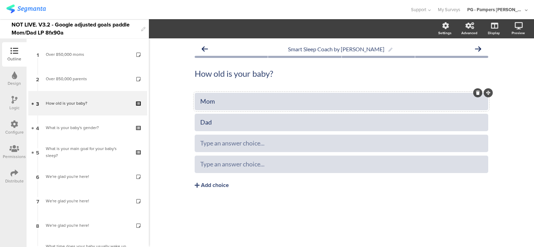
click at [210, 103] on div "Mom" at bounding box center [341, 101] width 282 height 8
paste div
click at [217, 126] on div "Dad" at bounding box center [341, 122] width 282 height 8
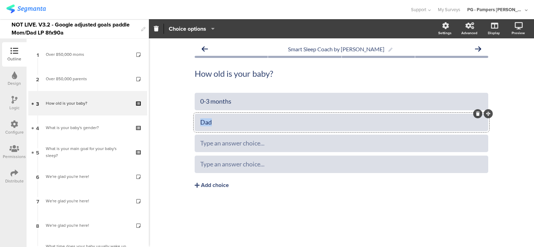
click at [217, 126] on div "Dad" at bounding box center [341, 122] width 282 height 8
paste div
click at [13, 101] on icon at bounding box center [15, 100] width 6 height 8
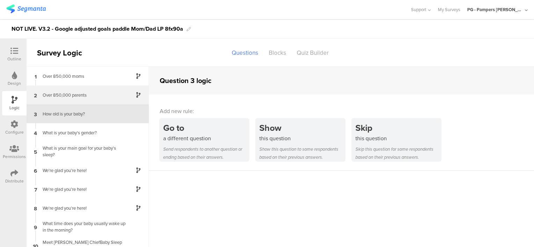
click at [80, 103] on div "2 Over 850,000 parents" at bounding box center [88, 95] width 122 height 19
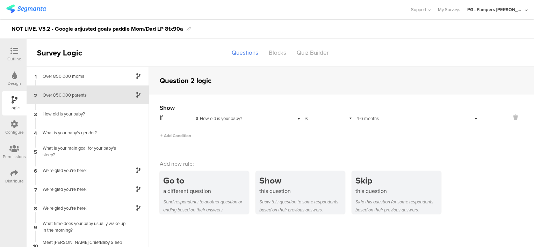
click at [256, 124] on div "If 3 How old is your baby? is Select answer... 4-6 months Add Condition" at bounding box center [319, 125] width 319 height 27
click at [256, 119] on div "3 How old is your baby?" at bounding box center [239, 119] width 86 height 6
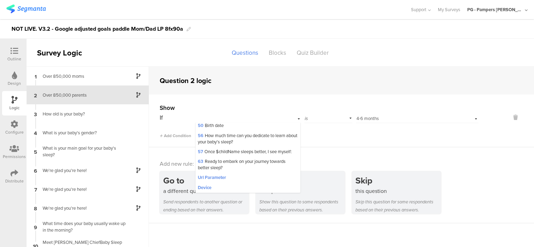
scroll to position [398, 0]
click at [241, 178] on div "Url Parameter" at bounding box center [248, 178] width 104 height 10
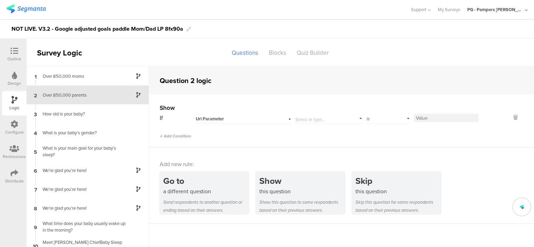
click at [320, 120] on input "text" at bounding box center [327, 118] width 64 height 10
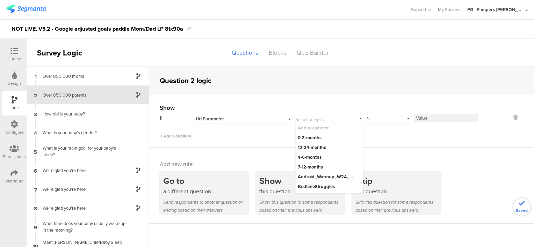
paste input "whySmartSleepCoach_EncourageLongerMorePredictableNaps"
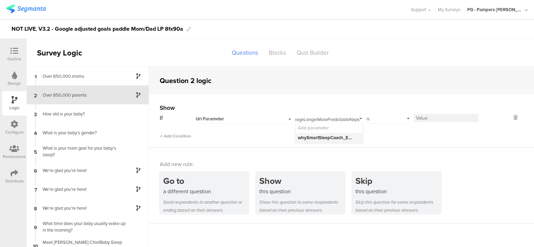
type input "whySmartSleepCoach_EncourageLongerMorePredictableNaps"
click at [334, 134] on li "whySmartSleepCoach_EncourageLongerMorePredictableNaps" at bounding box center [328, 138] width 67 height 10
click at [445, 115] on input at bounding box center [446, 118] width 65 height 8
type input "true"
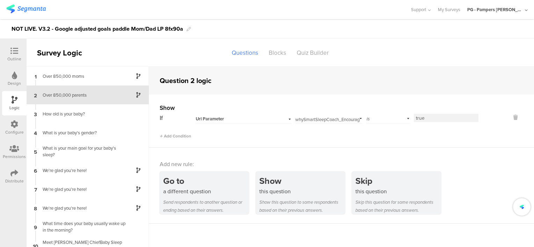
click at [421, 141] on div "Show If Url Parameter whySmartSleepCoach_EncourageLongerMorePredictableNaps Add…" at bounding box center [341, 121] width 385 height 53
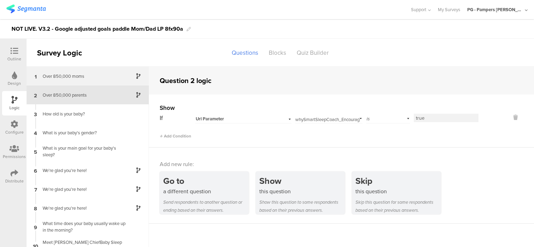
click at [94, 79] on div "Over 850,000 moms" at bounding box center [81, 76] width 87 height 7
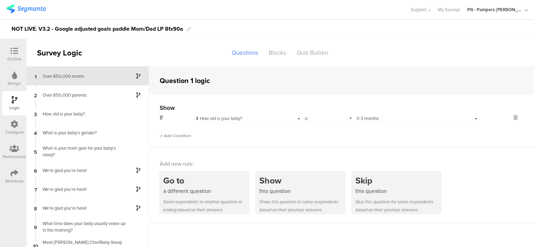
click at [258, 118] on div "3 How old is your baby?" at bounding box center [239, 119] width 86 height 6
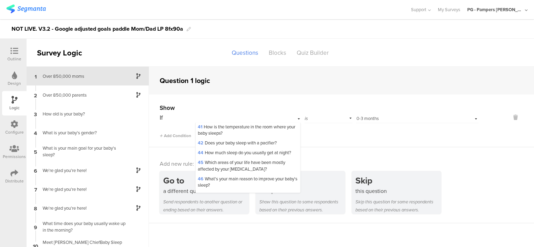
scroll to position [398, 0]
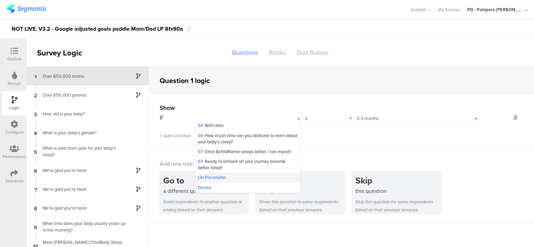
click at [259, 179] on div "Url Parameter" at bounding box center [248, 178] width 104 height 10
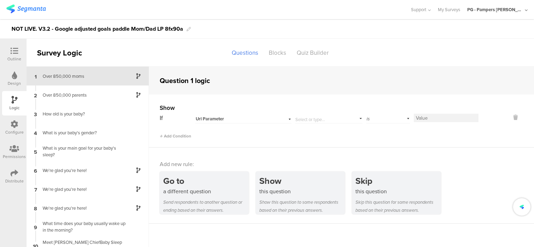
click at [316, 119] on input "text" at bounding box center [327, 118] width 64 height 10
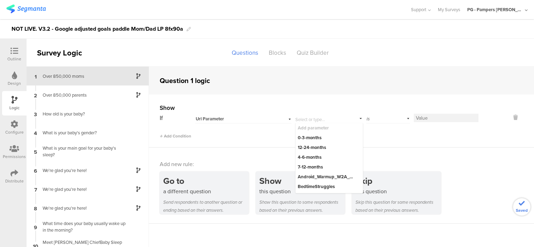
paste input "whySmartSleepCoach_GetMyBabyToSleepThroughTheNight"
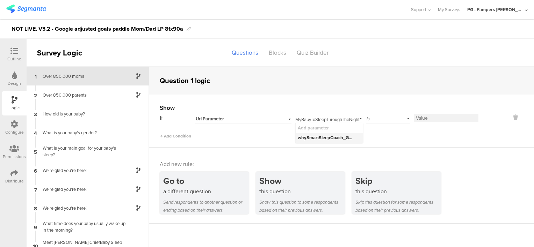
type input "whySmartSleepCoach_GetMyBabyToSleepThroughTheNight"
click at [326, 139] on div "whySmartSleepCoach_GetMyBabyToSleepThroughTheNight" at bounding box center [326, 138] width 57 height 6
click at [430, 114] on input at bounding box center [446, 118] width 65 height 8
type input "true"
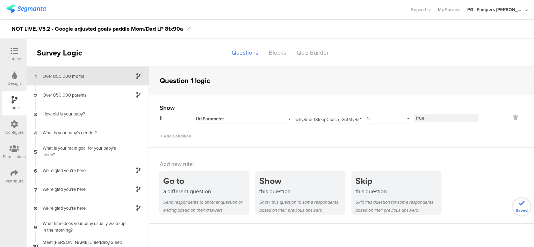
click at [404, 144] on div "Show If Url Parameter whySmartSleepCoach_GetMyBabyToSleepThroughTheNight Add pa…" at bounding box center [341, 121] width 385 height 53
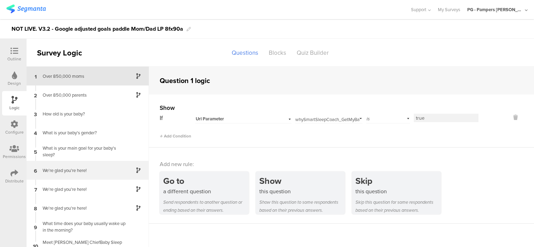
click at [81, 177] on div "6 We're glad you're here!" at bounding box center [88, 170] width 122 height 19
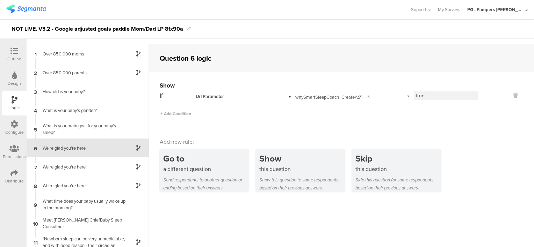
scroll to position [27, 0]
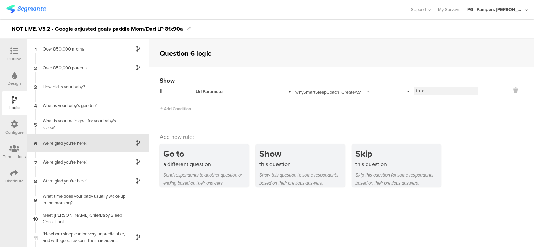
click at [240, 94] on div "Url Parameter" at bounding box center [235, 92] width 78 height 6
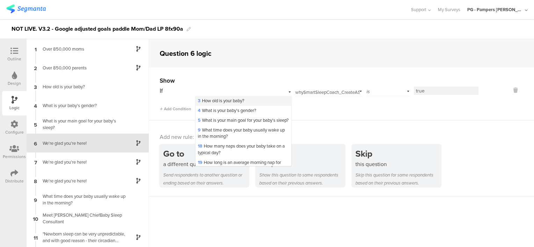
click at [236, 102] on span "3 How old is your baby?" at bounding box center [221, 100] width 46 height 7
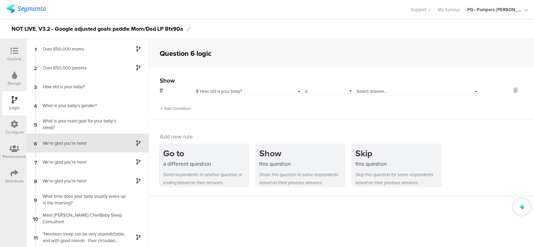
click at [380, 85] on div "Select answer..." at bounding box center [417, 90] width 122 height 11
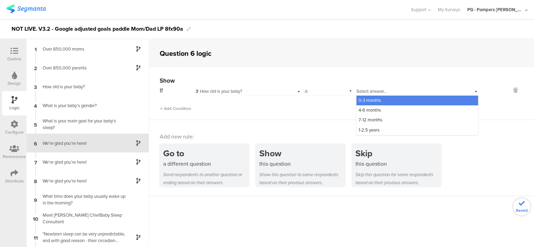
click at [380, 102] on div "0-3 months" at bounding box center [417, 101] width 122 height 10
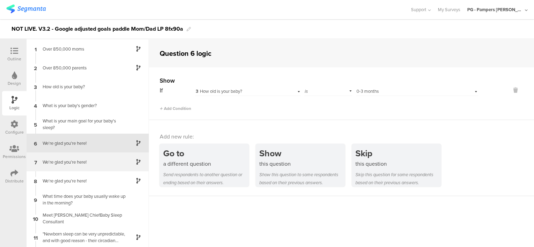
click at [85, 160] on div "We're glad you're here!" at bounding box center [81, 162] width 87 height 7
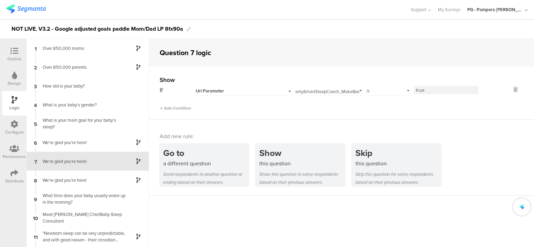
scroll to position [18, 0]
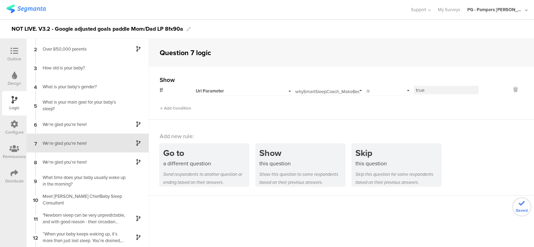
click at [242, 88] on div "Url Parameter" at bounding box center [235, 91] width 78 height 6
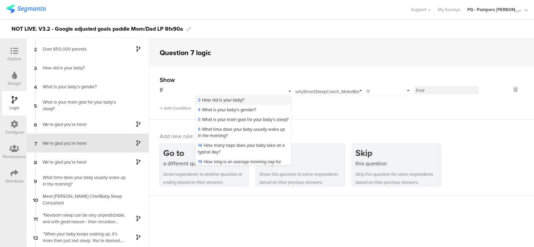
click at [241, 101] on span "3 How old is your baby?" at bounding box center [221, 100] width 46 height 7
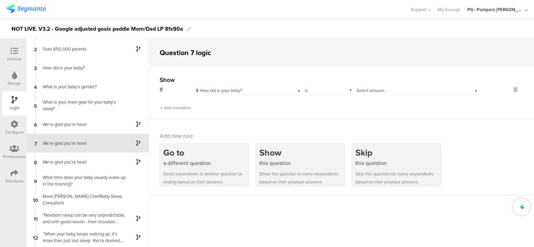
click at [381, 91] on span "Select answer..." at bounding box center [371, 90] width 30 height 7
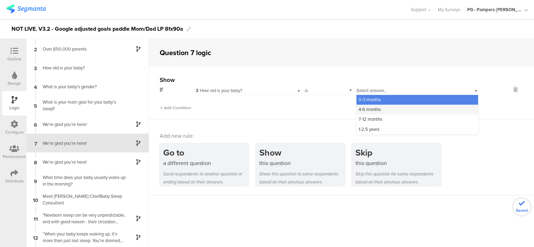
click at [381, 113] on div "4-6 months" at bounding box center [417, 110] width 122 height 10
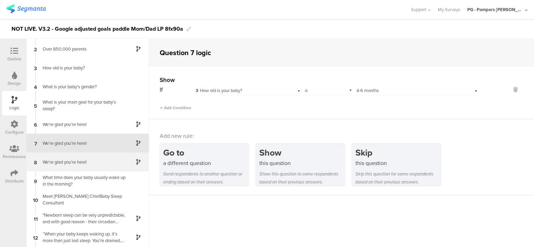
click at [81, 163] on div "We're glad you're here!" at bounding box center [81, 162] width 87 height 7
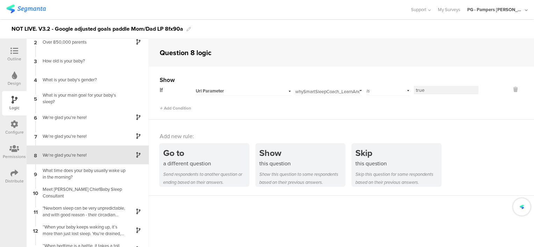
scroll to position [37, 0]
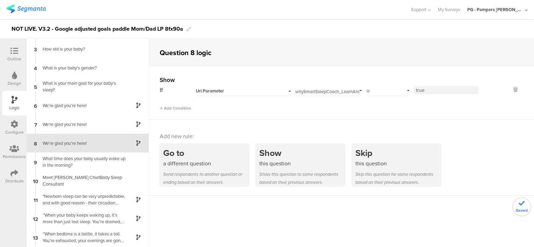
click at [247, 93] on div "Url Parameter" at bounding box center [235, 91] width 78 height 6
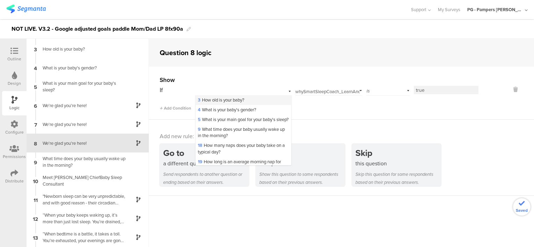
click at [233, 101] on span "3 How old is your baby?" at bounding box center [221, 100] width 46 height 7
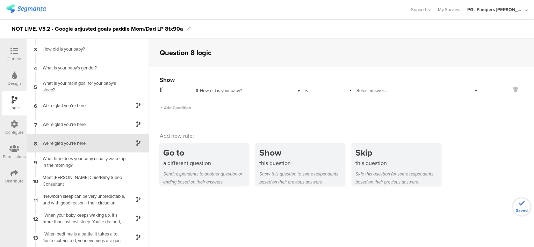
click at [336, 91] on div "is" at bounding box center [328, 90] width 48 height 11
click at [356, 88] on span "Select answer..." at bounding box center [371, 90] width 30 height 7
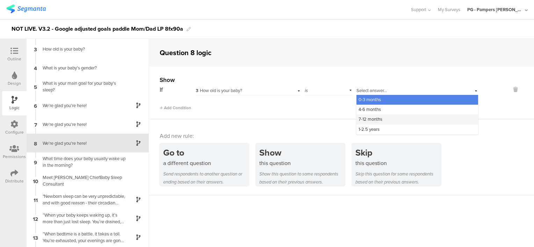
click at [368, 120] on span "7-12 months" at bounding box center [370, 119] width 24 height 7
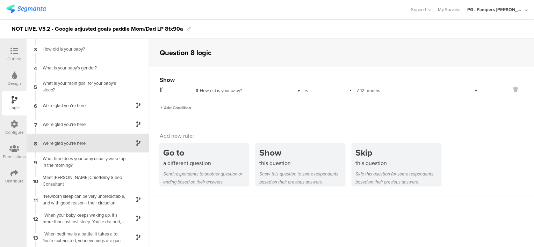
click at [174, 105] on span "Add Condition" at bounding box center [175, 108] width 31 height 6
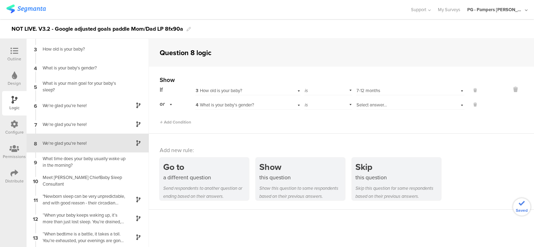
click at [272, 103] on div "4 What is your baby's gender?" at bounding box center [239, 105] width 86 height 6
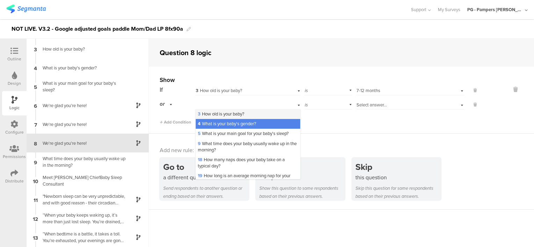
click at [242, 116] on span "3 How old is your baby?" at bounding box center [221, 114] width 46 height 7
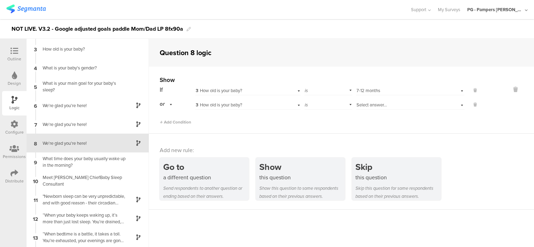
click at [365, 103] on span "Select answer..." at bounding box center [371, 105] width 30 height 7
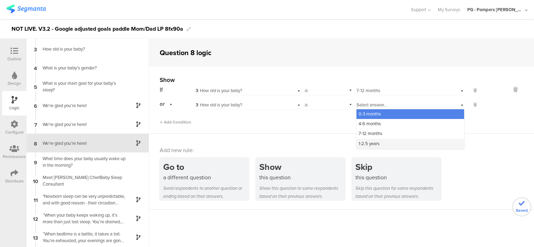
click at [373, 144] on span "1-2.5 years" at bounding box center [368, 143] width 21 height 7
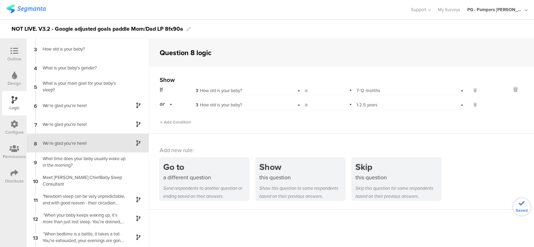
click at [333, 124] on div "Add Condition" at bounding box center [319, 119] width 319 height 12
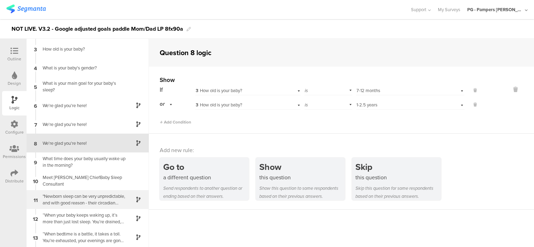
click at [87, 197] on div ""Newborn sleep can be very unpredictable, and with good reason - their circadia…" at bounding box center [81, 199] width 87 height 13
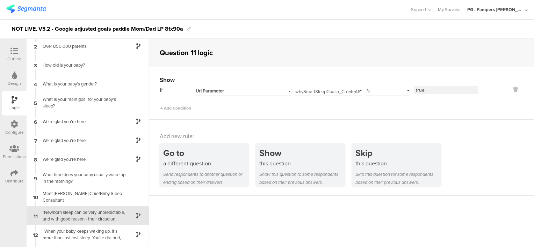
scroll to position [94, 0]
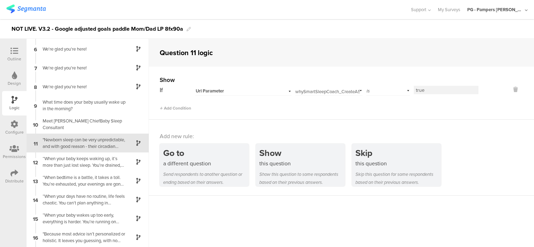
click at [270, 93] on div "Url Parameter" at bounding box center [235, 91] width 78 height 6
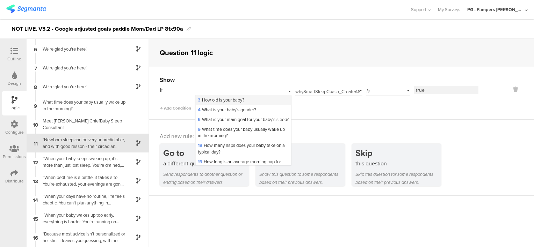
click at [242, 100] on span "3 How old is your baby?" at bounding box center [221, 100] width 46 height 7
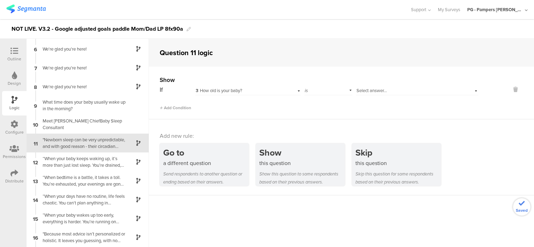
click at [384, 89] on div "Select answer..." at bounding box center [407, 91] width 102 height 6
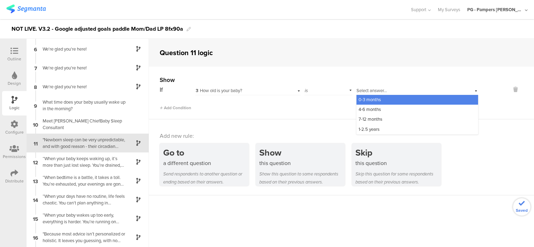
click at [383, 98] on div "0-3 months" at bounding box center [417, 100] width 122 height 10
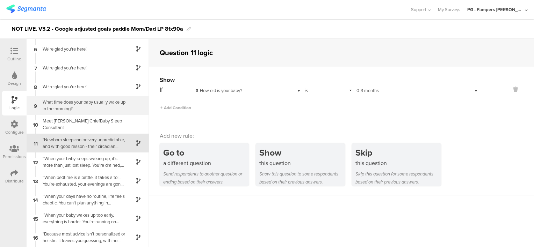
scroll to position [163, 0]
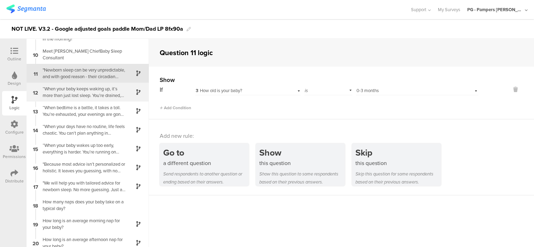
click at [95, 89] on div "“When your baby keeps waking up, it’s more than just lost sleep. You’re drained…" at bounding box center [81, 92] width 87 height 13
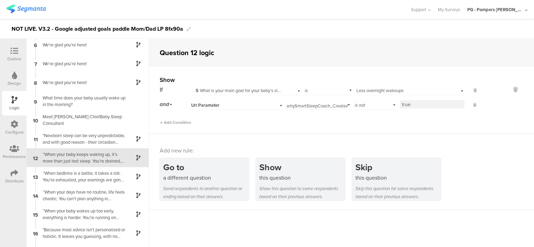
scroll to position [112, 0]
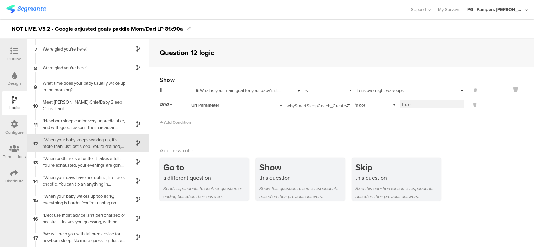
click at [263, 107] on div "Url Parameter" at bounding box center [228, 105] width 74 height 6
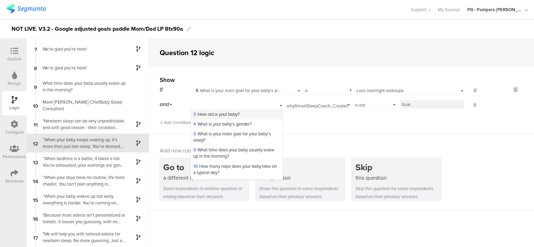
click at [243, 114] on div "3 How old is your baby?" at bounding box center [236, 115] width 91 height 10
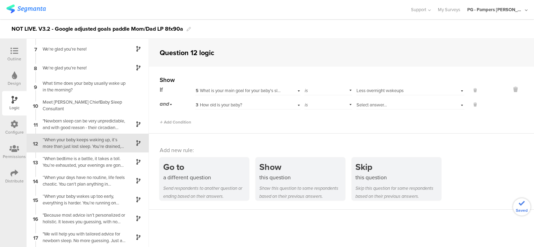
click at [338, 108] on div "is" at bounding box center [328, 104] width 48 height 11
click at [331, 123] on div "is not" at bounding box center [328, 124] width 47 height 10
click at [375, 104] on span "Select answer..." at bounding box center [371, 105] width 30 height 7
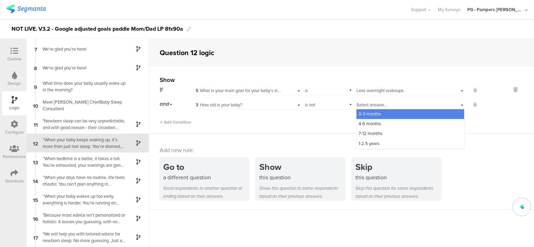
click at [378, 116] on div "0-3 months" at bounding box center [410, 114] width 108 height 10
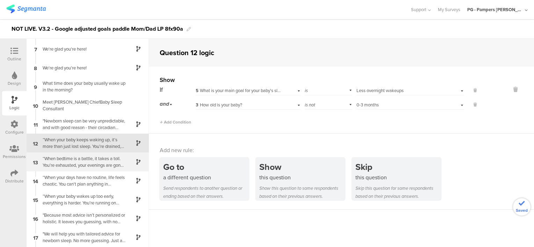
click at [81, 160] on div "“When bedtime is a battle, it takes a toll. You’re exhausted, your evenings are…" at bounding box center [81, 161] width 87 height 13
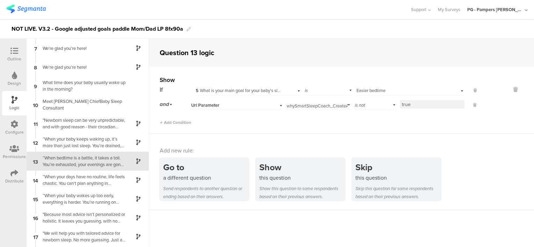
scroll to position [131, 0]
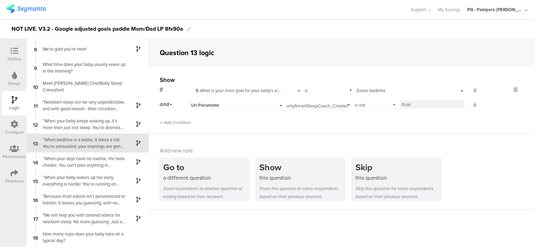
click at [252, 105] on div "Url Parameter" at bounding box center [228, 105] width 74 height 6
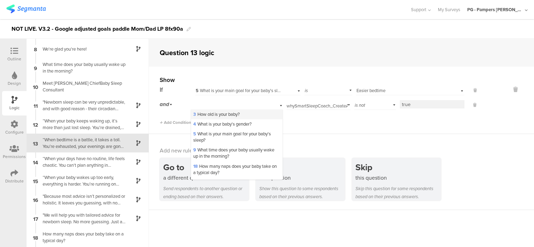
click at [251, 118] on div "3 How old is your baby?" at bounding box center [236, 115] width 91 height 10
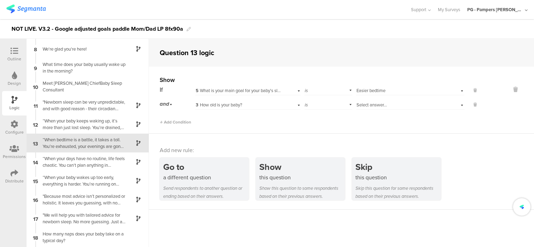
click at [345, 107] on div "is" at bounding box center [328, 104] width 48 height 11
click at [331, 122] on div "is not" at bounding box center [328, 124] width 47 height 10
click at [365, 105] on span "Select answer..." at bounding box center [371, 105] width 30 height 7
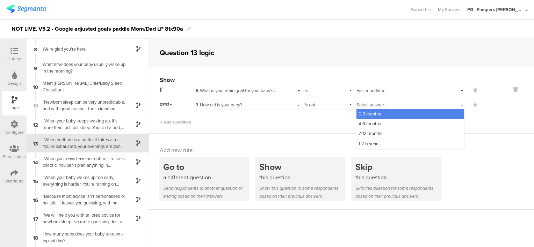
click at [369, 116] on span "0-3 months" at bounding box center [369, 114] width 22 height 7
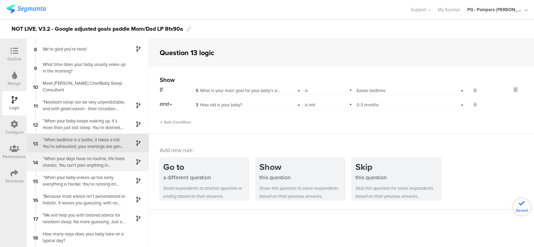
click at [89, 162] on div "“When your days have no routine, life feels chaotic. You can't plan anything in…" at bounding box center [81, 161] width 87 height 13
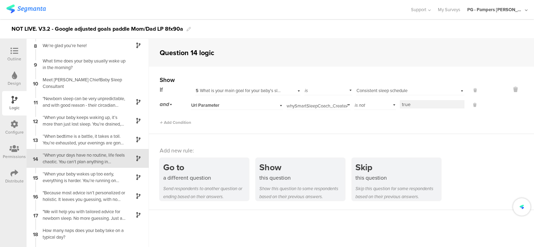
scroll to position [150, 0]
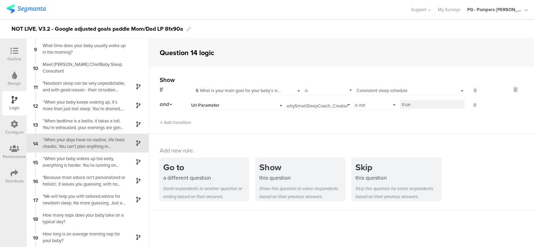
click at [242, 103] on div "Url Parameter" at bounding box center [228, 105] width 74 height 6
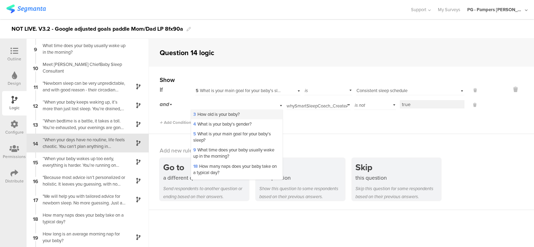
click at [241, 112] on div "3 How old is your baby?" at bounding box center [236, 115] width 91 height 10
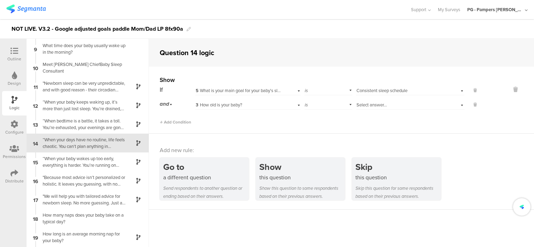
click at [320, 105] on div "is" at bounding box center [328, 104] width 48 height 11
click at [327, 126] on div "is not" at bounding box center [328, 124] width 47 height 10
click at [359, 107] on span "Select answer..." at bounding box center [371, 105] width 30 height 7
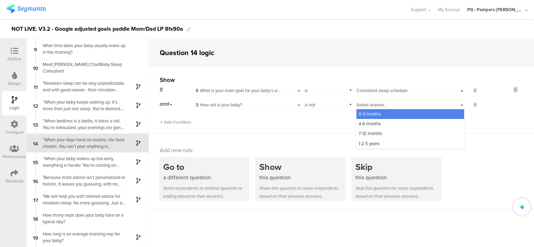
click at [377, 115] on span "0-3 months" at bounding box center [369, 114] width 22 height 7
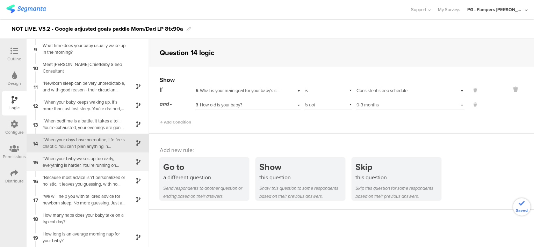
click at [93, 160] on div "“When your baby wakes up too early, everything is harder. You’re running on fum…" at bounding box center [81, 161] width 87 height 13
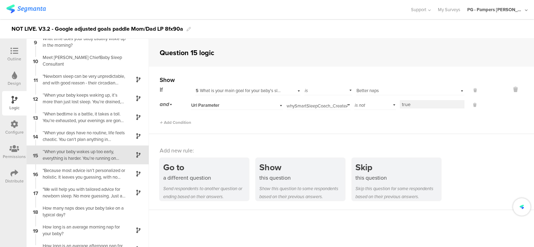
scroll to position [169, 0]
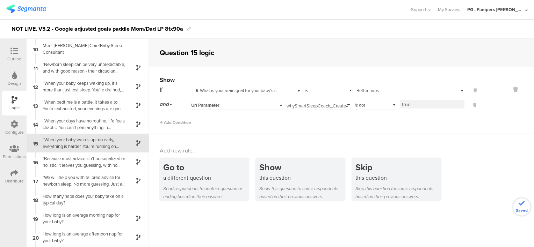
click at [260, 107] on div "Url Parameter" at bounding box center [228, 105] width 74 height 6
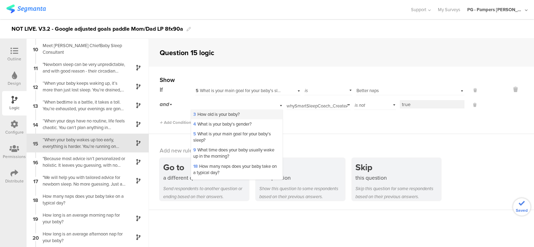
click at [254, 117] on div "3 How old is your baby?" at bounding box center [236, 115] width 91 height 10
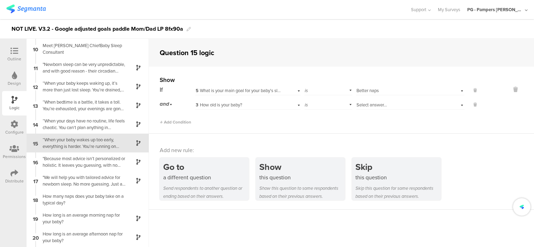
click at [316, 108] on div "is" at bounding box center [328, 104] width 48 height 11
click at [319, 127] on div "is not" at bounding box center [328, 124] width 47 height 10
click at [359, 101] on div "Select answer..." at bounding box center [410, 104] width 108 height 11
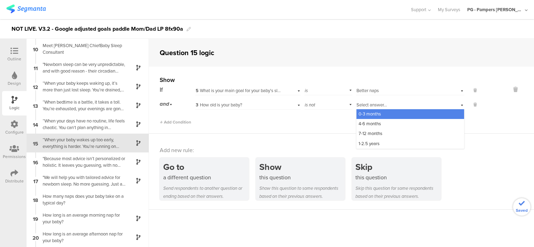
click at [368, 115] on span "0-3 months" at bounding box center [369, 114] width 22 height 7
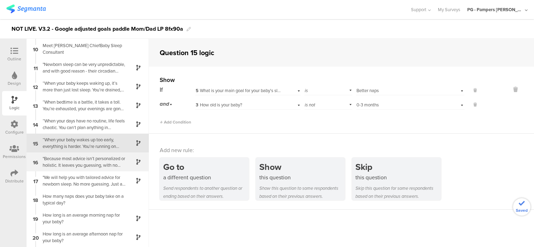
click at [81, 160] on div ""Because most advice isn’t personalized or holistic. It leaves you guessing, wi…" at bounding box center [81, 161] width 87 height 13
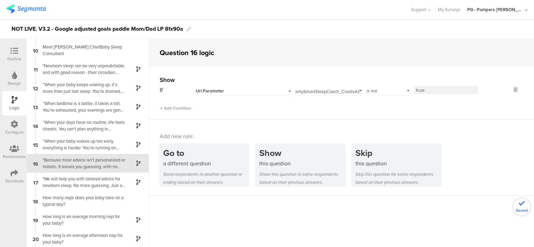
scroll to position [188, 0]
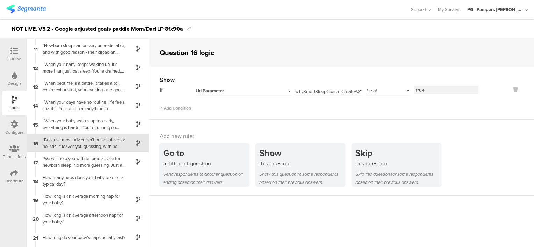
click at [263, 90] on div "Url Parameter" at bounding box center [235, 91] width 78 height 6
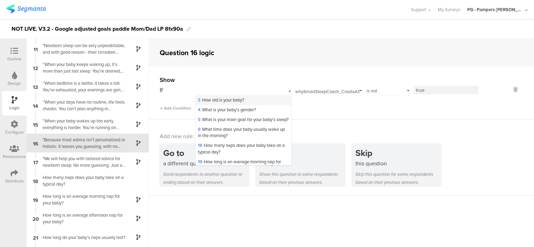
click at [242, 101] on span "3 How old is your baby?" at bounding box center [221, 100] width 46 height 7
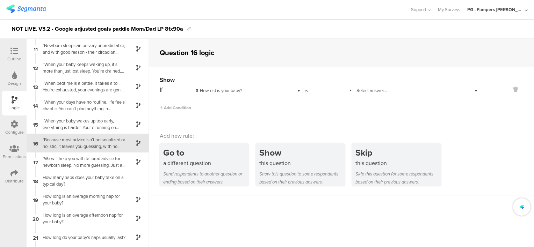
click at [329, 88] on div "is" at bounding box center [328, 90] width 48 height 11
click at [328, 110] on div "is not" at bounding box center [328, 110] width 47 height 10
click at [381, 86] on div "Select answer..." at bounding box center [417, 90] width 122 height 11
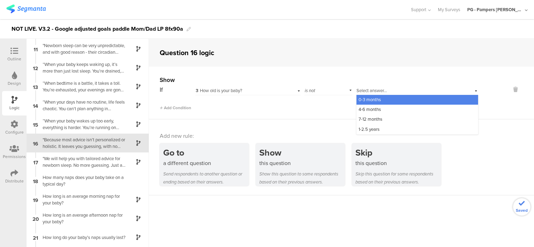
click at [380, 97] on div "0-3 months" at bounding box center [417, 100] width 122 height 10
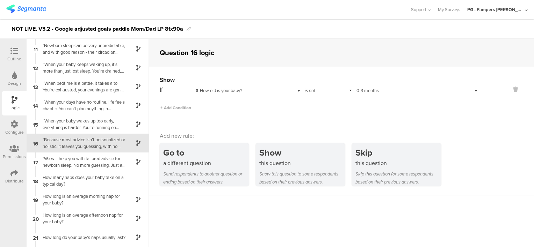
click at [379, 103] on div "Add Condition" at bounding box center [319, 105] width 319 height 12
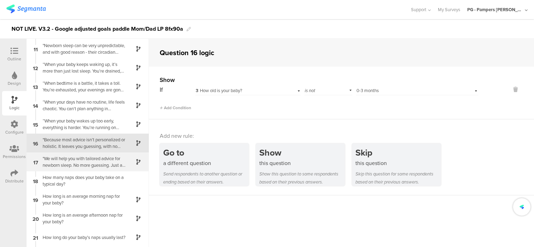
click at [86, 161] on div ""We will help you with tailored advice for newborn sleep. No more guessing. Jus…" at bounding box center [81, 161] width 87 height 13
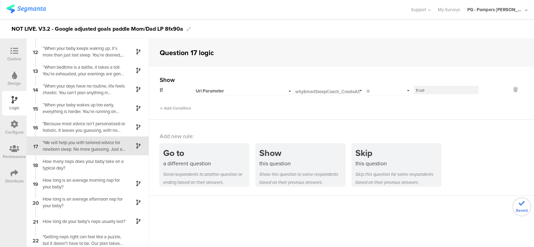
scroll to position [207, 0]
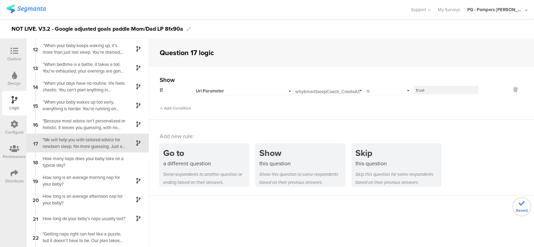
click at [225, 91] on span "Url Parameter" at bounding box center [211, 91] width 30 height 7
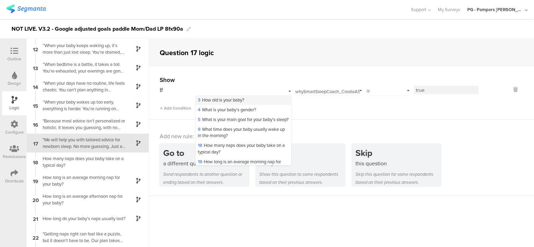
click at [235, 100] on span "3 How old is your baby?" at bounding box center [221, 100] width 46 height 7
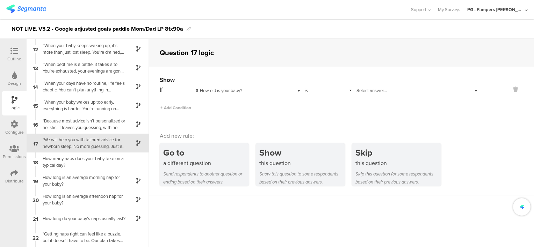
click at [390, 86] on div "Select answer..." at bounding box center [417, 90] width 122 height 11
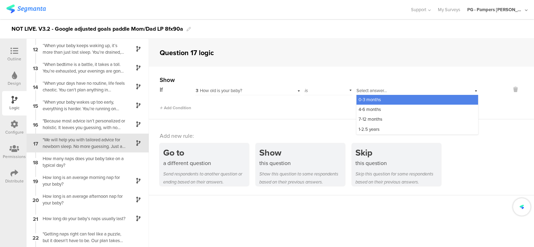
click at [388, 102] on div "0-3 months" at bounding box center [417, 100] width 122 height 10
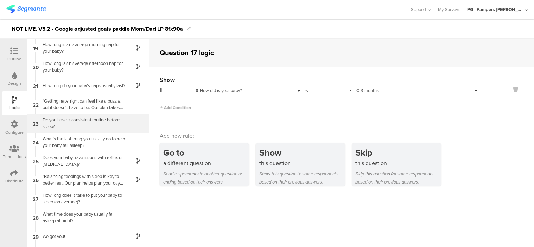
scroll to position [381, 0]
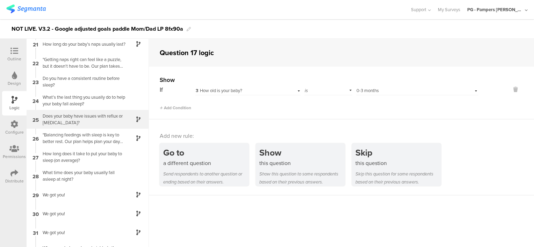
click at [97, 121] on div "Does your baby have issues with reflux or [MEDICAL_DATA]?" at bounding box center [81, 119] width 87 height 13
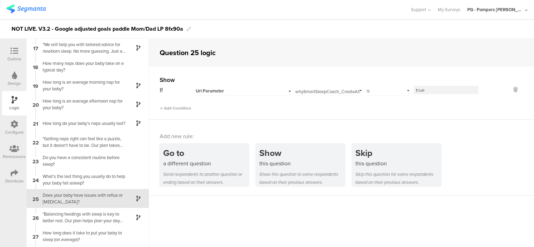
scroll to position [358, 0]
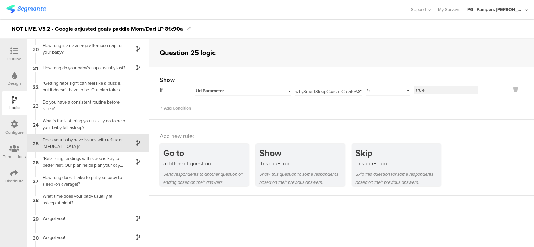
click at [237, 93] on div "Url Parameter" at bounding box center [235, 91] width 78 height 6
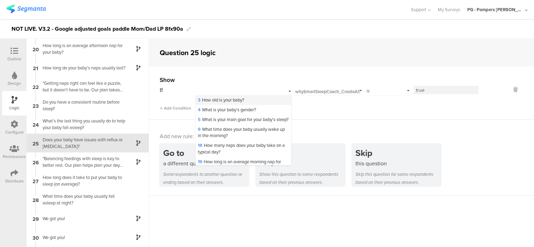
click at [239, 102] on span "3 How old is your baby?" at bounding box center [221, 100] width 46 height 7
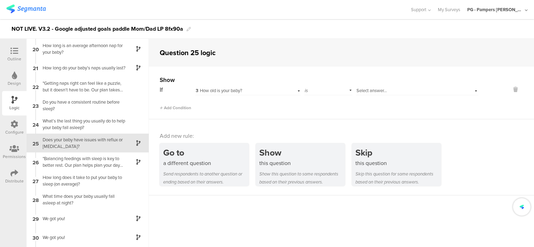
click at [405, 92] on div "Select answer..." at bounding box center [407, 91] width 102 height 6
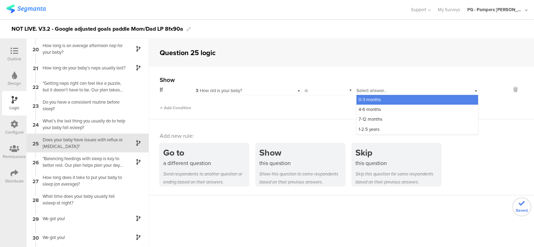
click at [397, 99] on div "0-3 months" at bounding box center [417, 100] width 122 height 10
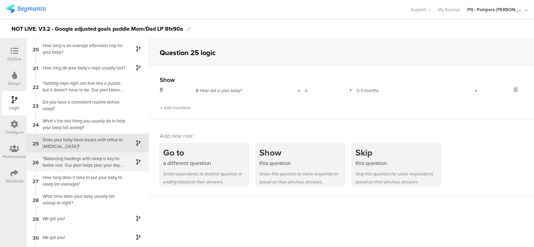
click at [77, 162] on div ""Balancing feedings with sleep is key to better rest. Our plan helps plan your …" at bounding box center [81, 161] width 87 height 13
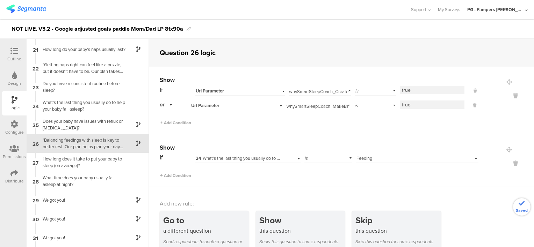
scroll to position [377, 0]
click at [221, 91] on span "Url Parameter" at bounding box center [210, 91] width 28 height 6
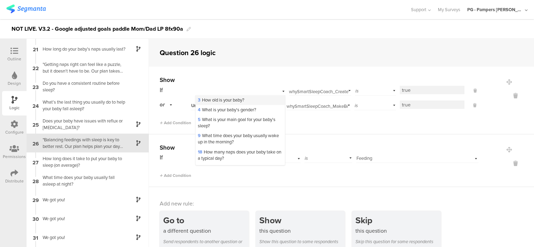
click at [226, 101] on span "3 How old is your baby?" at bounding box center [221, 100] width 46 height 7
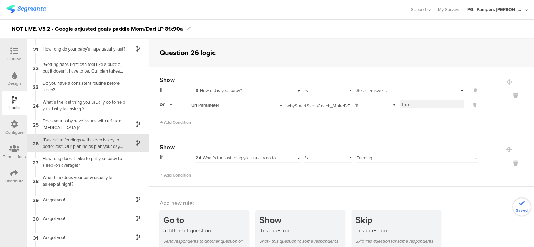
click at [343, 91] on div "is" at bounding box center [328, 90] width 48 height 11
click at [360, 90] on span "Select answer..." at bounding box center [371, 90] width 30 height 7
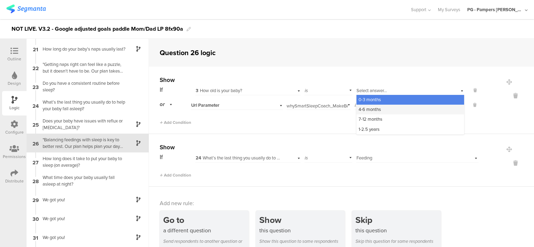
click at [360, 105] on div "4-6 months" at bounding box center [410, 110] width 108 height 10
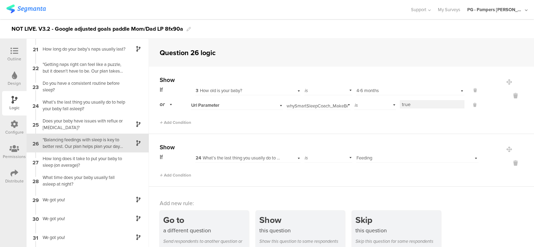
click at [364, 91] on span "4-6 months" at bounding box center [367, 90] width 22 height 7
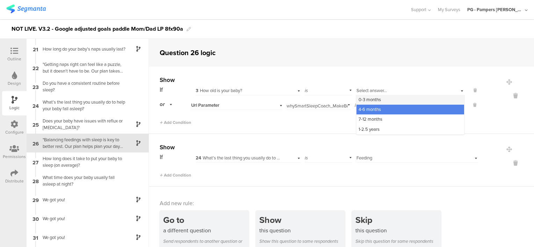
click at [366, 98] on span "0-3 months" at bounding box center [369, 99] width 22 height 7
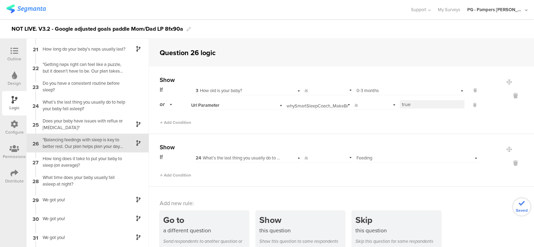
click at [209, 105] on span "Url Parameter" at bounding box center [205, 105] width 28 height 6
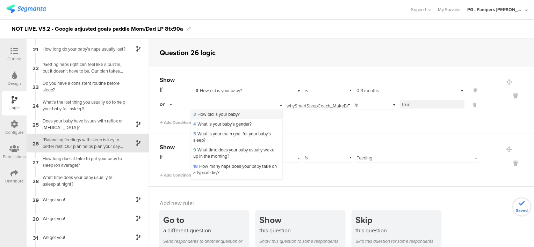
click at [213, 115] on span "3 How old is your baby?" at bounding box center [216, 114] width 46 height 7
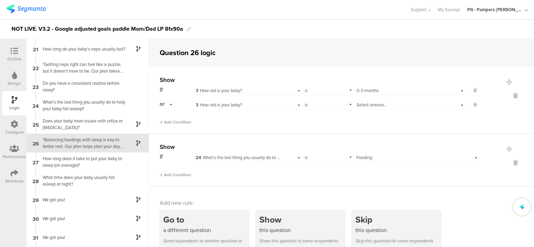
click at [356, 100] on div "Select answer..." at bounding box center [410, 104] width 108 height 11
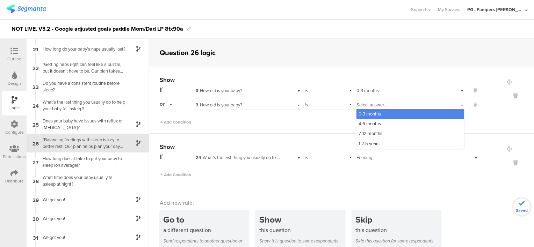
click at [362, 112] on span "0-3 months" at bounding box center [369, 114] width 22 height 7
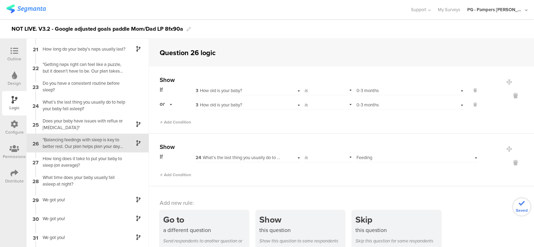
click at [325, 125] on div "Show If 3 How old is your baby? is Select answer... 0-3 months or 3 How old is …" at bounding box center [341, 100] width 385 height 67
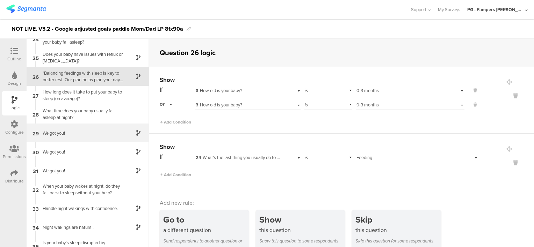
scroll to position [446, 0]
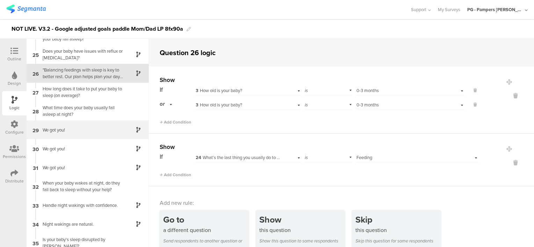
click at [75, 131] on div "We got you!" at bounding box center [81, 130] width 87 height 7
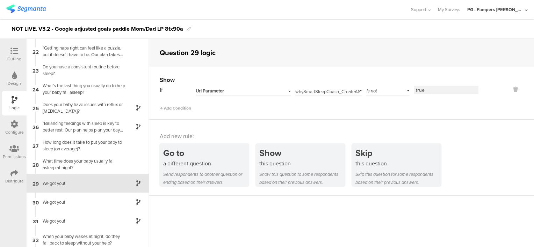
scroll to position [433, 0]
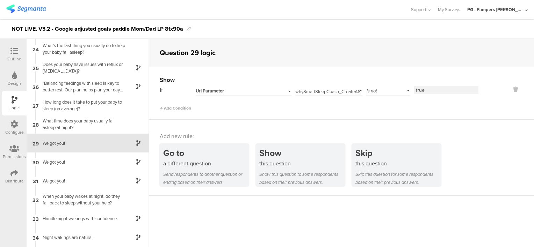
click at [255, 90] on div "Url Parameter" at bounding box center [235, 91] width 78 height 6
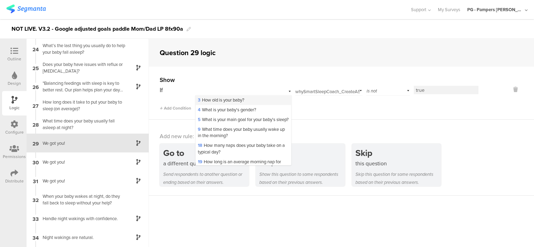
click at [242, 99] on span "3 How old is your baby?" at bounding box center [221, 100] width 46 height 7
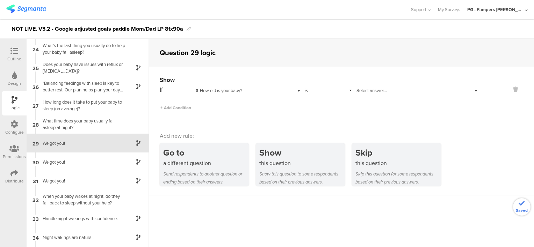
click at [334, 89] on div "is" at bounding box center [328, 90] width 48 height 11
click at [327, 107] on div "is not" at bounding box center [328, 110] width 47 height 10
click at [364, 90] on span "Select answer..." at bounding box center [371, 90] width 30 height 7
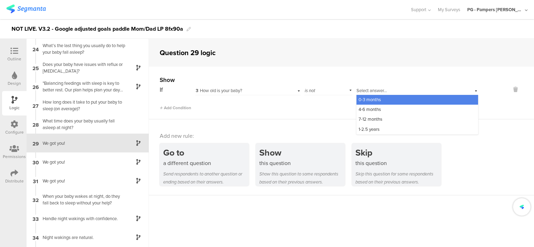
click at [368, 102] on span "0-3 months" at bounding box center [369, 99] width 22 height 7
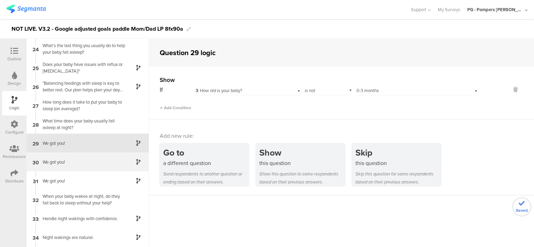
click at [97, 159] on div "We got you!" at bounding box center [81, 162] width 87 height 7
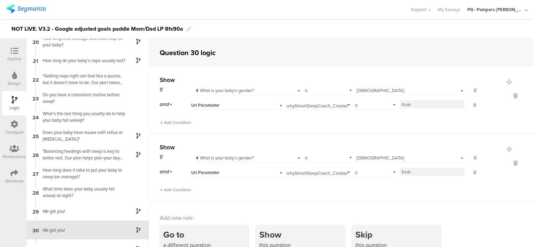
scroll to position [452, 0]
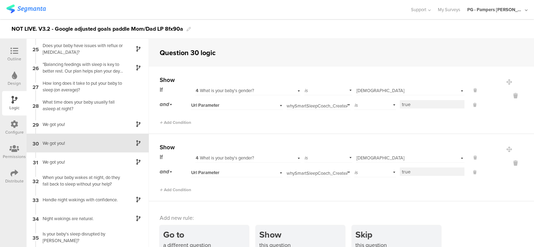
click at [231, 103] on div "Url Parameter" at bounding box center [228, 105] width 74 height 6
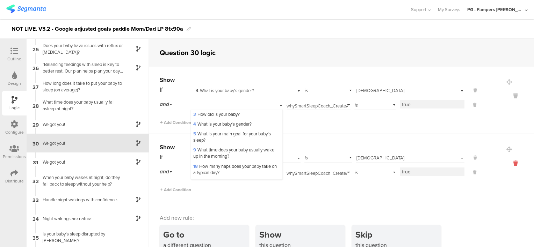
click at [509, 165] on icon at bounding box center [515, 163] width 17 height 8
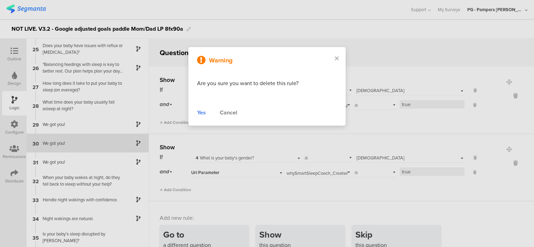
click at [201, 112] on div "Yes" at bounding box center [201, 113] width 9 height 8
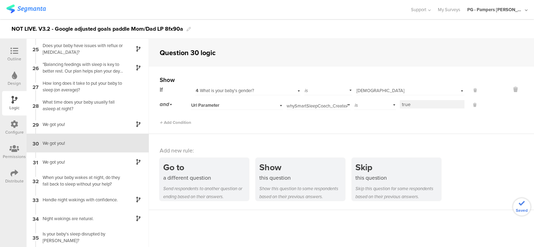
click at [262, 106] on div "Url Parameter" at bounding box center [228, 105] width 74 height 6
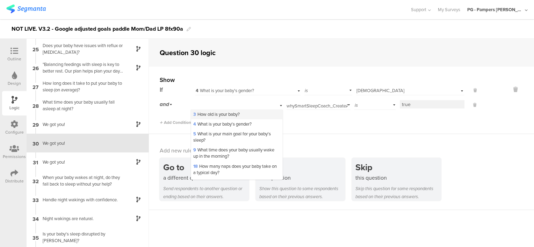
click at [228, 113] on span "3 How old is your baby?" at bounding box center [216, 114] width 46 height 7
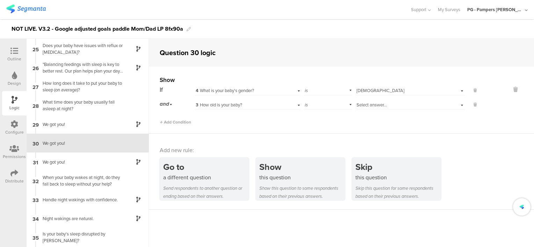
click at [309, 106] on div "is" at bounding box center [328, 104] width 48 height 11
click at [363, 106] on span "Select answer..." at bounding box center [371, 105] width 30 height 7
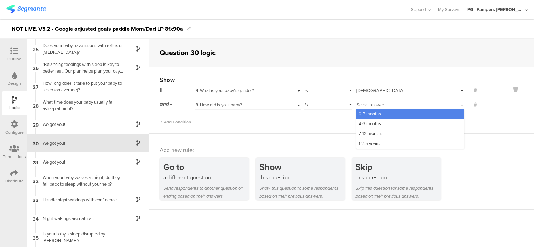
click at [369, 112] on span "0-3 months" at bounding box center [369, 114] width 22 height 7
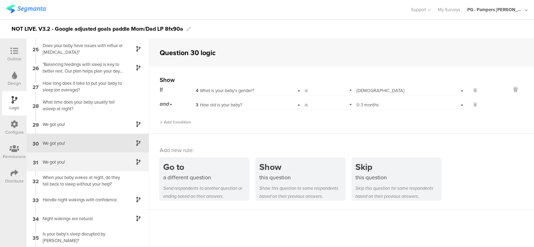
click at [88, 162] on div "We got you!" at bounding box center [81, 162] width 87 height 7
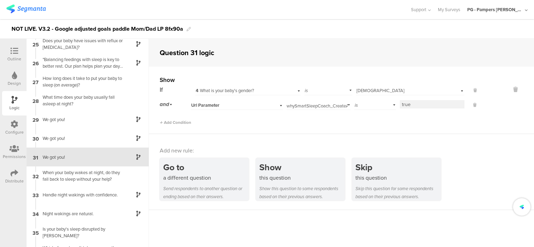
scroll to position [471, 0]
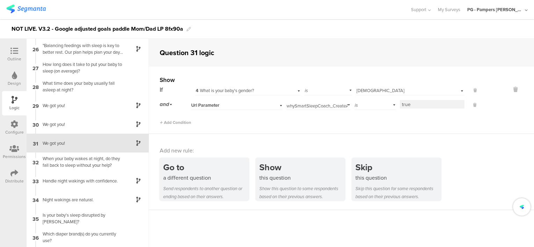
click at [234, 104] on div "Url Parameter" at bounding box center [228, 105] width 74 height 6
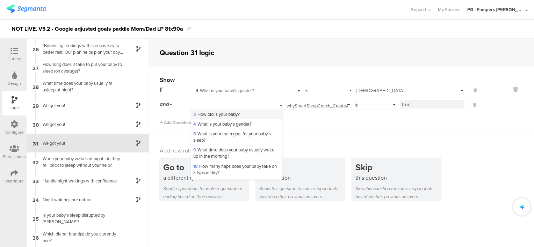
click at [229, 117] on div "3 How old is your baby?" at bounding box center [236, 115] width 91 height 10
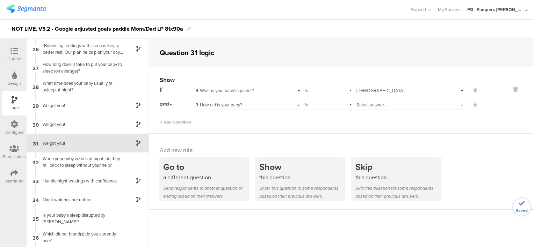
click at [386, 104] on div "Select answer..." at bounding box center [400, 105] width 89 height 6
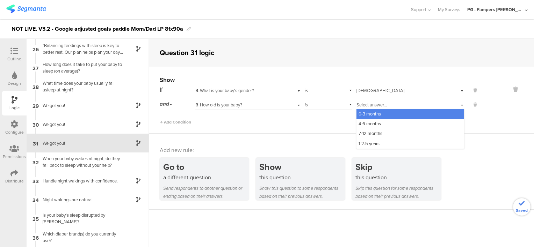
click at [384, 116] on div "0-3 months" at bounding box center [410, 114] width 108 height 10
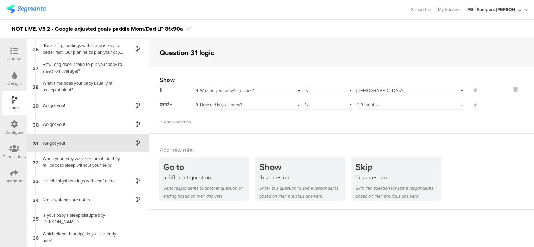
click at [258, 131] on div "Show If 4 What is your baby's gender? is Select answer... Male and 3 How old is…" at bounding box center [341, 100] width 385 height 67
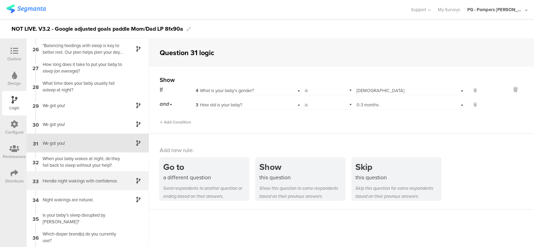
click at [112, 181] on div "Handle night wakings with confidence." at bounding box center [81, 181] width 87 height 7
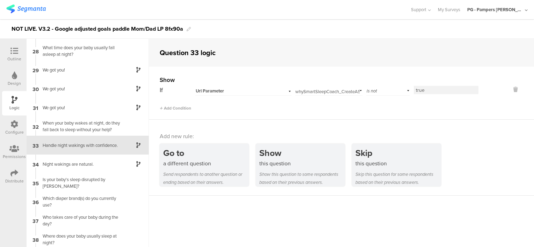
scroll to position [509, 0]
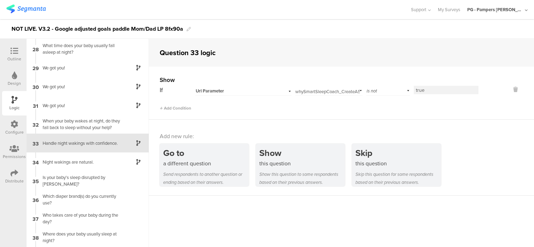
click at [249, 92] on div "Url Parameter" at bounding box center [235, 91] width 78 height 6
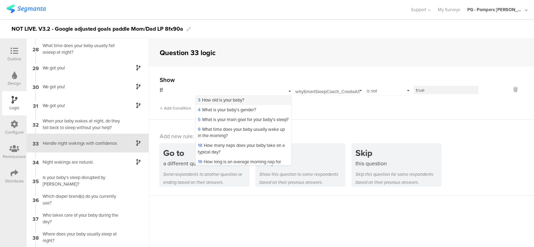
click at [233, 98] on span "3 How old is your baby?" at bounding box center [221, 100] width 46 height 7
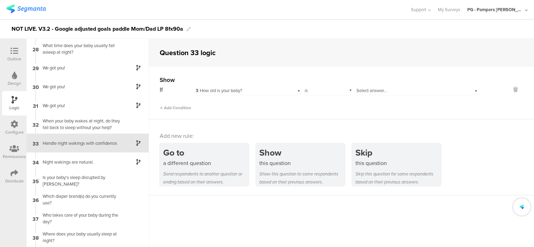
click at [324, 91] on div "is" at bounding box center [328, 90] width 48 height 11
click at [324, 109] on div "is not" at bounding box center [328, 110] width 47 height 10
click at [383, 87] on div "Select answer..." at bounding box center [417, 90] width 122 height 11
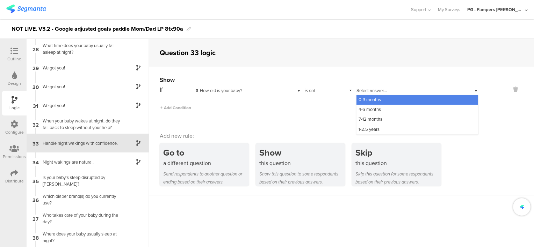
click at [378, 98] on div "0-3 months" at bounding box center [417, 100] width 122 height 10
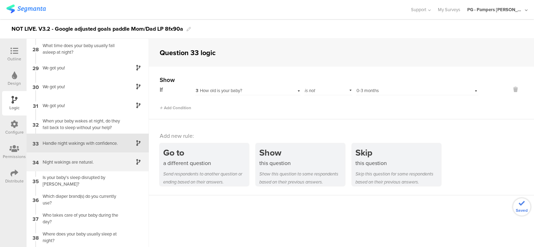
click at [105, 160] on div "Night wakings are natural." at bounding box center [81, 162] width 87 height 7
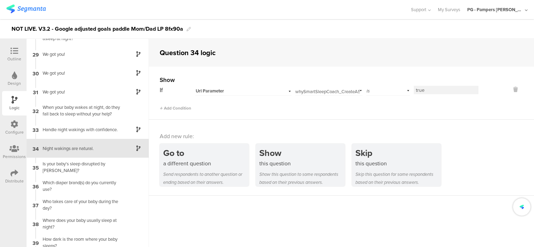
scroll to position [527, 0]
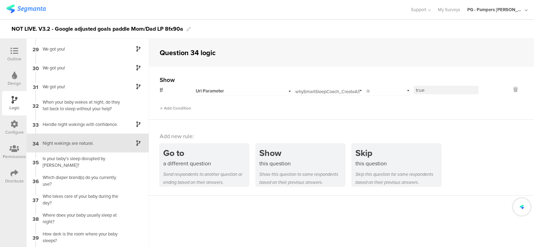
click at [240, 92] on div "Url Parameter" at bounding box center [235, 91] width 78 height 6
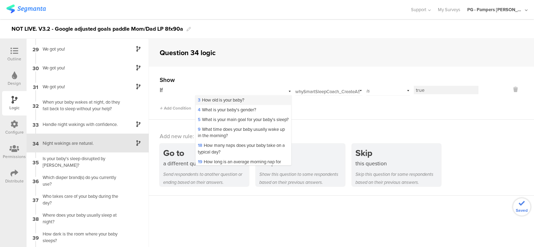
click at [235, 101] on span "3 How old is your baby?" at bounding box center [221, 100] width 46 height 7
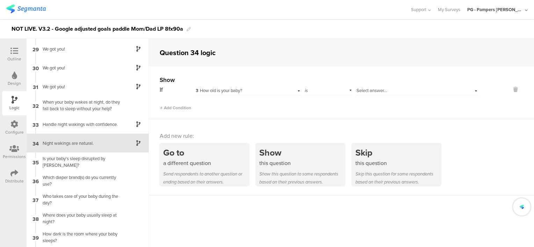
click at [321, 92] on div "is" at bounding box center [328, 90] width 48 height 11
click at [366, 91] on span "Select answer..." at bounding box center [371, 90] width 30 height 7
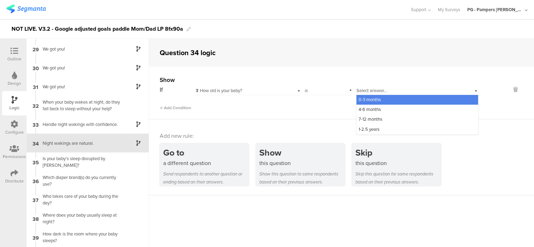
click at [368, 102] on span "0-3 months" at bounding box center [369, 99] width 22 height 7
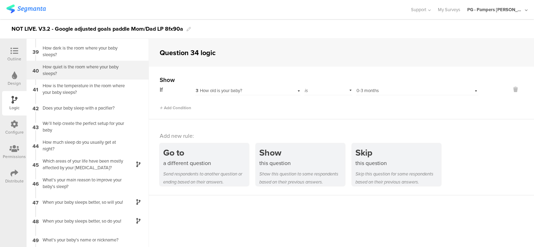
scroll to position [772, 0]
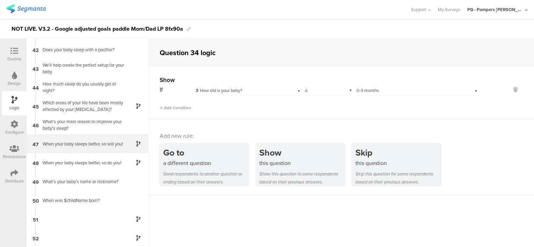
click at [90, 142] on div "When your baby sleeps better, so will you!" at bounding box center [81, 144] width 87 height 7
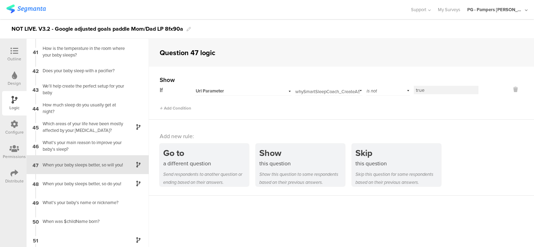
scroll to position [773, 0]
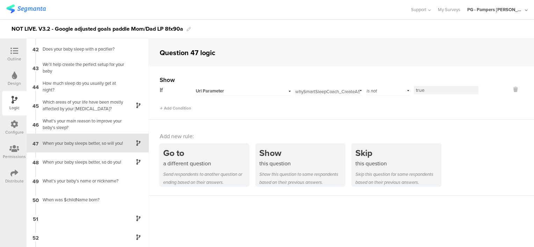
click at [249, 87] on div "Url Parameter" at bounding box center [243, 90] width 96 height 11
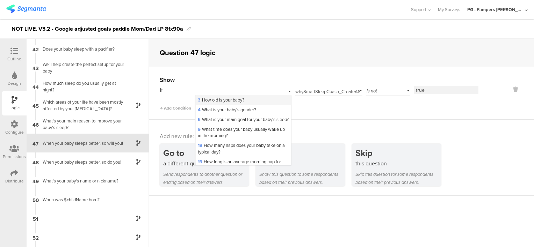
click at [247, 98] on div "3 How old is your baby?" at bounding box center [243, 100] width 95 height 10
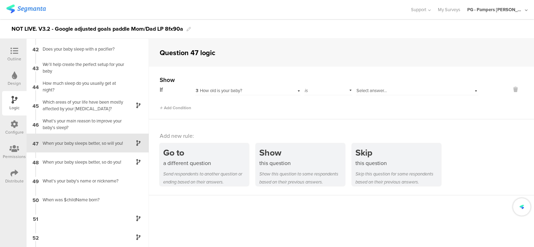
click at [309, 87] on div "is" at bounding box center [328, 90] width 48 height 11
click at [316, 108] on div "is not" at bounding box center [328, 110] width 47 height 10
click at [364, 92] on span "Select answer..." at bounding box center [371, 90] width 30 height 7
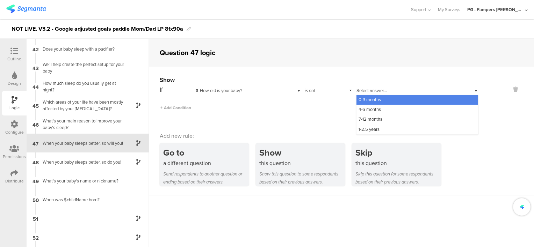
click at [363, 100] on span "0-3 months" at bounding box center [369, 99] width 22 height 7
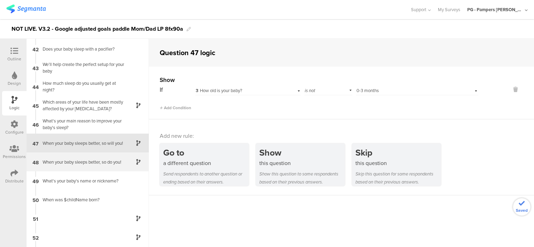
click at [98, 159] on div "When your baby sleeps better, so do you!" at bounding box center [81, 162] width 87 height 7
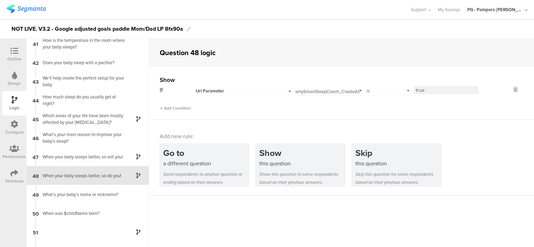
scroll to position [791, 0]
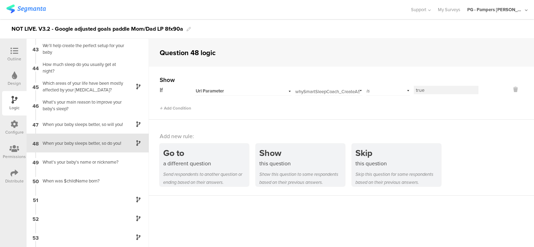
click at [247, 92] on div "Url Parameter" at bounding box center [235, 91] width 78 height 6
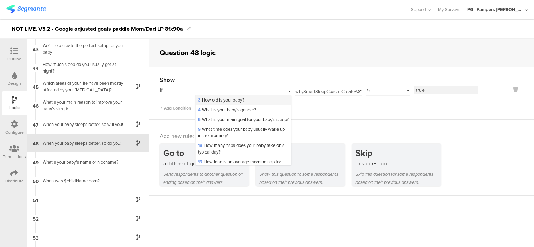
click at [229, 100] on span "3 How old is your baby?" at bounding box center [221, 100] width 46 height 7
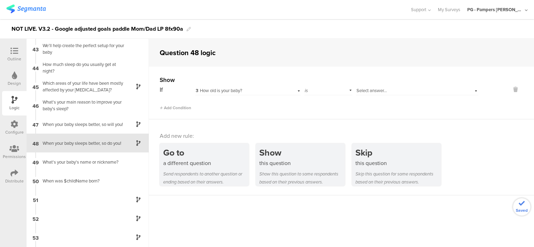
click at [341, 90] on div "is" at bounding box center [328, 90] width 48 height 11
click at [360, 90] on span "Select answer..." at bounding box center [371, 90] width 30 height 7
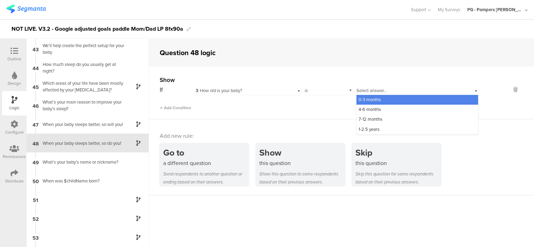
click at [361, 99] on span "0-3 months" at bounding box center [369, 99] width 22 height 7
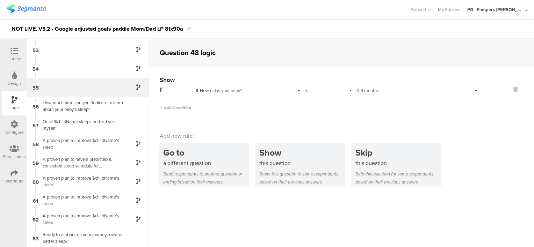
scroll to position [910, 0]
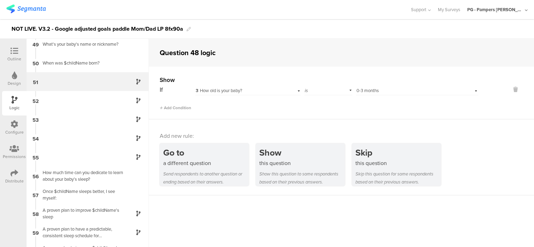
click at [101, 81] on div "51" at bounding box center [88, 81] width 122 height 19
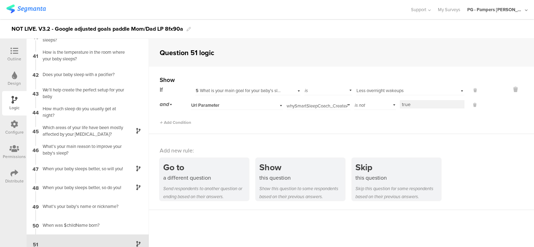
scroll to position [848, 0]
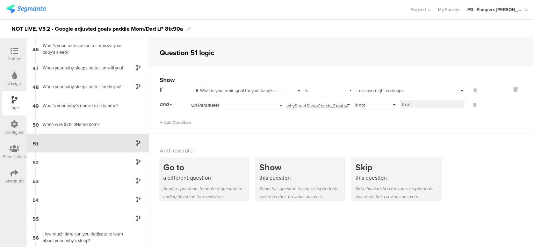
click at [246, 101] on div "Url Parameter" at bounding box center [237, 104] width 92 height 11
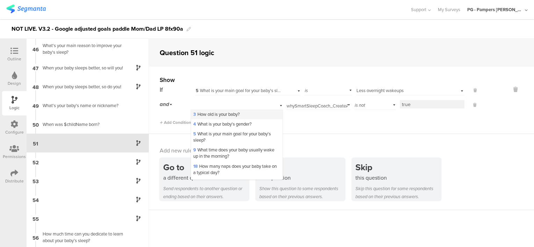
click at [222, 114] on span "3 How old is your baby?" at bounding box center [216, 114] width 46 height 7
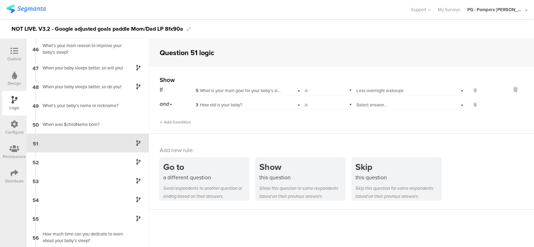
click at [331, 106] on div "is" at bounding box center [328, 104] width 48 height 11
click at [321, 123] on div "is not" at bounding box center [328, 124] width 47 height 10
click at [363, 106] on span "Select answer..." at bounding box center [371, 105] width 30 height 7
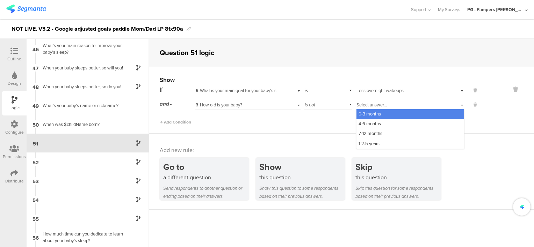
click at [366, 116] on span "0-3 months" at bounding box center [369, 114] width 22 height 7
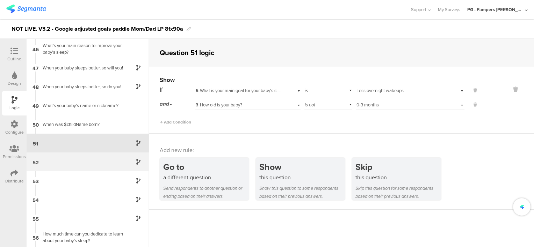
click at [85, 161] on div "52" at bounding box center [88, 162] width 122 height 19
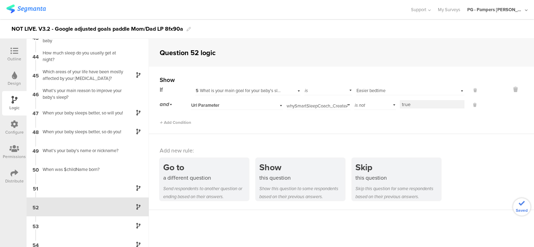
scroll to position [867, 0]
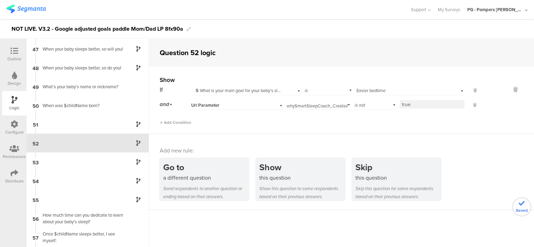
click at [247, 104] on div "Url Parameter" at bounding box center [228, 105] width 74 height 6
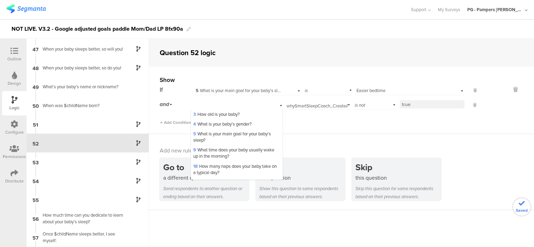
click at [244, 112] on div "3 How old is your baby?" at bounding box center [236, 115] width 91 height 10
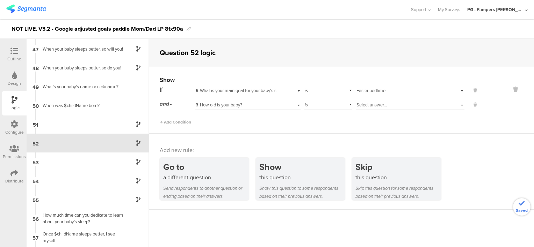
click at [335, 102] on div "is" at bounding box center [328, 104] width 48 height 11
click at [330, 123] on div "is not" at bounding box center [328, 124] width 47 height 10
click at [373, 107] on span "Select answer..." at bounding box center [371, 105] width 30 height 7
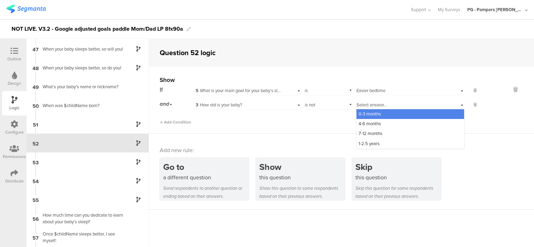
click at [371, 116] on span "0-3 months" at bounding box center [369, 114] width 22 height 7
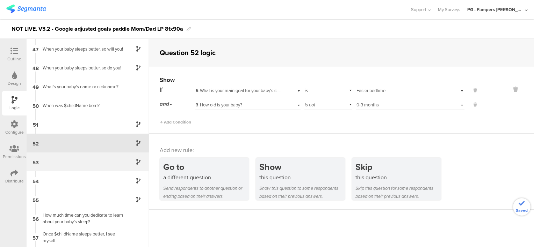
click at [67, 167] on div "53" at bounding box center [88, 162] width 122 height 19
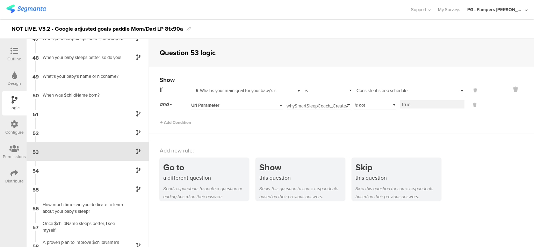
scroll to position [886, 0]
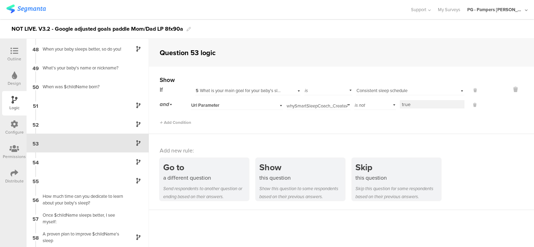
click at [225, 105] on div "Url Parameter" at bounding box center [228, 105] width 74 height 6
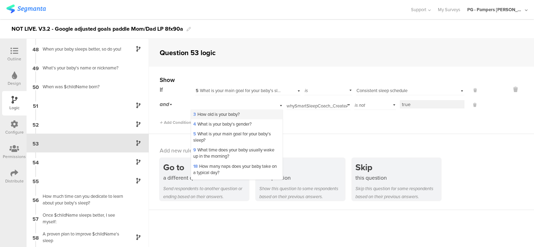
click at [225, 112] on span "3 How old is your baby?" at bounding box center [216, 114] width 46 height 7
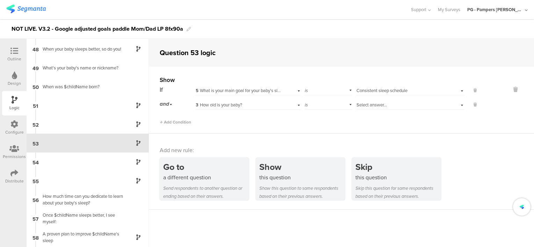
click at [305, 104] on span "is" at bounding box center [306, 105] width 3 height 7
click at [318, 122] on div "is not" at bounding box center [328, 124] width 47 height 10
click at [373, 103] on span "Select answer..." at bounding box center [371, 105] width 30 height 7
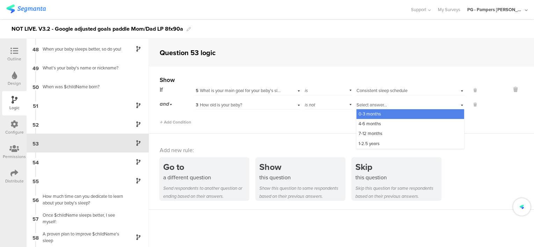
click at [370, 116] on span "0-3 months" at bounding box center [369, 114] width 22 height 7
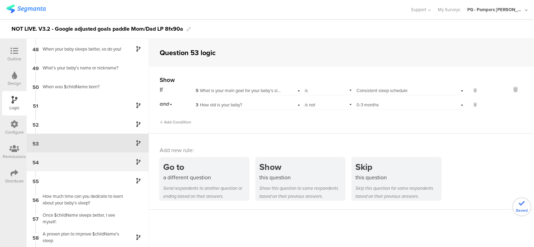
click at [99, 161] on div "54" at bounding box center [88, 162] width 122 height 19
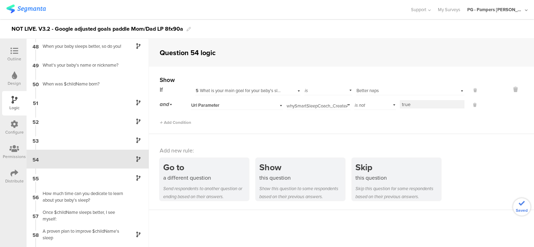
scroll to position [905, 0]
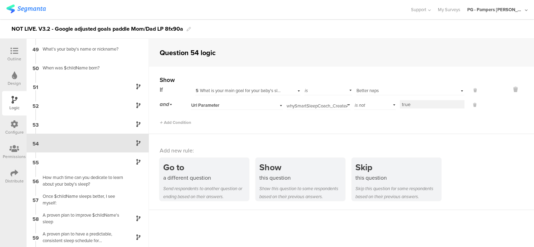
click at [244, 107] on div "Url Parameter" at bounding box center [228, 105] width 74 height 6
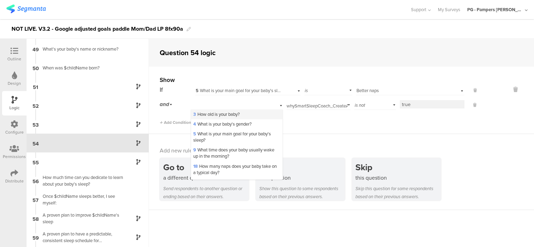
click at [231, 113] on span "3 How old is your baby?" at bounding box center [216, 114] width 46 height 7
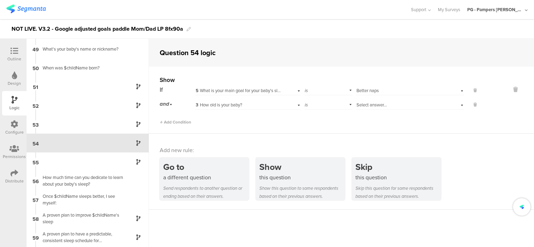
click at [323, 106] on div "is" at bounding box center [328, 104] width 48 height 11
click at [323, 123] on div "is not" at bounding box center [328, 124] width 47 height 10
click at [372, 105] on span "Select answer..." at bounding box center [371, 105] width 30 height 7
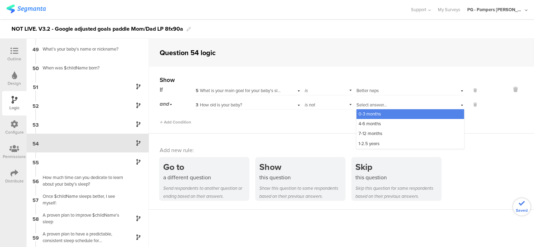
click at [368, 115] on span "0-3 months" at bounding box center [369, 114] width 22 height 7
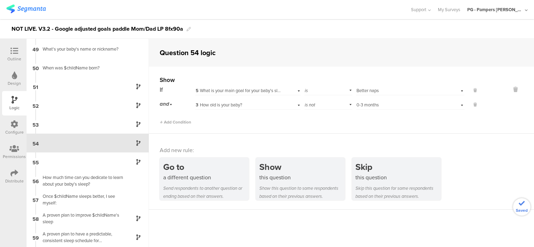
click at [327, 130] on div "Show If 5 What is your main goal for your baby's sleep? is Select answer... Bet…" at bounding box center [341, 100] width 385 height 67
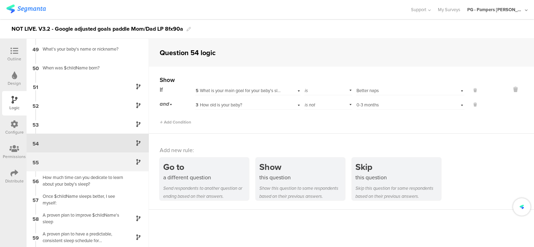
click at [95, 159] on div "55" at bounding box center [88, 162] width 122 height 19
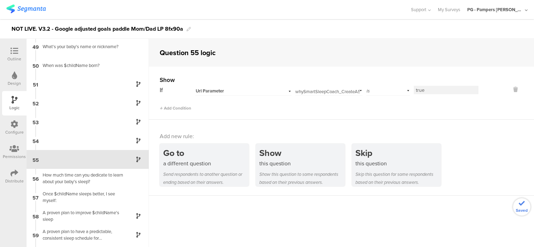
scroll to position [923, 0]
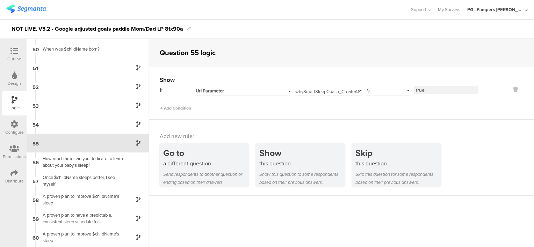
click at [226, 91] on div "Url Parameter" at bounding box center [235, 91] width 78 height 6
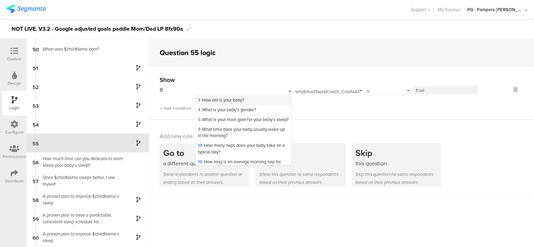
click at [229, 101] on span "3 How old is your baby?" at bounding box center [221, 100] width 46 height 7
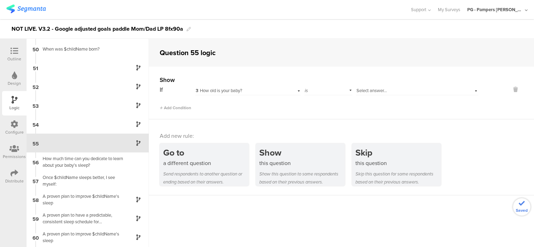
click at [407, 91] on div "Select answer..." at bounding box center [407, 91] width 102 height 6
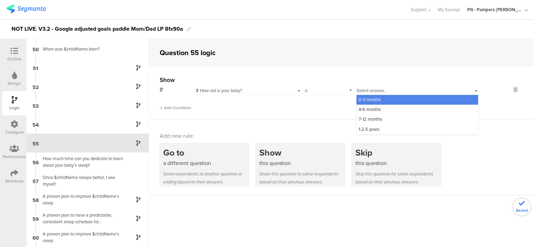
click at [400, 97] on div "0-3 months" at bounding box center [417, 100] width 122 height 10
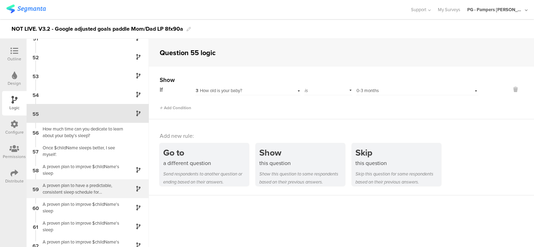
scroll to position [979, 0]
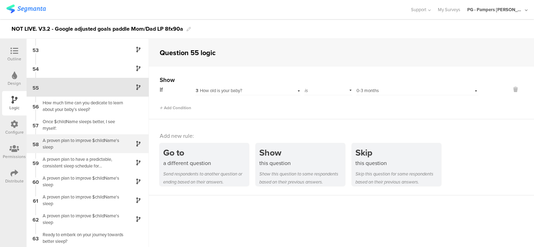
click at [90, 150] on div "58 A proven plan to improve $childName's sleep" at bounding box center [88, 143] width 122 height 19
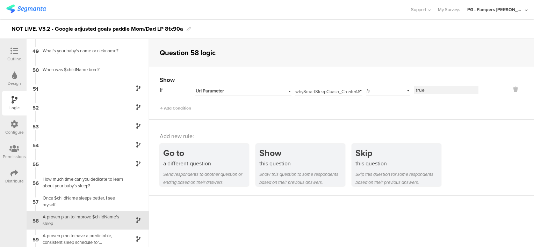
click at [264, 88] on div "Url Parameter" at bounding box center [235, 91] width 78 height 6
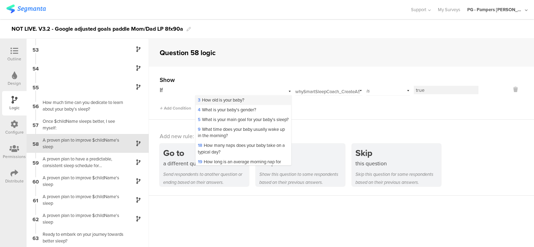
click at [256, 98] on div "3 How old is your baby?" at bounding box center [243, 100] width 95 height 10
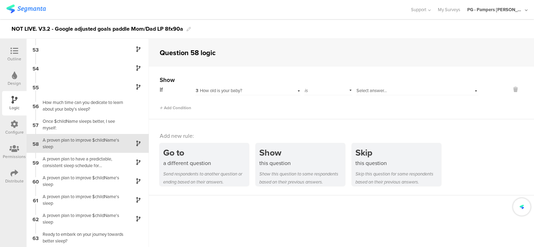
click at [367, 89] on span "Select answer..." at bounding box center [371, 90] width 30 height 7
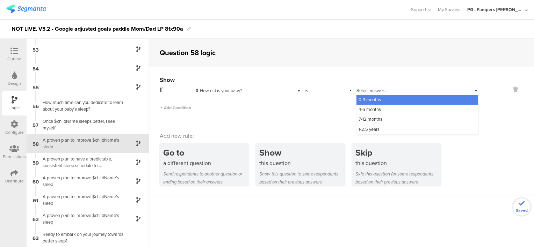
click at [369, 97] on span "0-3 months" at bounding box center [369, 99] width 22 height 7
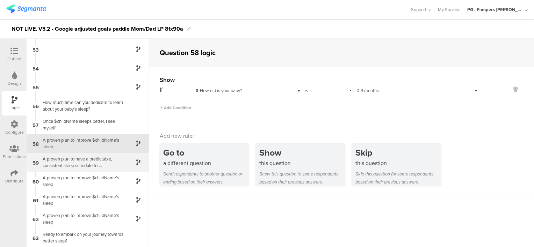
click at [88, 170] on div "59 A proven plan to have a predictable, consistent sleep schedule for $childNam…" at bounding box center [88, 162] width 122 height 19
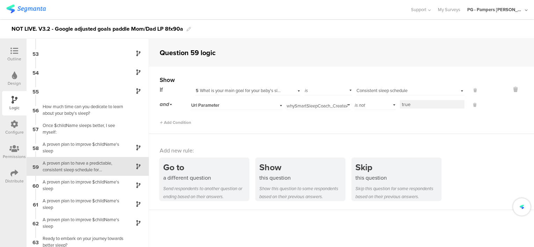
scroll to position [980, 0]
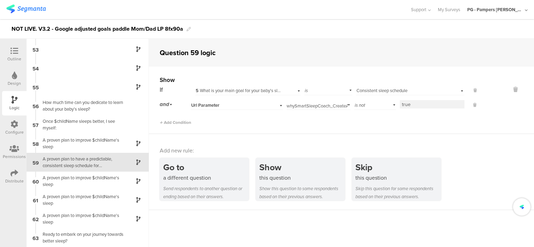
click at [258, 106] on div "Url Parameter" at bounding box center [228, 105] width 74 height 6
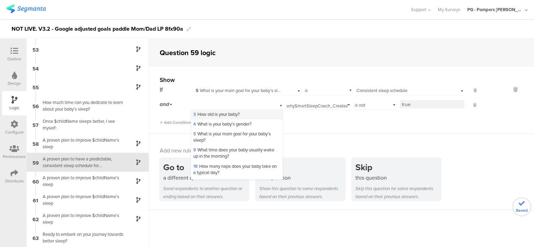
click at [243, 114] on div "3 How old is your baby?" at bounding box center [236, 115] width 91 height 10
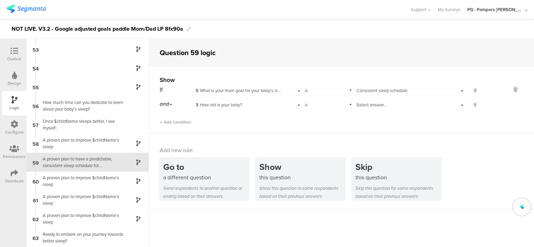
click at [313, 105] on div "is" at bounding box center [328, 104] width 48 height 11
click at [329, 123] on div "is not" at bounding box center [328, 124] width 47 height 10
click at [375, 108] on div "Select answer..." at bounding box center [400, 105] width 89 height 6
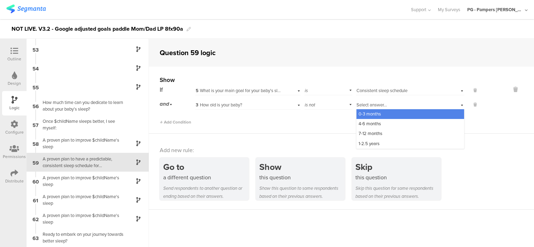
click at [374, 117] on span "0-3 months" at bounding box center [369, 114] width 22 height 7
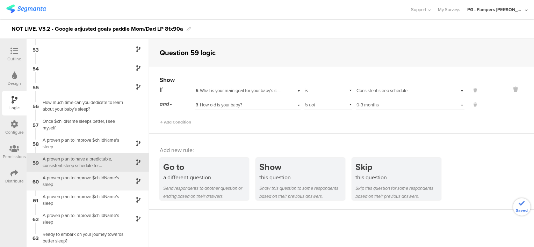
click at [96, 180] on div "A proven plan to improve $childName's sleep" at bounding box center [81, 181] width 87 height 13
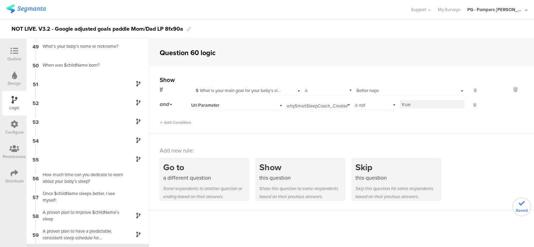
click at [240, 105] on div "Url Parameter" at bounding box center [228, 105] width 74 height 6
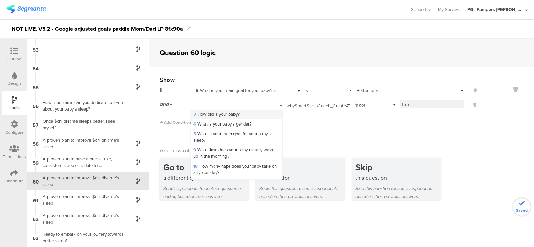
click at [239, 115] on span "3 How old is your baby?" at bounding box center [216, 114] width 46 height 7
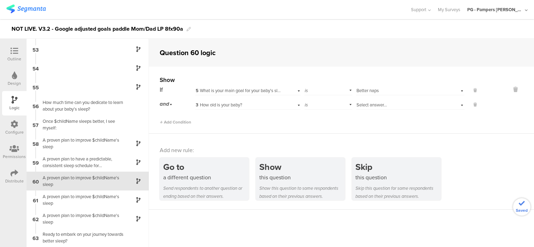
click at [356, 106] on div "Select answer..." at bounding box center [410, 104] width 108 height 11
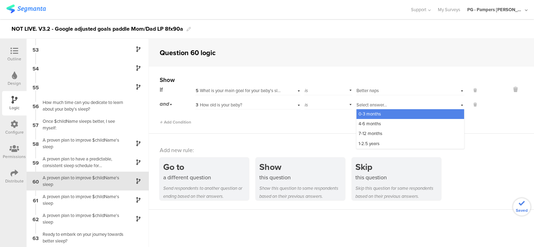
click at [327, 105] on div "is" at bounding box center [328, 104] width 48 height 11
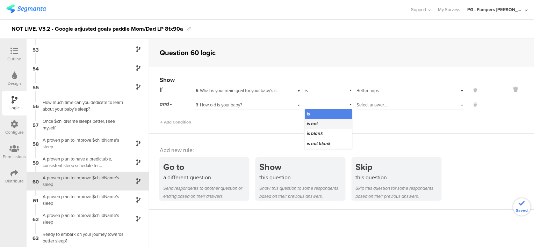
click at [324, 120] on div "is not" at bounding box center [328, 124] width 47 height 10
click at [356, 112] on div "If 5 What is your main goal for your baby's sleep? is Select answer... Better n…" at bounding box center [319, 105] width 319 height 41
click at [377, 107] on span "Select answer..." at bounding box center [371, 105] width 30 height 7
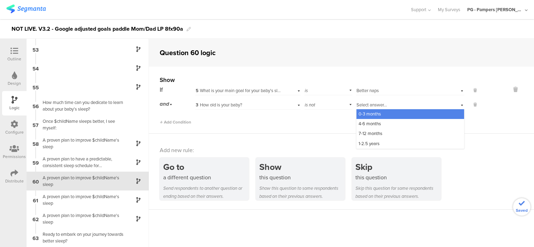
click at [366, 115] on span "0-3 months" at bounding box center [369, 114] width 22 height 7
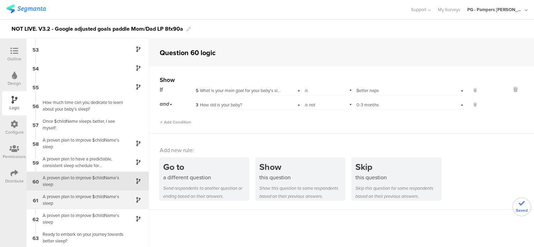
click at [81, 206] on div "A proven plan to improve $childName's sleep" at bounding box center [81, 200] width 87 height 13
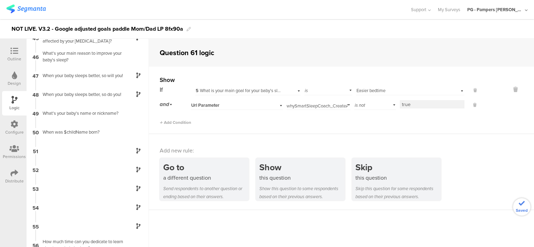
scroll to position [980, 0]
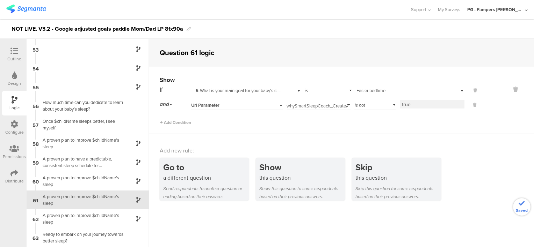
click at [236, 102] on div "Url Parameter" at bounding box center [228, 105] width 74 height 6
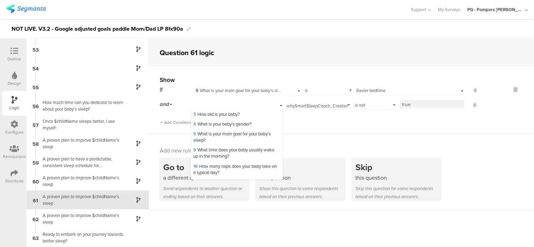
click at [233, 109] on div "Url Parameter" at bounding box center [237, 104] width 92 height 11
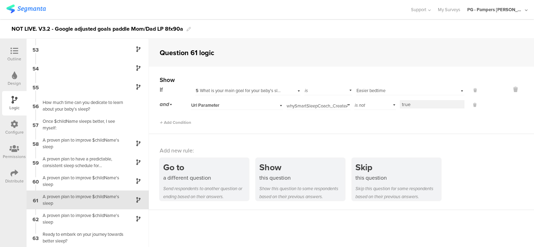
click at [232, 108] on div "Url Parameter" at bounding box center [237, 104] width 92 height 11
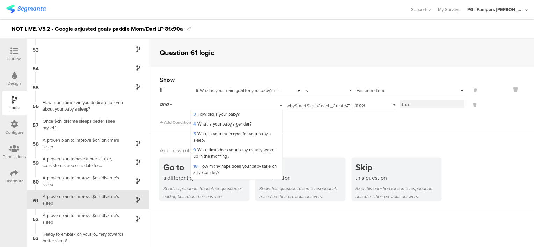
click at [233, 116] on span "3 How old is your baby?" at bounding box center [216, 114] width 46 height 7
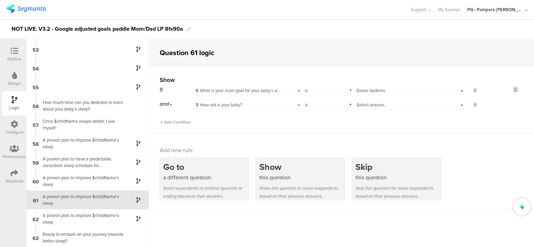
click at [327, 105] on div "is" at bounding box center [328, 104] width 48 height 11
click at [321, 124] on div "is not" at bounding box center [328, 124] width 47 height 10
click at [372, 102] on span "Select answer..." at bounding box center [371, 105] width 30 height 7
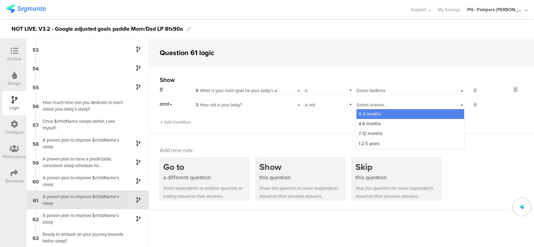
click at [372, 111] on span "0-3 months" at bounding box center [369, 114] width 22 height 7
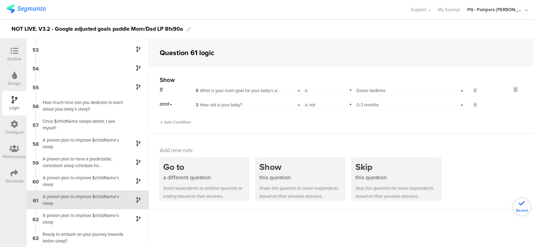
click at [334, 125] on div "Show If 5 What is your main goal for your baby's sleep? is Select answer... Eas…" at bounding box center [341, 100] width 385 height 67
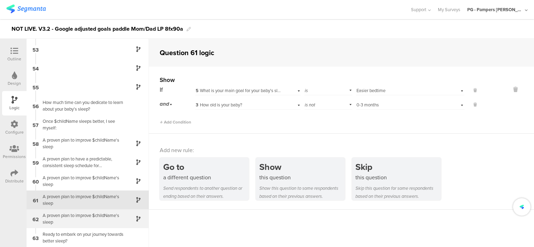
click at [88, 221] on div "A proven plan to improve $childName's sleep" at bounding box center [81, 218] width 87 height 13
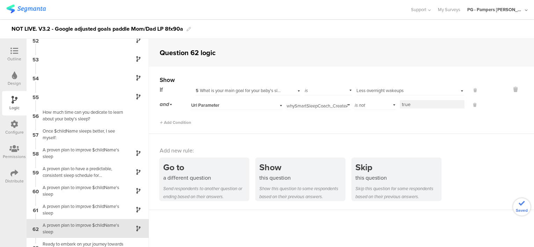
scroll to position [980, 0]
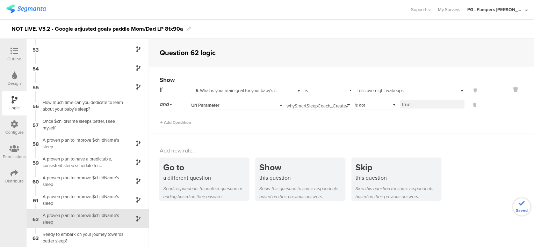
click at [255, 102] on div "Url Parameter" at bounding box center [237, 104] width 92 height 11
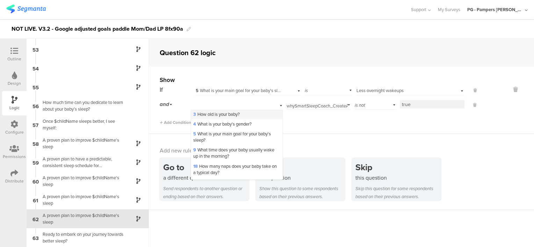
click at [256, 112] on div "3 How old is your baby?" at bounding box center [236, 115] width 91 height 10
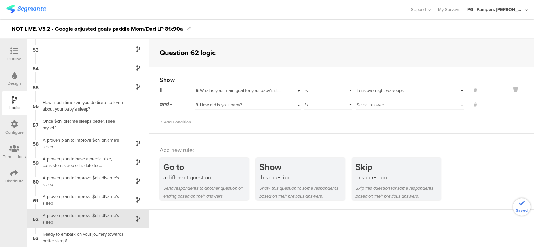
click at [319, 104] on div "is" at bounding box center [328, 104] width 48 height 11
click at [319, 123] on div "is not" at bounding box center [328, 124] width 47 height 10
click at [368, 101] on div "Select answer..." at bounding box center [410, 104] width 108 height 11
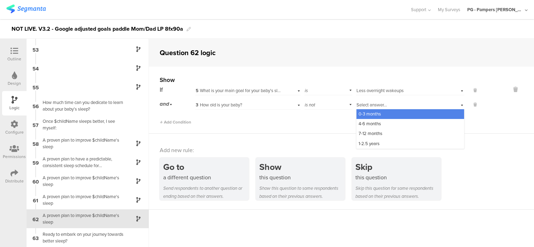
click at [369, 113] on span "0-3 months" at bounding box center [369, 114] width 22 height 7
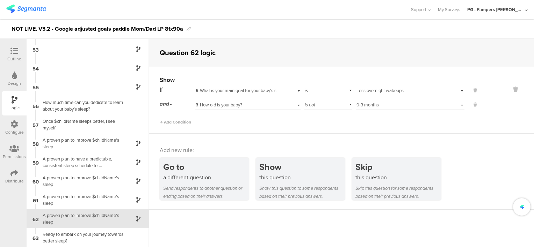
click at [300, 132] on div "Show If 5 What is your main goal for your baby's sleep? is Select answer... Les…" at bounding box center [341, 100] width 385 height 67
click at [15, 132] on div "Configure" at bounding box center [14, 132] width 19 height 6
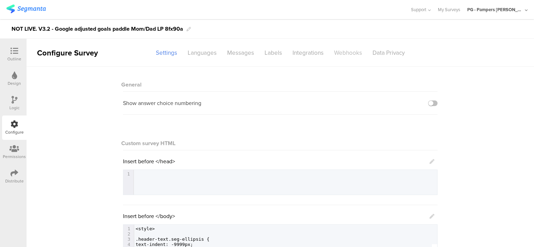
click at [344, 55] on div "Webhooks" at bounding box center [348, 53] width 38 height 12
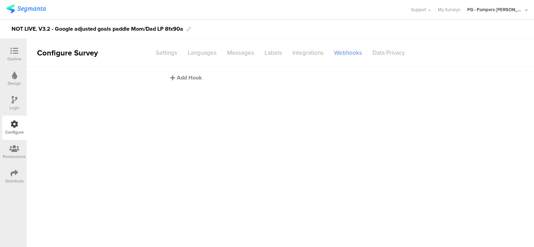
click at [185, 77] on div "Add Hook" at bounding box center [282, 78] width 224 height 8
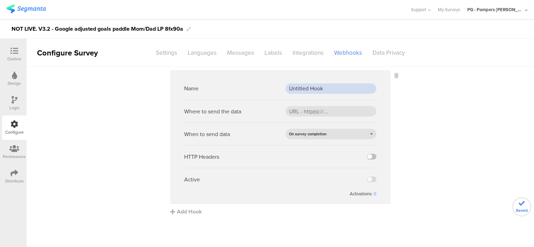
click at [307, 89] on input "Untitled Hook" at bounding box center [330, 88] width 91 height 10
paste input "PROD webh"
type input "PROD webhook"
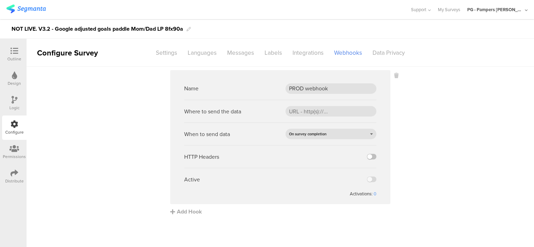
click at [435, 137] on sg-webhook-settings "Name PROD webhook Where to send the data When to send data On survey completion…" at bounding box center [280, 143] width 507 height 146
click at [316, 114] on input "url" at bounding box center [330, 111] width 91 height 10
paste input "[URL][DOMAIN_NAME]"
type input "[URL][DOMAIN_NAME]"
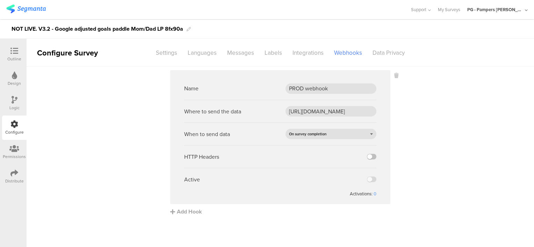
click at [450, 134] on sg-webhook-settings "Name PROD webhook Where to send the data https://api.pg.com/innovationmanagemen…" at bounding box center [280, 143] width 507 height 146
click at [373, 157] on label at bounding box center [371, 157] width 9 height 6
click at [0, 0] on input "checkbox" at bounding box center [0, 0] width 0 height 0
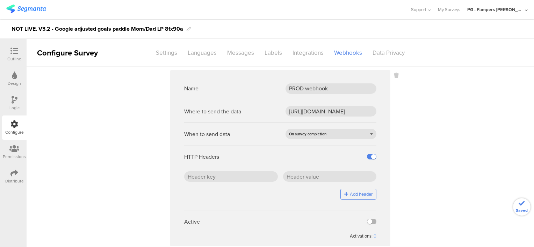
click at [367, 222] on label at bounding box center [371, 222] width 9 height 6
click at [0, 0] on input "checkbox" at bounding box center [0, 0] width 0 height 0
click at [224, 181] on input "text" at bounding box center [231, 176] width 94 height 10
paste input "x-api-key"
type input "x-api-key"
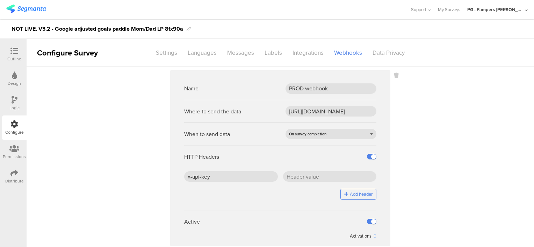
click at [447, 195] on sg-webhook-settings "Name PROD webhook Where to send the data https://api.pg.com/innovationmanagemen…" at bounding box center [280, 164] width 507 height 188
click at [302, 175] on input "text" at bounding box center [330, 176] width 94 height 10
paste input "J5/ZHr0SD4BLepgCDGSdCfFOaBqEcW7PLEOwC2jhTjc="
type input "J5/ZHr0SD4BLepgCDGSdCfFOaBqEcW7PLEOwC2jhTjc="
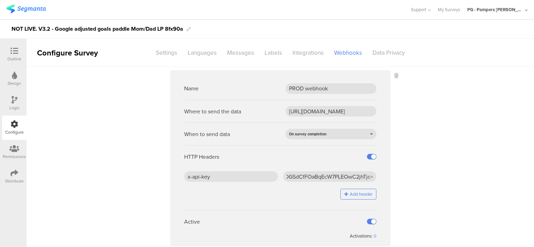
click at [416, 187] on sg-webhook-settings "Name PROD webhook Where to send the data https://api.pg.com/innovationmanagemen…" at bounding box center [280, 164] width 507 height 188
click at [17, 52] on icon at bounding box center [14, 51] width 8 height 8
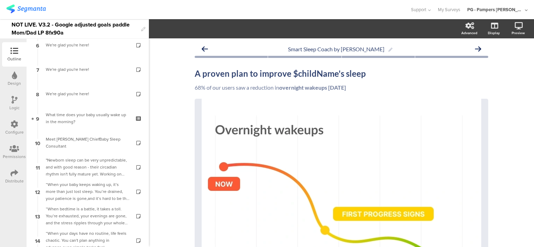
scroll to position [1400, 0]
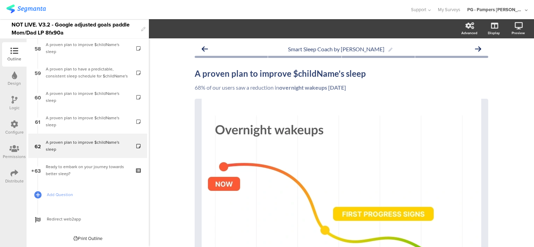
click at [15, 24] on div "NOT LIVE. V3.2 - Google adjusted goals paddle Mom/Dad LP 8fx90a" at bounding box center [75, 28] width 126 height 19
click at [133, 9] on div at bounding box center [204, 10] width 397 height 12
click at [54, 34] on div "LIVE. V3.2 - Google adjusted goals paddle Mom/Dad LP 8fx90a" at bounding box center [75, 28] width 126 height 19
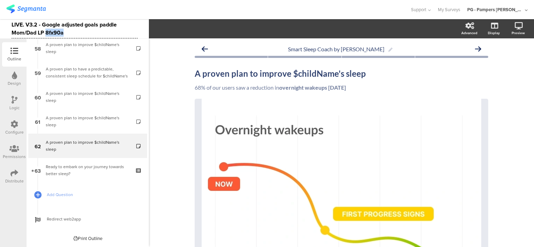
copy div "8fx90a"
click at [42, 7] on img at bounding box center [25, 9] width 39 height 9
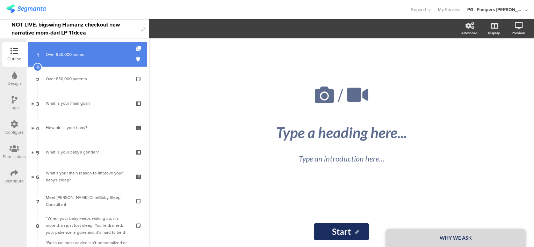
click at [80, 52] on div "Over 850,000 moms" at bounding box center [87, 54] width 83 height 7
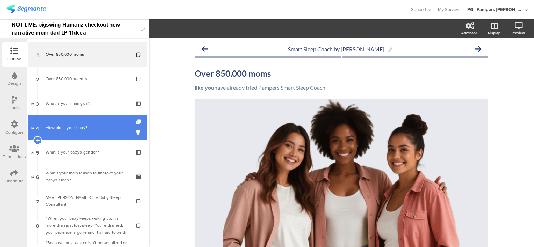
click at [75, 128] on div "How old is your baby?" at bounding box center [87, 127] width 83 height 7
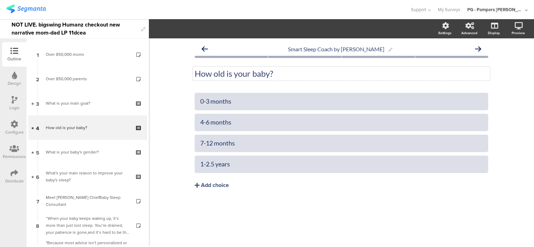
click at [215, 73] on p "How old is your baby?" at bounding box center [341, 73] width 293 height 10
click at [215, 73] on div "How old is your baby? How old is your baby?" at bounding box center [341, 74] width 297 height 14
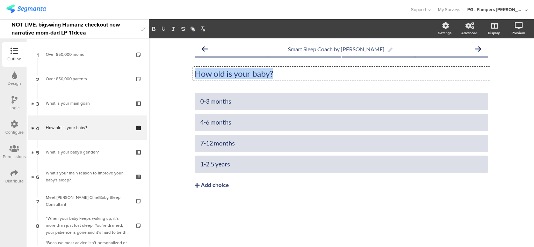
click at [215, 73] on p "How old is your baby?" at bounding box center [341, 73] width 293 height 10
click at [225, 100] on div "0-3 months" at bounding box center [341, 101] width 282 height 8
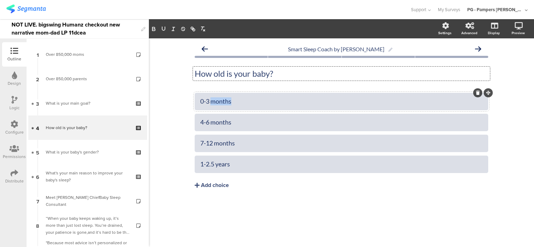
click at [225, 100] on div "0-3 months" at bounding box center [341, 101] width 282 height 8
copy div "0-3 months"
click at [211, 117] on div "4-6 months" at bounding box center [341, 123] width 282 height 12
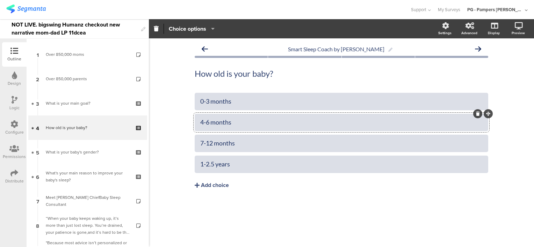
click at [211, 117] on div "4-6 months" at bounding box center [341, 123] width 282 height 12
click at [205, 142] on div "7-12 months" at bounding box center [341, 143] width 282 height 8
copy div "7-12 months"
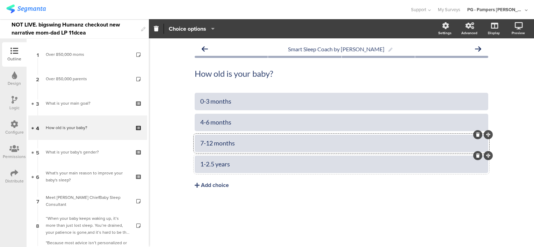
click at [211, 165] on div "1-2.5 years" at bounding box center [341, 164] width 282 height 8
copy div "1-2.5 years"
click at [172, 113] on div "Smart Sleep Coach by Pampers How old is your baby? How old is your baby? 0-3 mo…" at bounding box center [341, 142] width 385 height 209
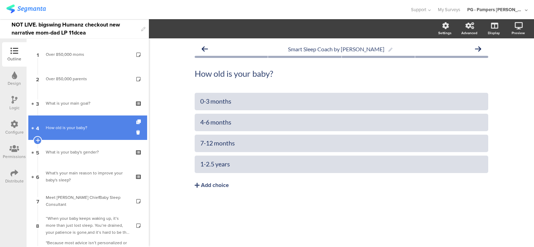
click at [79, 130] on div "How old is your baby?" at bounding box center [87, 127] width 83 height 7
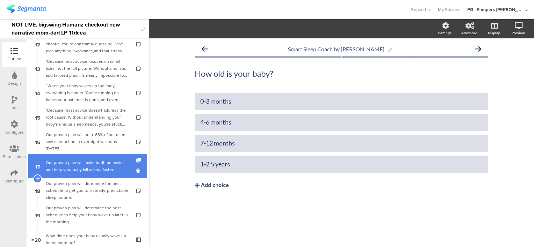
scroll to position [140, 0]
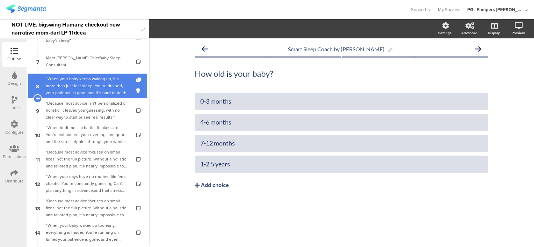
click at [74, 85] on div "“When your baby keeps waking up, it’s more than just lost sleep. You’re drained…" at bounding box center [87, 85] width 83 height 21
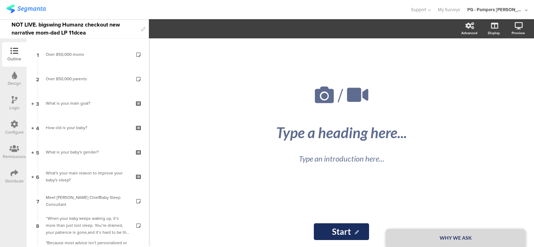
click at [16, 102] on icon at bounding box center [15, 100] width 6 height 8
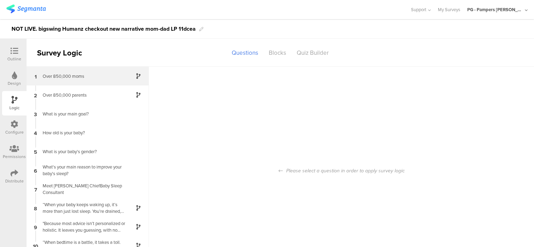
click at [79, 77] on div "Over 850,000 moms" at bounding box center [81, 76] width 87 height 7
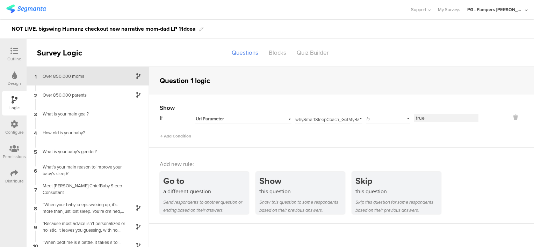
click at [313, 120] on input "whySmartSleepCoach_GetMyBabyToSleepThroughTheNight" at bounding box center [327, 118] width 64 height 10
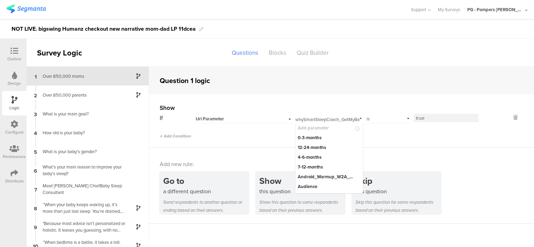
click at [255, 144] on div "Show If Url Parameter whySmartSleepCoach_GetMyBabyToSleepThroughTheNight Add pa…" at bounding box center [341, 121] width 385 height 53
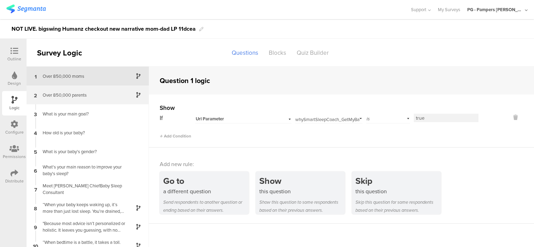
click at [74, 94] on div "Over 850,000 parents" at bounding box center [81, 95] width 87 height 7
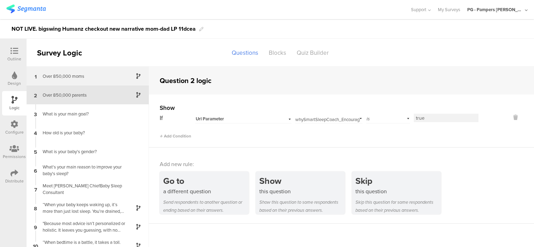
click at [89, 75] on div "Over 850,000 moms" at bounding box center [81, 76] width 87 height 7
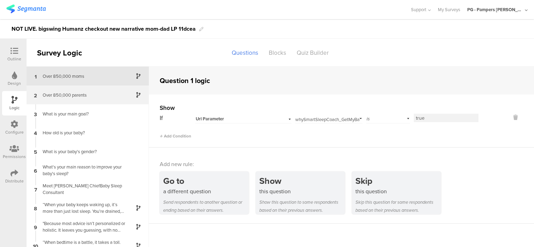
click at [76, 95] on div "Over 850,000 parents" at bounding box center [81, 95] width 87 height 7
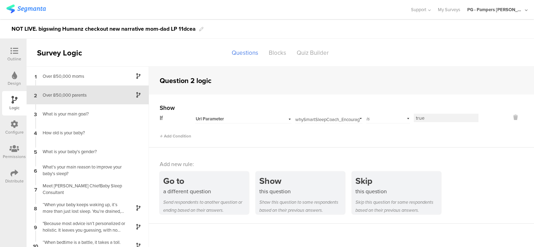
click at [329, 120] on input "whySmartSleepCoach_EncourageLongerMorePredictableNaps" at bounding box center [327, 118] width 64 height 10
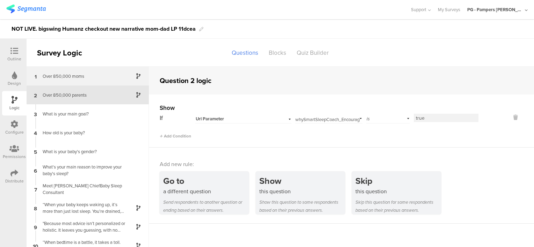
click at [83, 74] on div "Over 850,000 moms" at bounding box center [81, 76] width 87 height 7
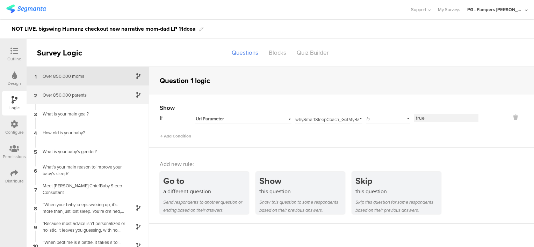
click at [87, 93] on div "Over 850,000 parents" at bounding box center [81, 95] width 87 height 7
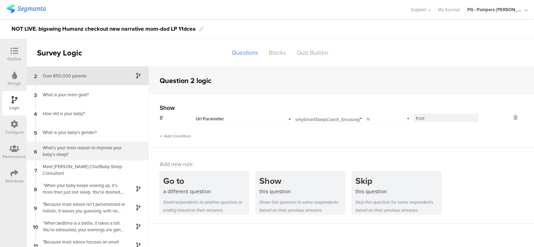
scroll to position [70, 0]
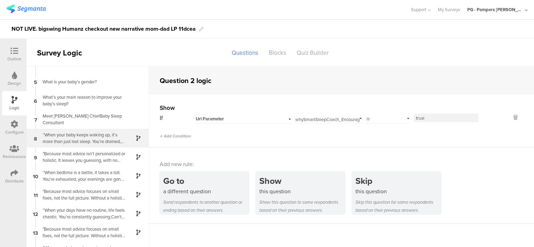
click at [92, 140] on div "“When your baby keeps waking up, it’s more than just lost sleep. You’re drained…" at bounding box center [81, 138] width 87 height 13
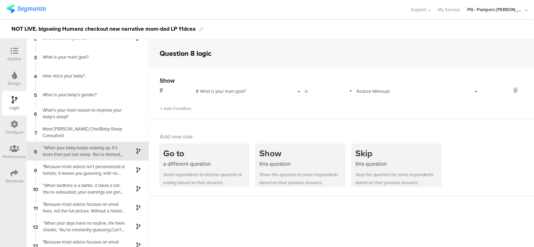
scroll to position [37, 0]
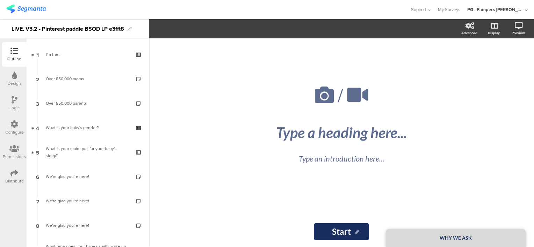
click at [14, 124] on icon at bounding box center [14, 125] width 8 height 8
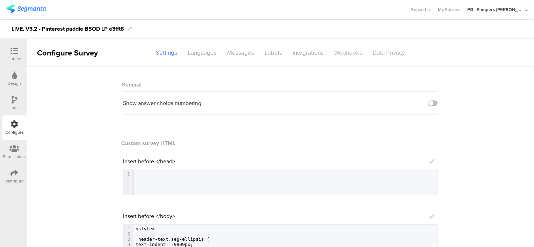
click at [356, 51] on div "Webhooks" at bounding box center [348, 53] width 38 height 12
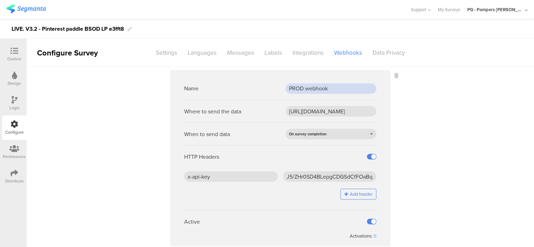
click at [314, 90] on input "PROD webhook" at bounding box center [330, 88] width 91 height 10
click at [321, 111] on input "[URL][DOMAIN_NAME]" at bounding box center [330, 111] width 91 height 10
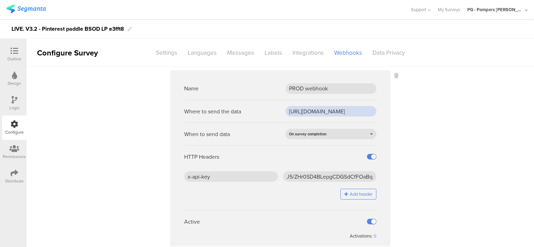
click at [321, 111] on input "[URL][DOMAIN_NAME]" at bounding box center [330, 111] width 91 height 10
click at [239, 176] on input "x-api-key" at bounding box center [231, 176] width 94 height 10
click at [306, 174] on input "J5/ZHr0SD4BLepgCDGSdCfFOaBqEcW7PLEOwC2jhTjc=" at bounding box center [330, 176] width 94 height 10
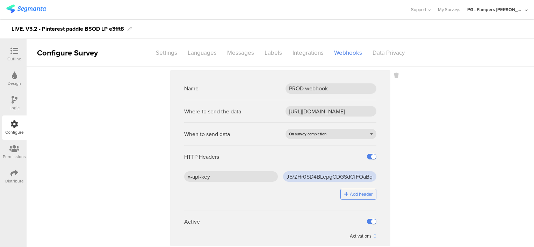
click at [306, 174] on input "J5/ZHr0SD4BLepgCDGSdCfFOaBqEcW7PLEOwC2jhTjc=" at bounding box center [330, 176] width 94 height 10
